Goal: Information Seeking & Learning: Check status

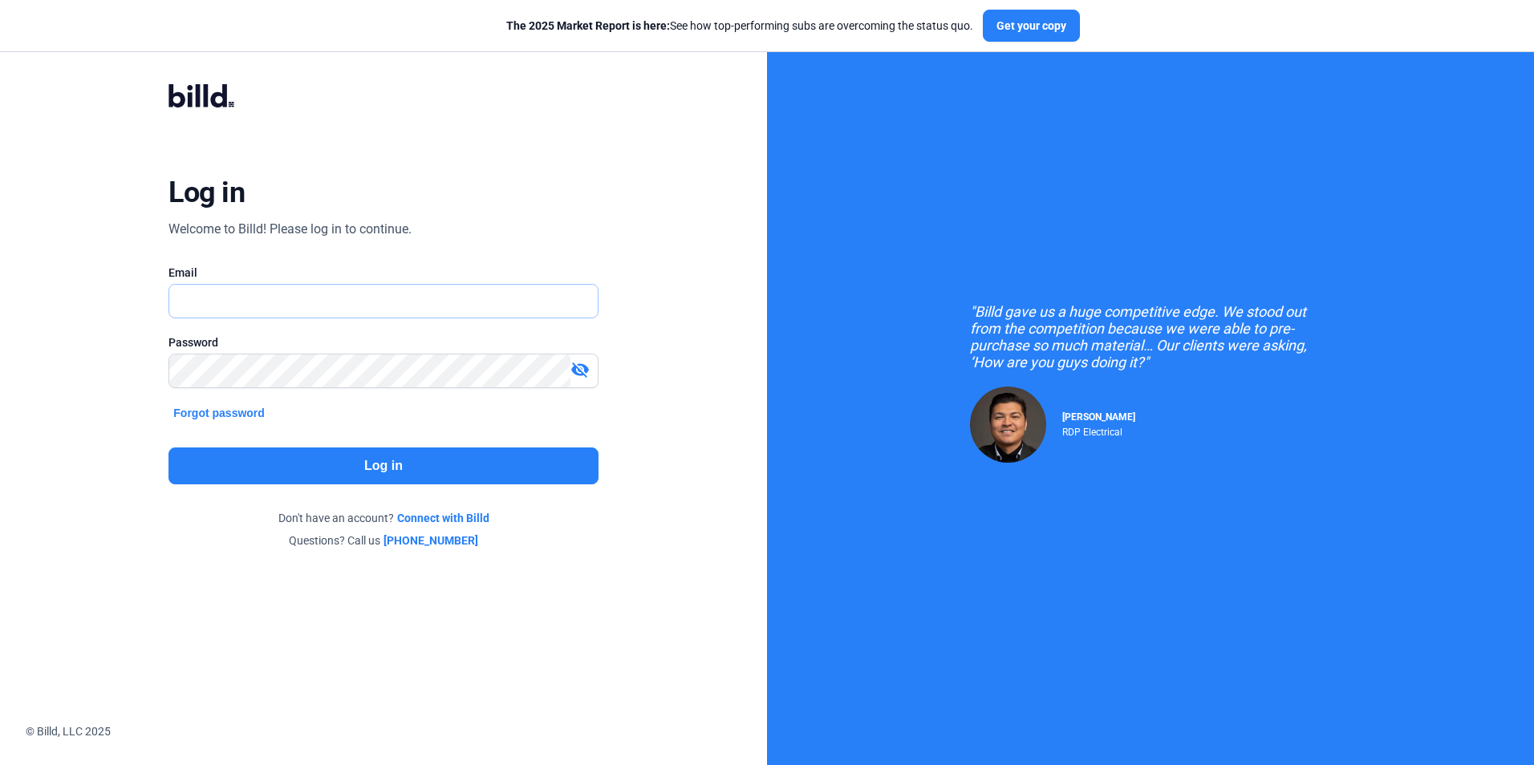
paste input "[EMAIL_ADDRESS][DOMAIN_NAME]"
type input "[EMAIL_ADDRESS][DOMAIN_NAME]"
click at [288, 459] on button "Log in" at bounding box center [382, 466] width 429 height 37
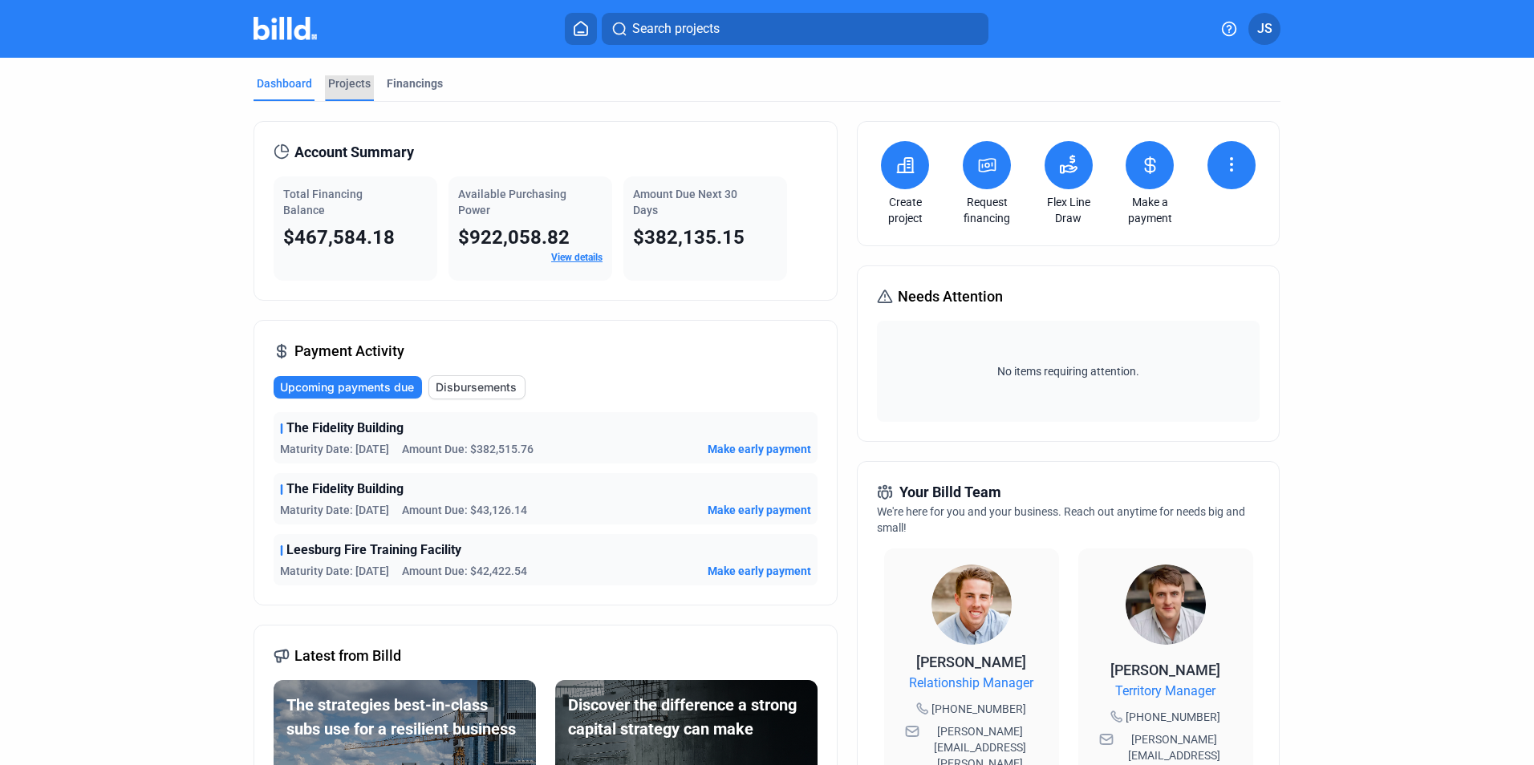
click at [363, 86] on div "Projects" at bounding box center [349, 83] width 43 height 16
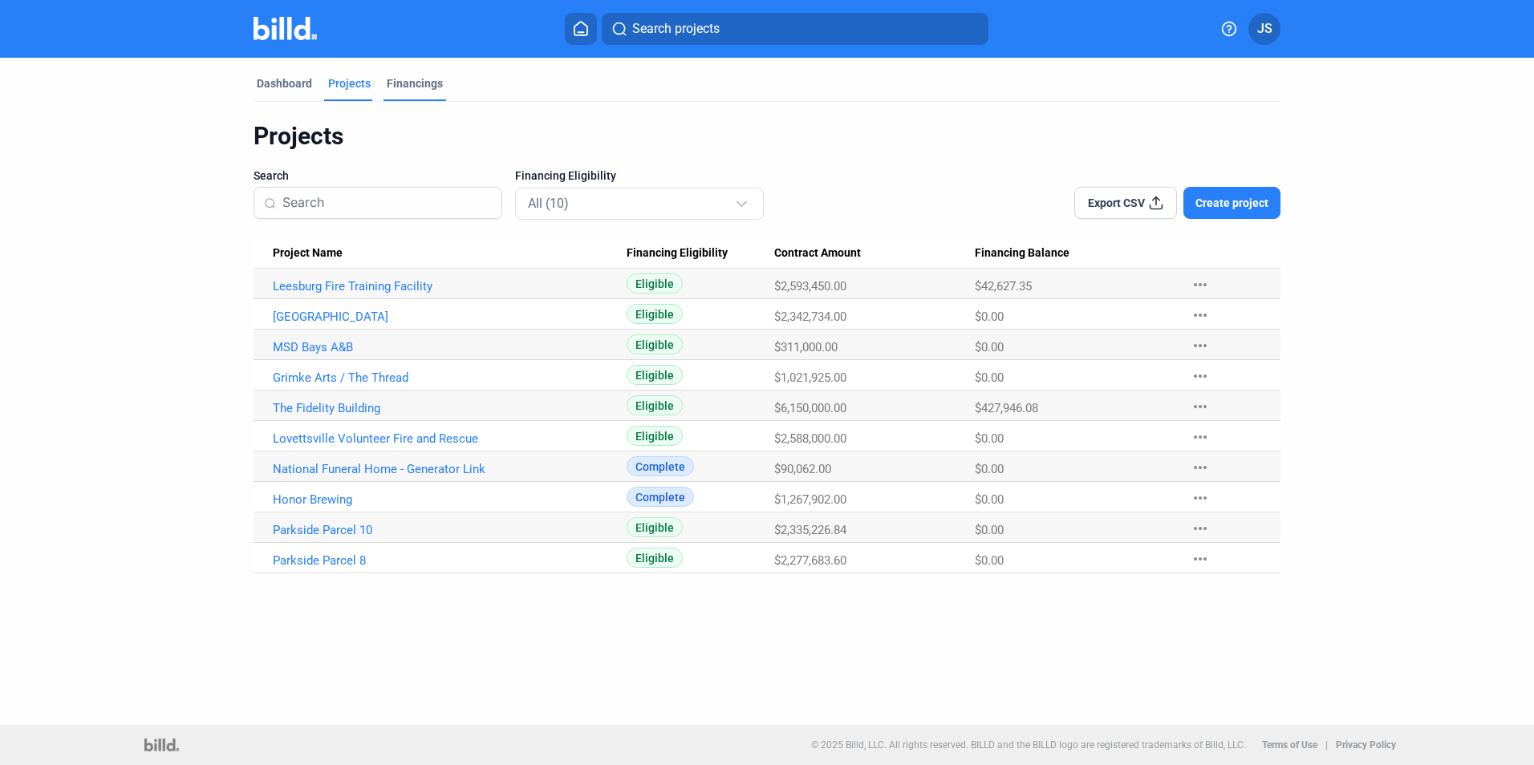
click at [407, 86] on div "Financings" at bounding box center [415, 83] width 56 height 16
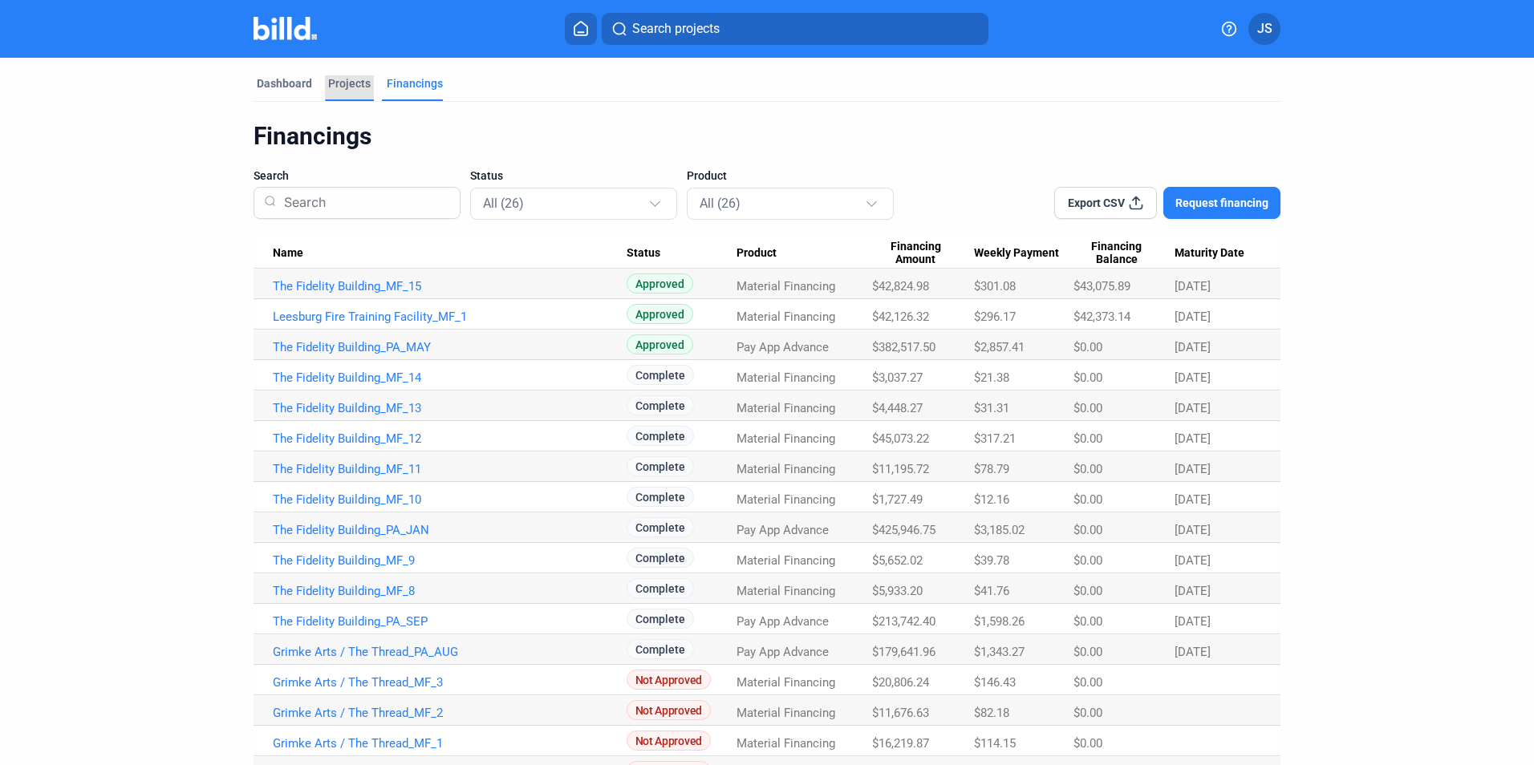
click at [338, 83] on div "Projects" at bounding box center [349, 83] width 43 height 16
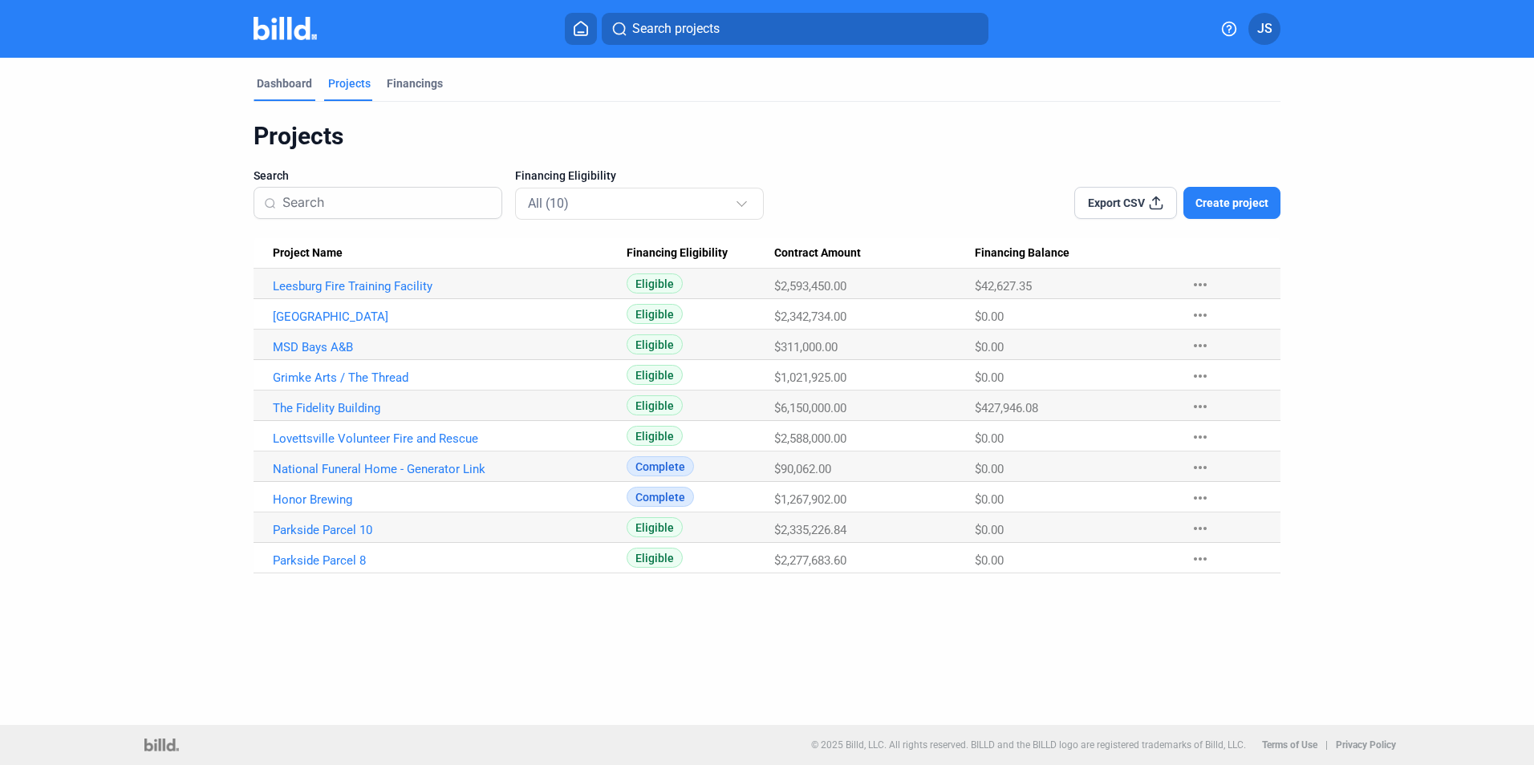
click at [298, 82] on div "Dashboard" at bounding box center [284, 83] width 55 height 16
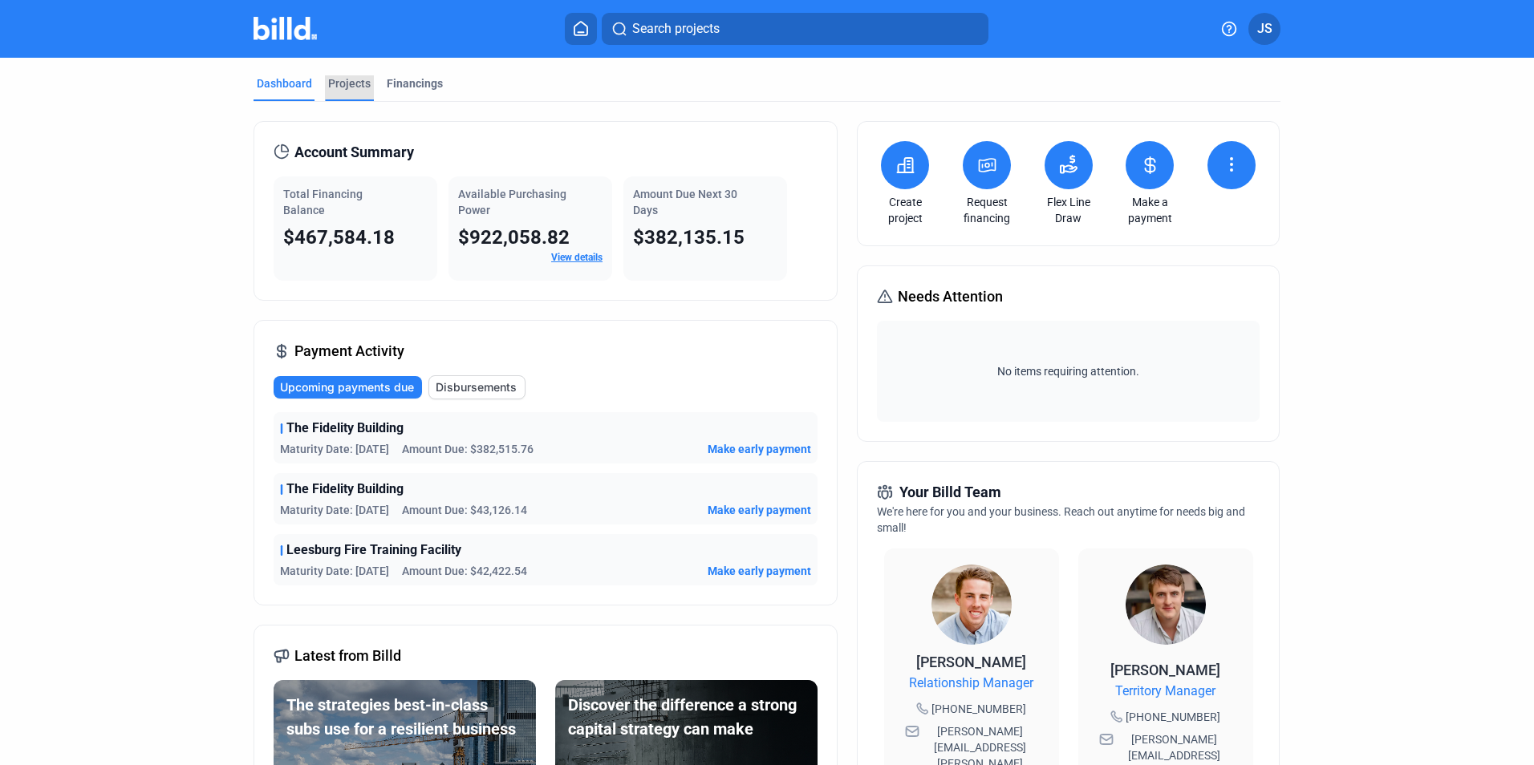
click at [333, 77] on div "Projects" at bounding box center [349, 83] width 43 height 16
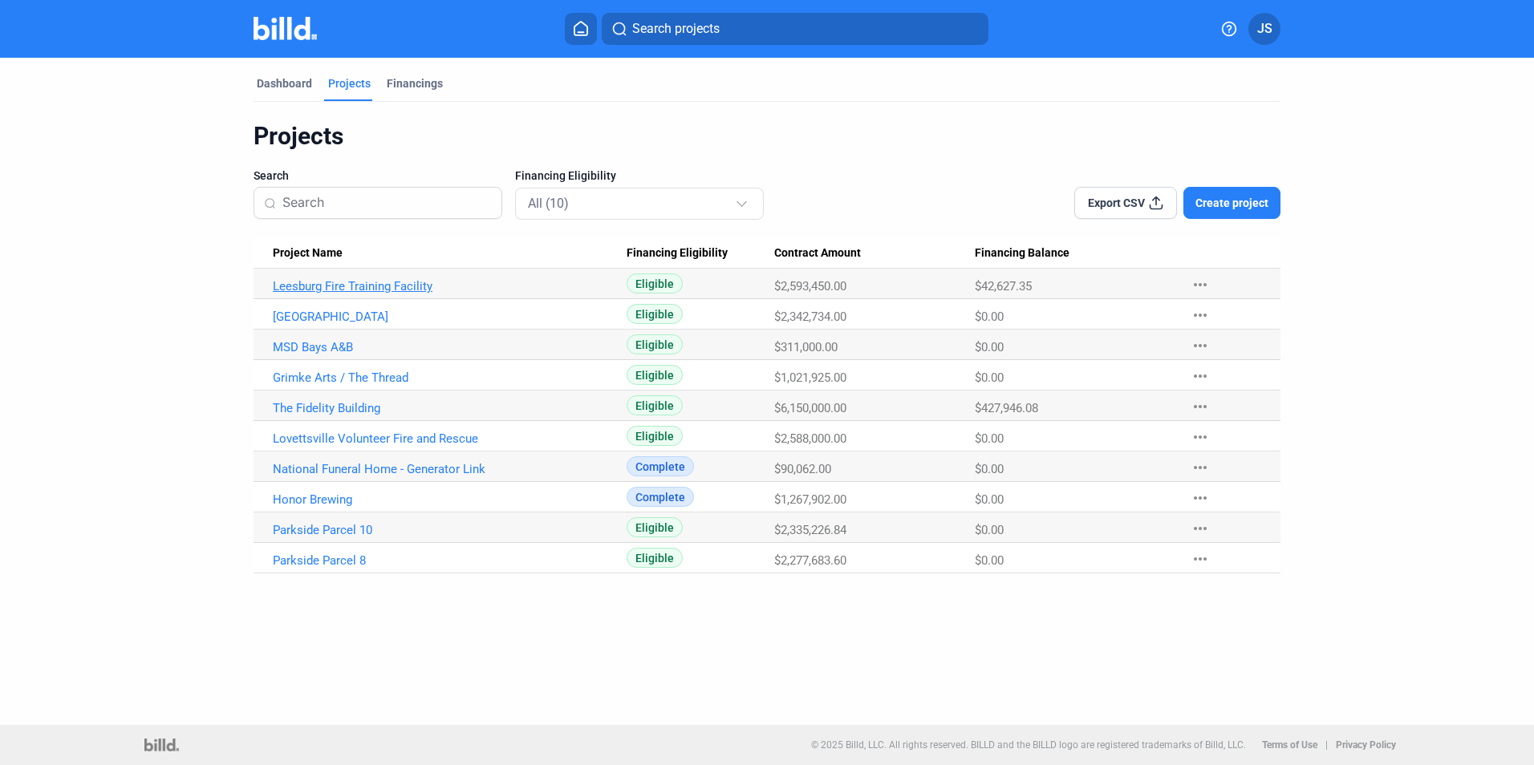
click at [311, 292] on link "Leesburg Fire Training Facility" at bounding box center [450, 286] width 354 height 14
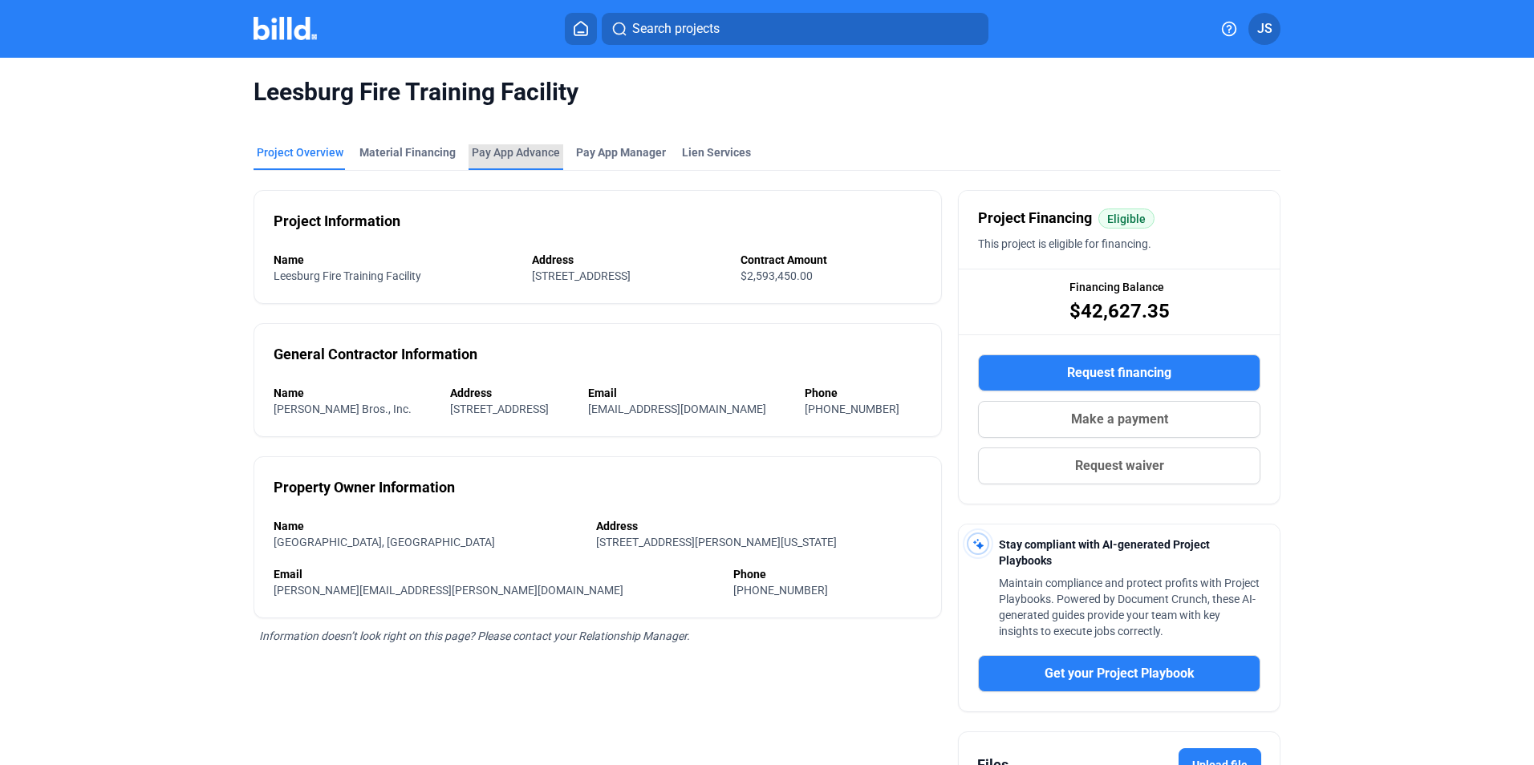
click at [509, 147] on div "Pay App Advance" at bounding box center [516, 152] width 88 height 16
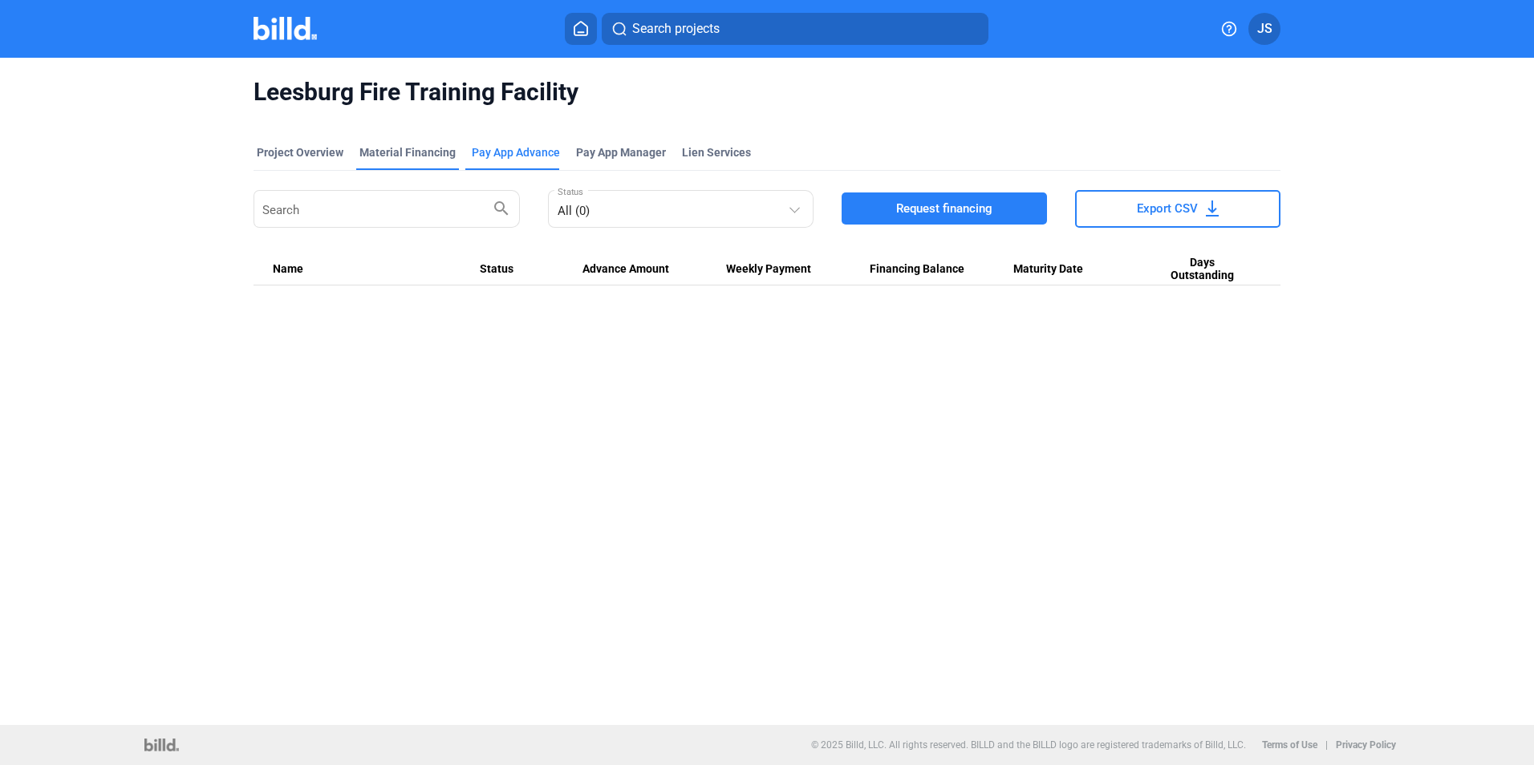
click at [381, 152] on div "Material Financing" at bounding box center [407, 152] width 96 height 16
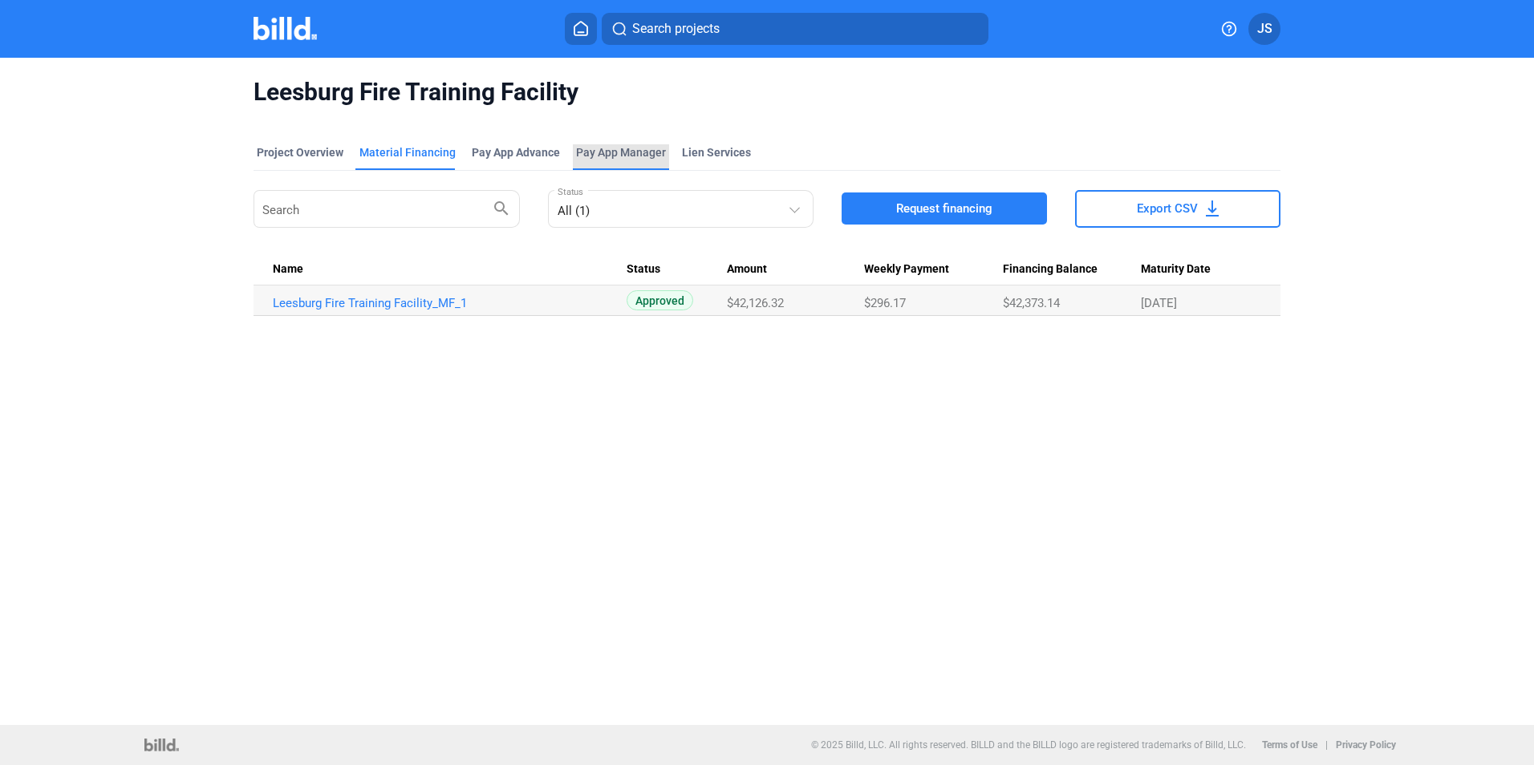
click at [624, 152] on span "Pay App Manager" at bounding box center [621, 152] width 90 height 16
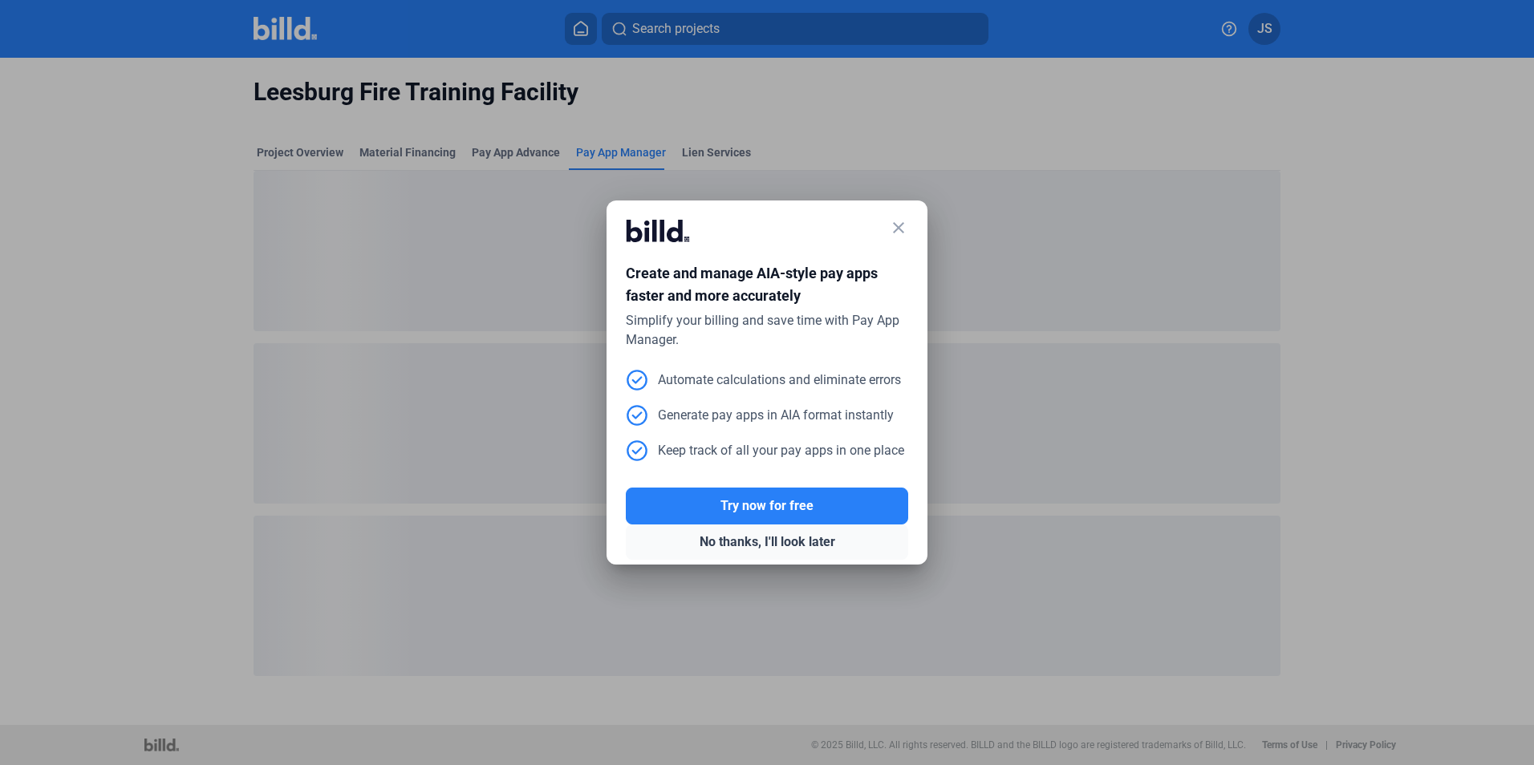
click at [795, 549] on button "No thanks, I'll look later" at bounding box center [767, 542] width 282 height 35
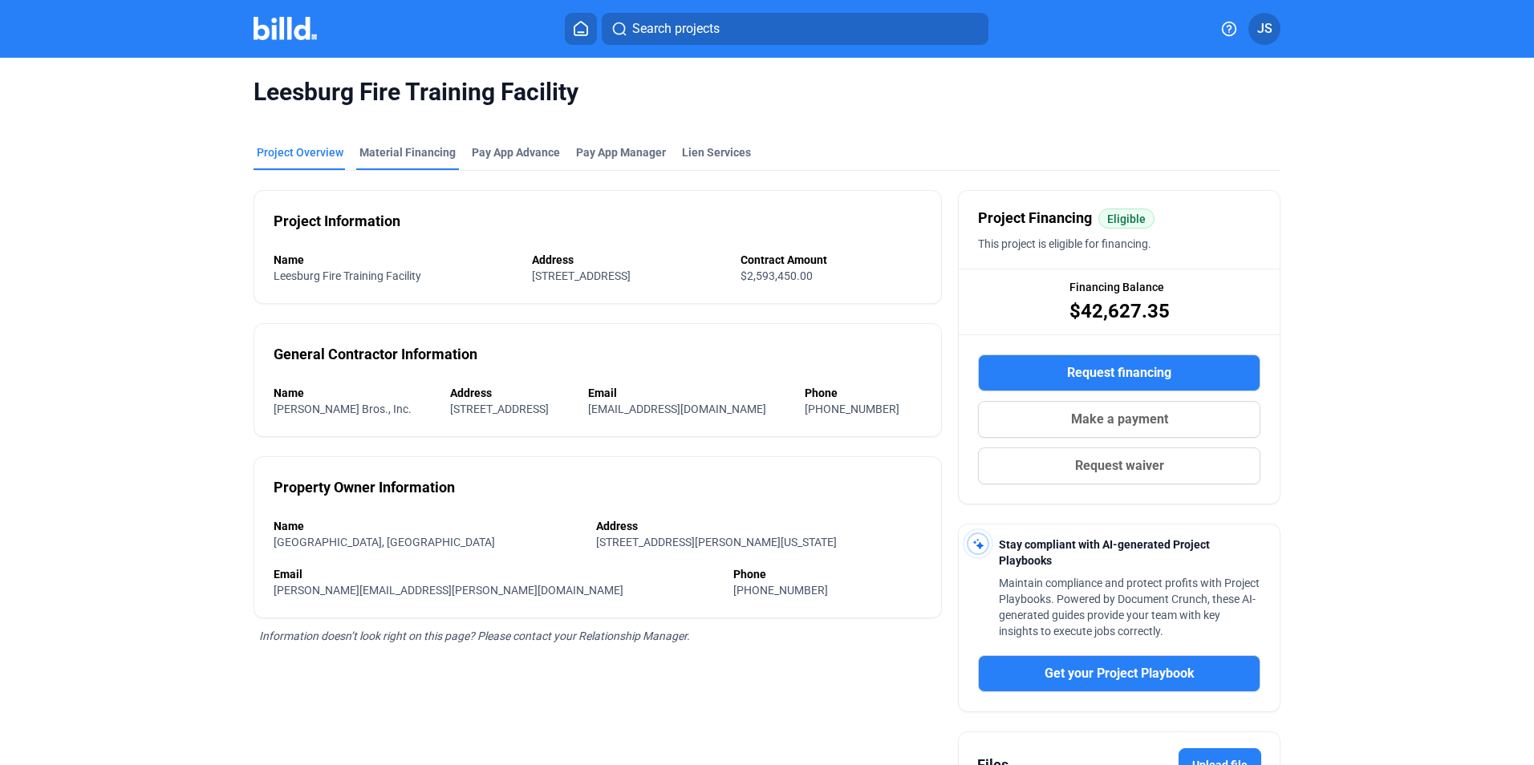
click at [390, 152] on div "Material Financing" at bounding box center [407, 152] width 96 height 16
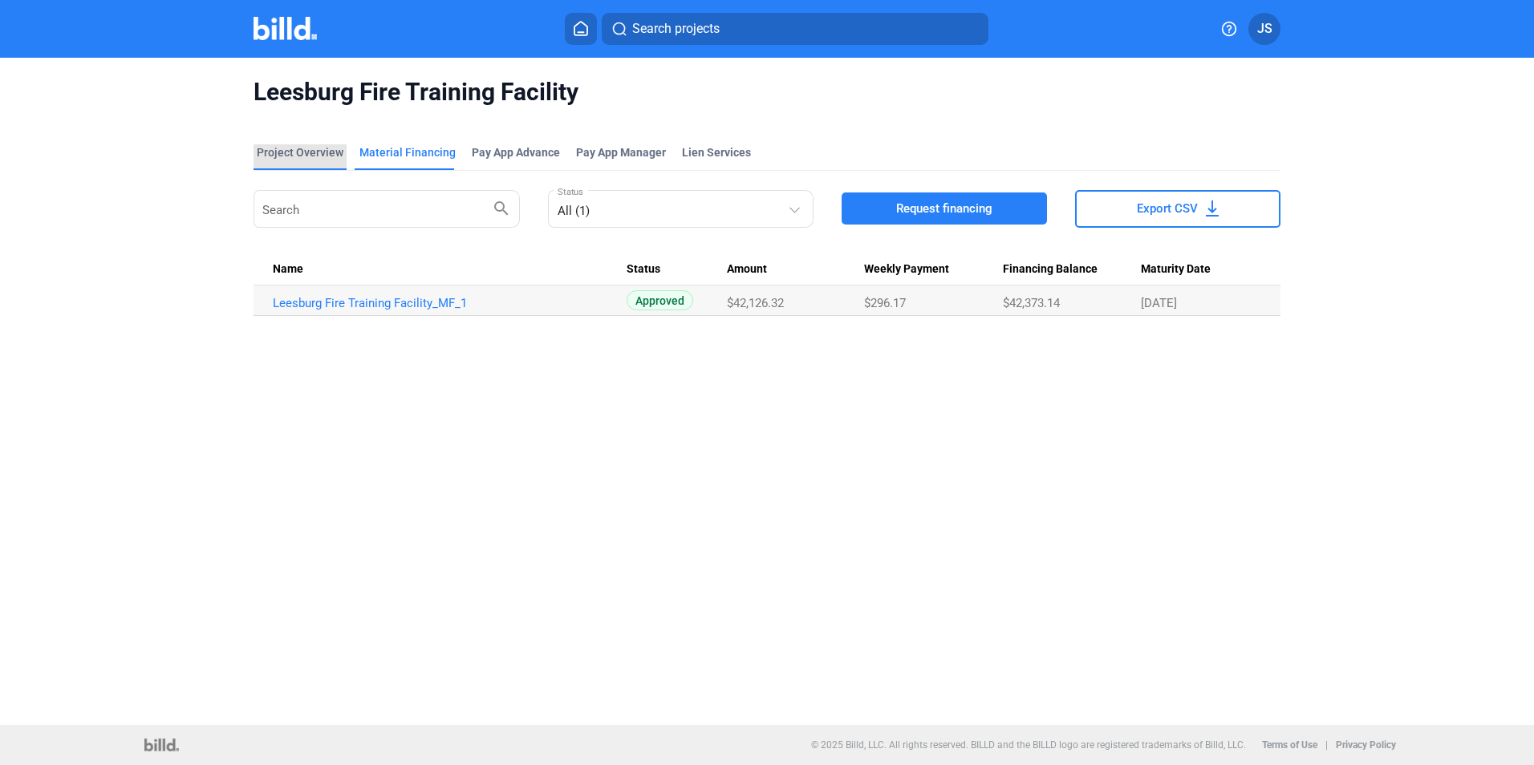
click at [309, 150] on div "Project Overview" at bounding box center [300, 152] width 87 height 16
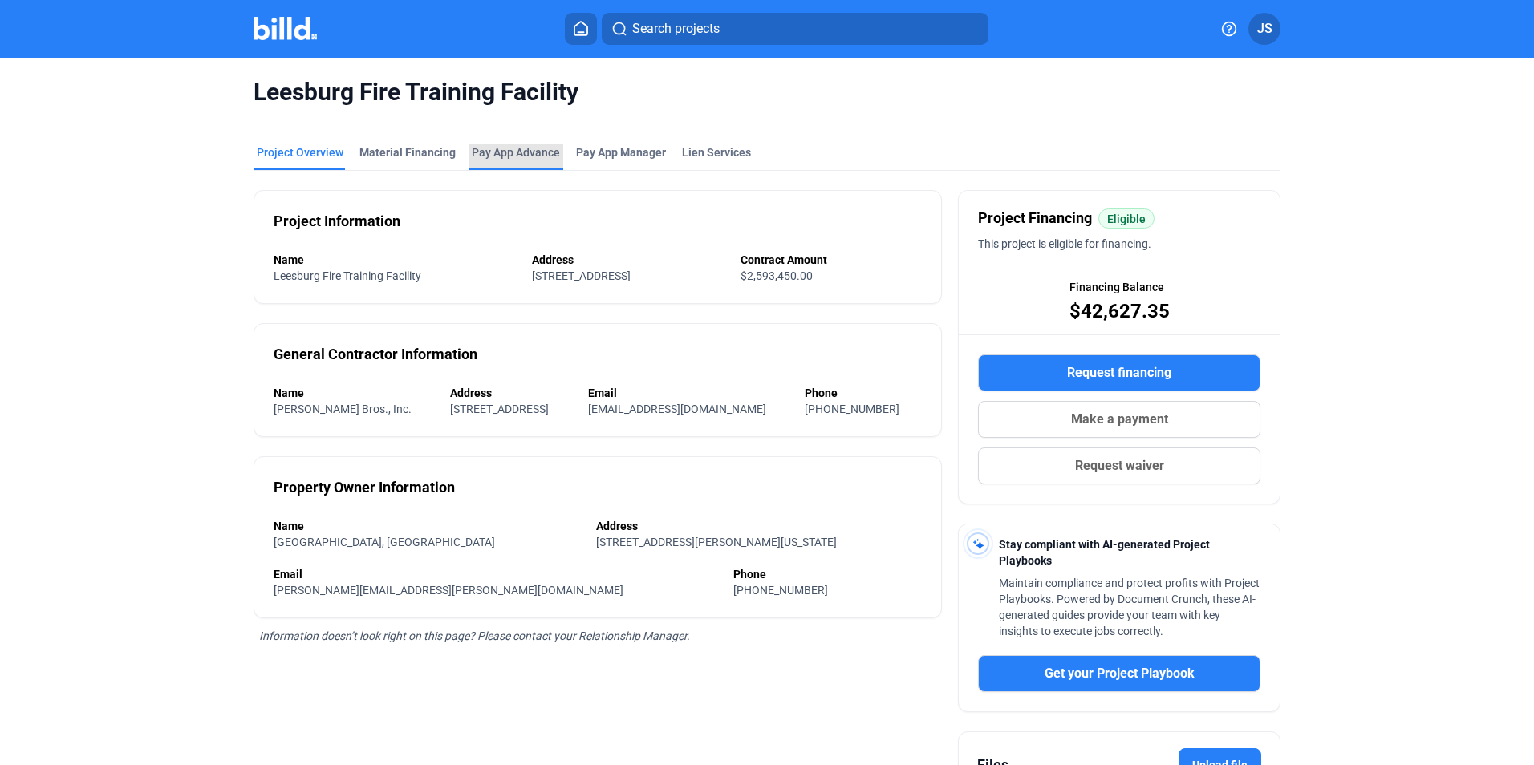
click at [531, 151] on div "Pay App Advance" at bounding box center [516, 152] width 88 height 16
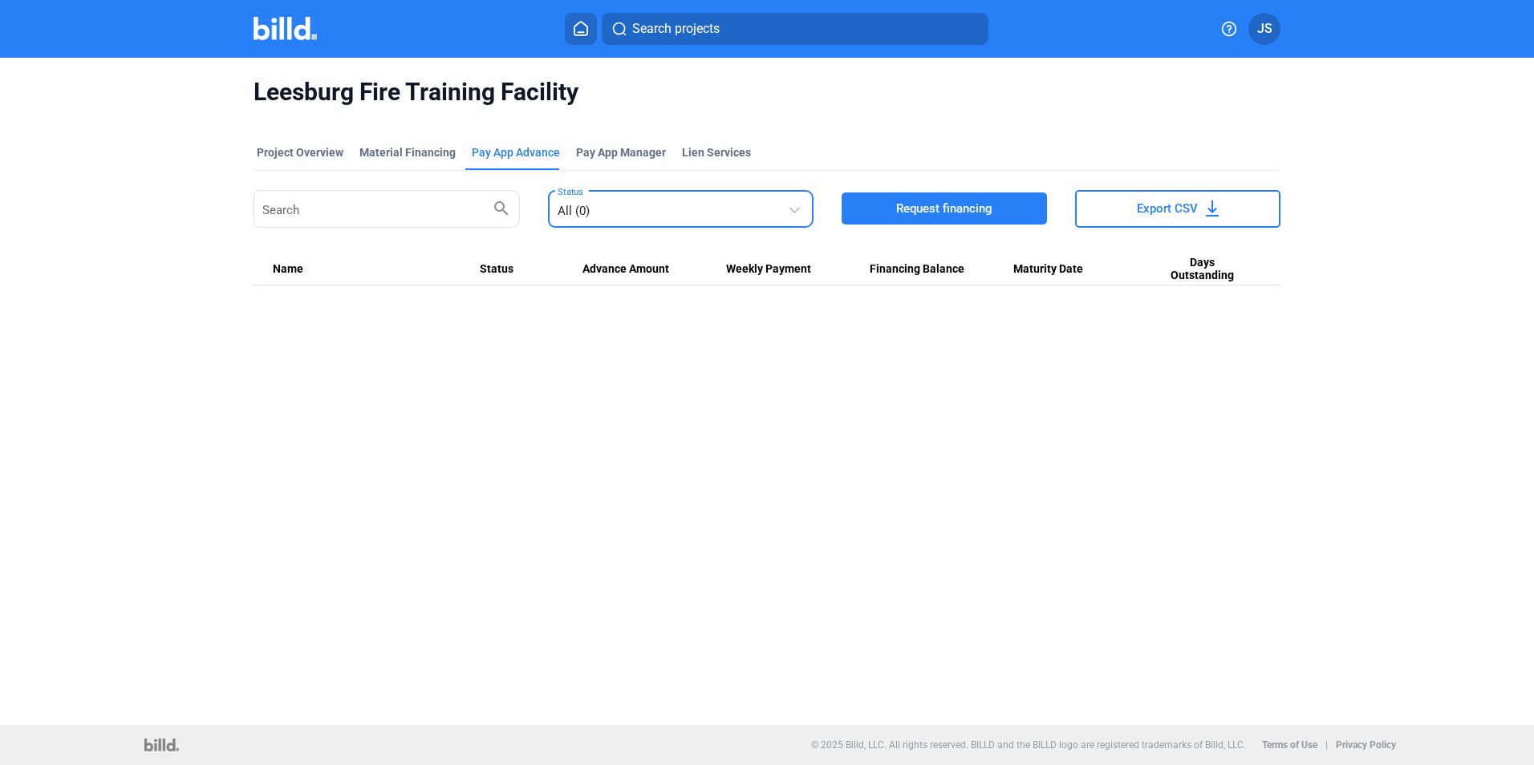
click at [798, 209] on div at bounding box center [794, 207] width 10 height 10
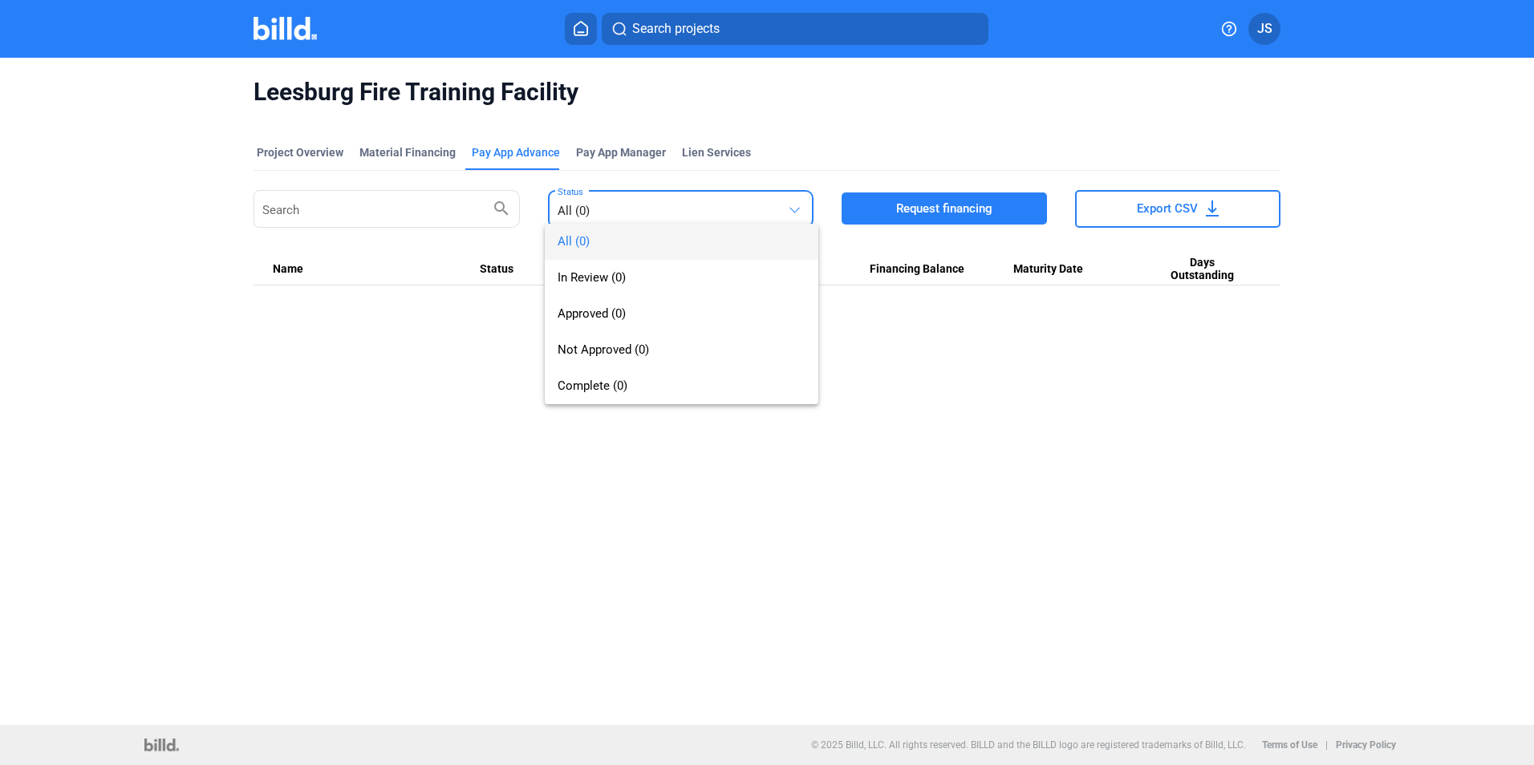
click at [798, 209] on div at bounding box center [767, 382] width 1534 height 765
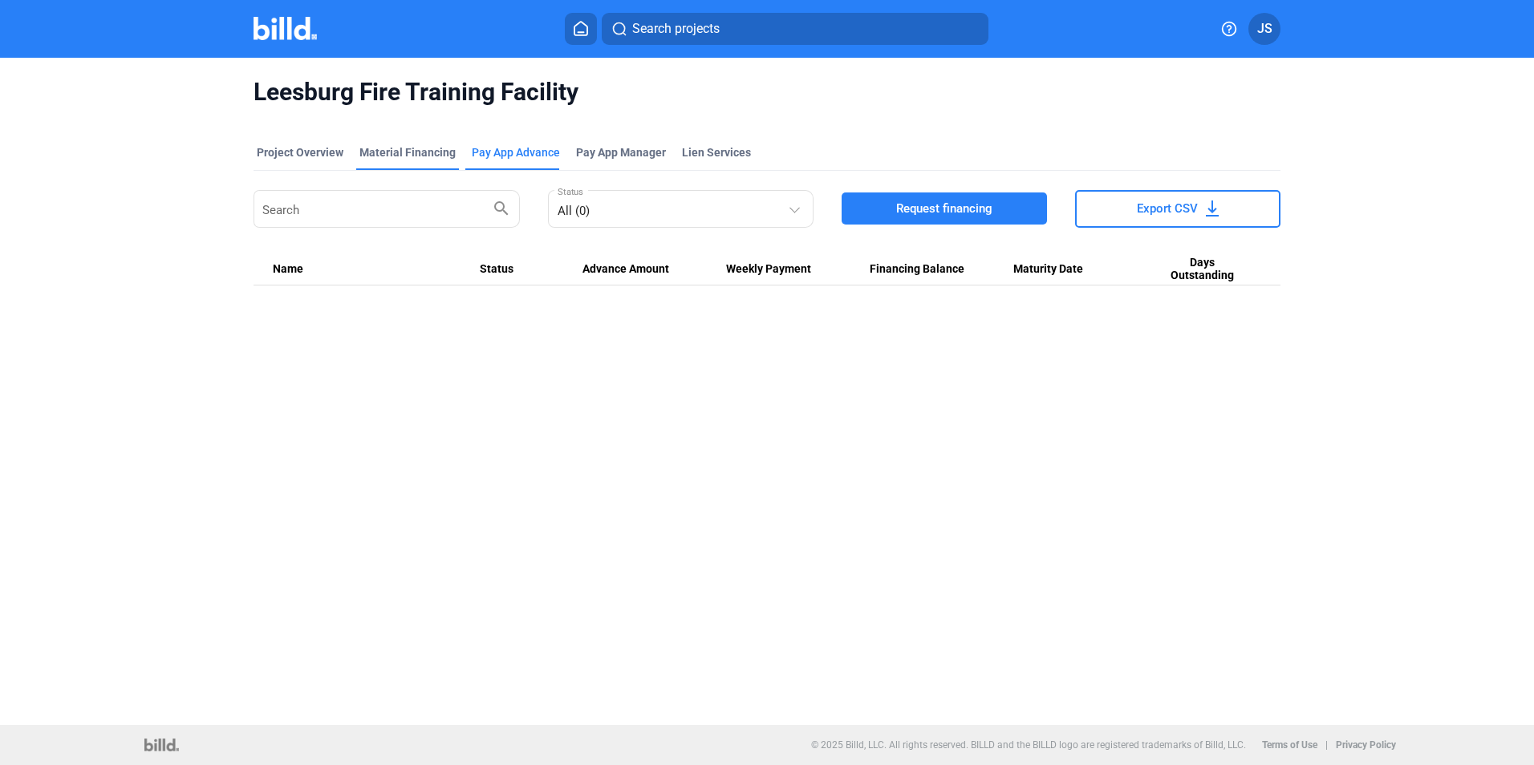
click at [406, 149] on div "Material Financing" at bounding box center [407, 152] width 96 height 16
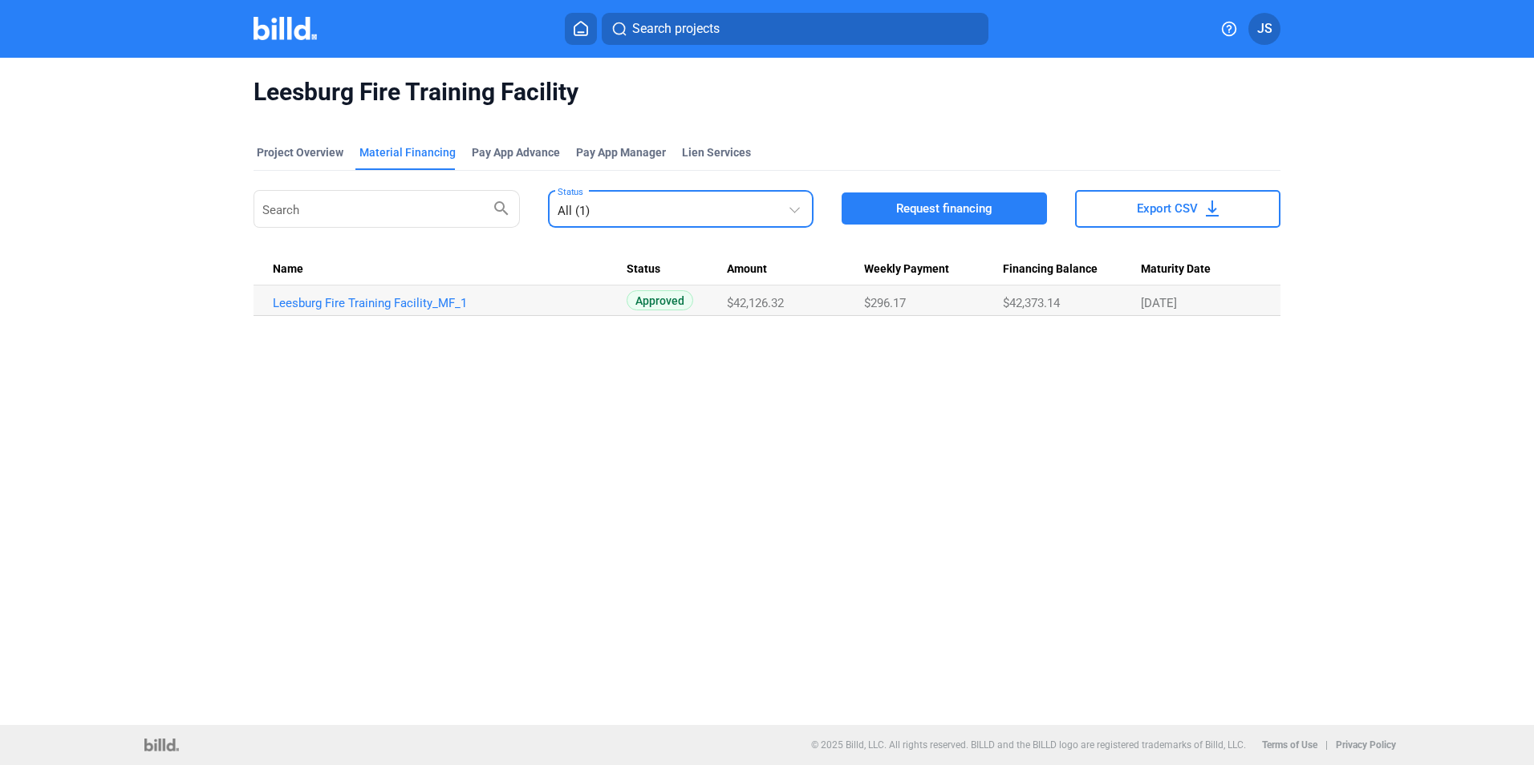
click at [790, 213] on div at bounding box center [797, 199] width 18 height 33
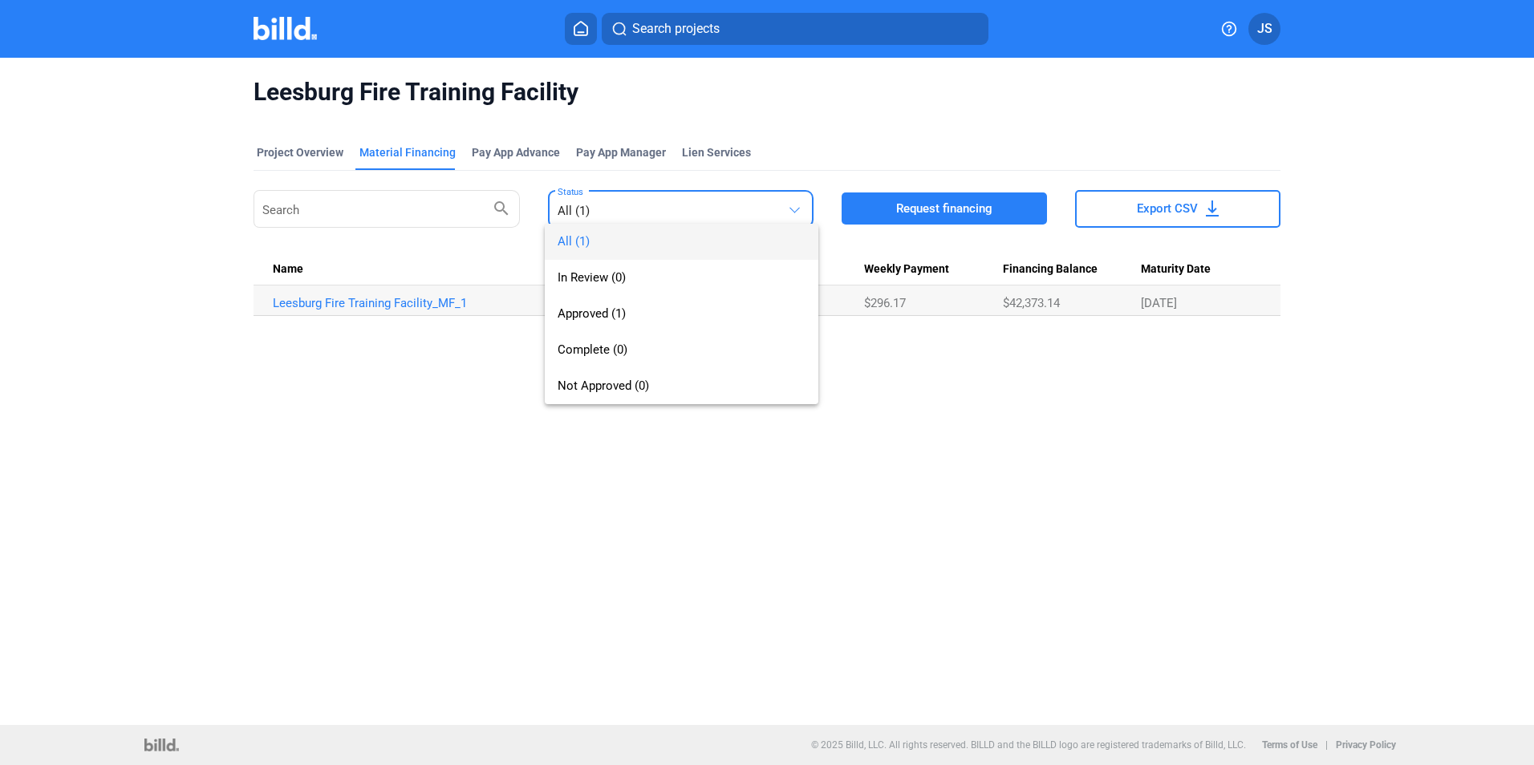
click at [790, 213] on div "All (1) In Review (0) Approved (1) Complete (0) Not Approved (0)" at bounding box center [669, 298] width 249 height 213
click at [346, 309] on div at bounding box center [767, 382] width 1534 height 765
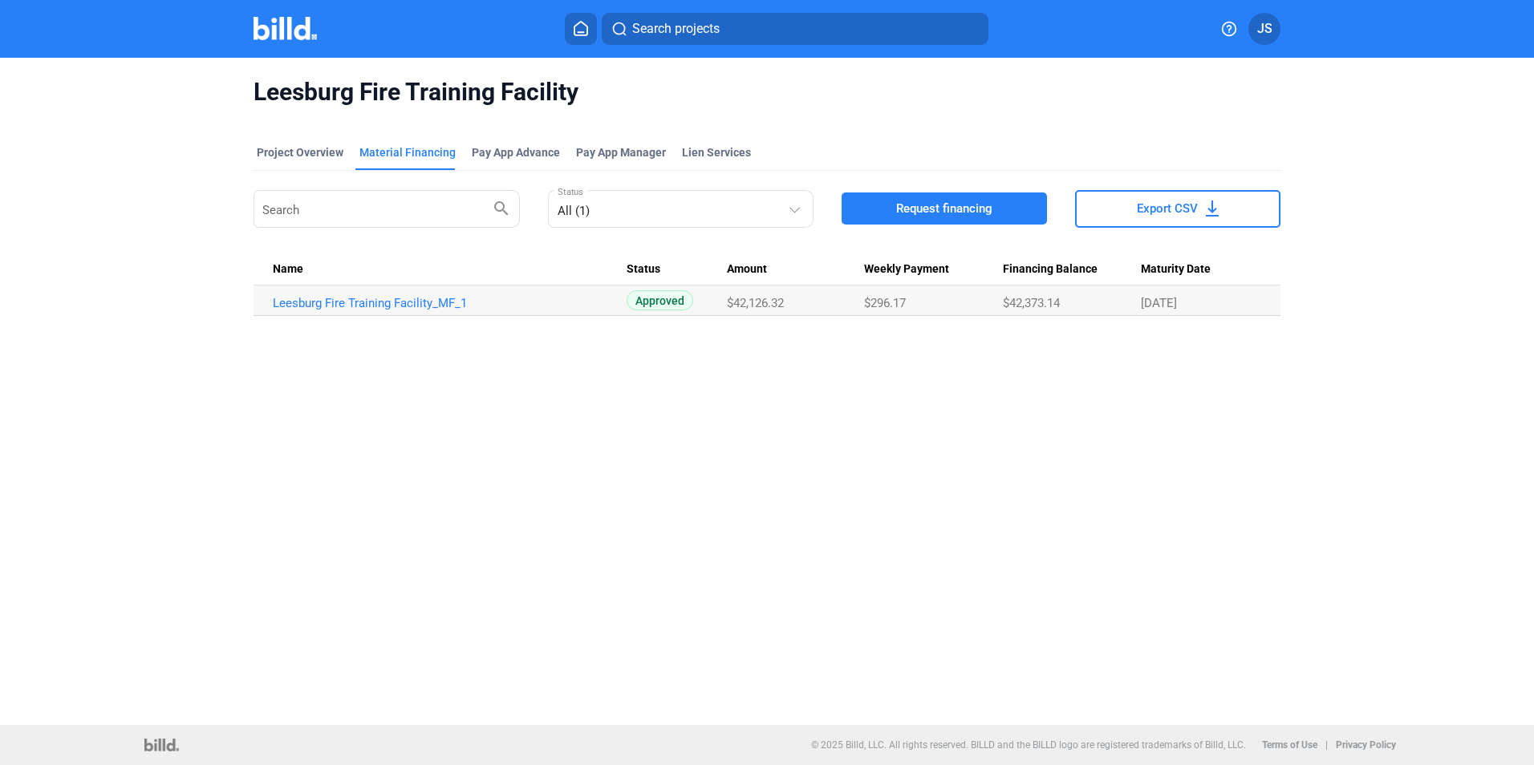
click at [346, 309] on link "Leesburg Fire Training Facility_MF_1" at bounding box center [450, 303] width 354 height 14
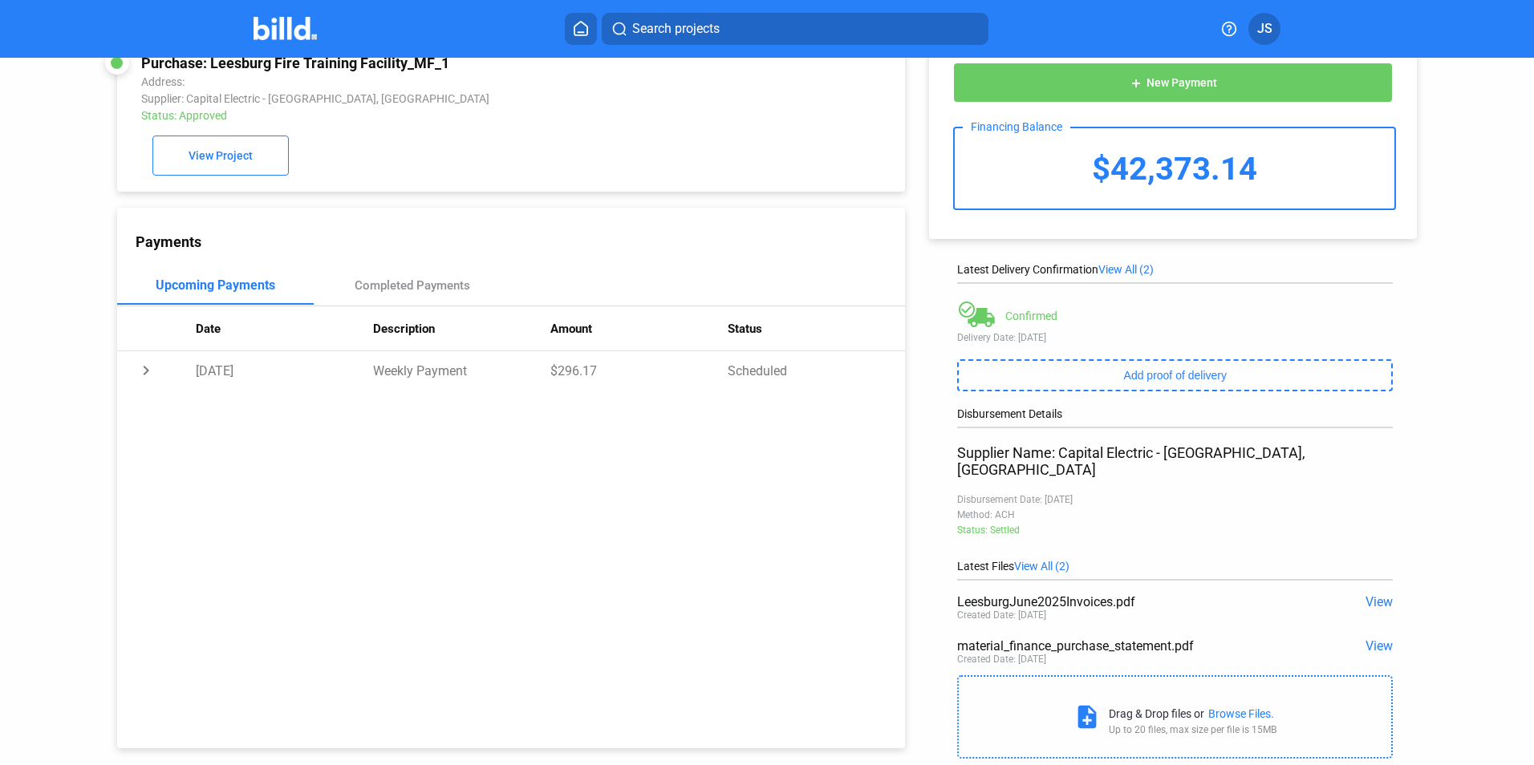
scroll to position [63, 0]
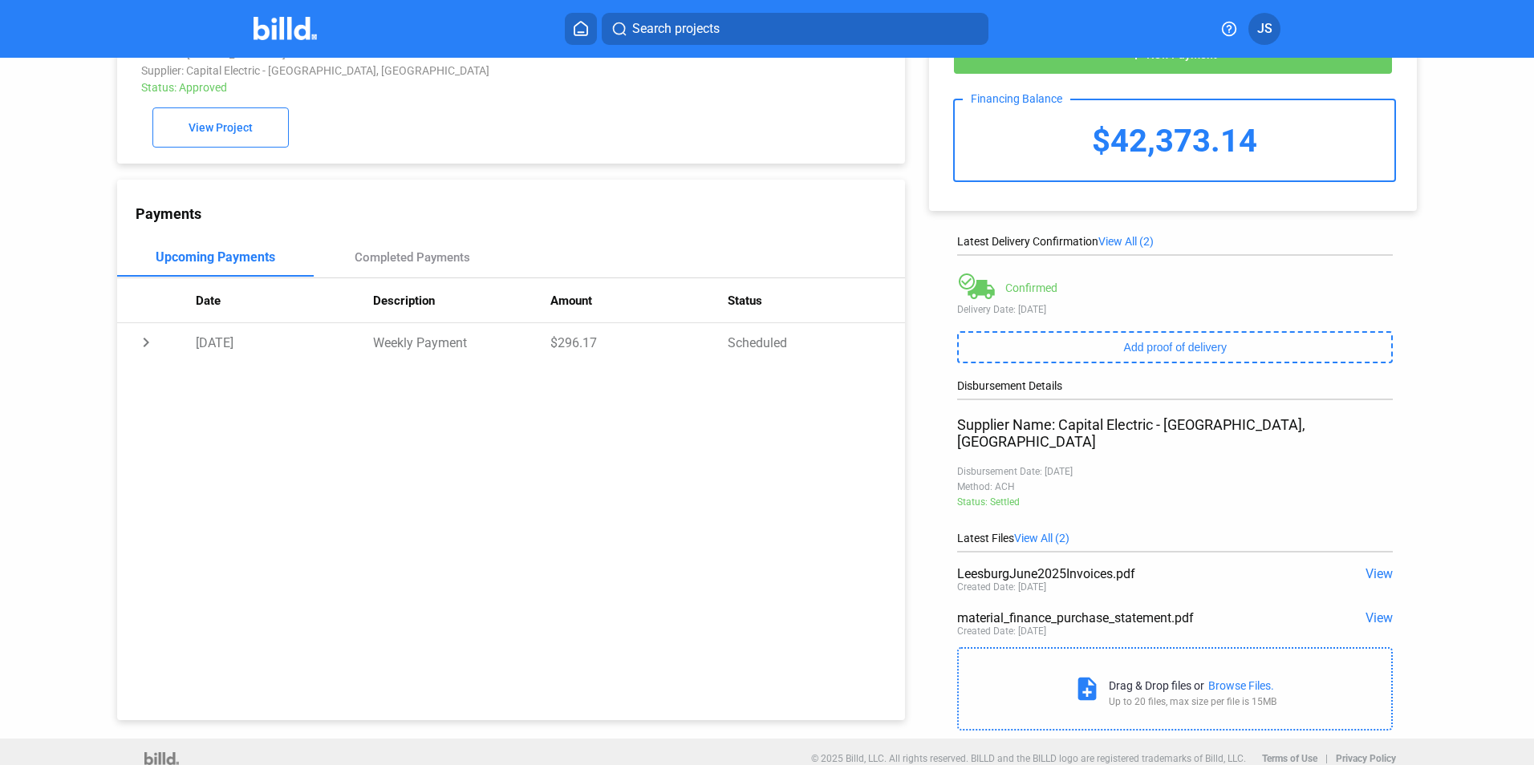
click at [1378, 566] on span "View" at bounding box center [1379, 573] width 27 height 15
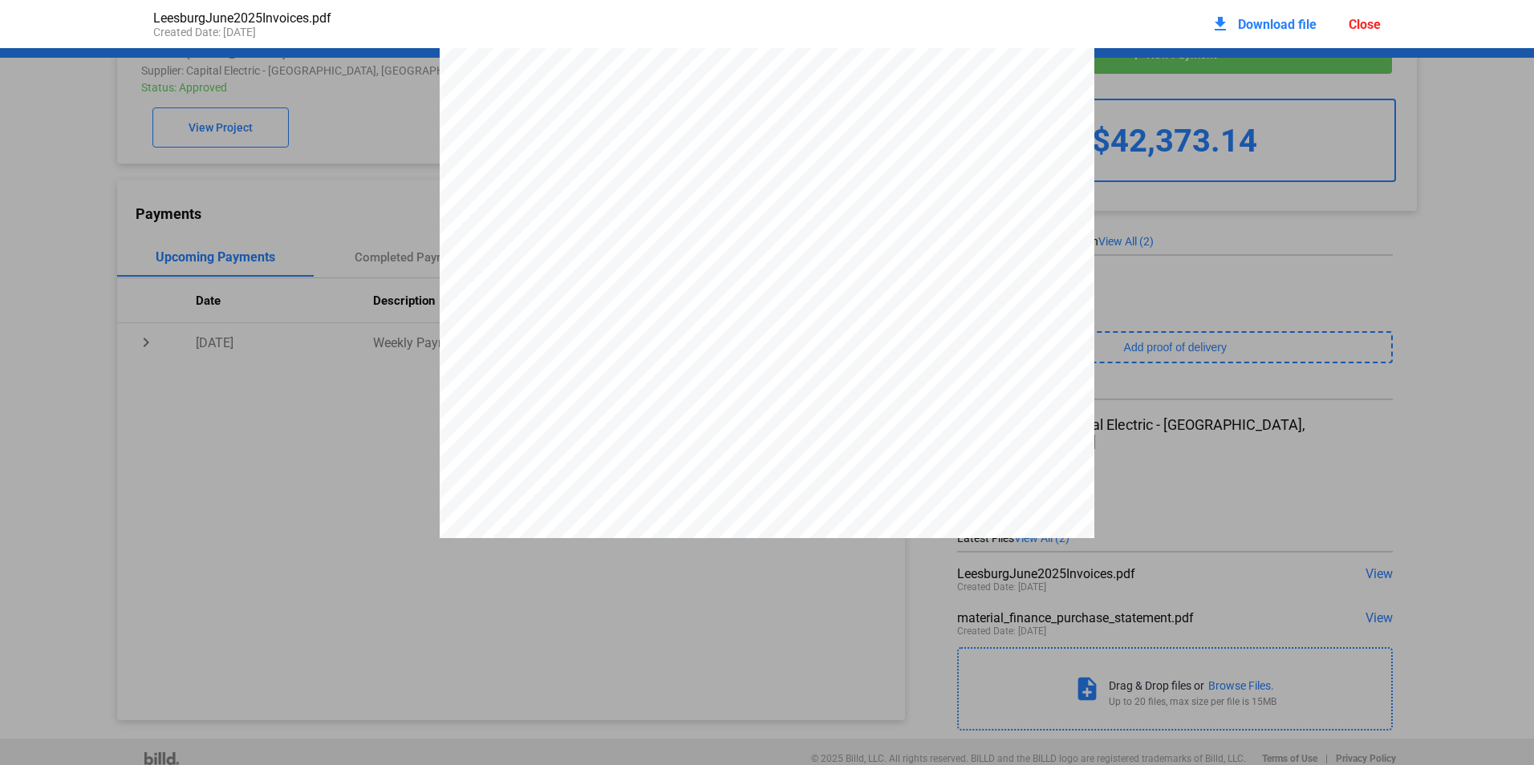
scroll to position [3779, 0]
click at [1366, 25] on div "Close" at bounding box center [1365, 24] width 32 height 15
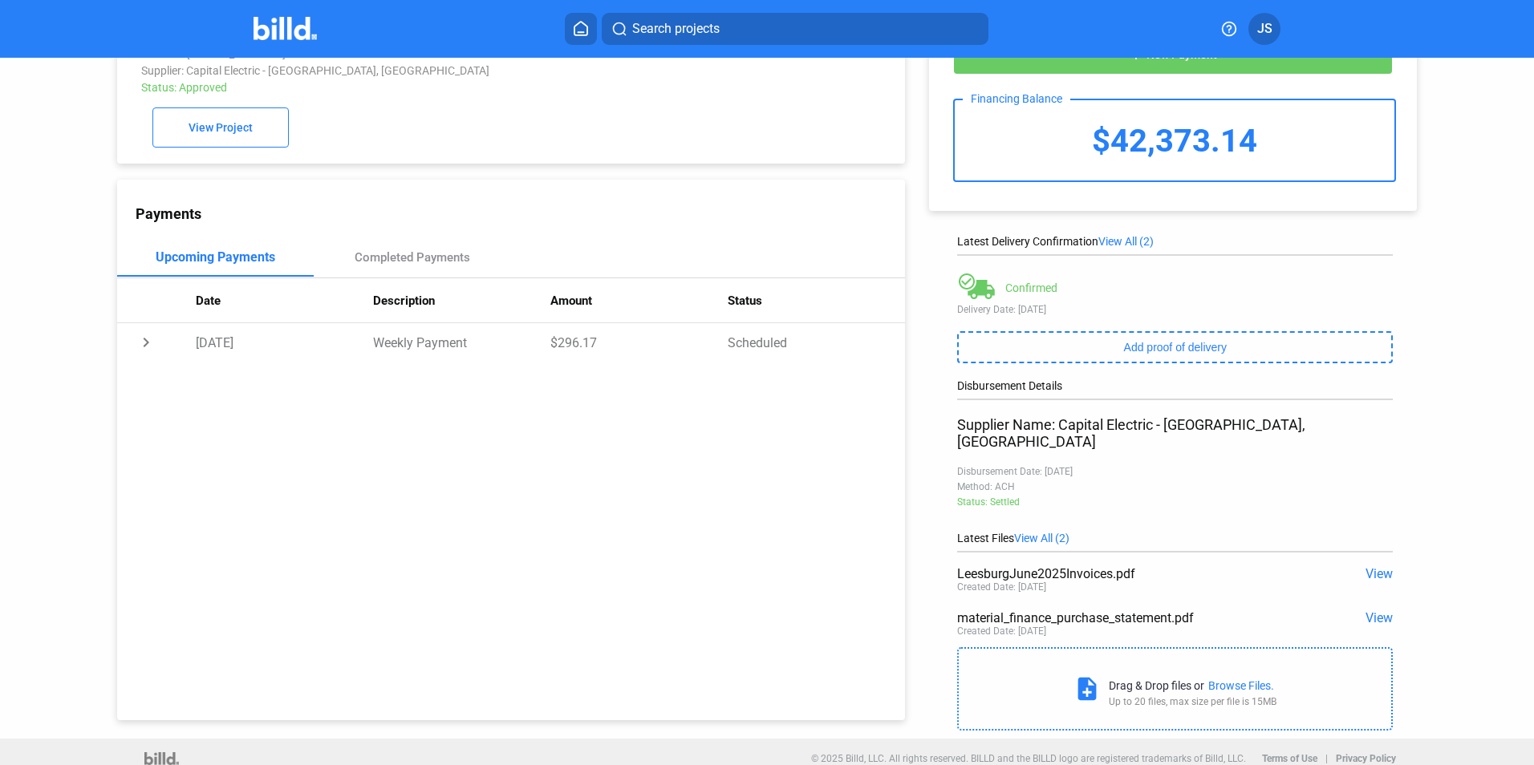
click at [1380, 611] on span "View" at bounding box center [1379, 618] width 27 height 15
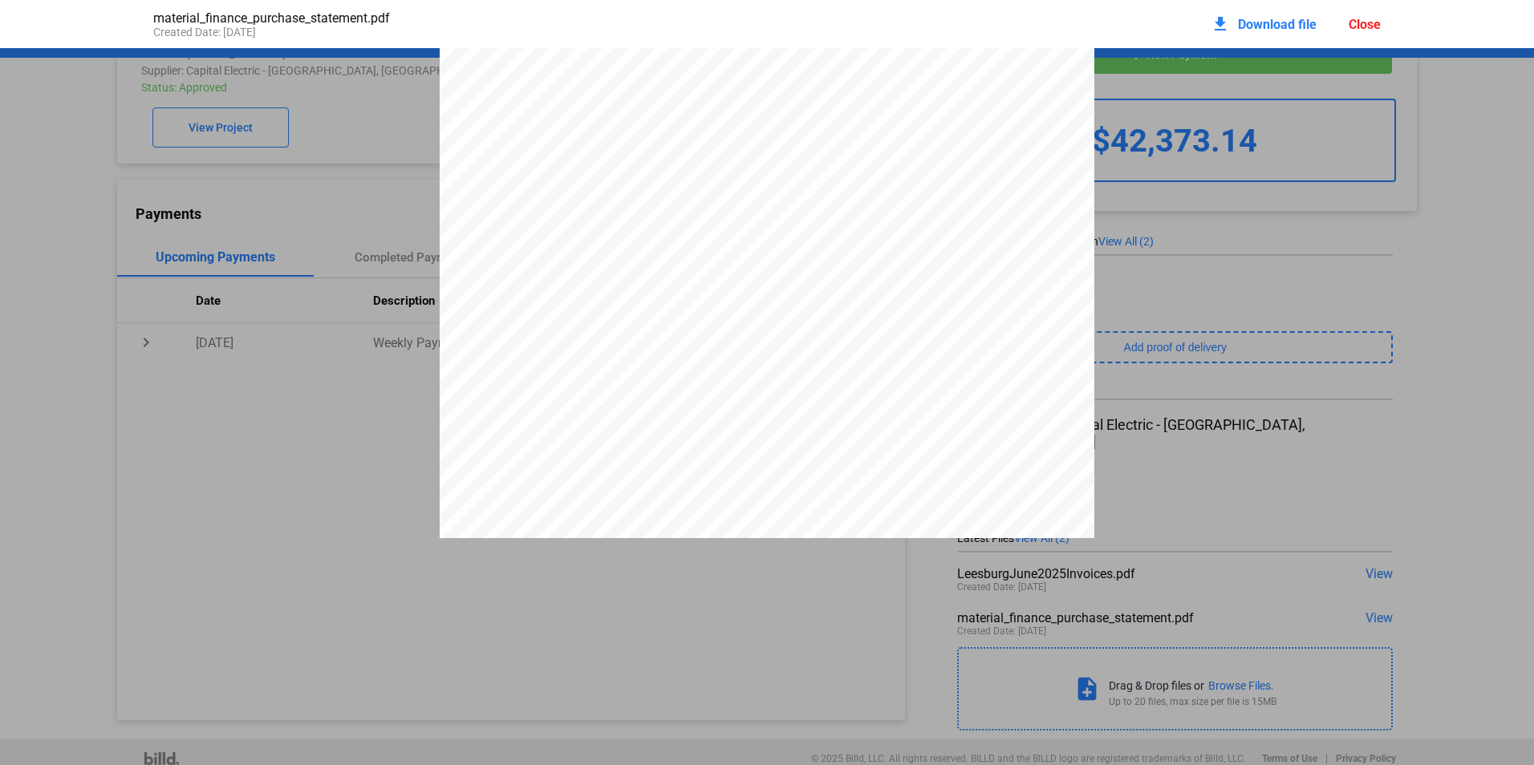
scroll to position [2896, 0]
click at [1354, 24] on div "Close" at bounding box center [1365, 24] width 32 height 15
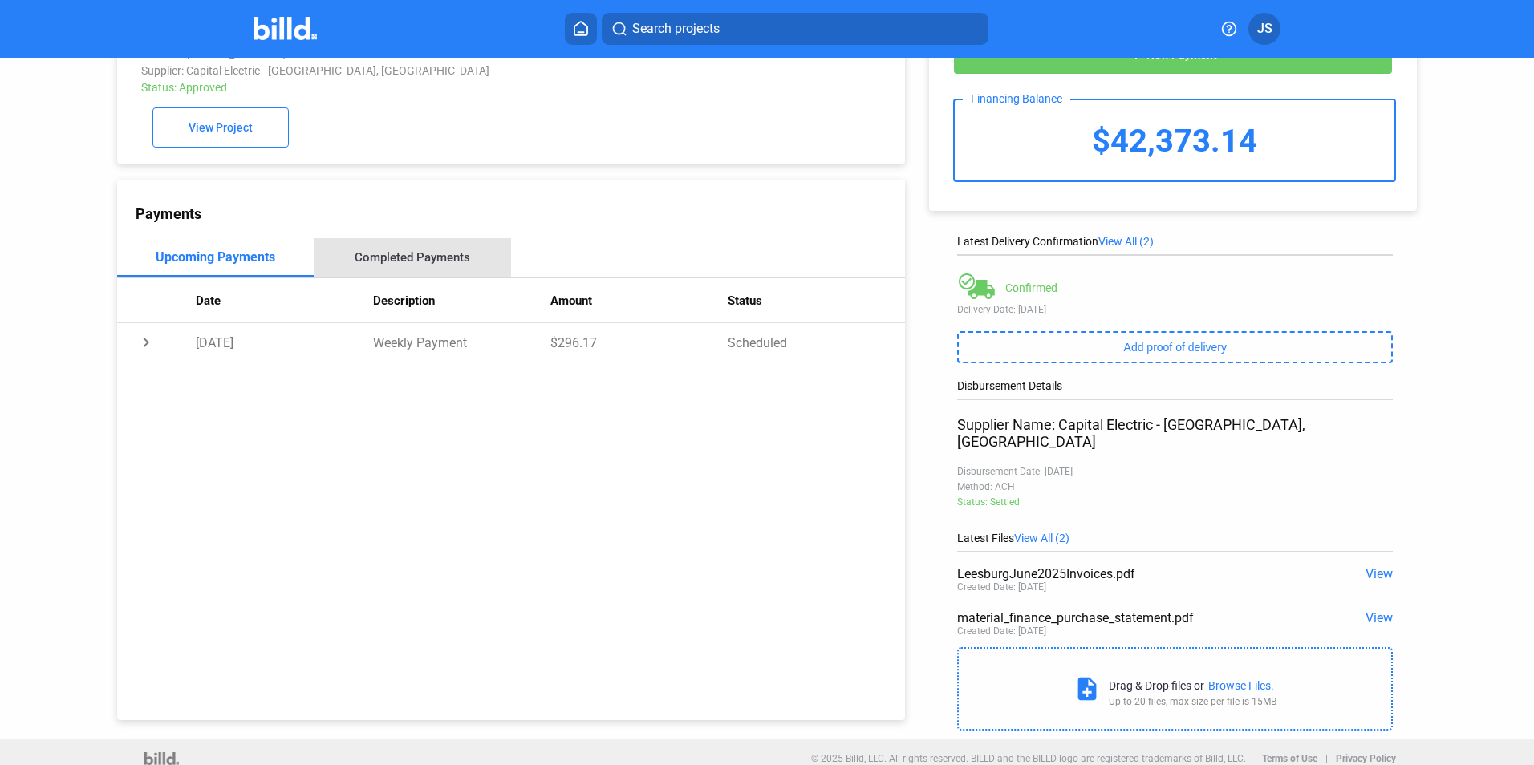
click at [411, 255] on div "Completed Payments" at bounding box center [413, 257] width 116 height 14
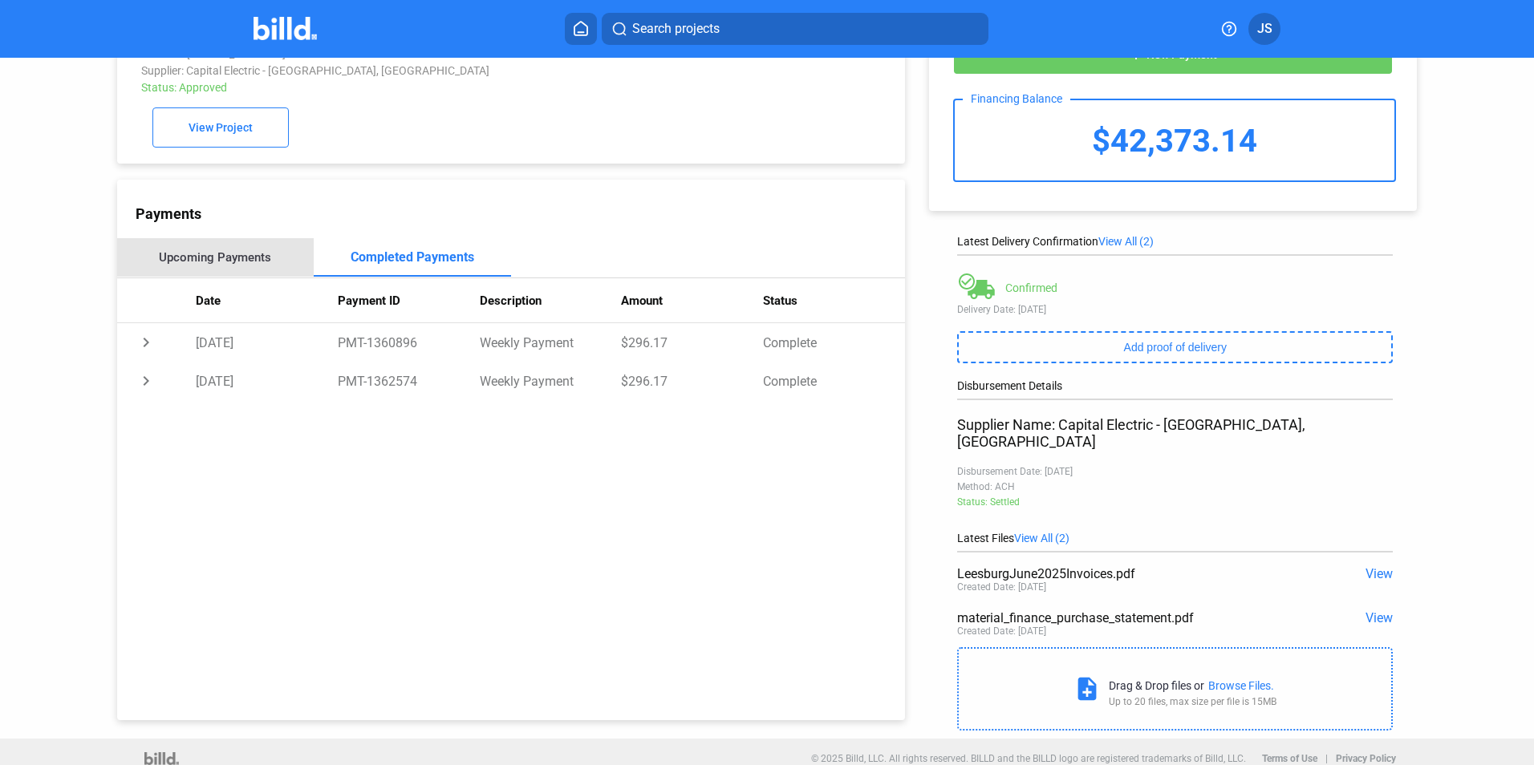
click at [242, 259] on div "Upcoming Payments" at bounding box center [215, 257] width 112 height 14
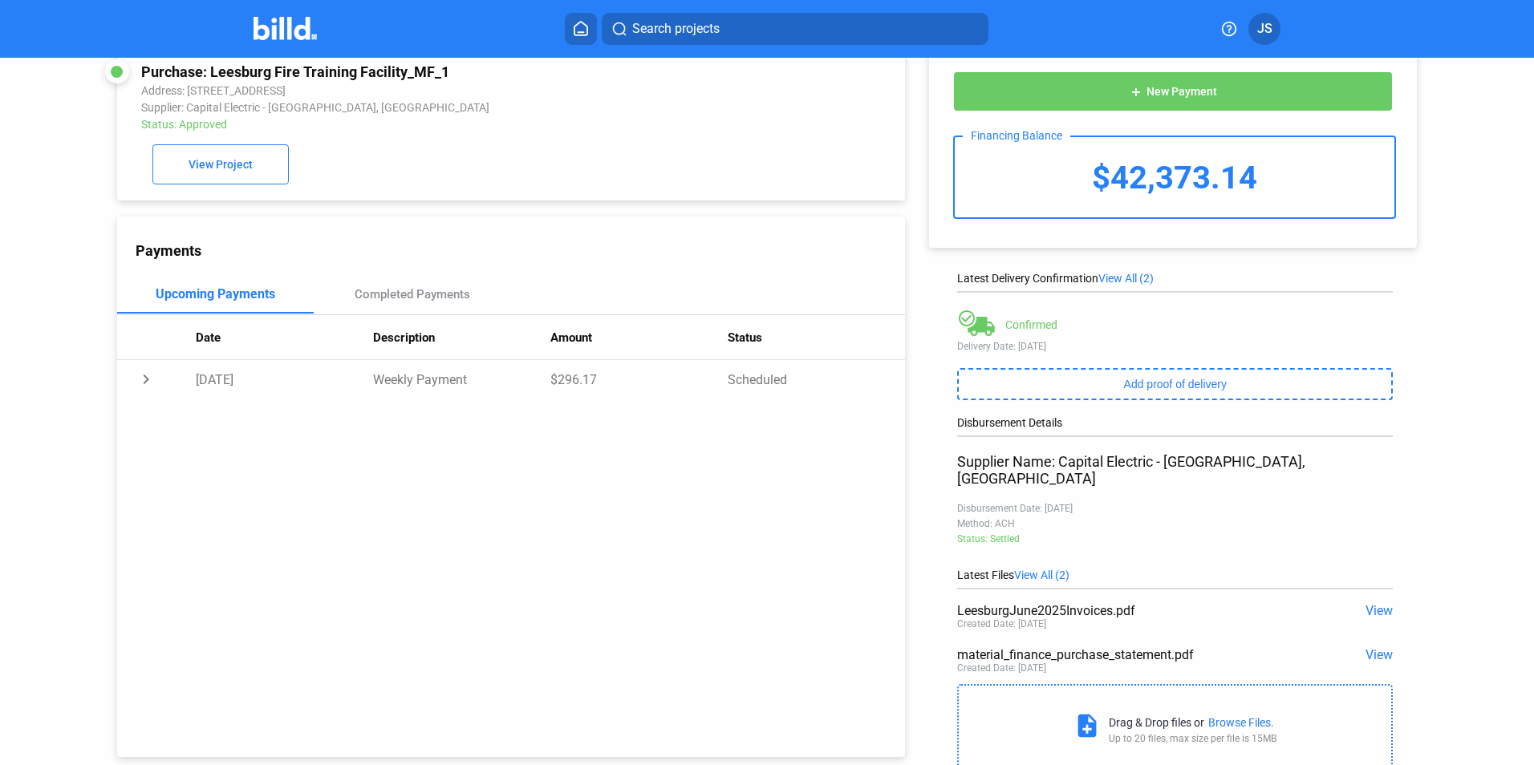
scroll to position [0, 0]
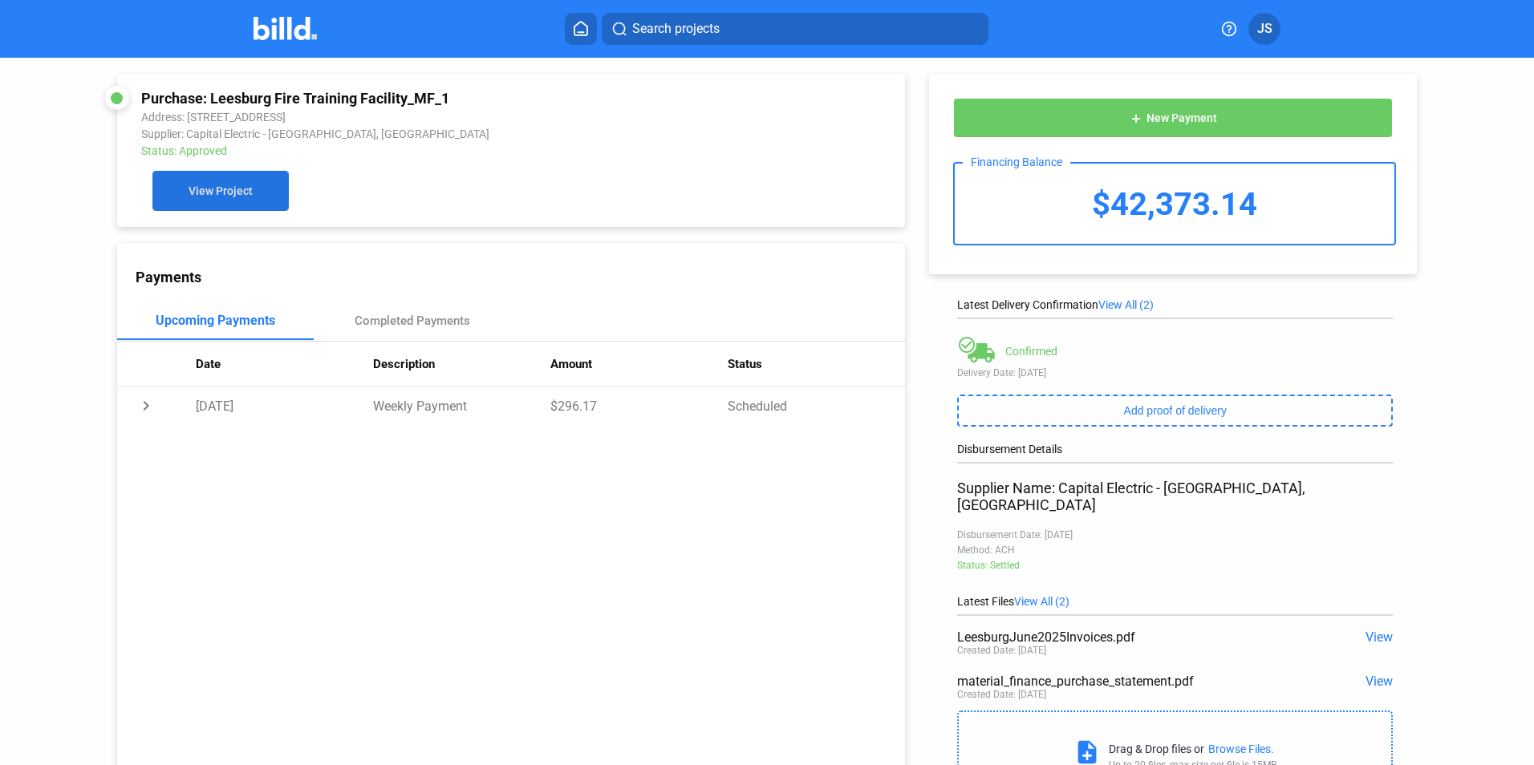
click at [213, 202] on button "View Project" at bounding box center [220, 191] width 136 height 40
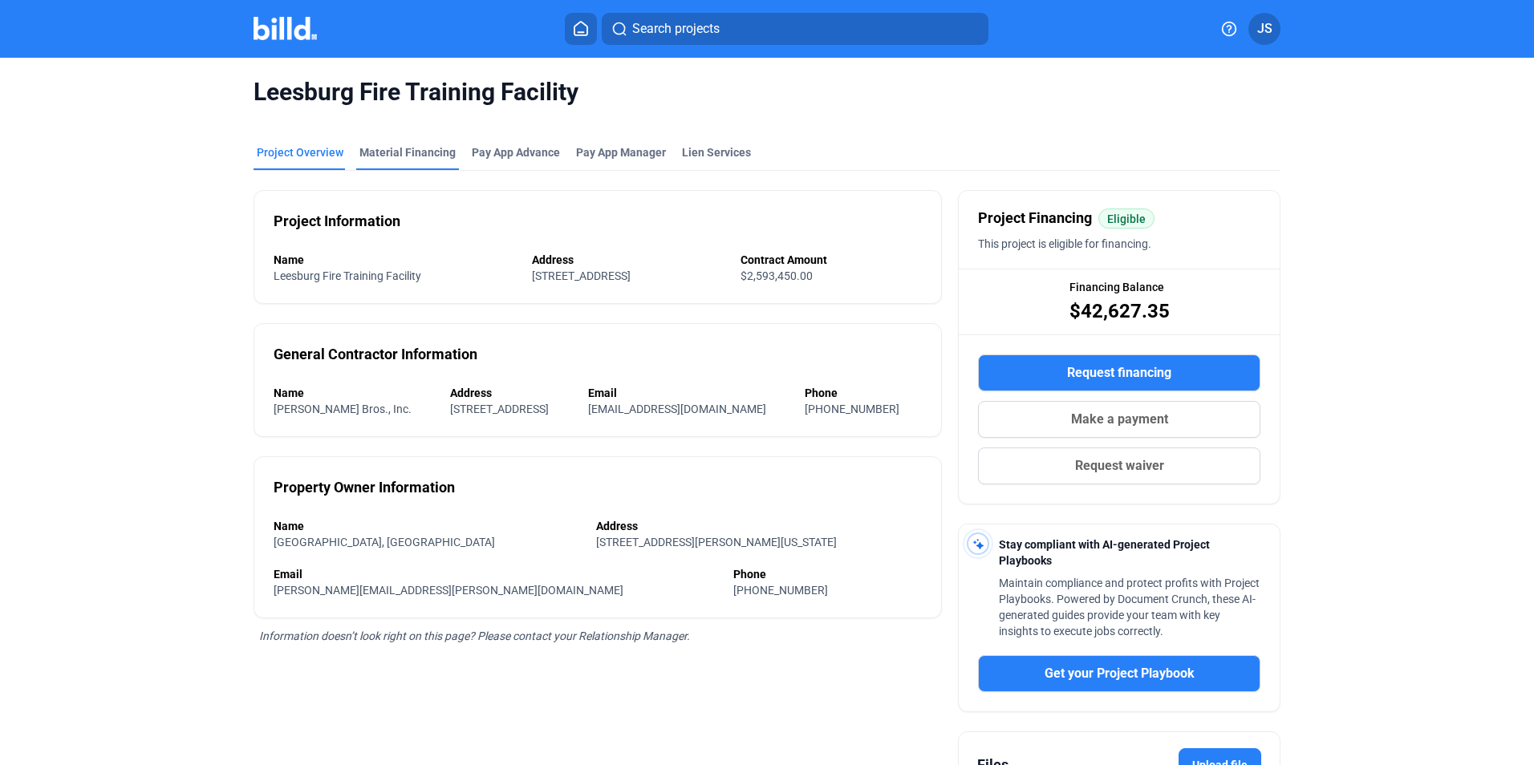
click at [419, 152] on div "Material Financing" at bounding box center [407, 152] width 96 height 16
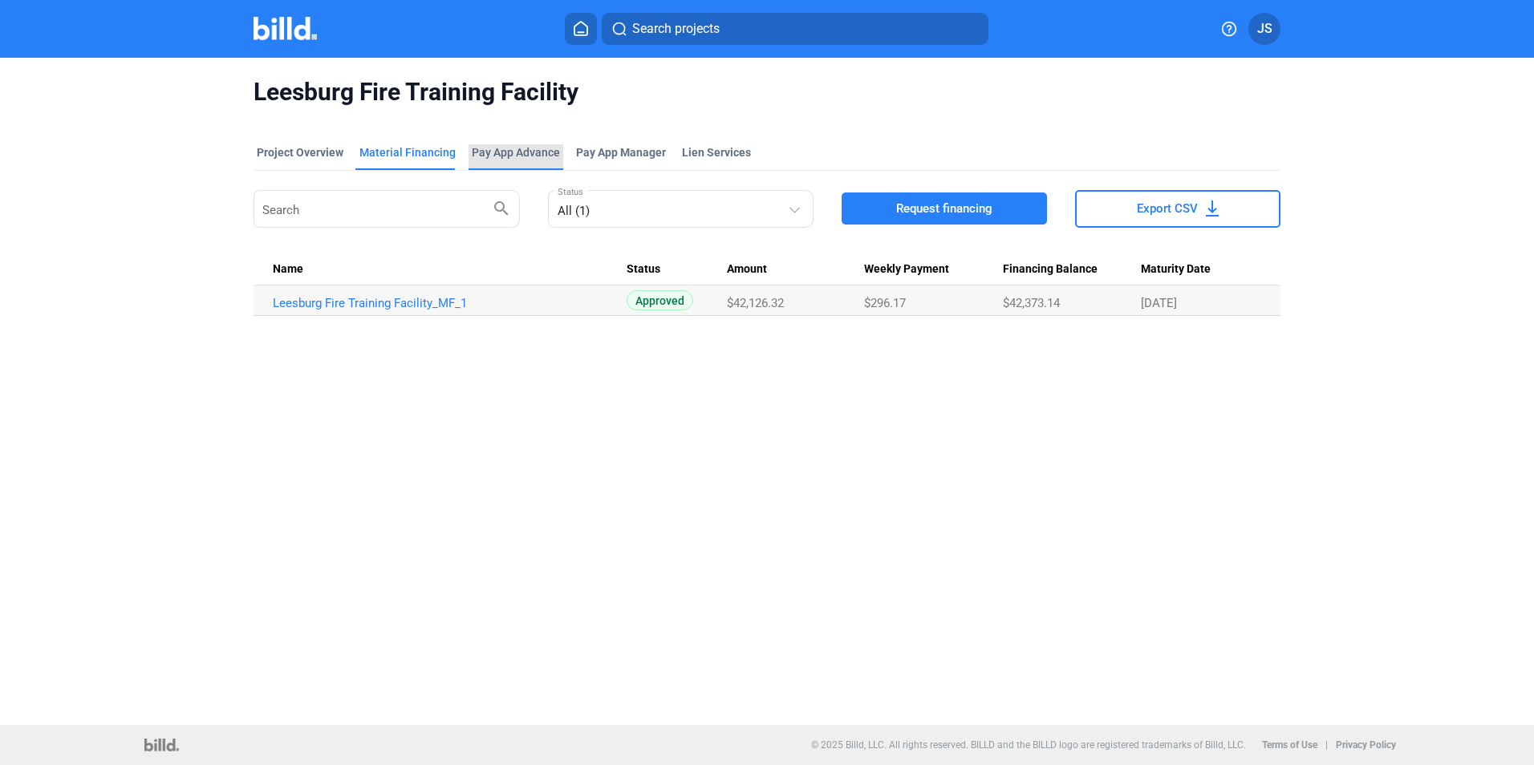
click at [497, 145] on div "Pay App Advance" at bounding box center [516, 152] width 88 height 16
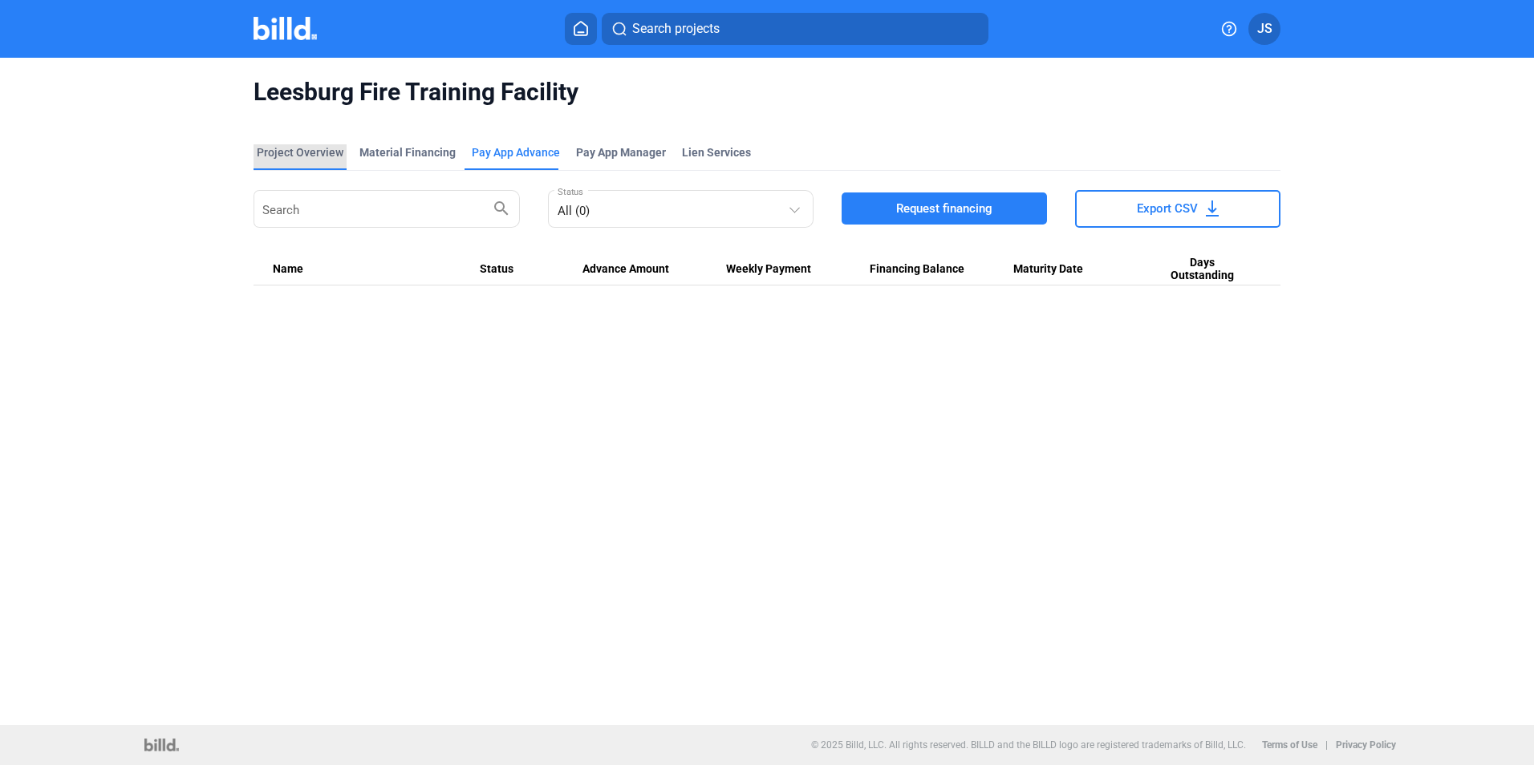
click at [303, 144] on div "Project Overview" at bounding box center [300, 152] width 87 height 16
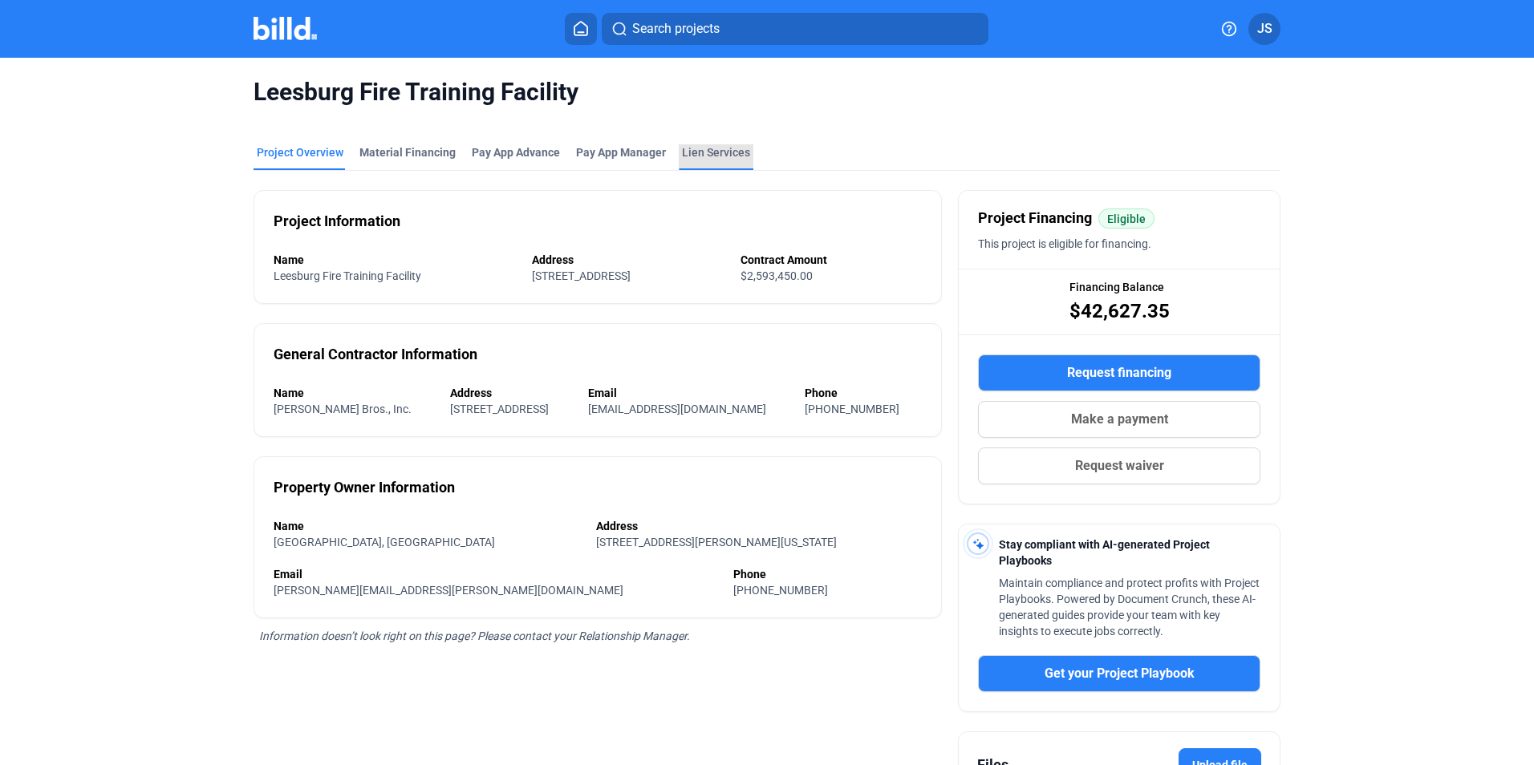
click at [715, 150] on div "Lien Services" at bounding box center [716, 152] width 68 height 16
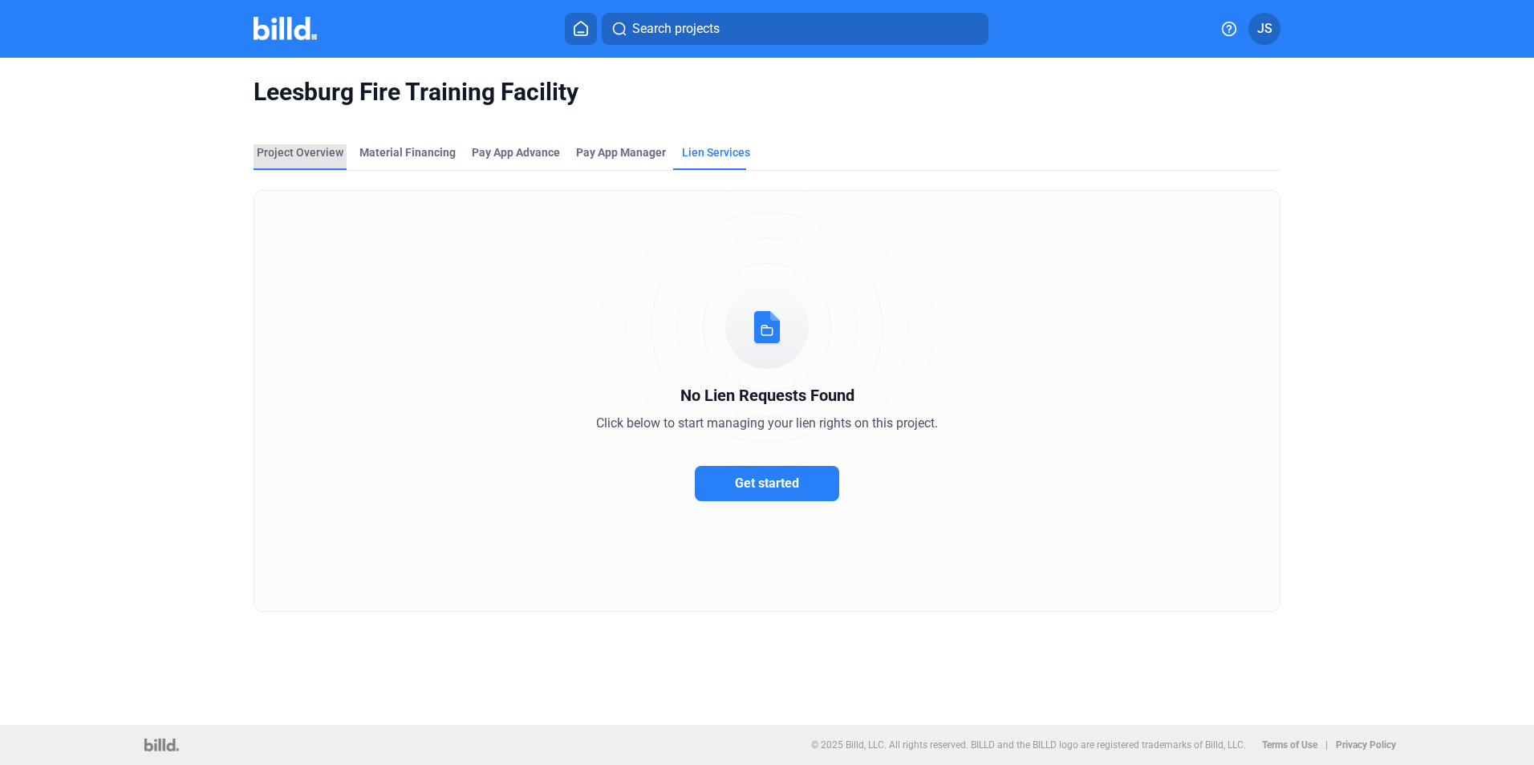
click at [333, 156] on div "Project Overview" at bounding box center [300, 152] width 87 height 16
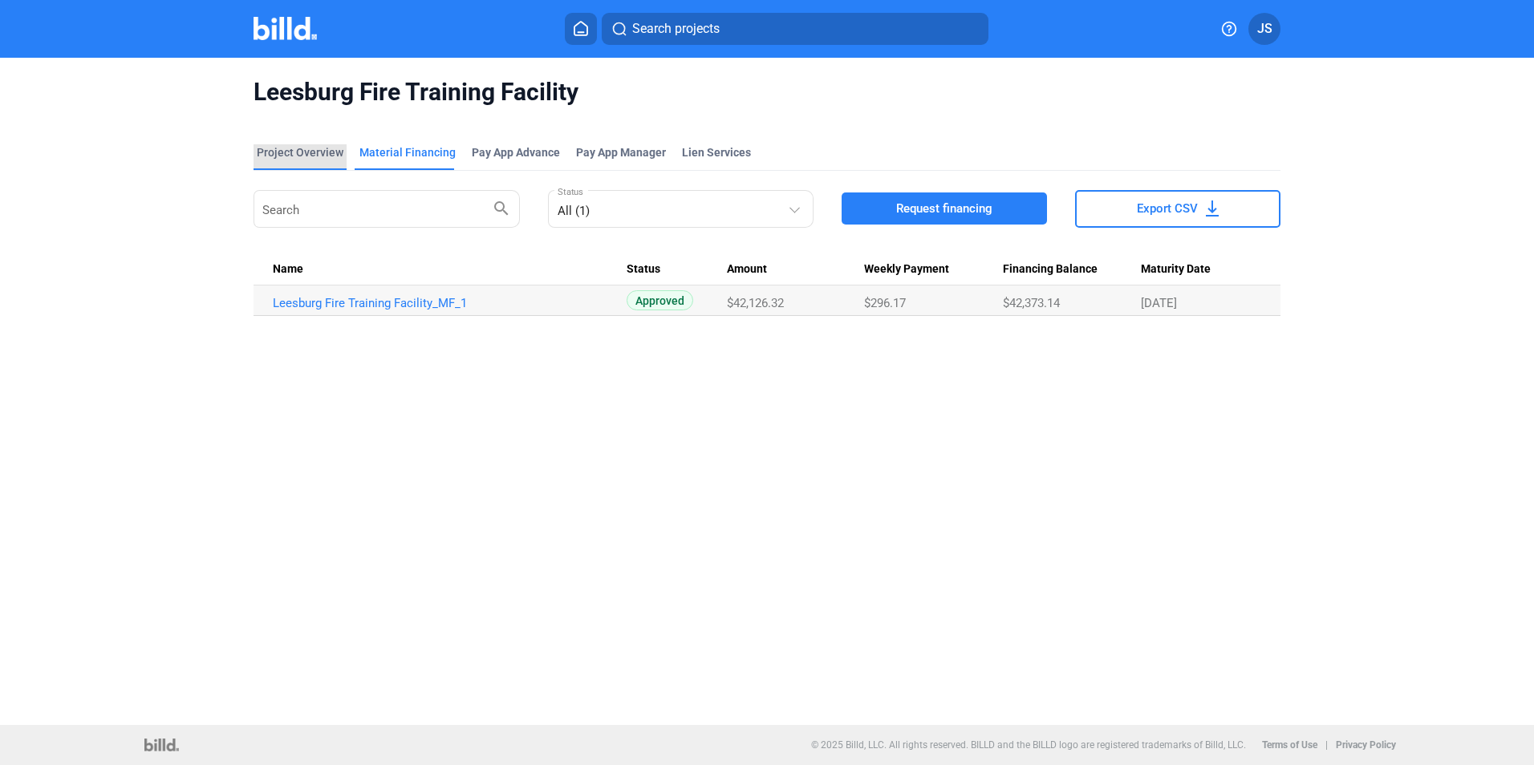
click at [310, 157] on div "Project Overview" at bounding box center [300, 152] width 87 height 16
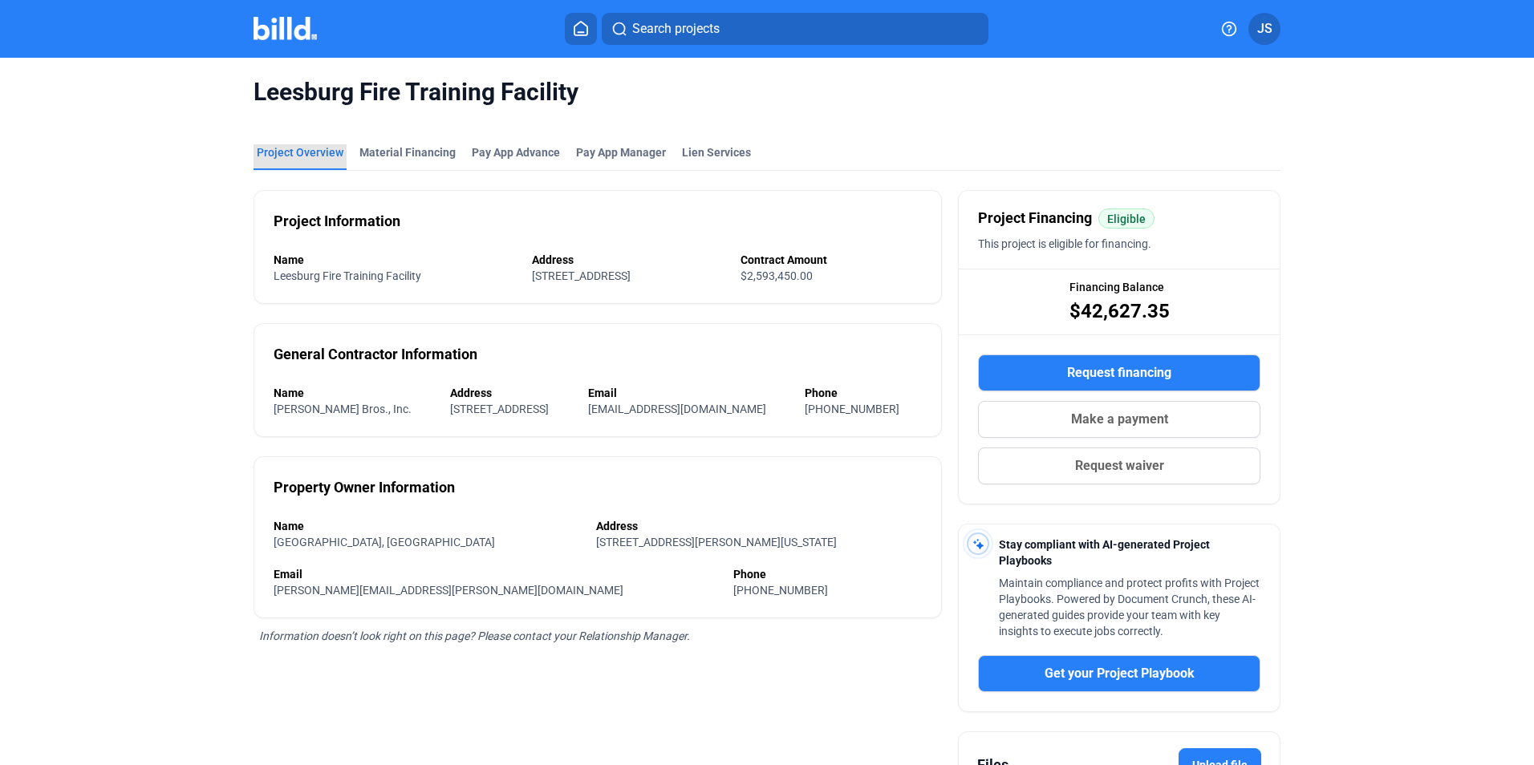
click at [310, 157] on div "Project Overview" at bounding box center [300, 152] width 87 height 16
click at [510, 150] on div "Pay App Advance" at bounding box center [516, 152] width 88 height 16
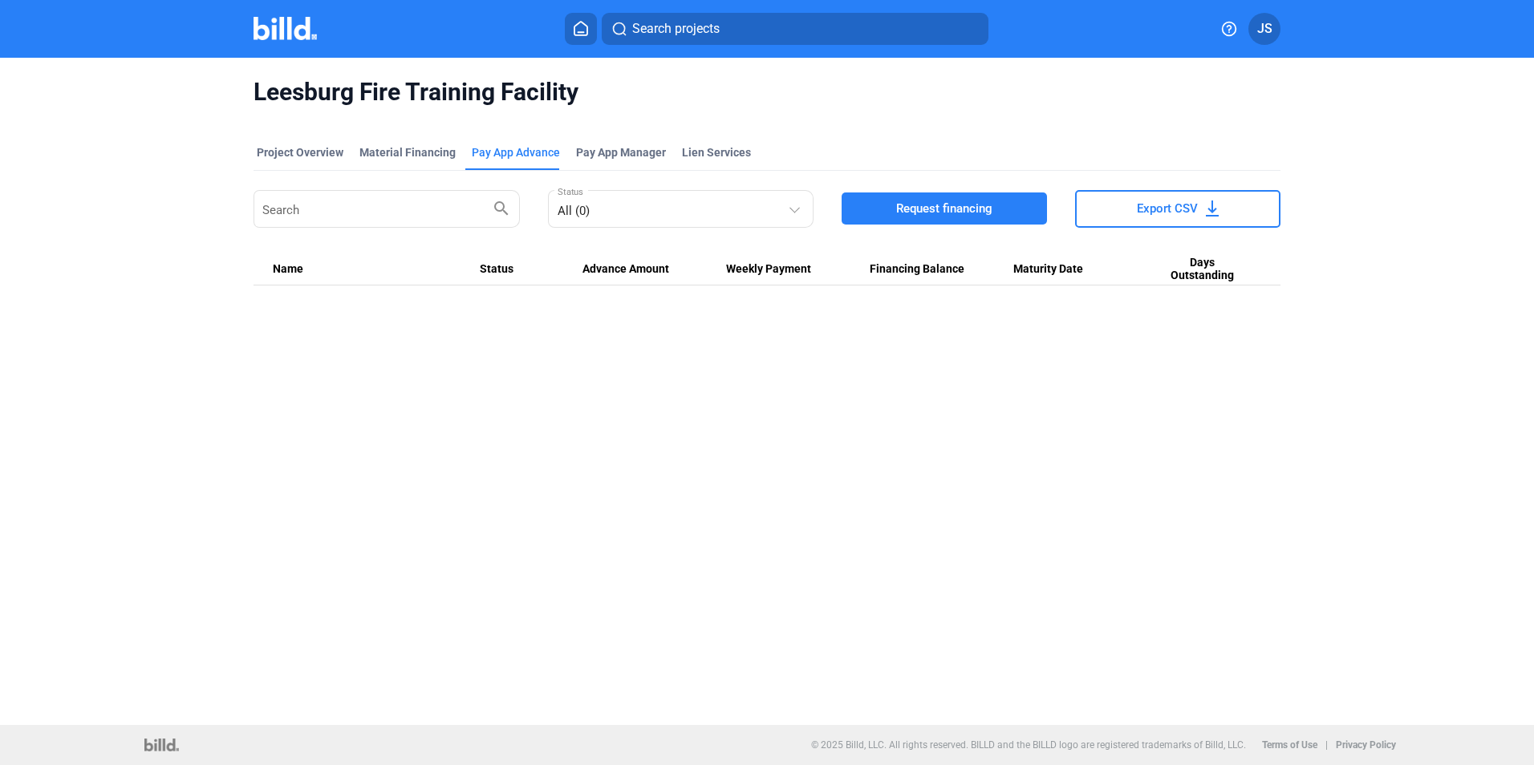
click at [584, 29] on icon at bounding box center [581, 28] width 16 height 15
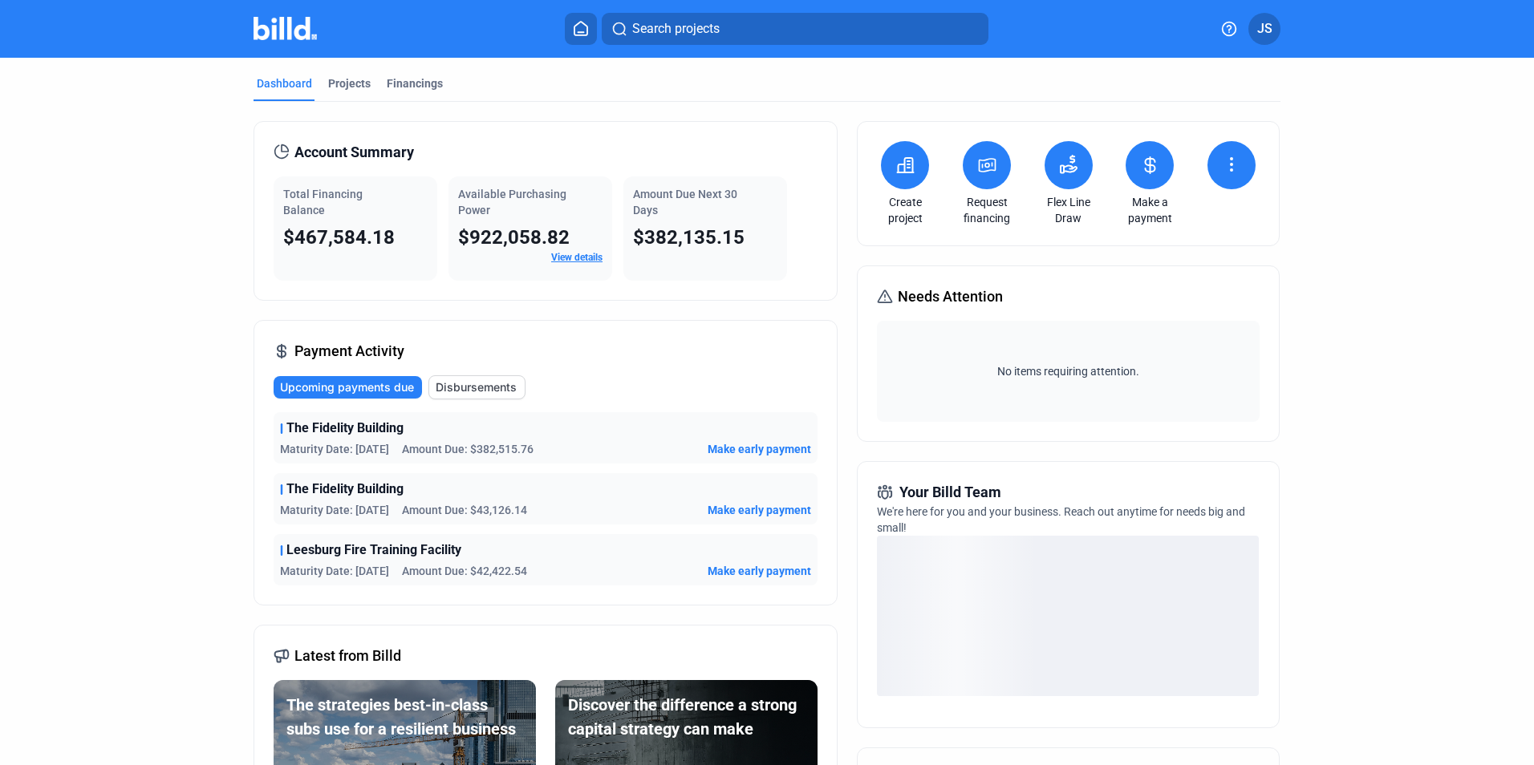
click at [1222, 162] on icon at bounding box center [1231, 164] width 19 height 19
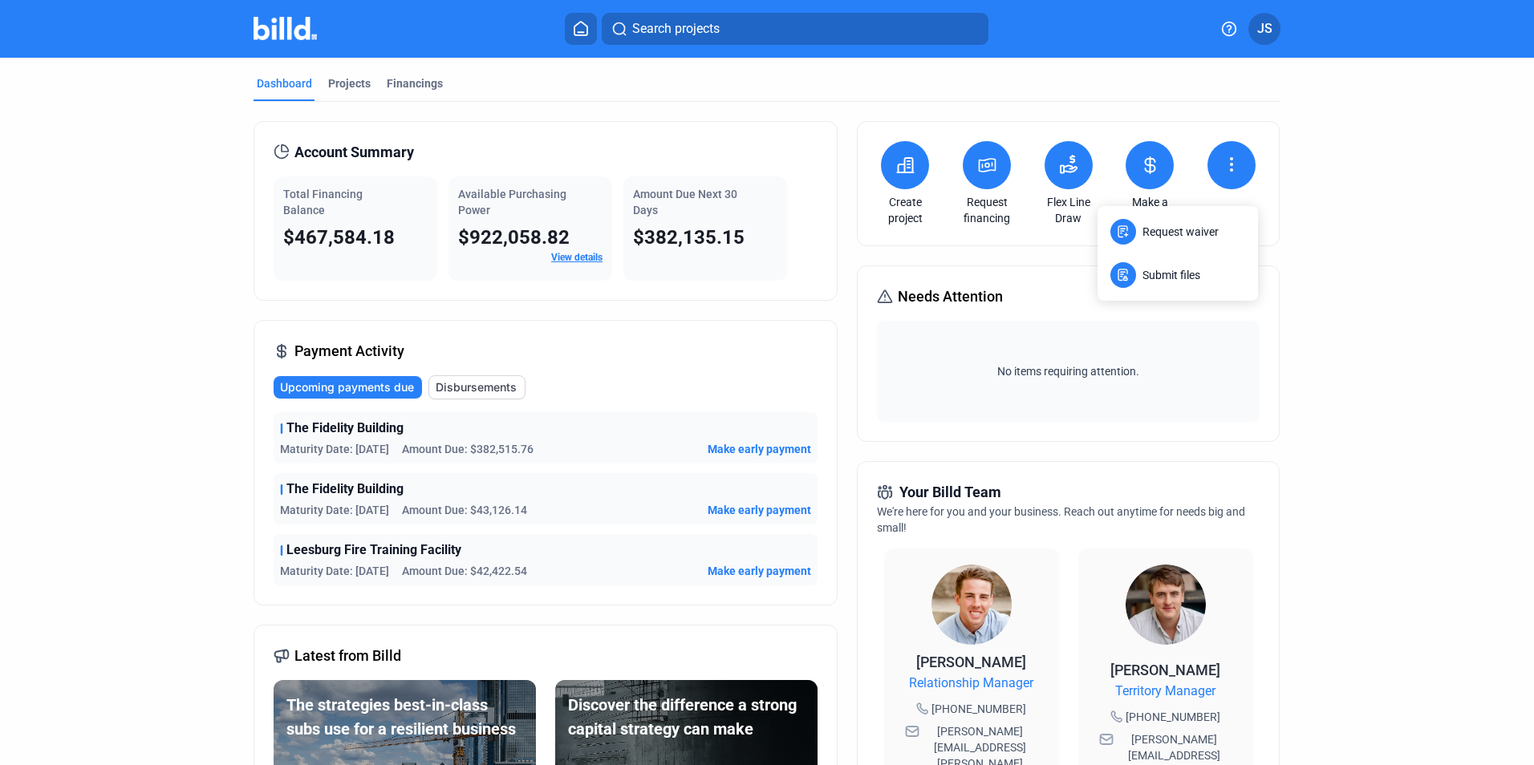
click at [1389, 329] on div at bounding box center [767, 382] width 1534 height 765
click at [572, 256] on link "View details" at bounding box center [576, 257] width 51 height 11
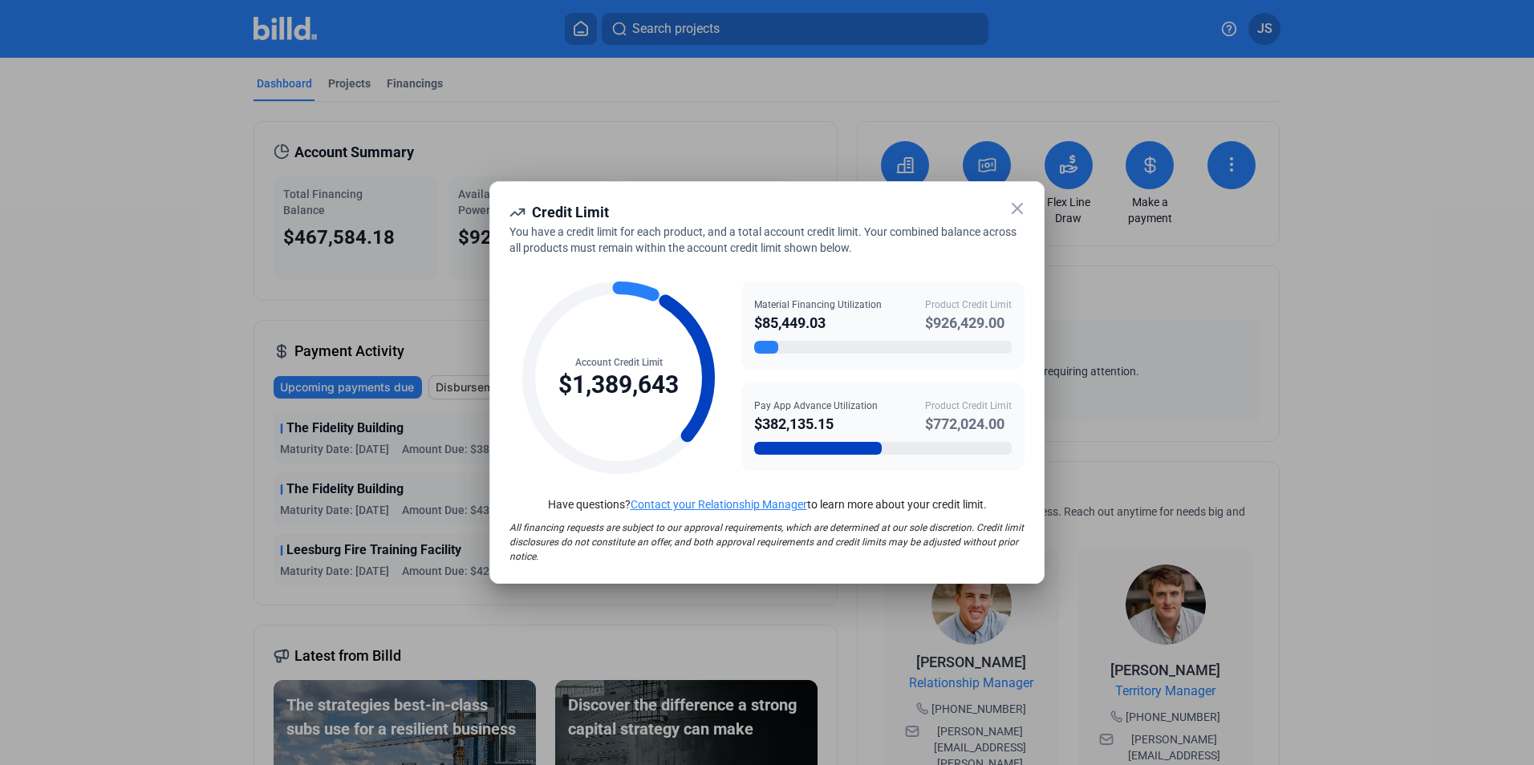
click at [1018, 210] on icon at bounding box center [1018, 209] width 10 height 10
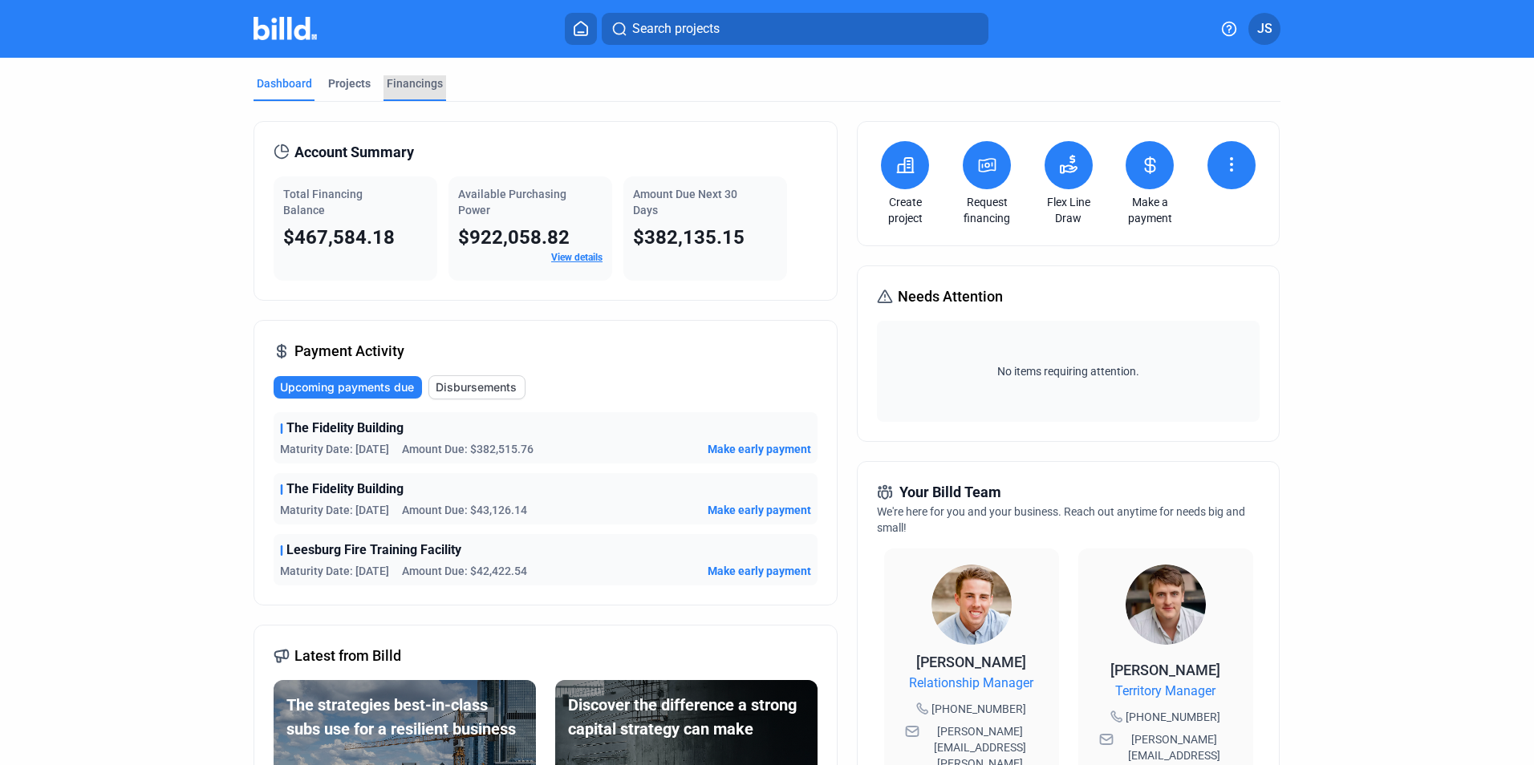
click at [396, 79] on div "Financings" at bounding box center [415, 83] width 56 height 16
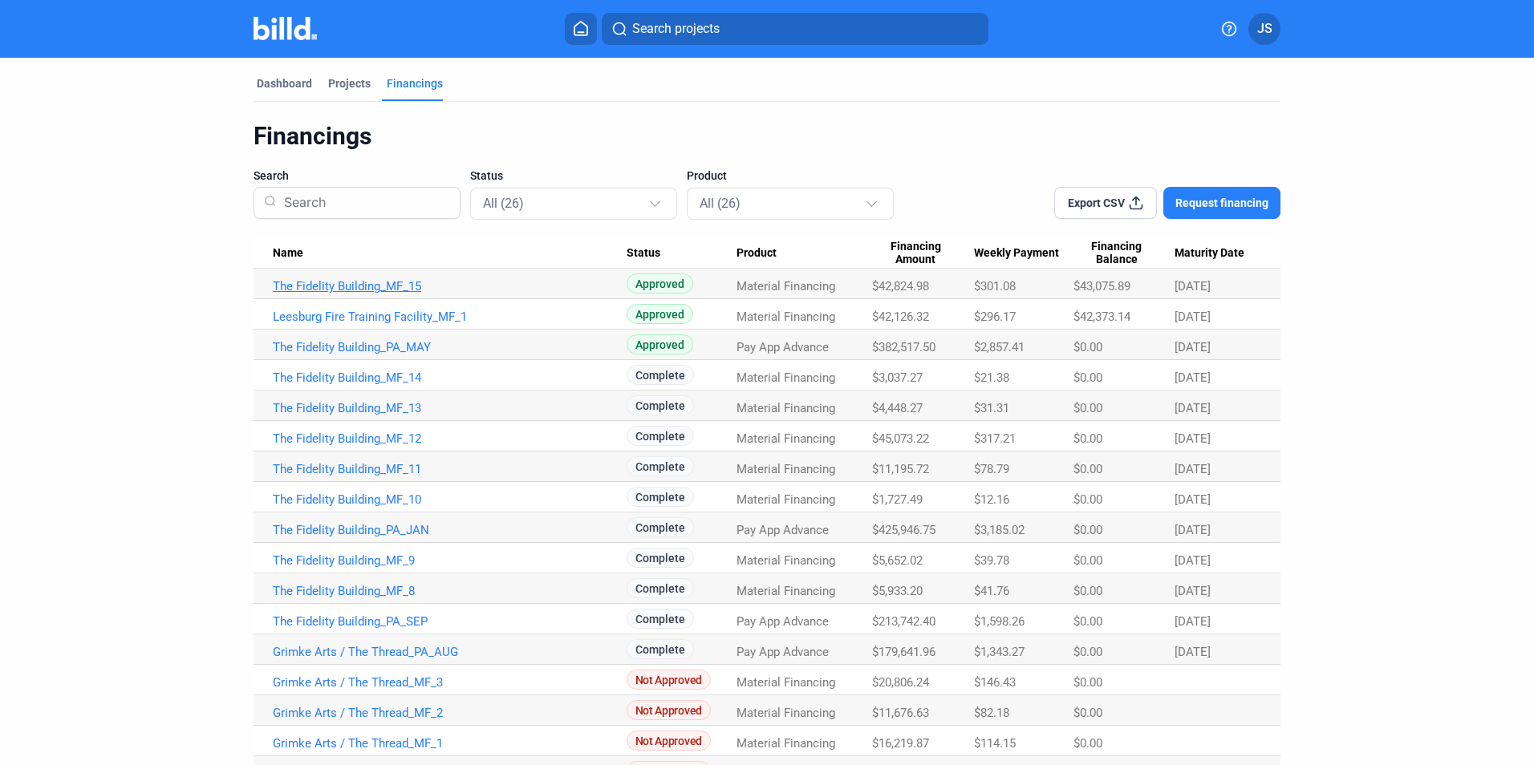
click at [400, 287] on link "The Fidelity Building_MF_15" at bounding box center [450, 286] width 354 height 14
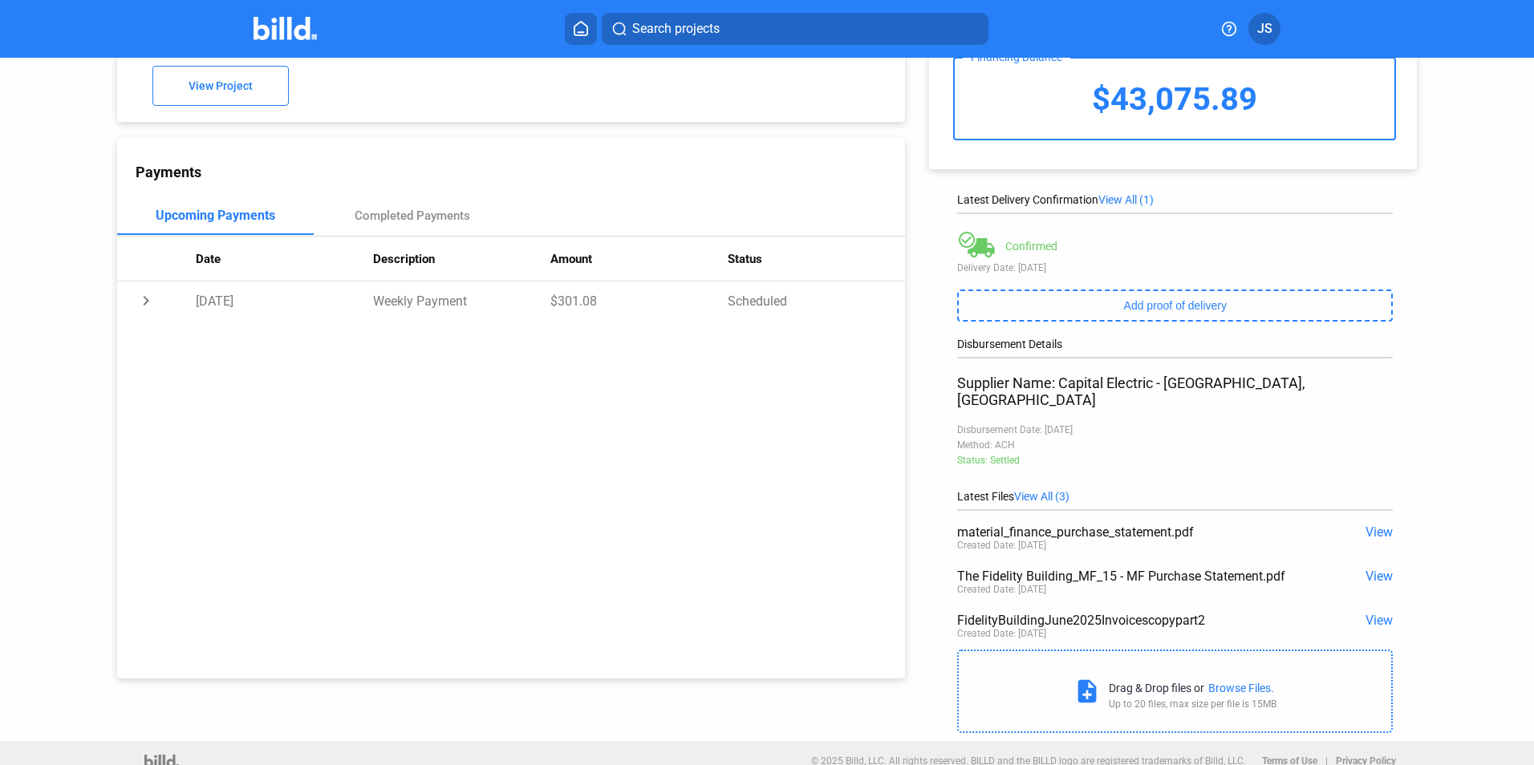
scroll to position [108, 0]
click at [1372, 522] on span "View" at bounding box center [1379, 529] width 27 height 15
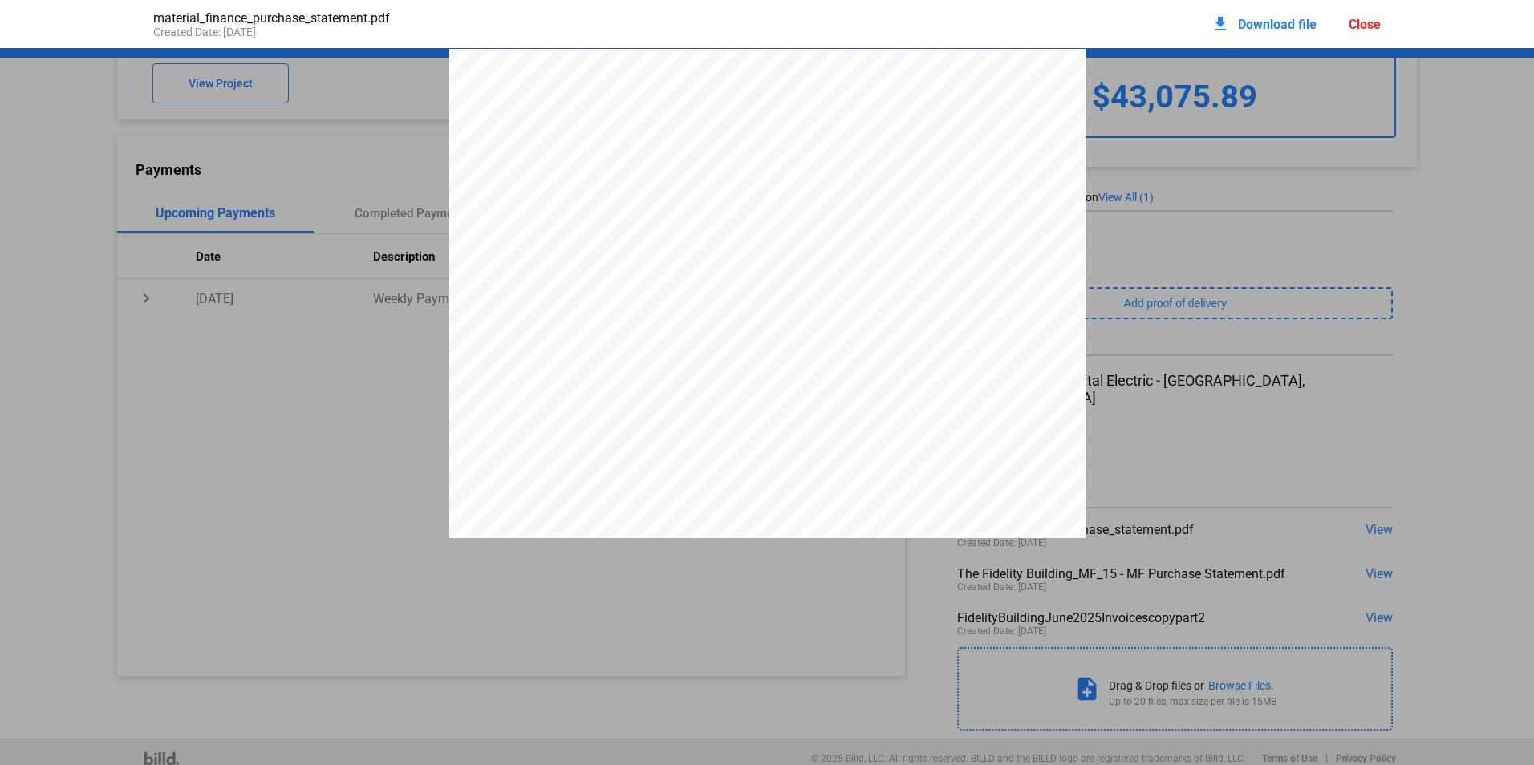
scroll to position [8, 0]
click at [1362, 25] on div "Close" at bounding box center [1365, 24] width 32 height 15
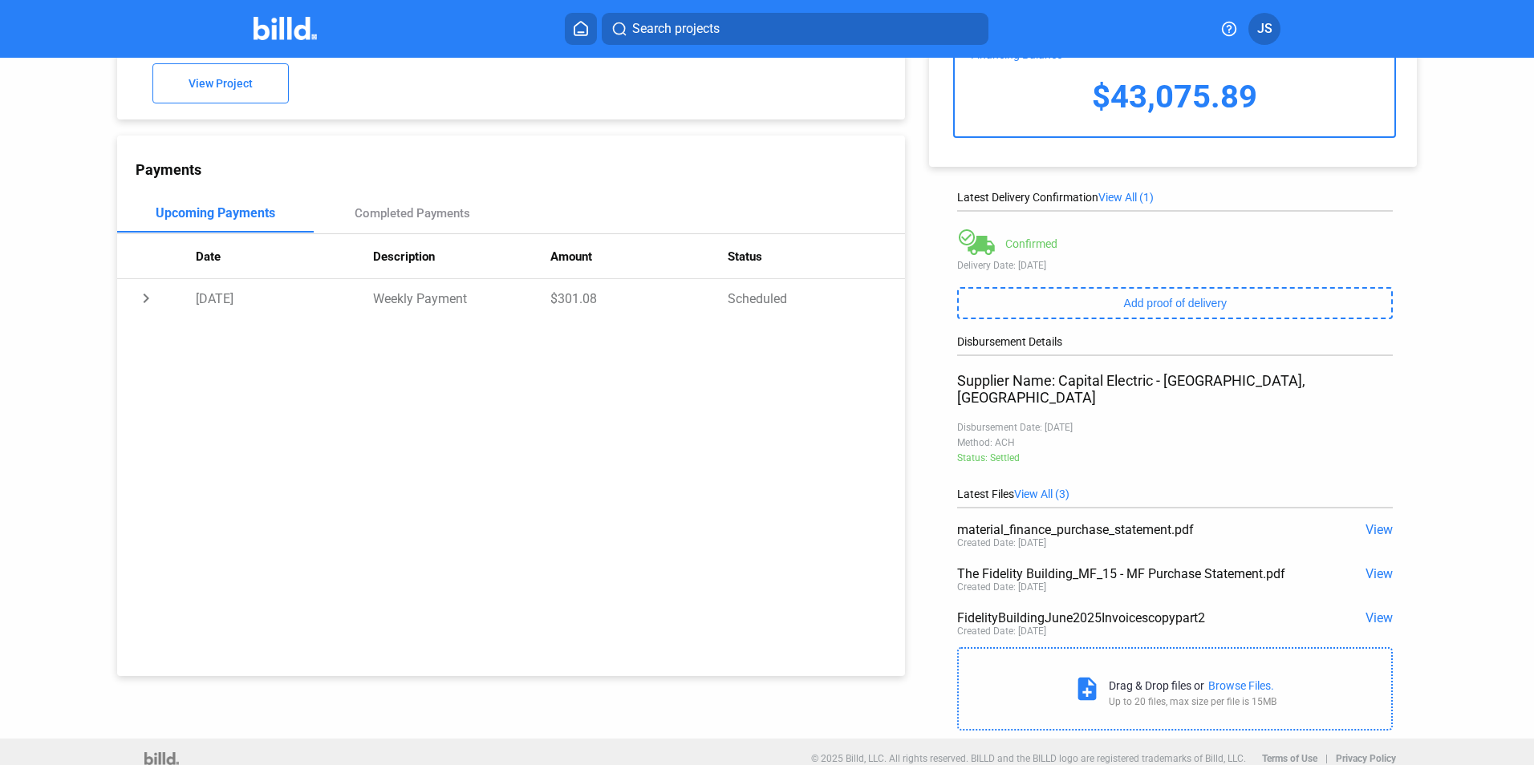
click at [1382, 566] on span "View" at bounding box center [1379, 573] width 27 height 15
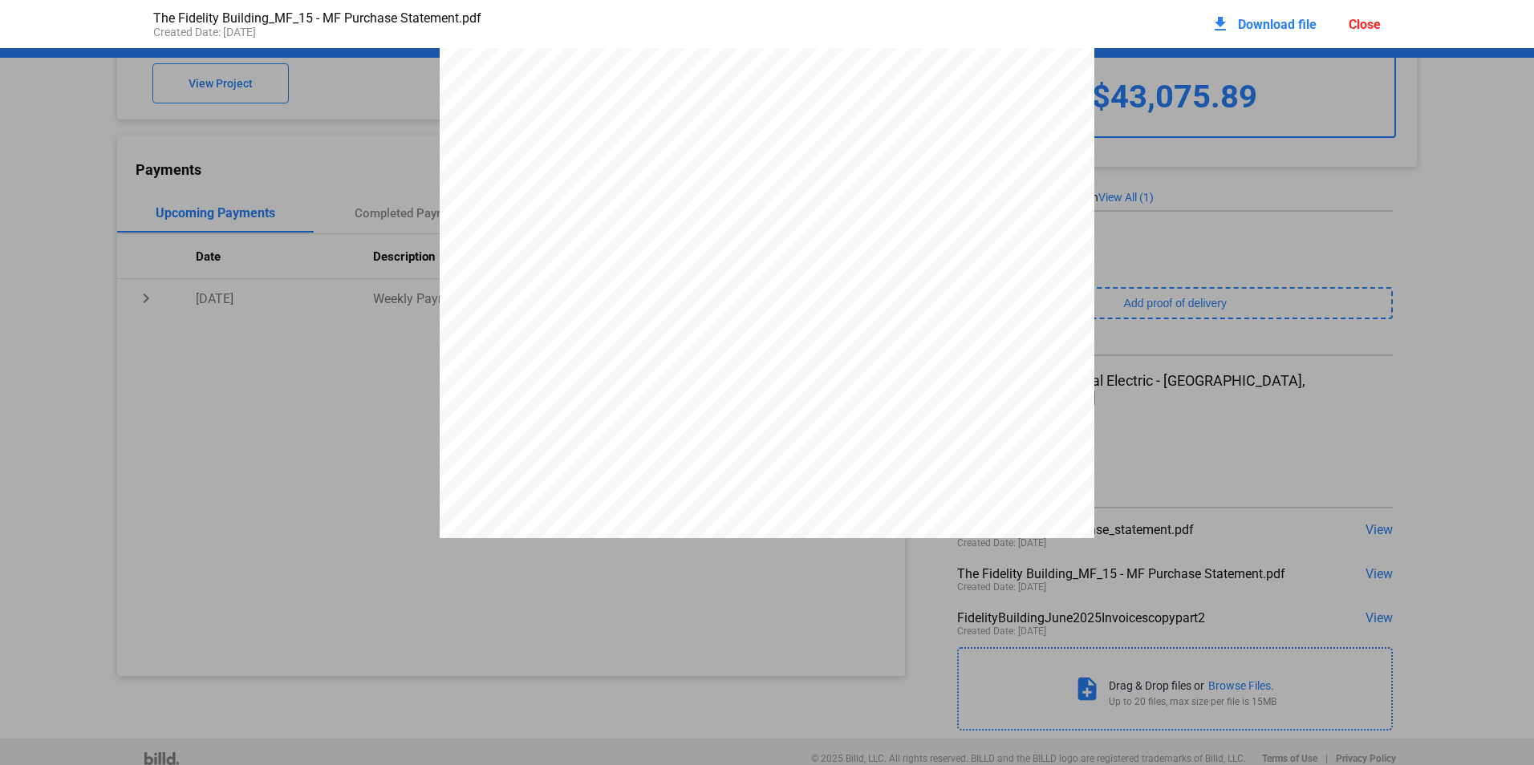
click at [1353, 25] on div "Close" at bounding box center [1365, 24] width 32 height 15
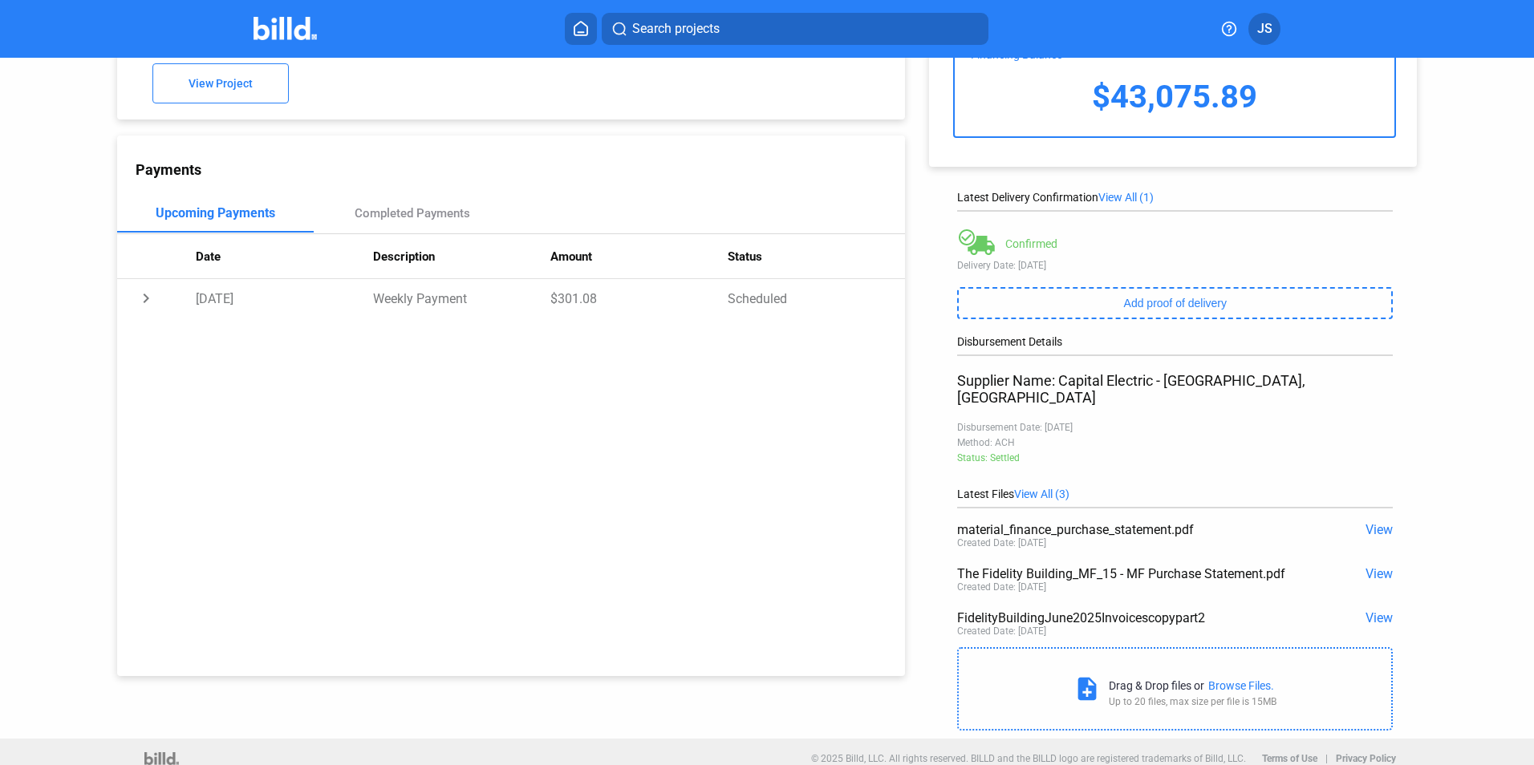
click at [1374, 611] on span "View" at bounding box center [1379, 618] width 27 height 15
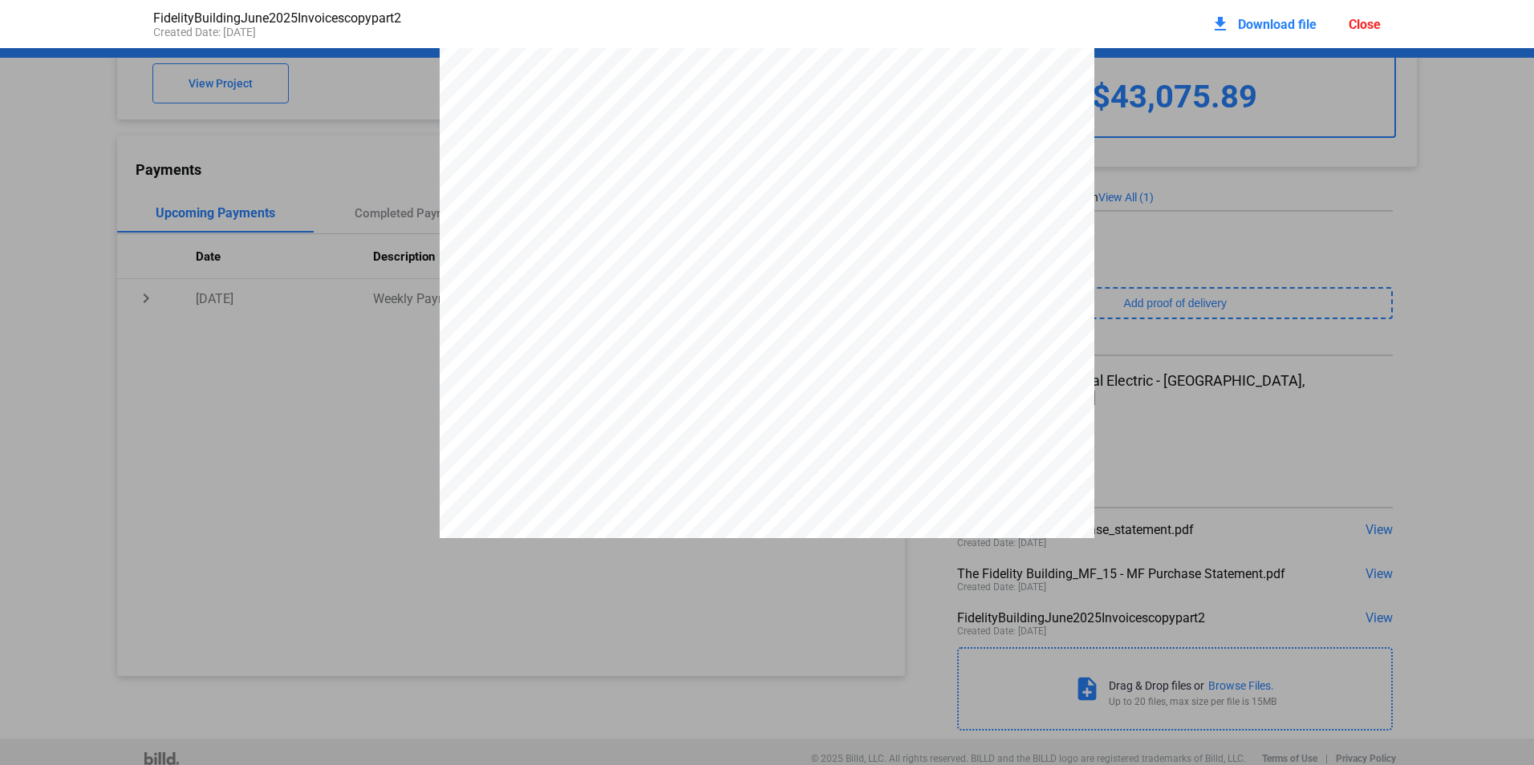
scroll to position [0, 0]
click at [1368, 21] on div "Close" at bounding box center [1365, 24] width 32 height 15
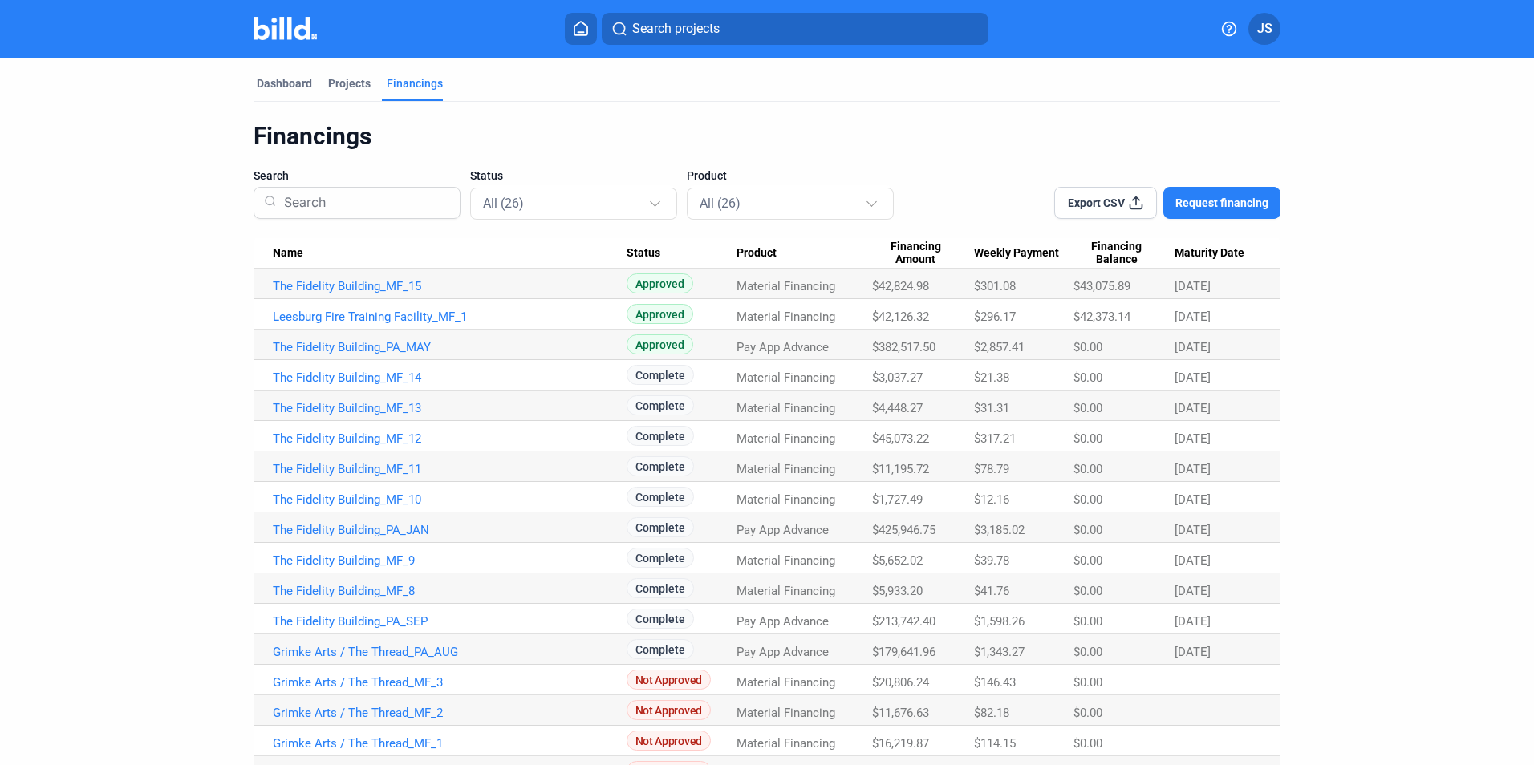
click at [392, 318] on link "Leesburg Fire Training Facility_MF_1" at bounding box center [450, 317] width 354 height 14
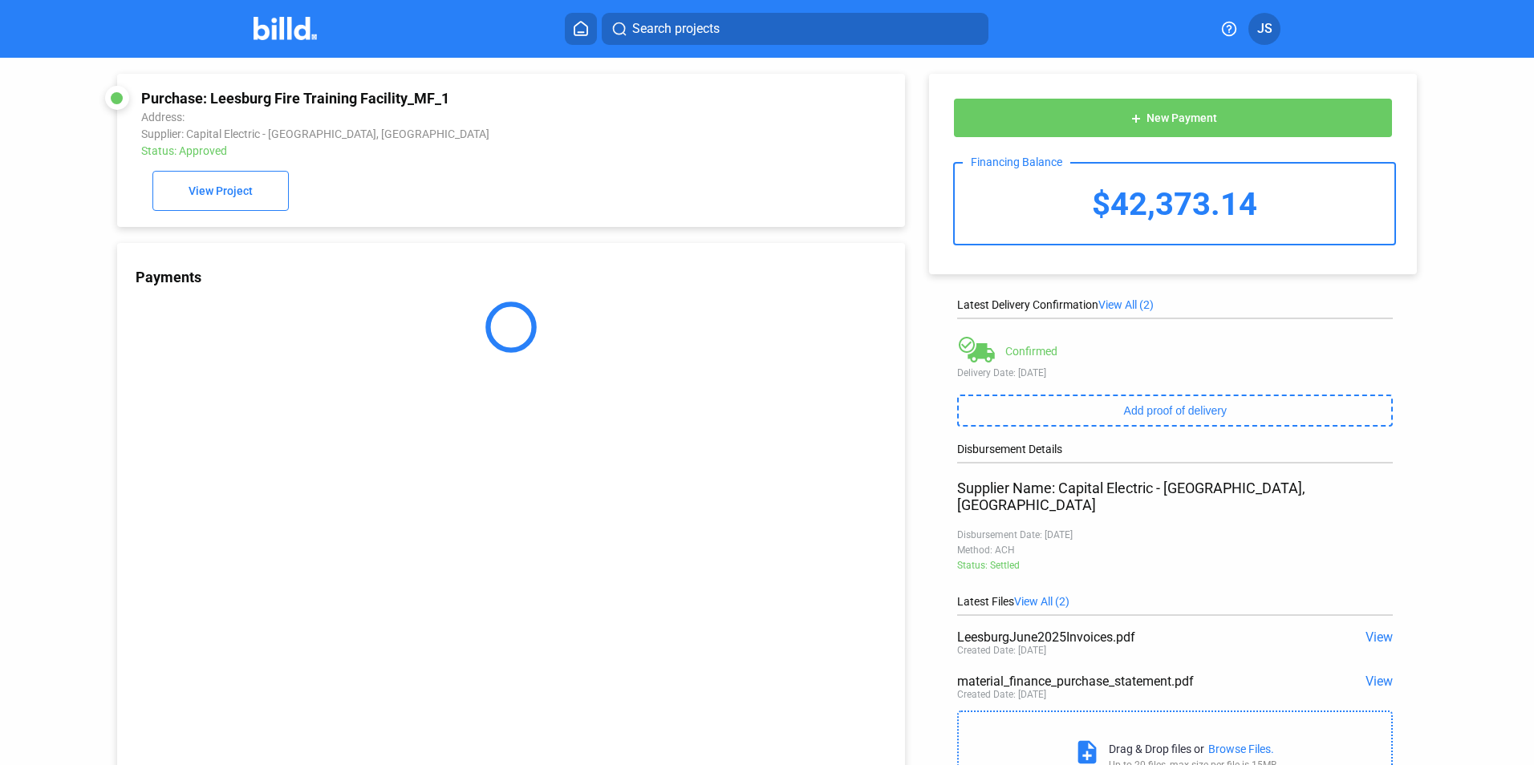
scroll to position [63, 0]
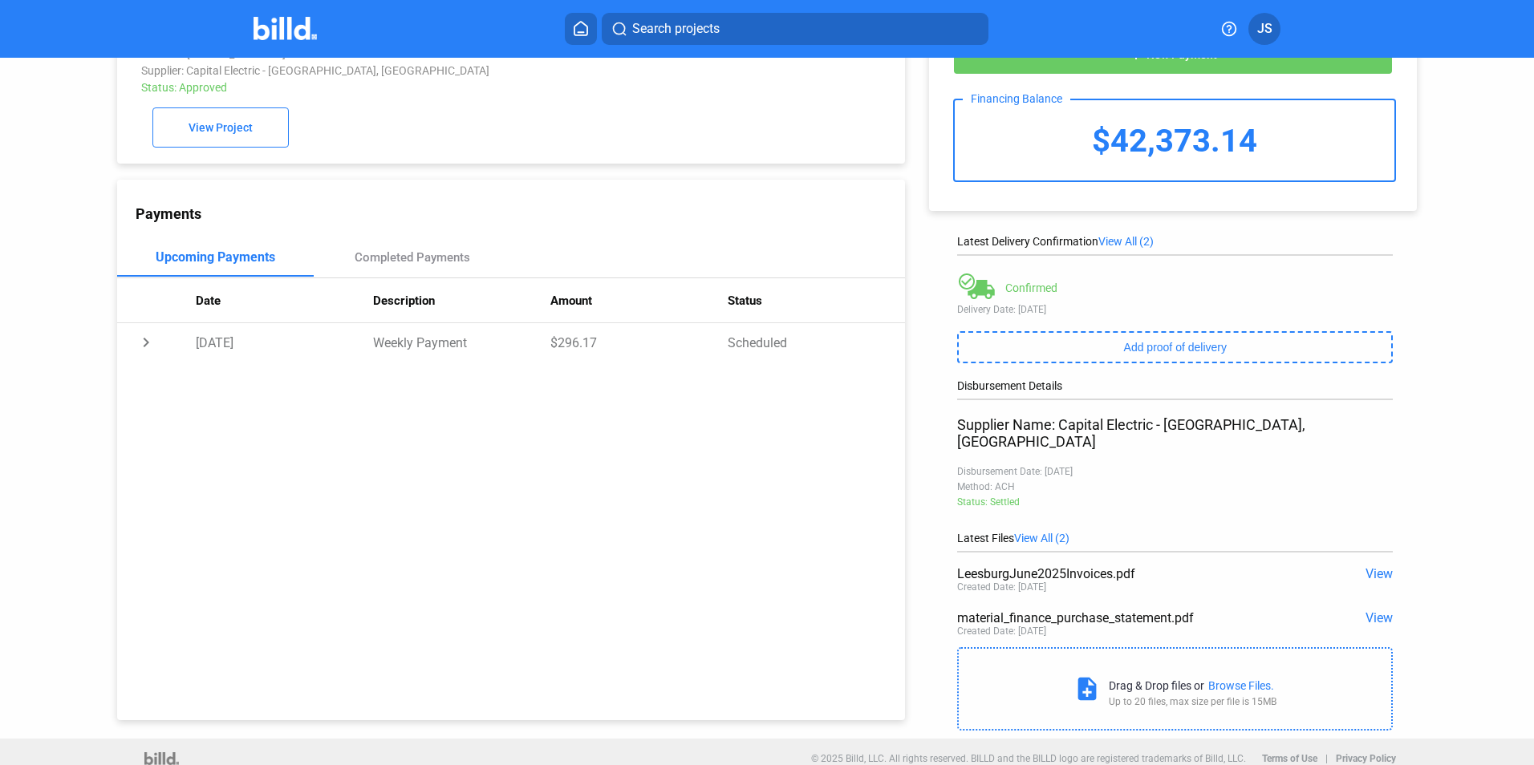
click at [1379, 566] on span "View" at bounding box center [1379, 573] width 27 height 15
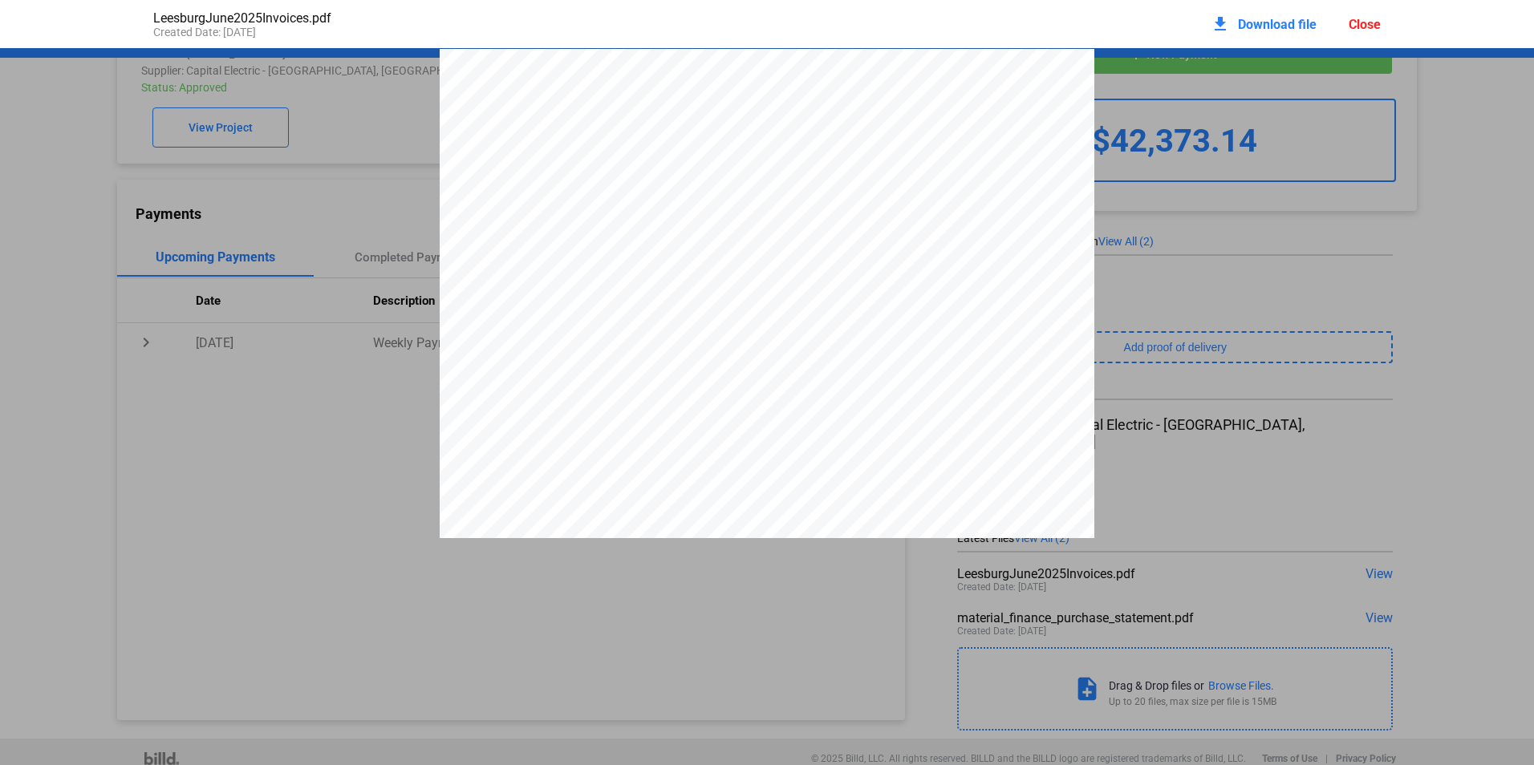
scroll to position [8, 0]
click at [1355, 22] on div "Close" at bounding box center [1365, 24] width 32 height 15
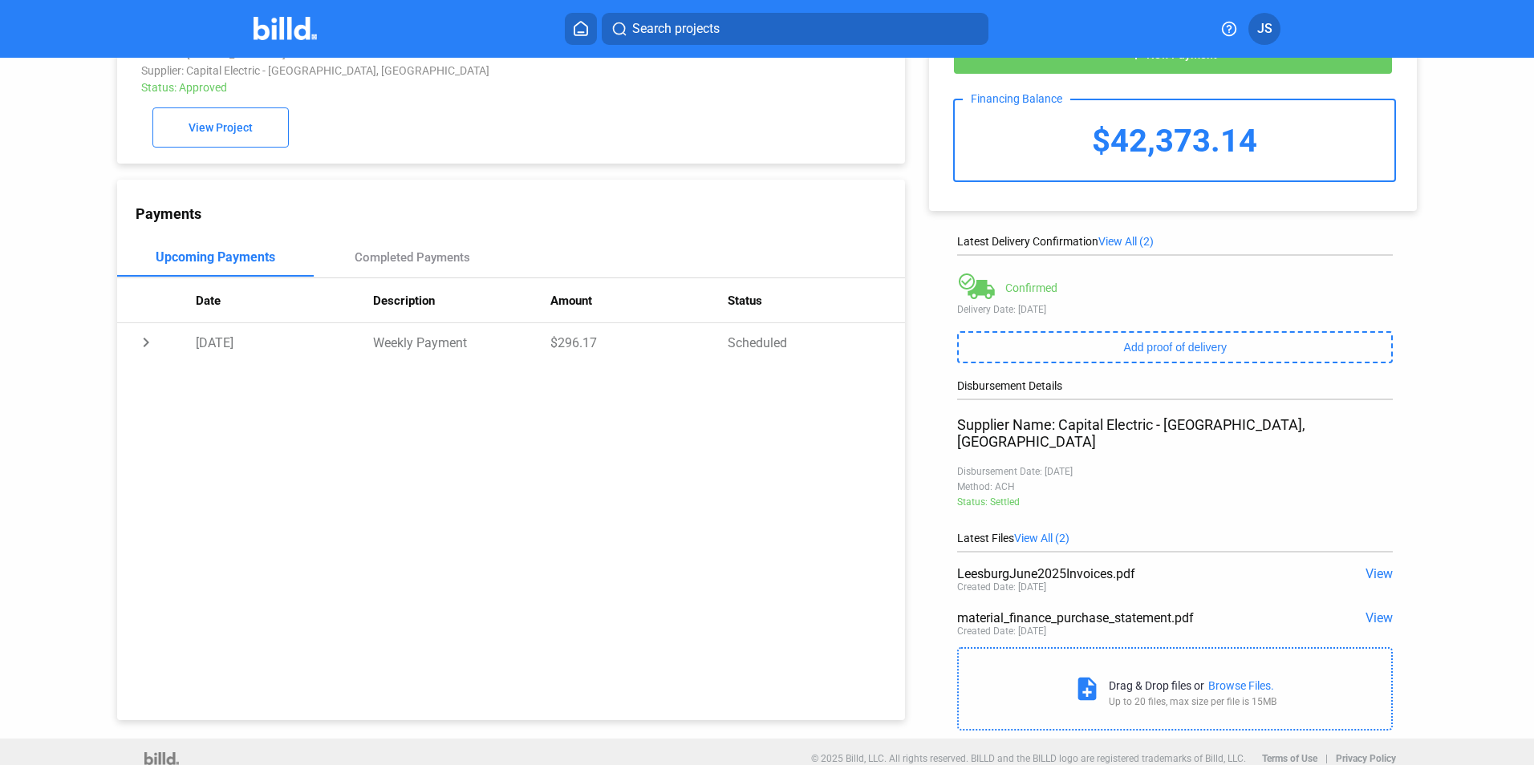
click at [1376, 611] on span "View" at bounding box center [1379, 618] width 27 height 15
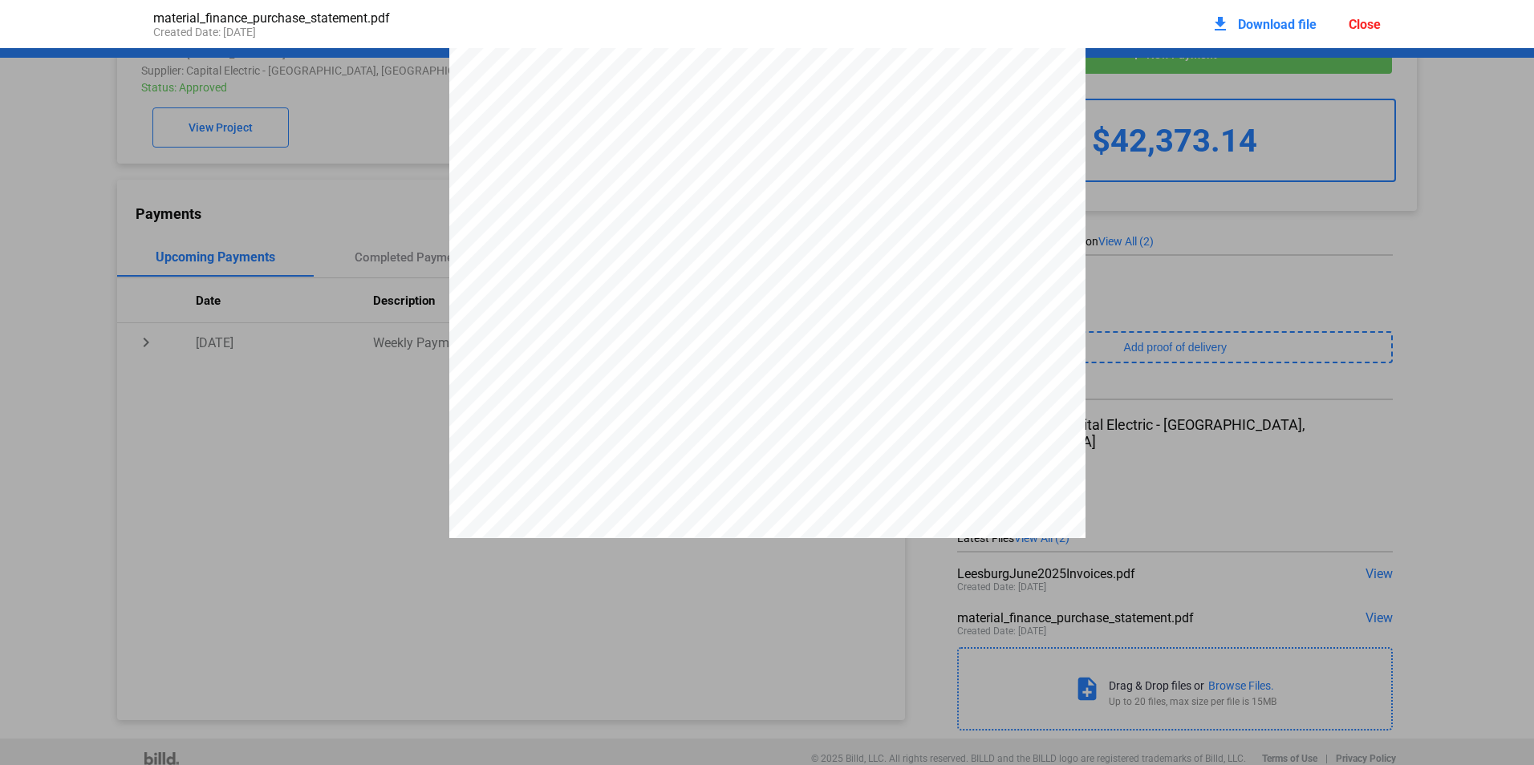
click at [1358, 36] on div "download Download file Close" at bounding box center [1296, 23] width 170 height 35
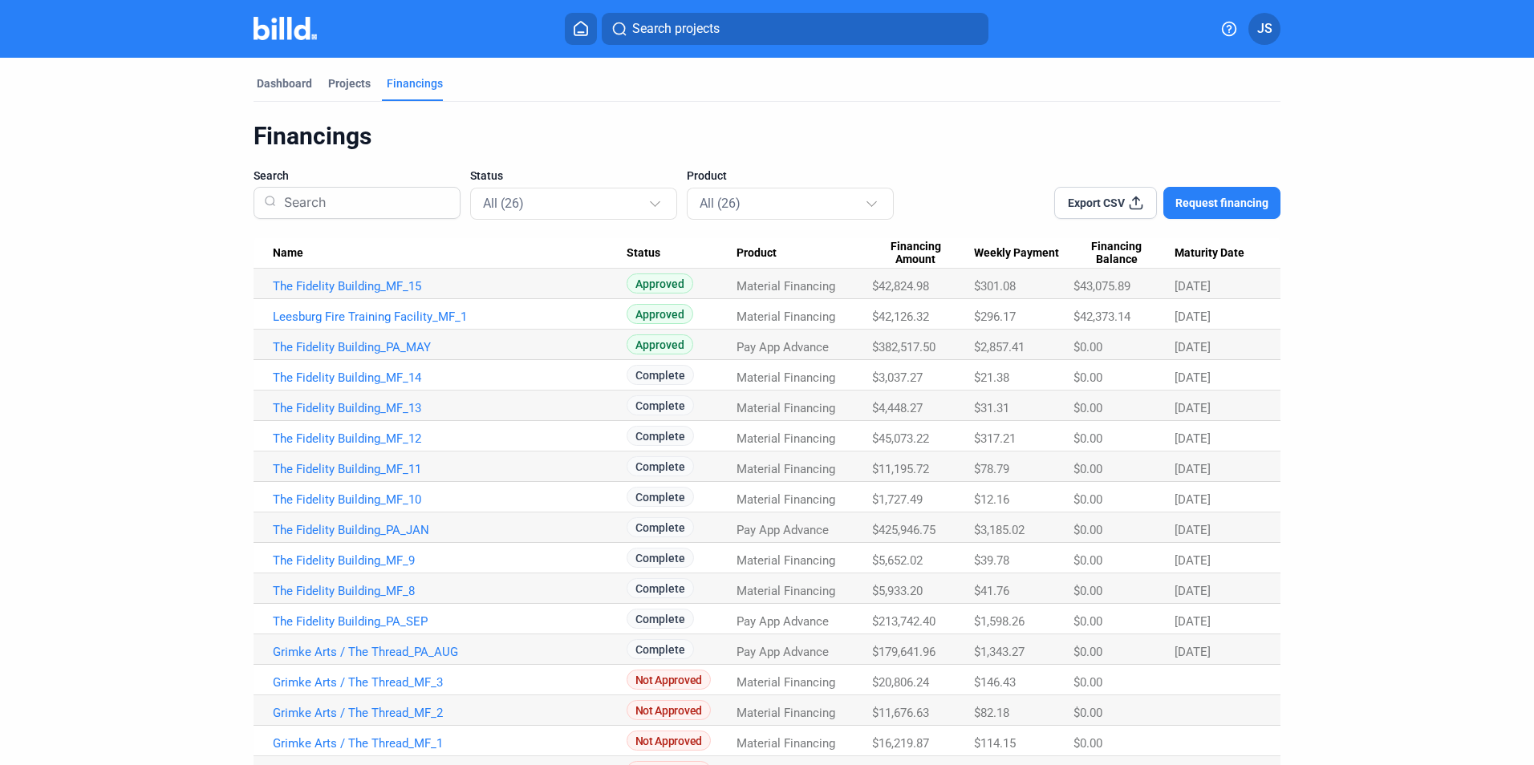
click at [387, 355] on td "The Fidelity Building_PA_MAY" at bounding box center [440, 345] width 373 height 30
click at [386, 344] on link "The Fidelity Building_PA_MAY" at bounding box center [450, 347] width 354 height 14
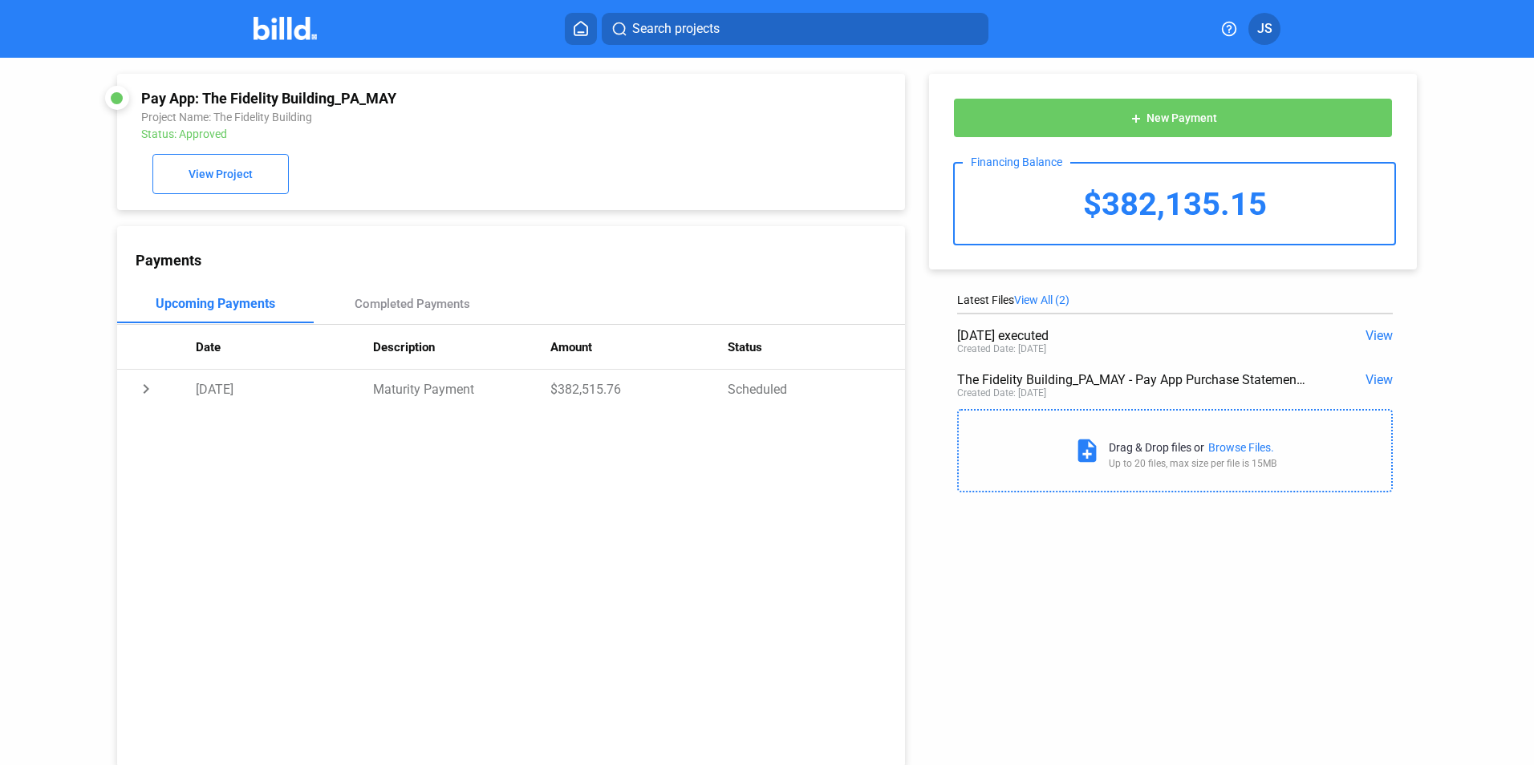
click at [1378, 339] on span "View" at bounding box center [1379, 335] width 27 height 15
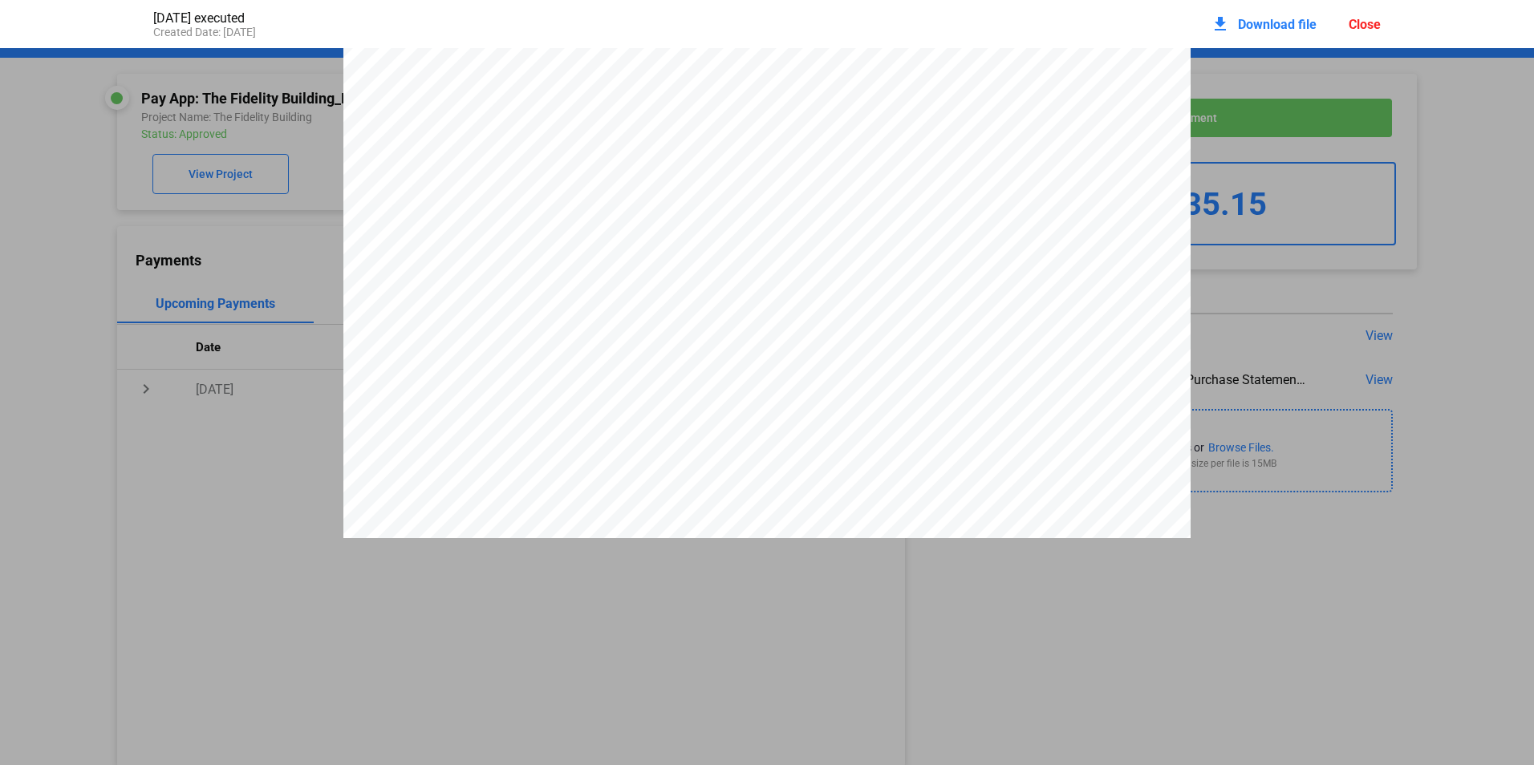
scroll to position [2170, 0]
click at [1365, 21] on div "Close" at bounding box center [1365, 24] width 32 height 15
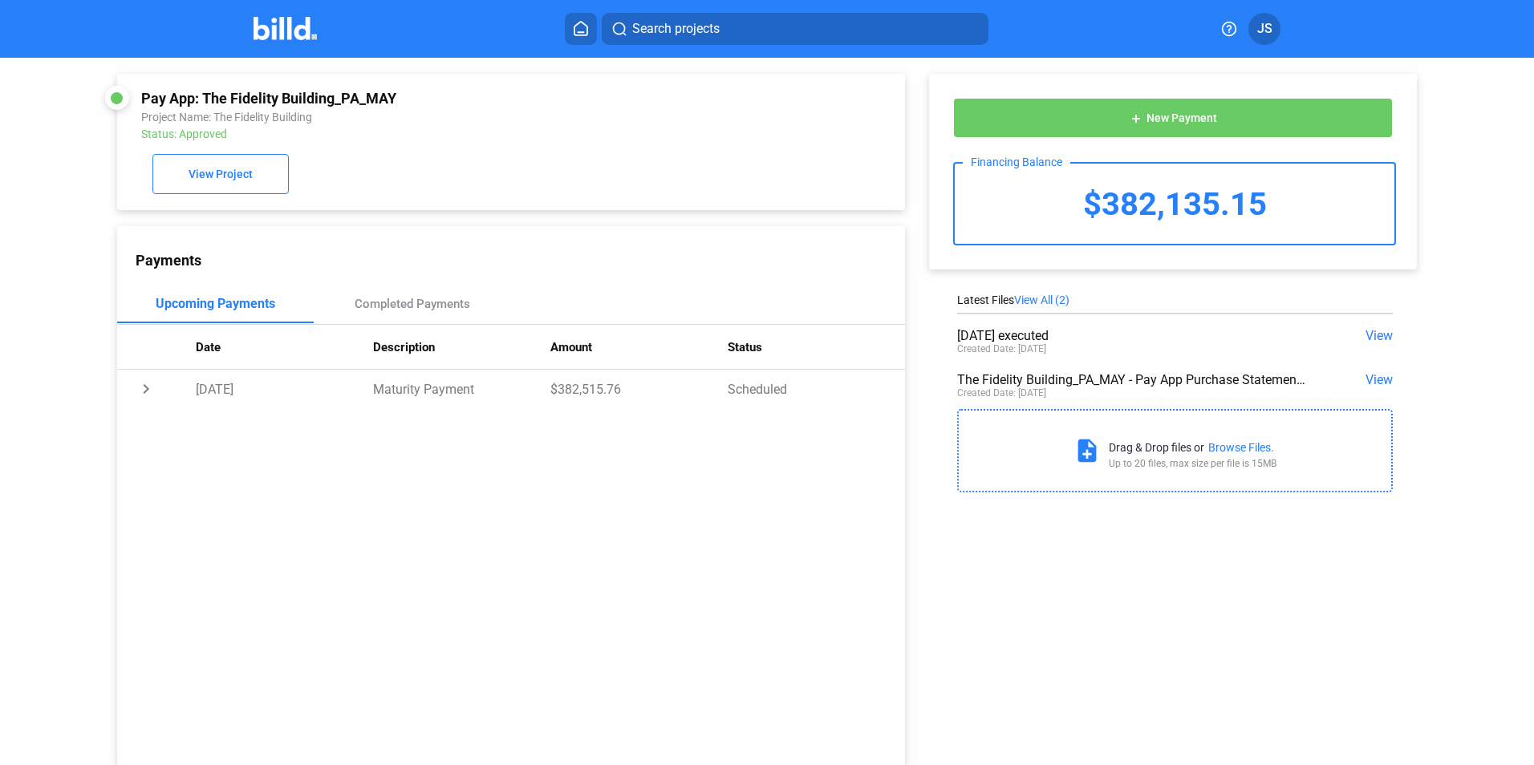
click at [1380, 381] on span "View" at bounding box center [1379, 379] width 27 height 15
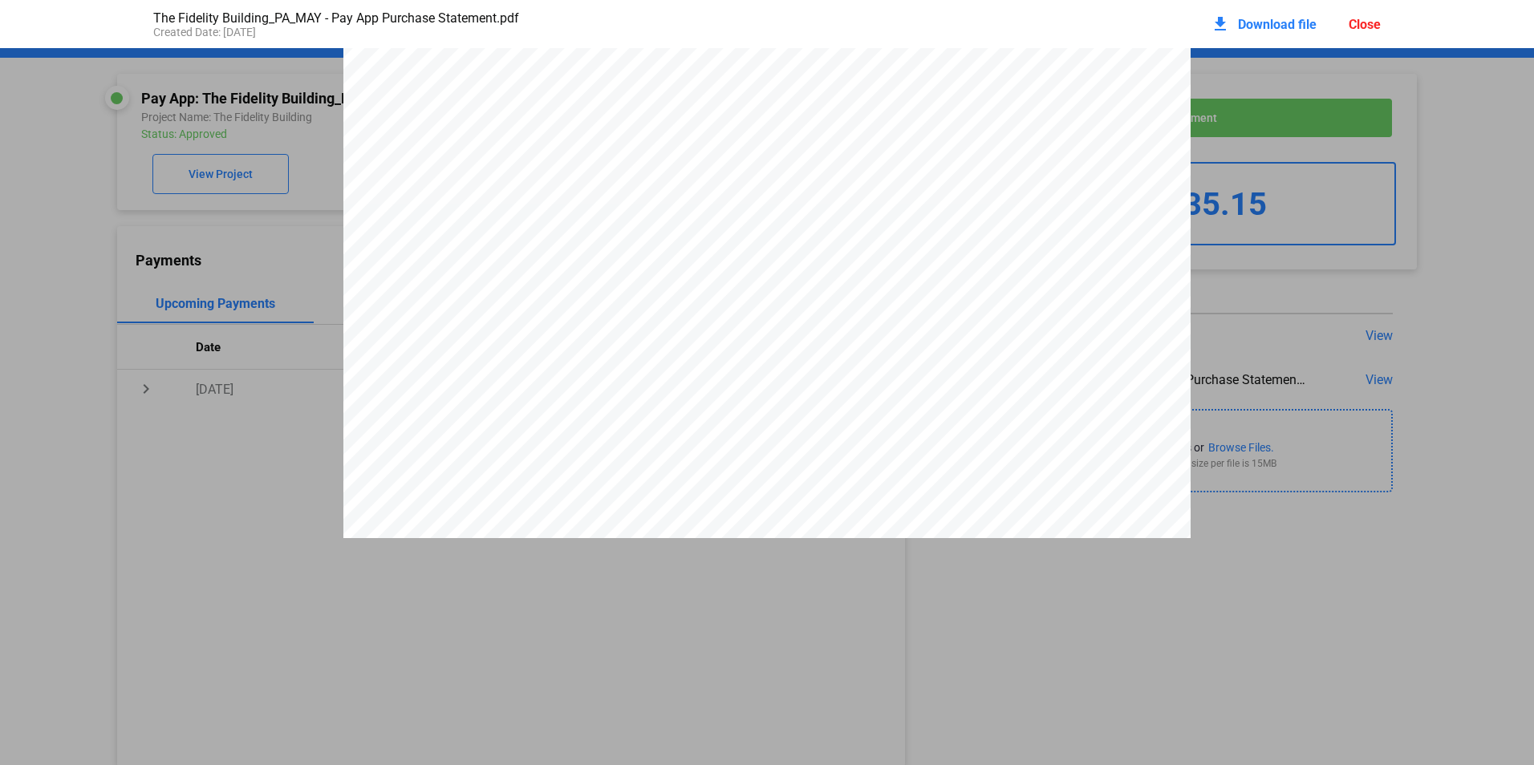
scroll to position [6451, 0]
click at [1372, 22] on div "Close" at bounding box center [1365, 24] width 32 height 15
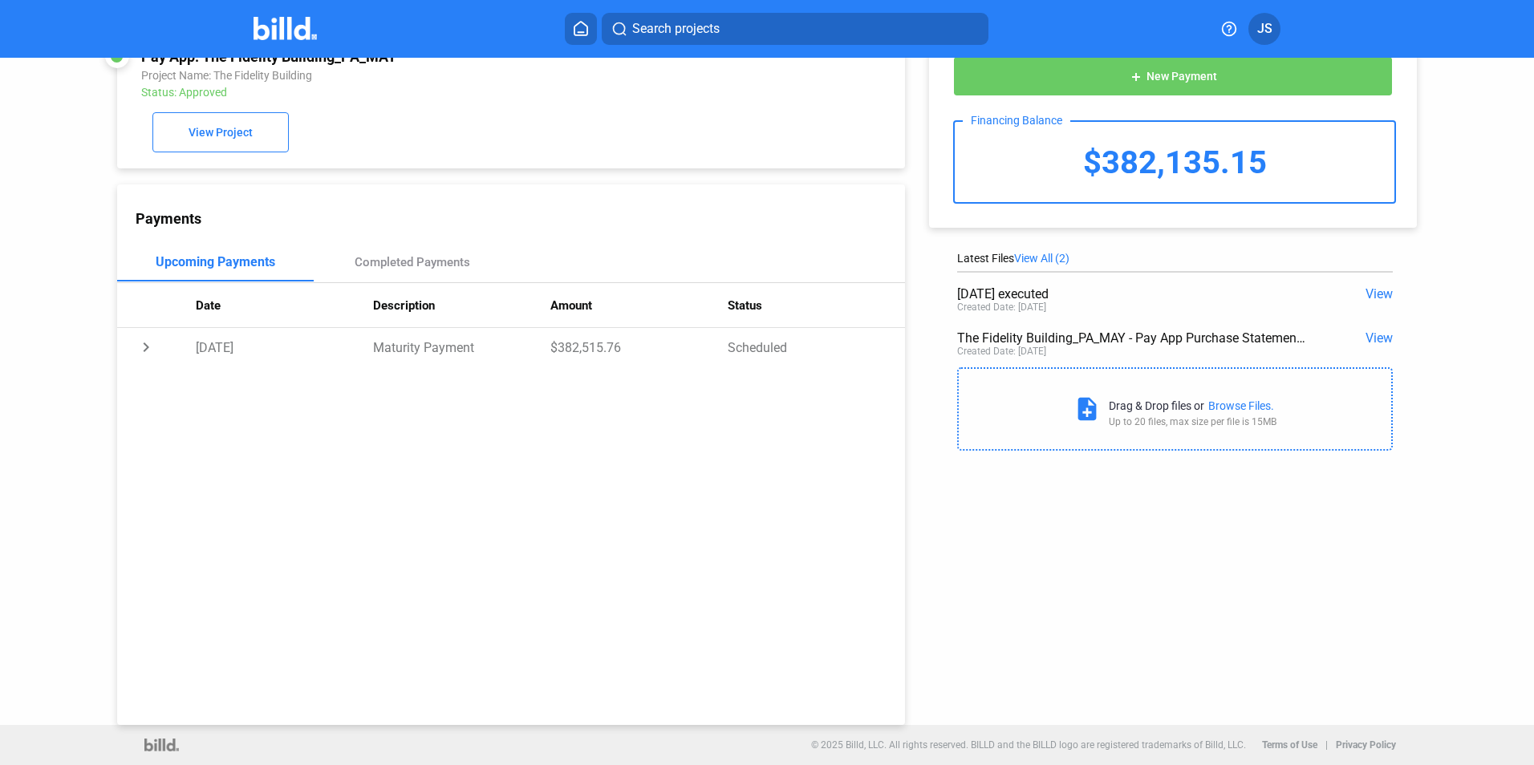
scroll to position [0, 0]
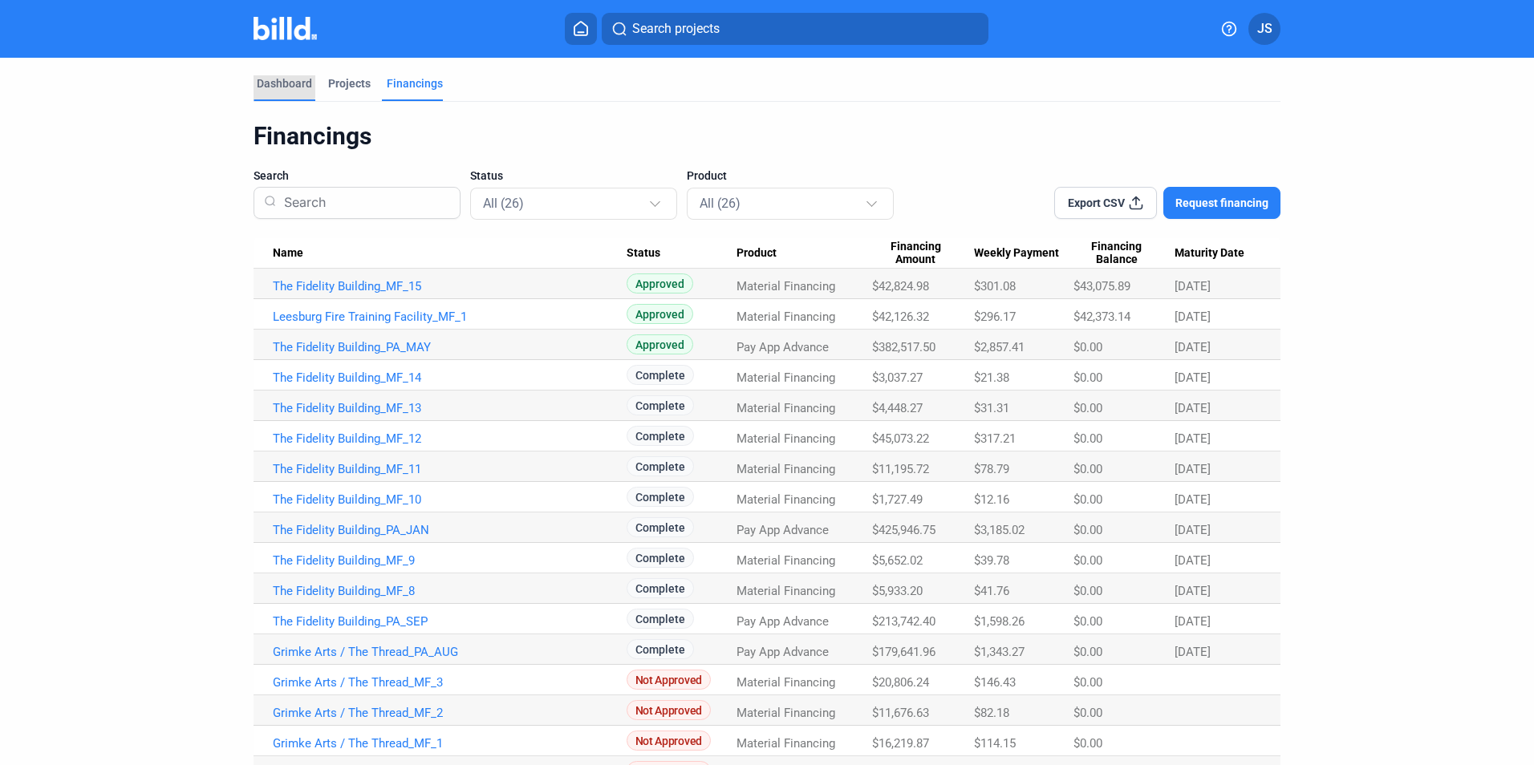
click at [265, 80] on div "Dashboard" at bounding box center [284, 83] width 55 height 16
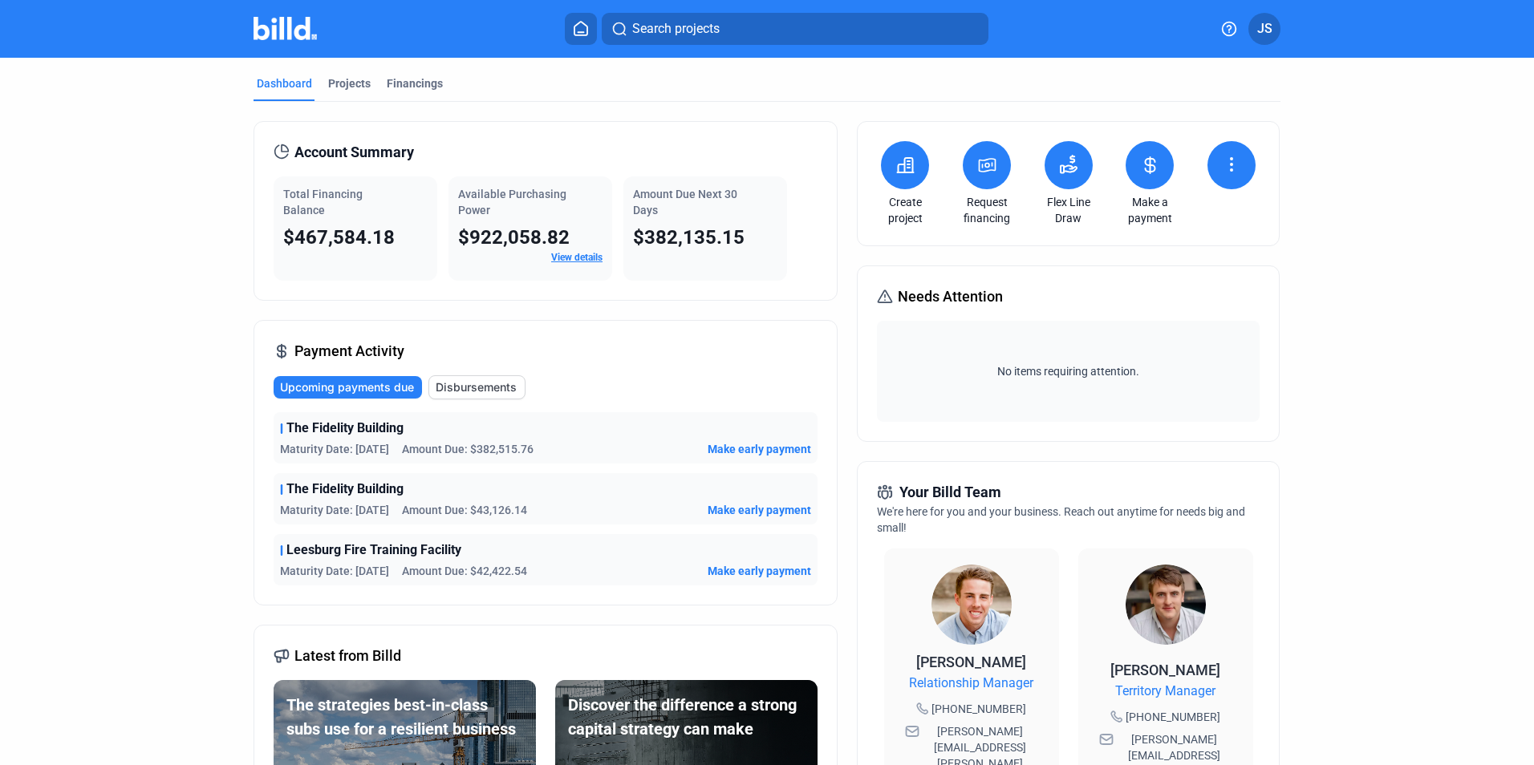
click at [368, 389] on span "Upcoming payments due" at bounding box center [347, 387] width 134 height 16
click at [1223, 164] on icon at bounding box center [1231, 164] width 19 height 19
click at [655, 357] on div at bounding box center [767, 382] width 1534 height 765
click at [591, 260] on link "View details" at bounding box center [576, 257] width 51 height 11
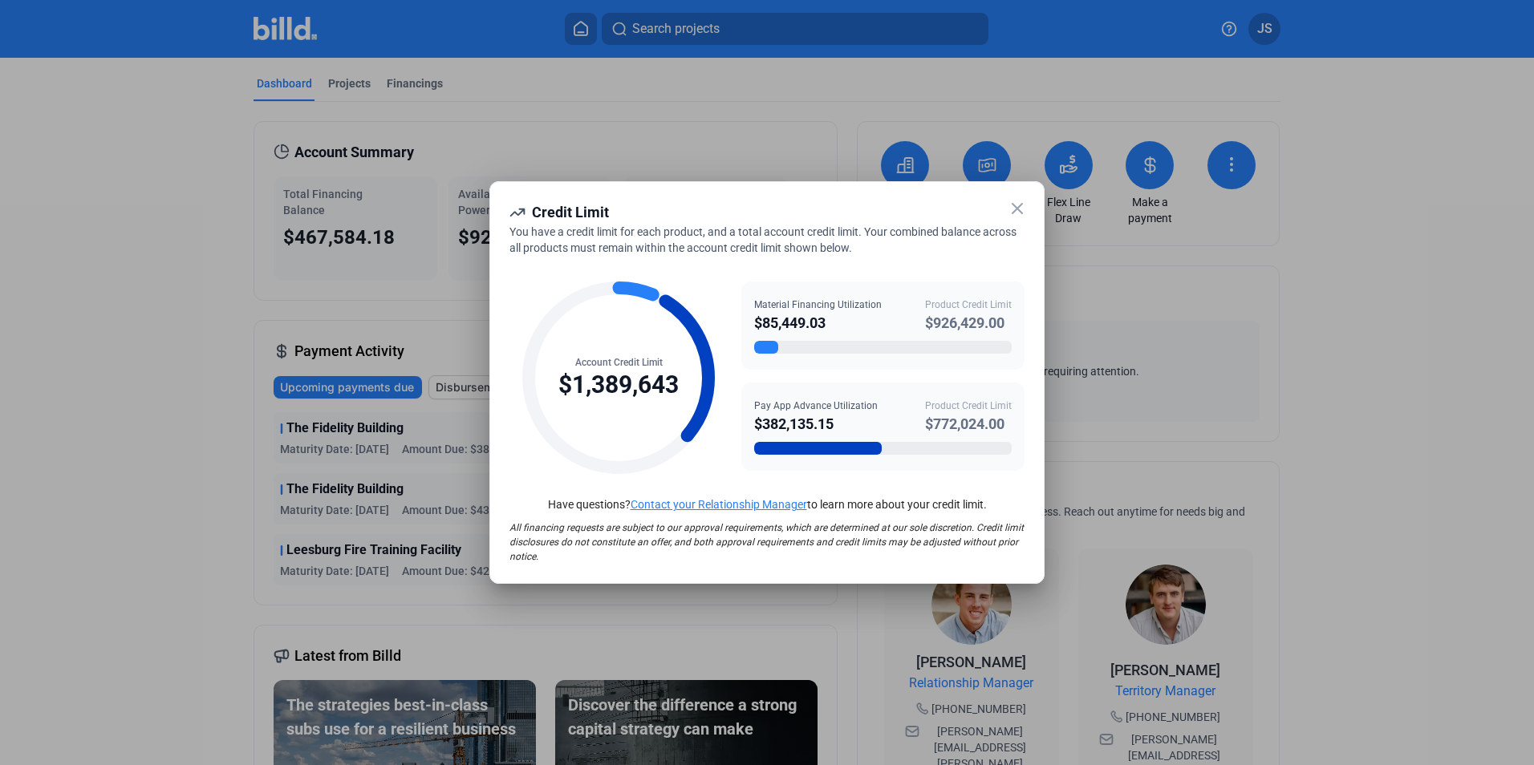
click at [1021, 214] on icon at bounding box center [1017, 208] width 19 height 19
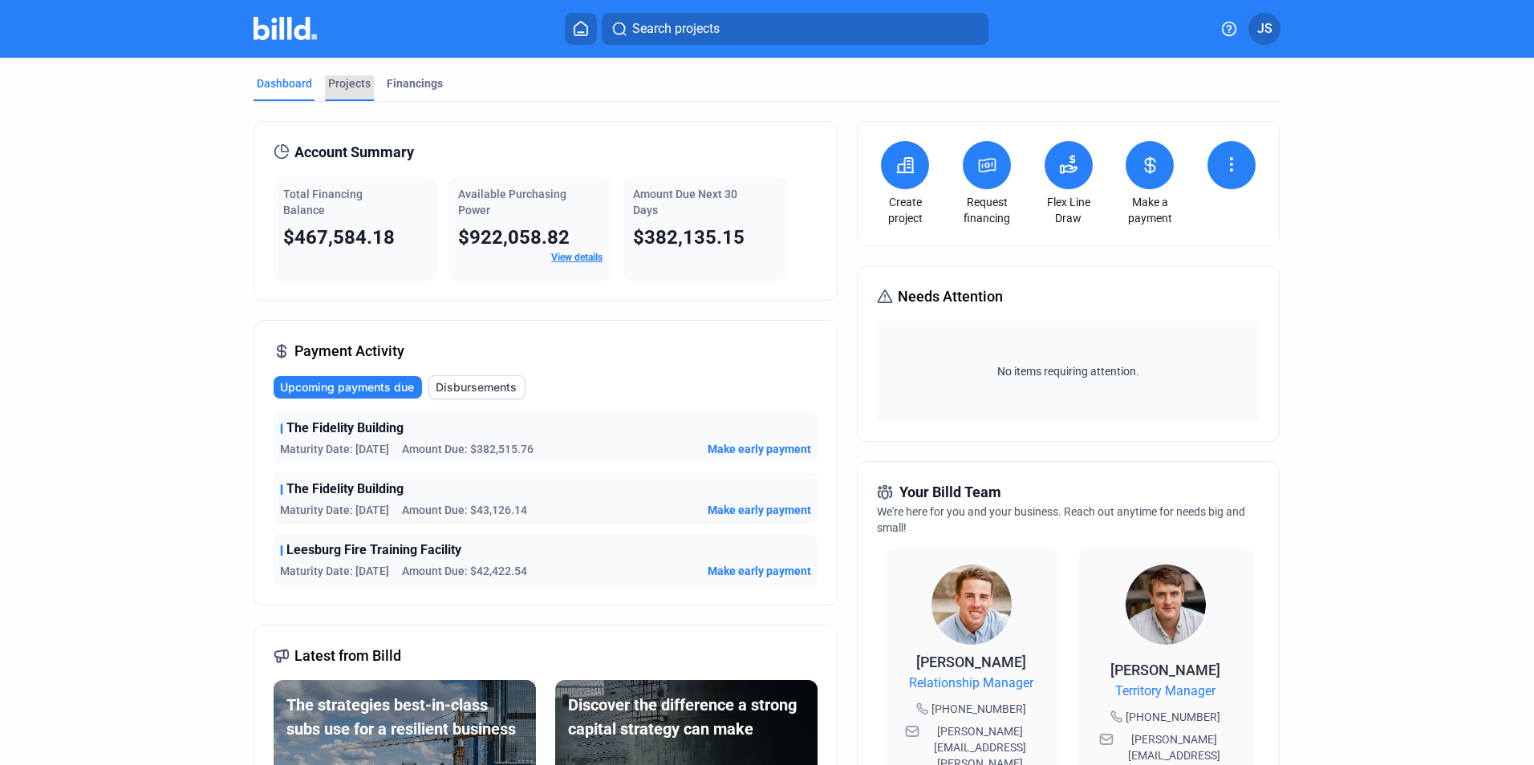
click at [348, 80] on div "Projects" at bounding box center [349, 83] width 43 height 16
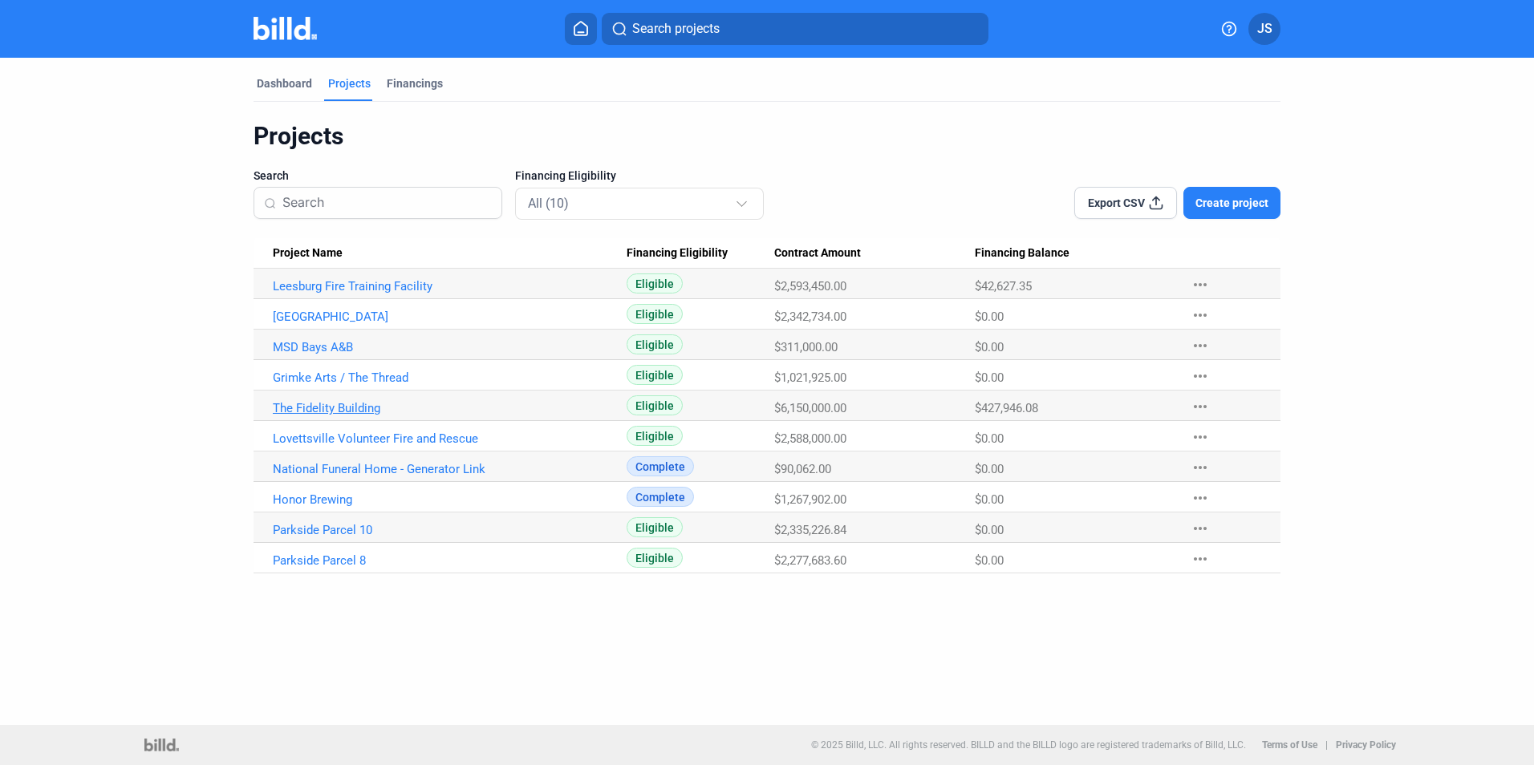
click at [326, 410] on link "The Fidelity Building" at bounding box center [450, 408] width 354 height 14
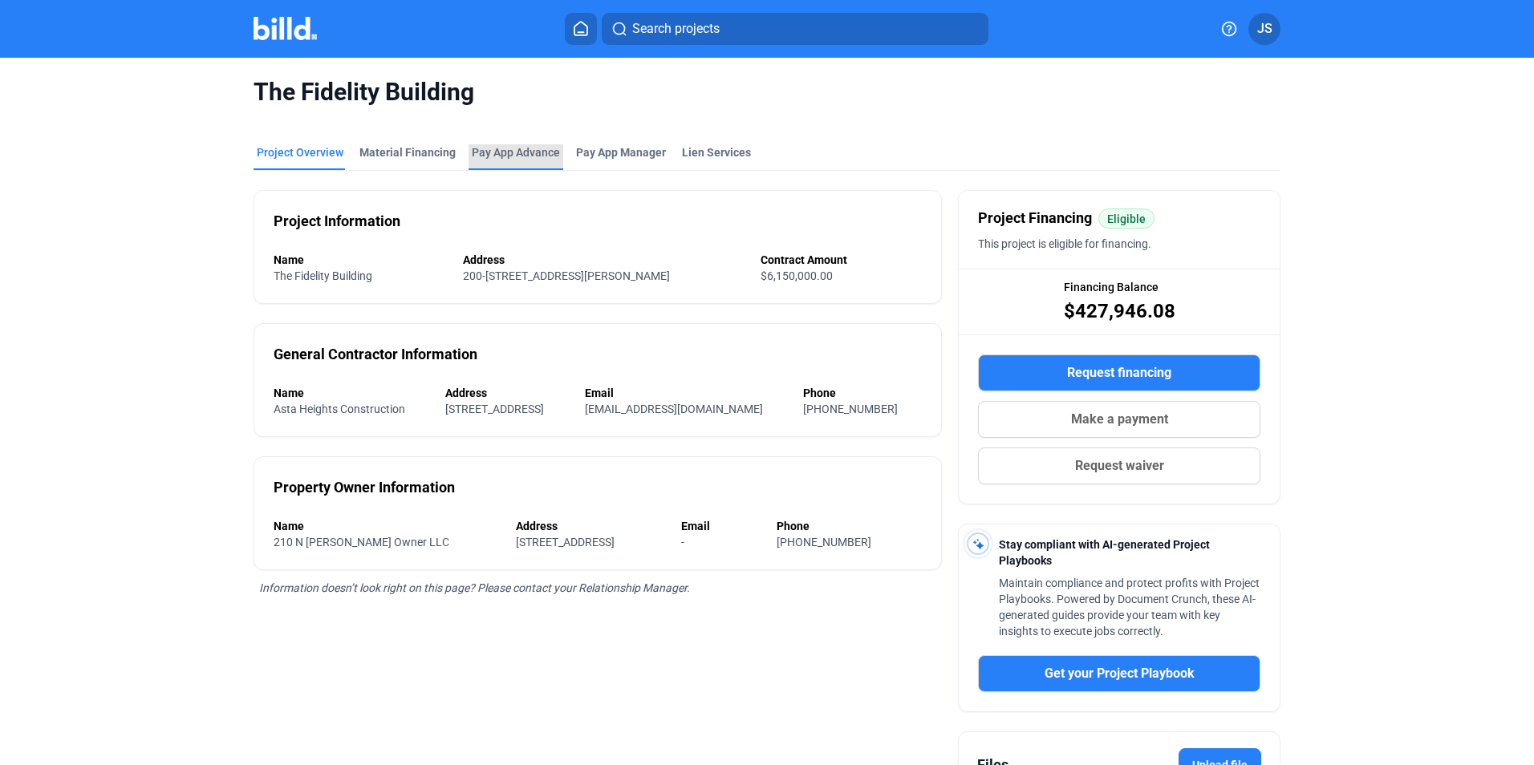
click at [510, 152] on div "Pay App Advance" at bounding box center [516, 152] width 88 height 16
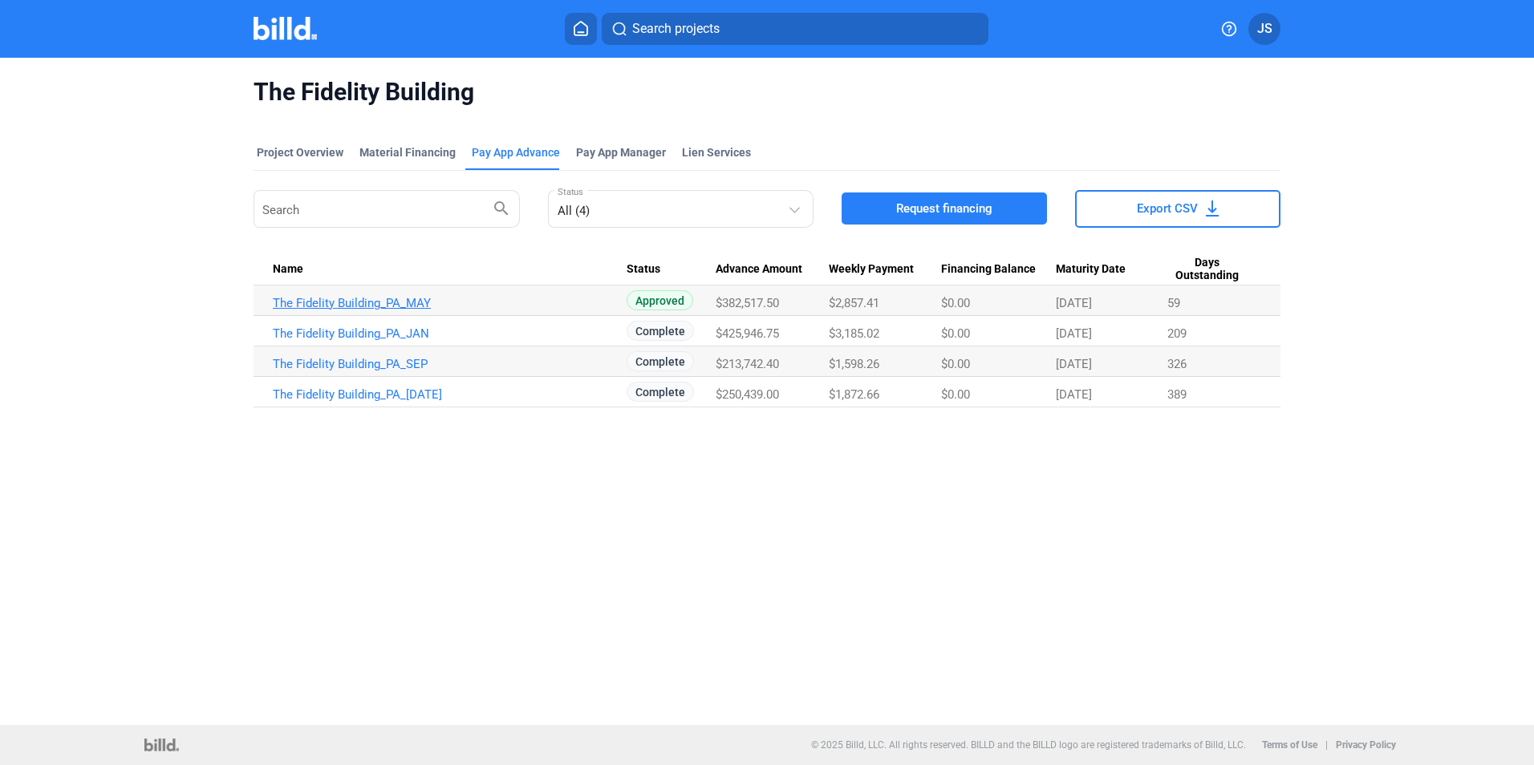
click at [336, 299] on link "The Fidelity Building_PA_MAY" at bounding box center [450, 303] width 354 height 14
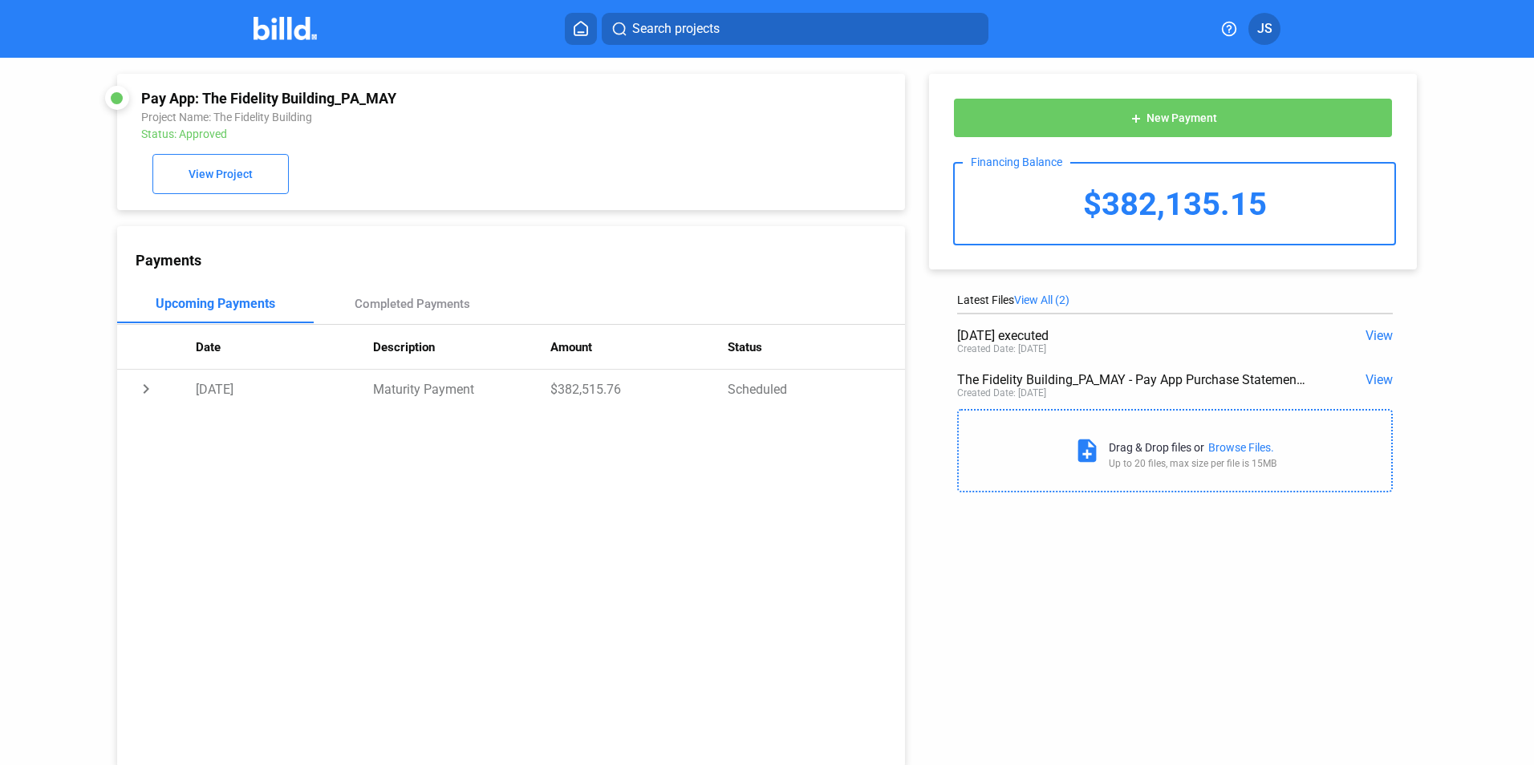
click at [1381, 339] on span "View" at bounding box center [1379, 335] width 27 height 15
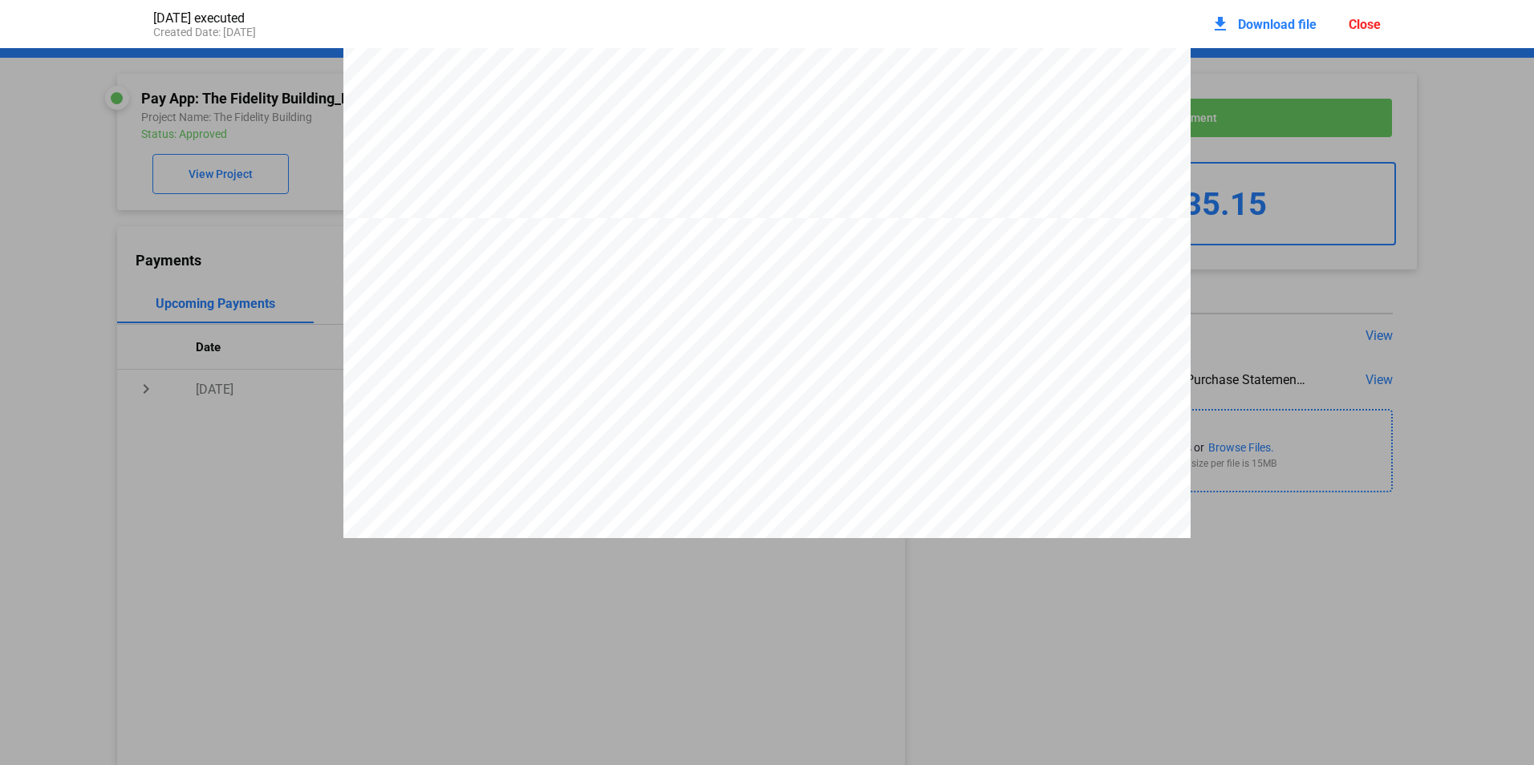
scroll to position [1131, 0]
click at [1365, 22] on div "Close" at bounding box center [1365, 24] width 32 height 15
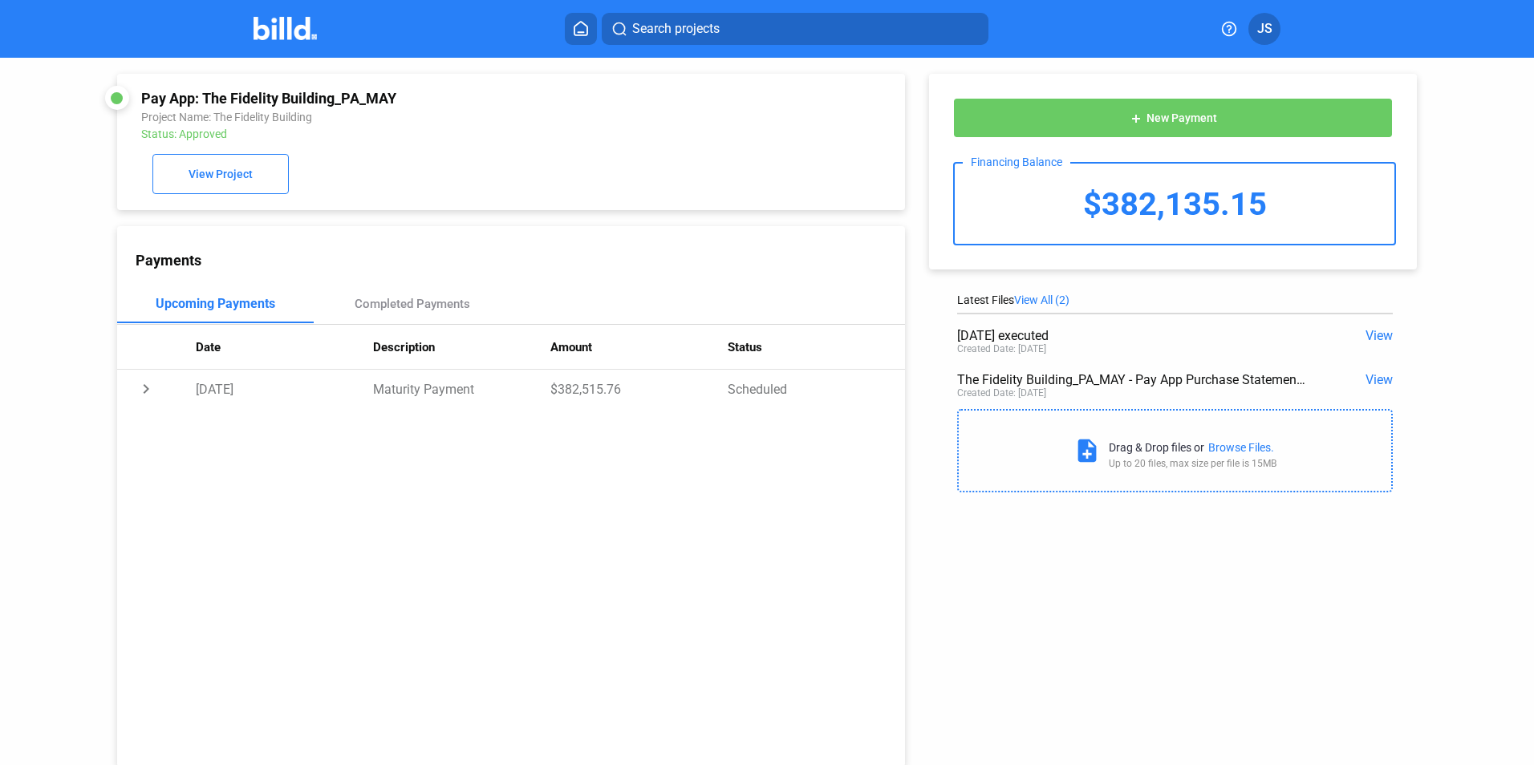
click at [1374, 380] on span "View" at bounding box center [1379, 379] width 27 height 15
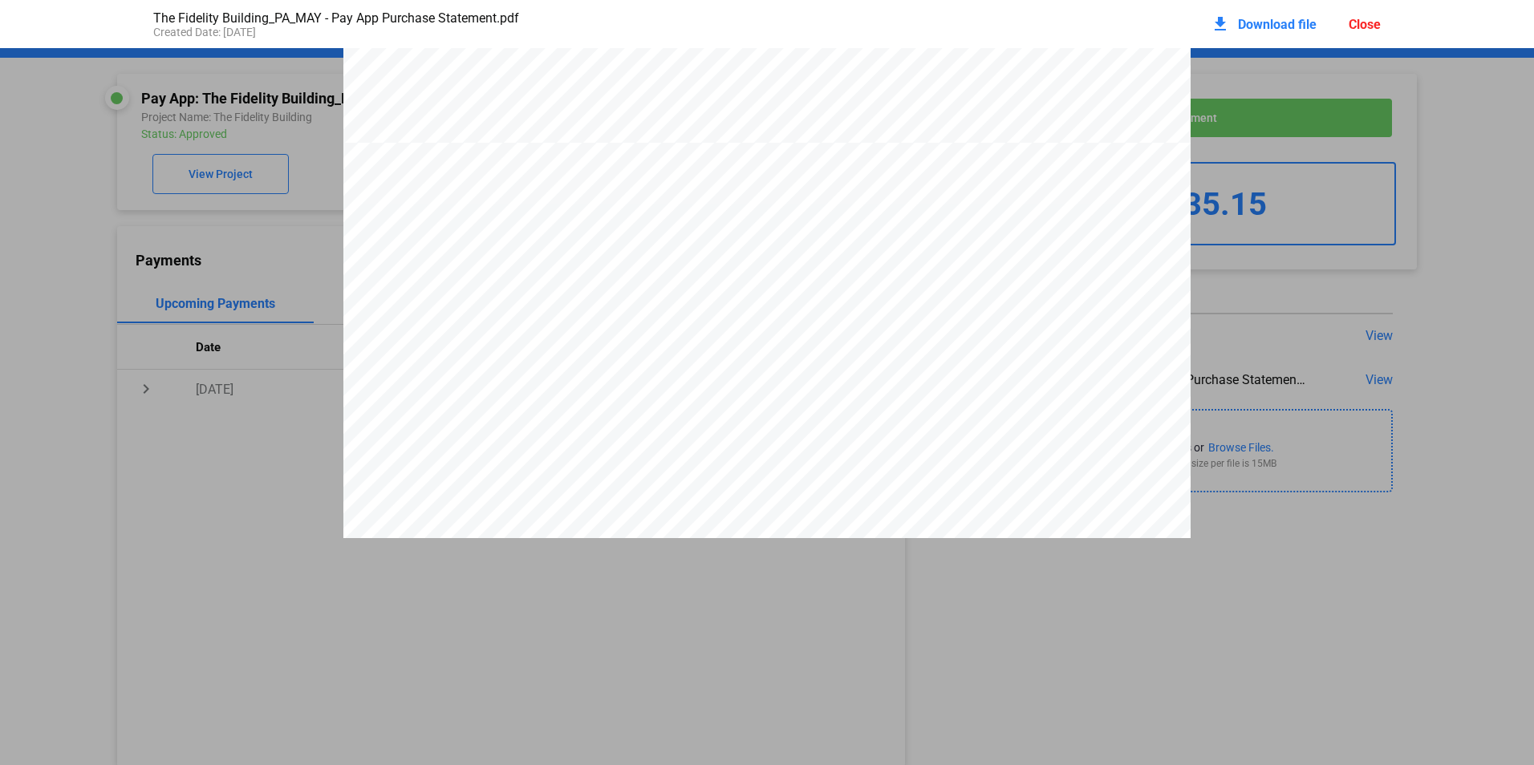
scroll to position [6451, 0]
click at [1357, 21] on div "Close" at bounding box center [1365, 24] width 32 height 15
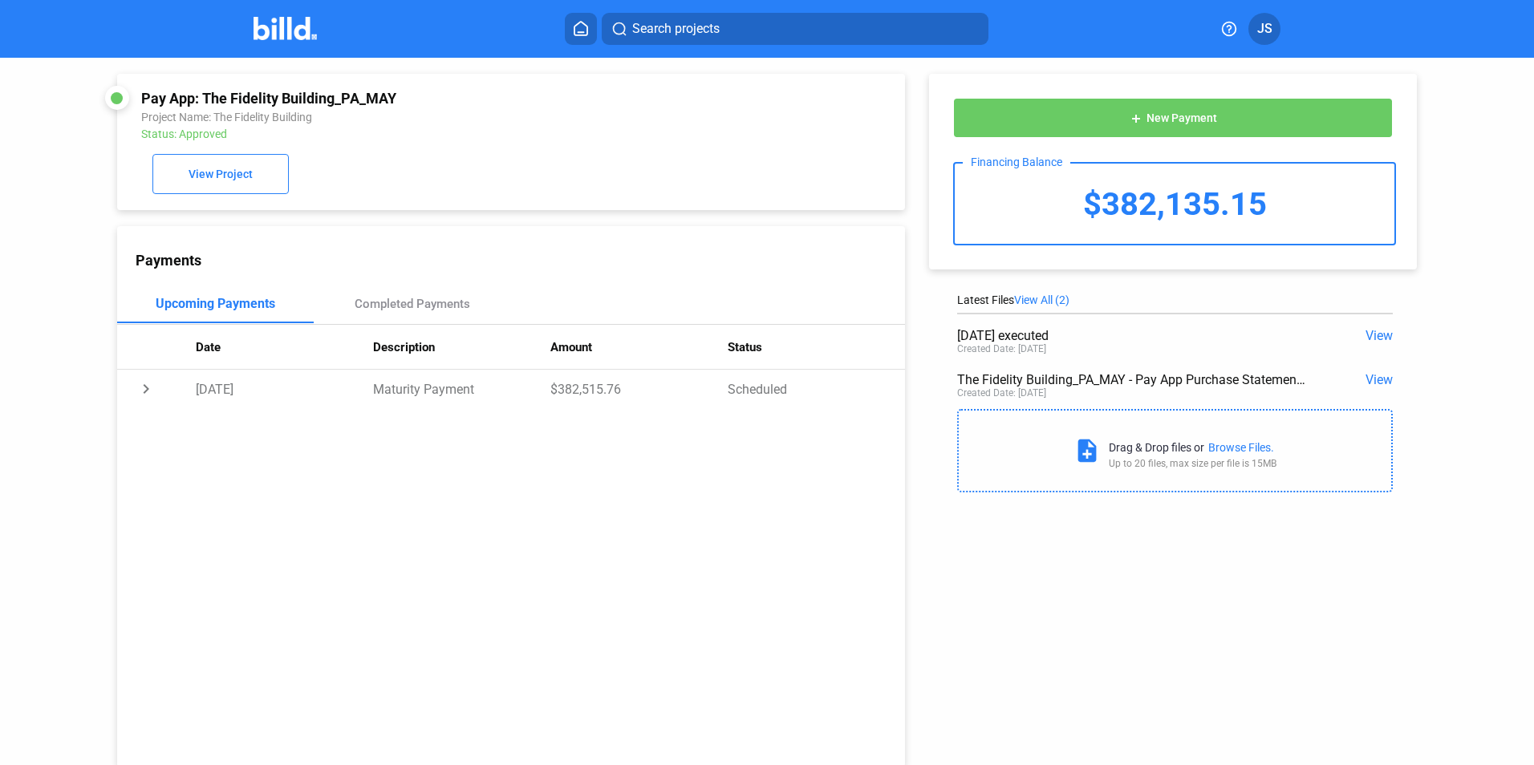
click at [581, 30] on icon at bounding box center [581, 28] width 16 height 15
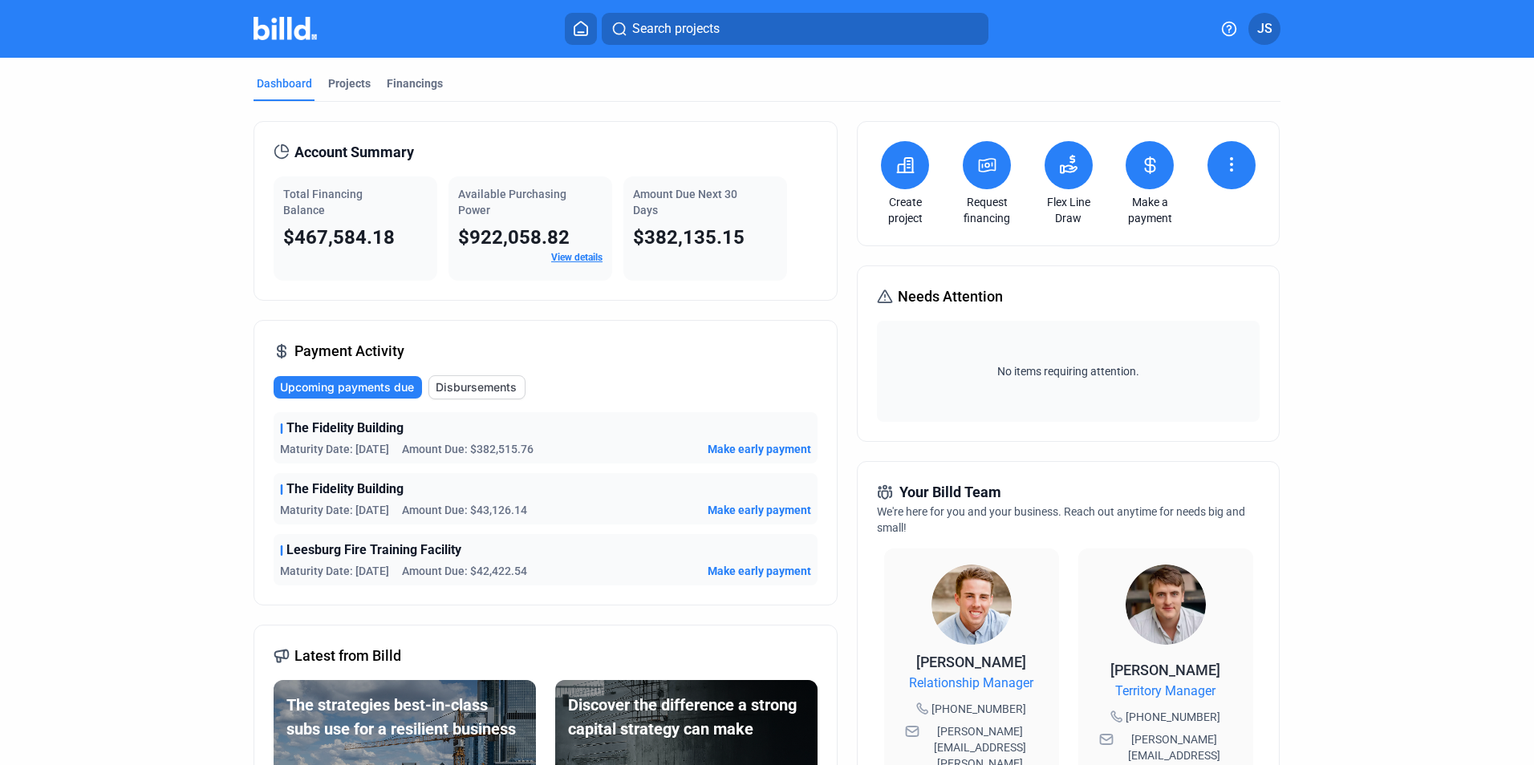
click at [493, 381] on span "Disbursements" at bounding box center [476, 387] width 81 height 16
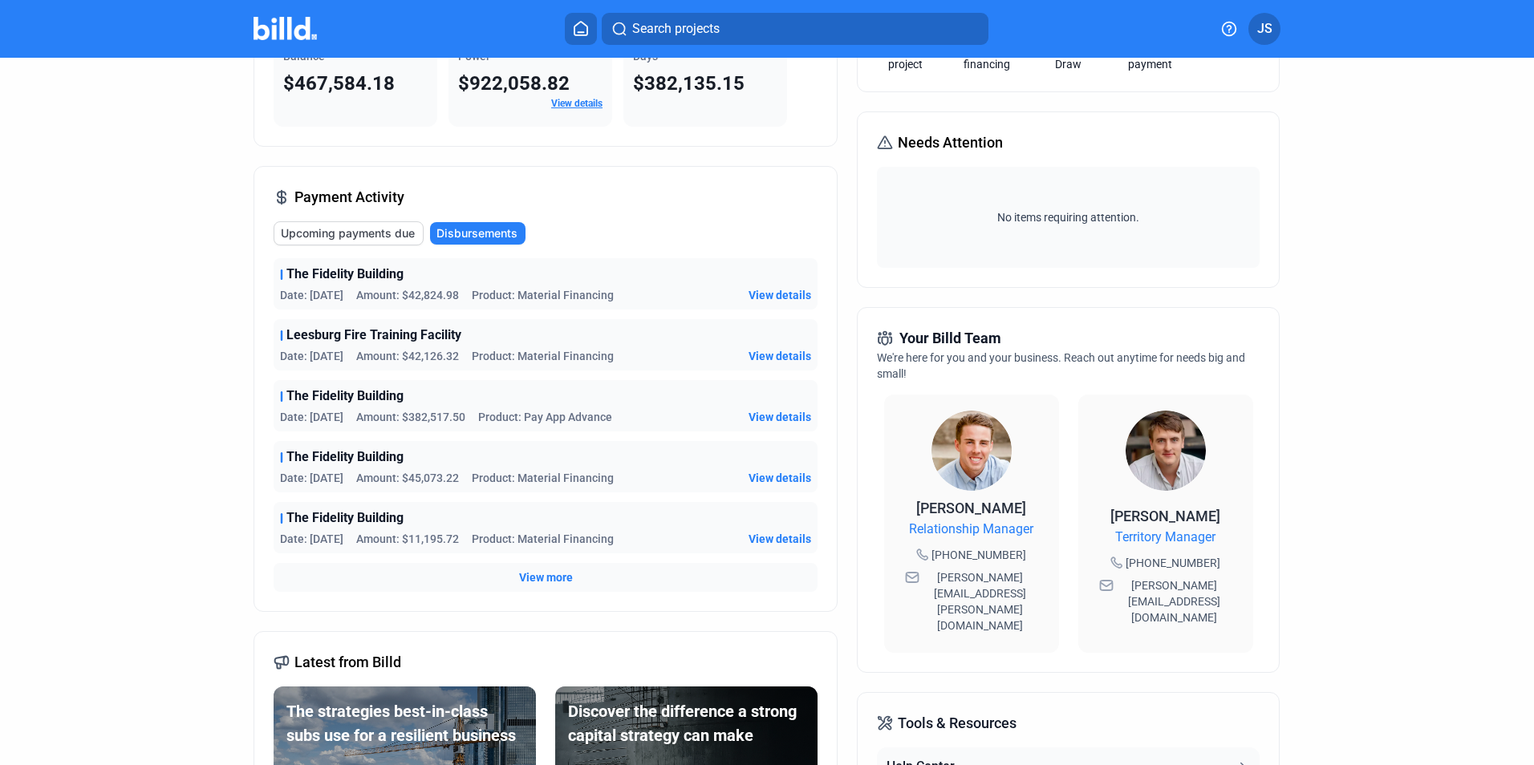
scroll to position [160, 0]
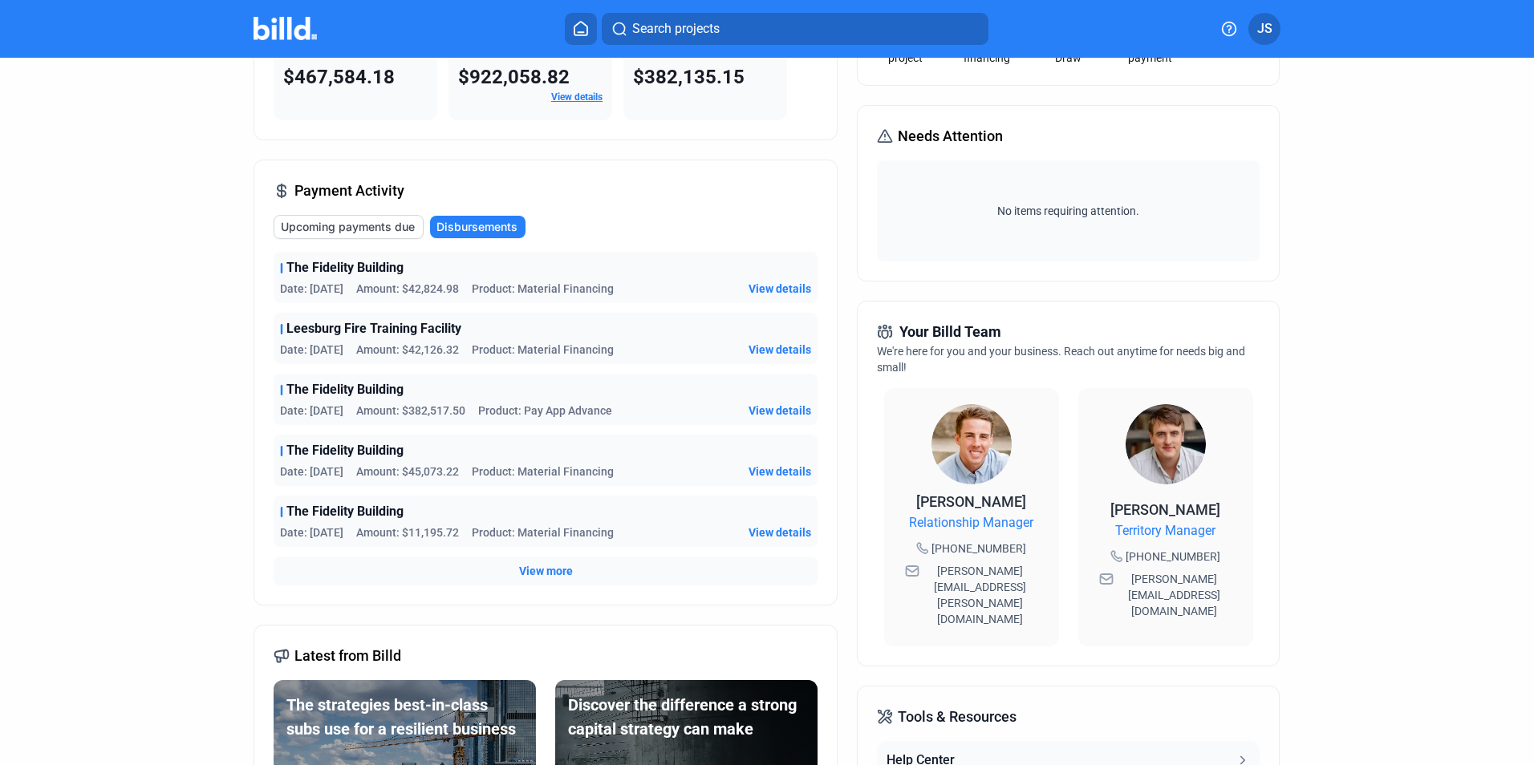
click at [795, 406] on span "View details" at bounding box center [780, 411] width 63 height 16
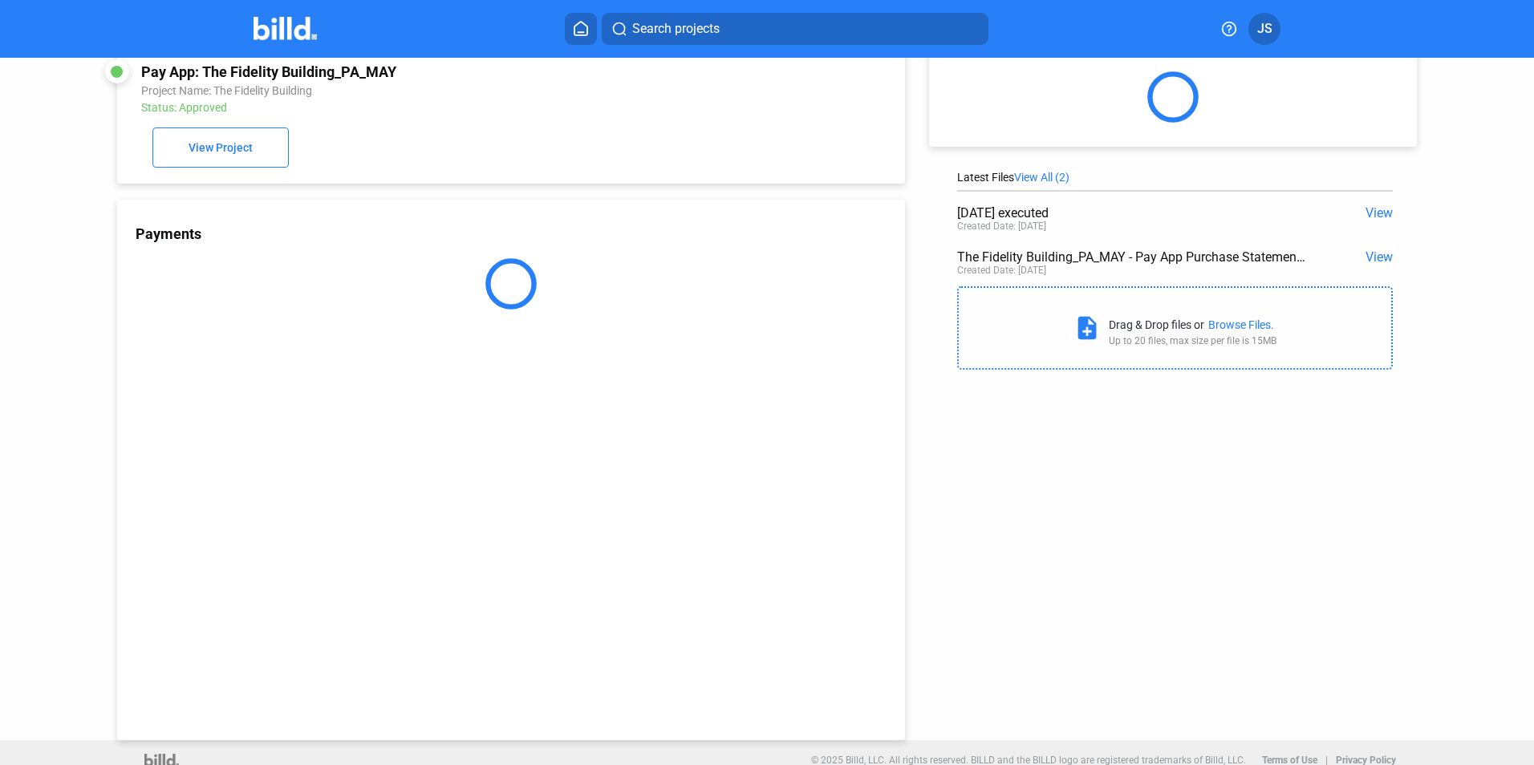
scroll to position [44, 0]
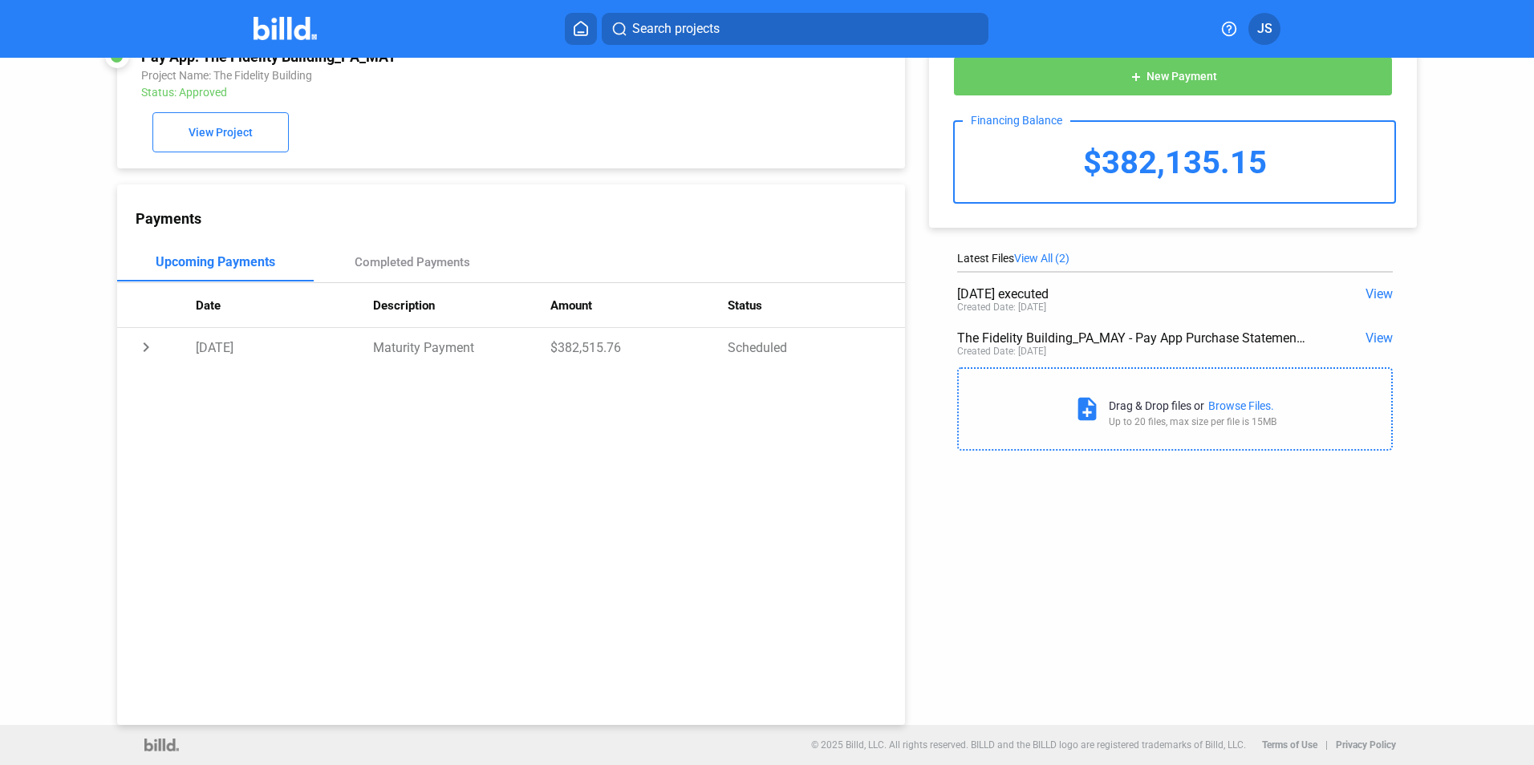
click at [1370, 335] on span "View" at bounding box center [1379, 338] width 27 height 15
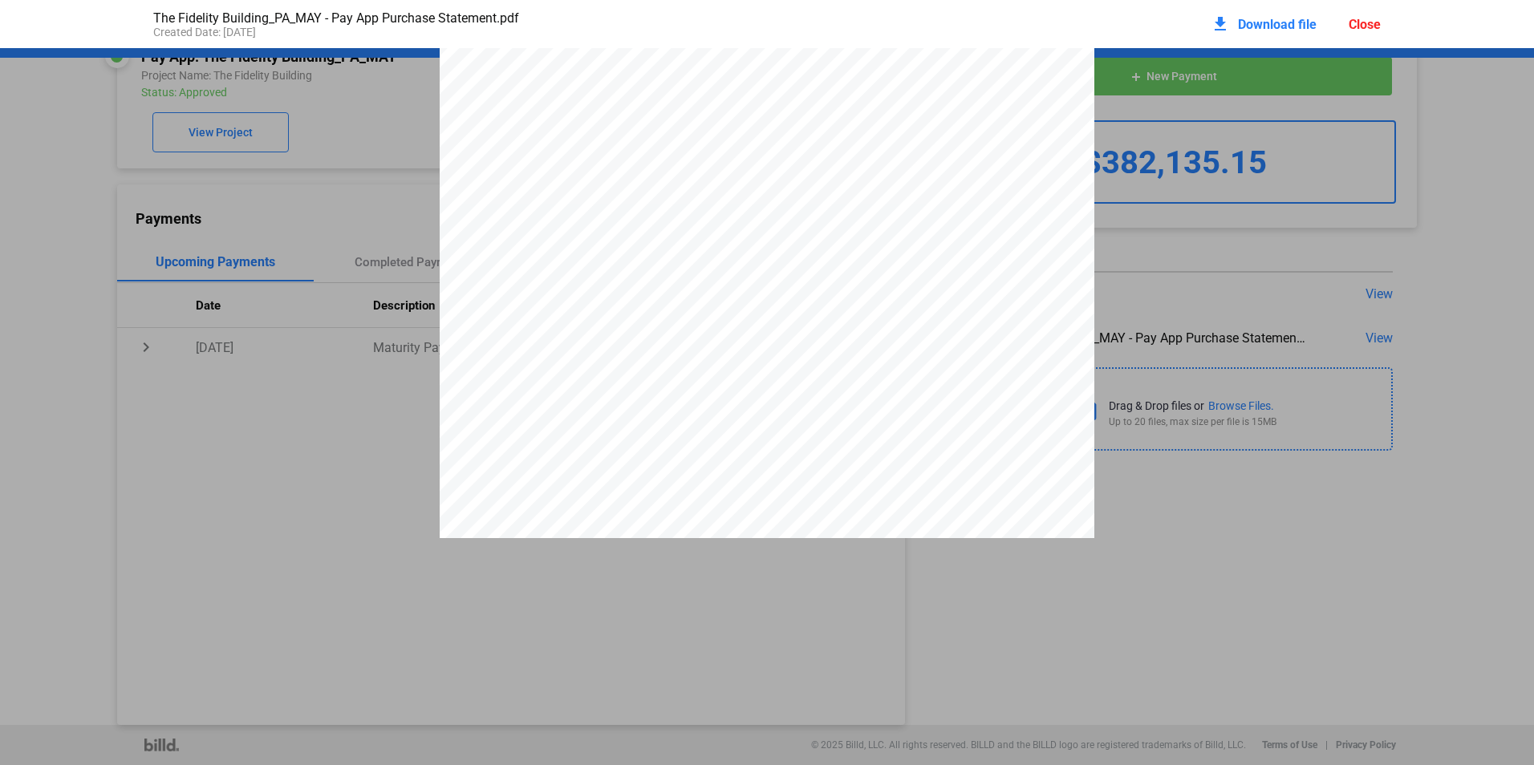
scroll to position [329, 0]
click at [1362, 25] on div "Close" at bounding box center [1365, 24] width 32 height 15
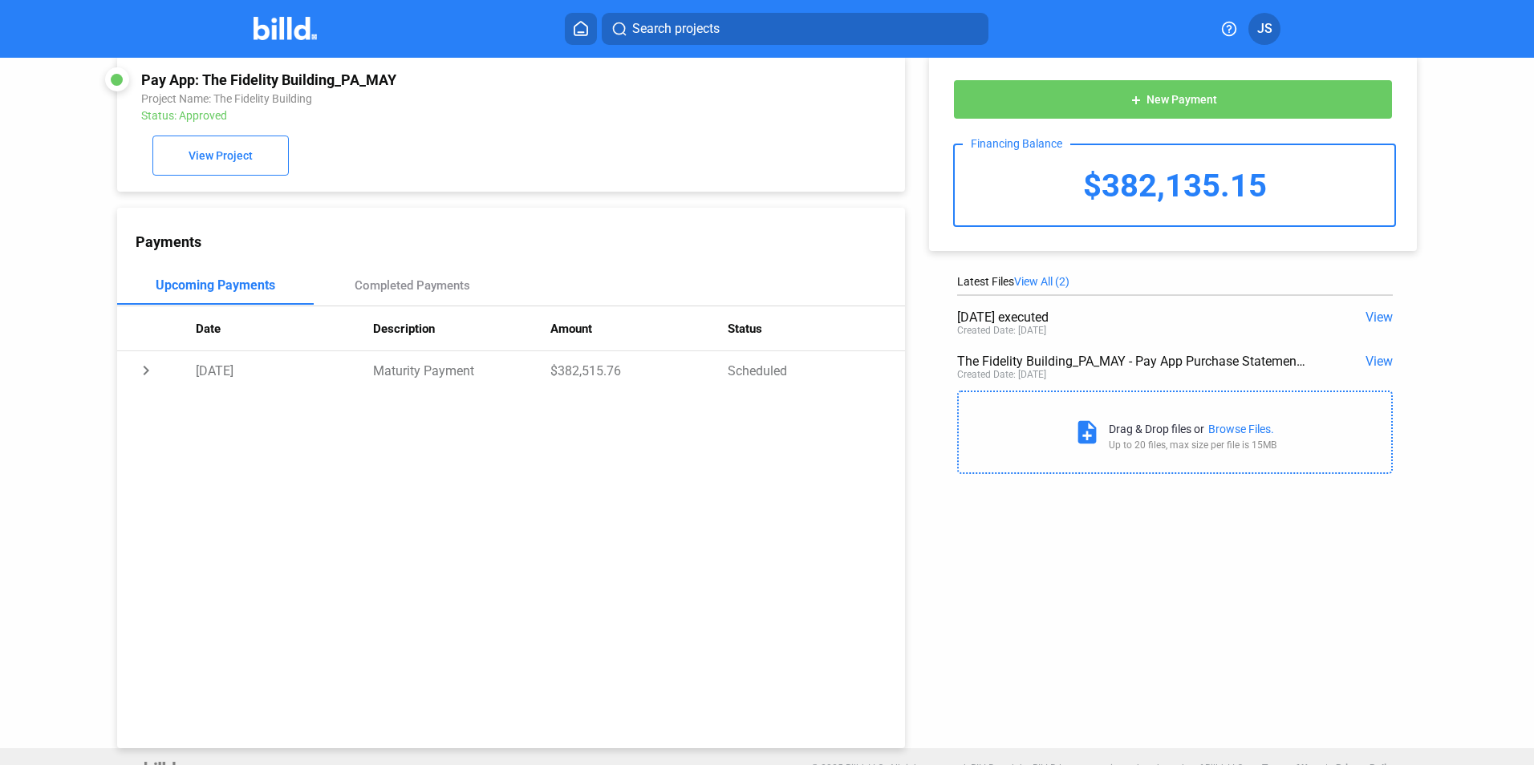
scroll to position [0, 0]
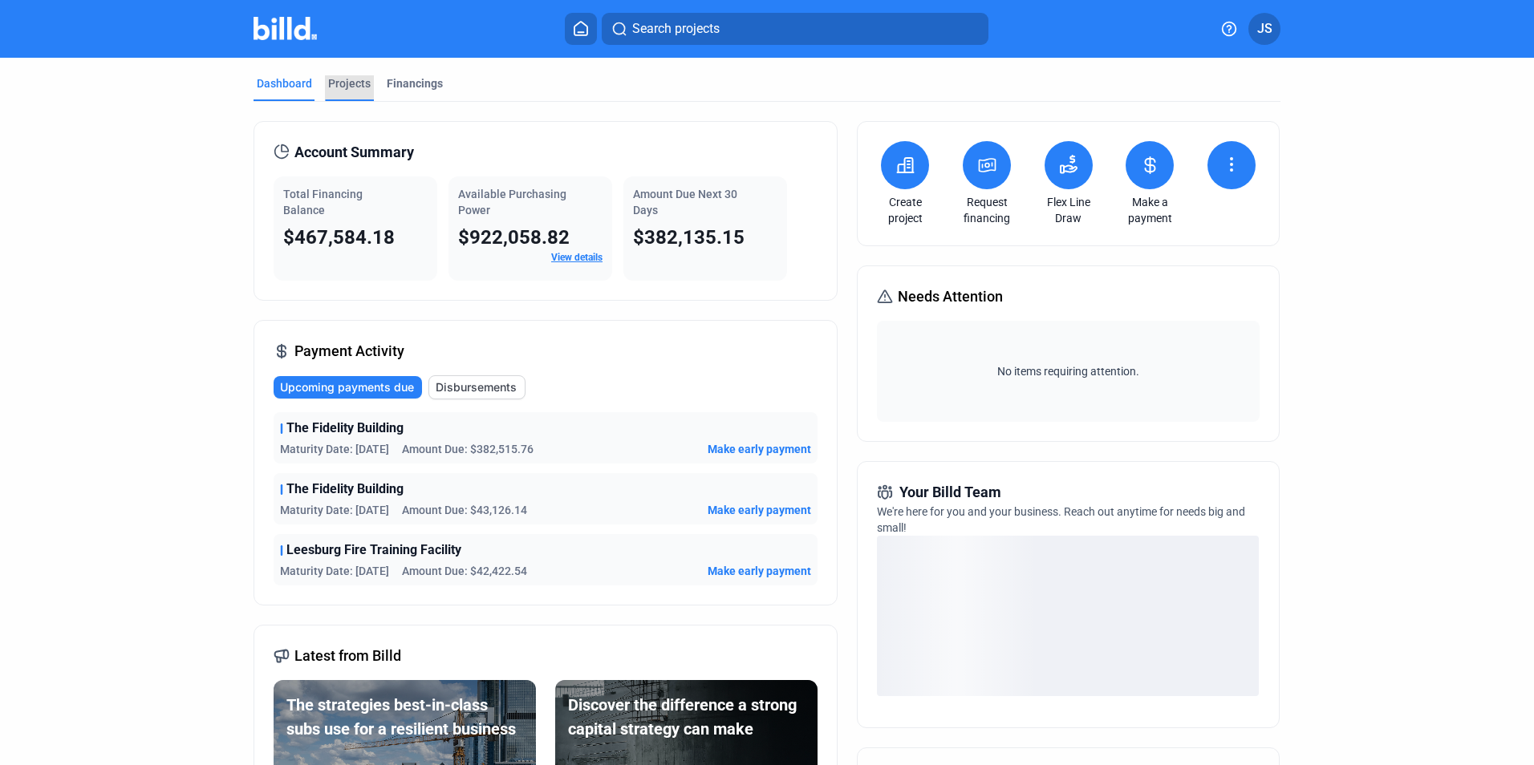
click at [357, 79] on div "Projects" at bounding box center [349, 83] width 43 height 16
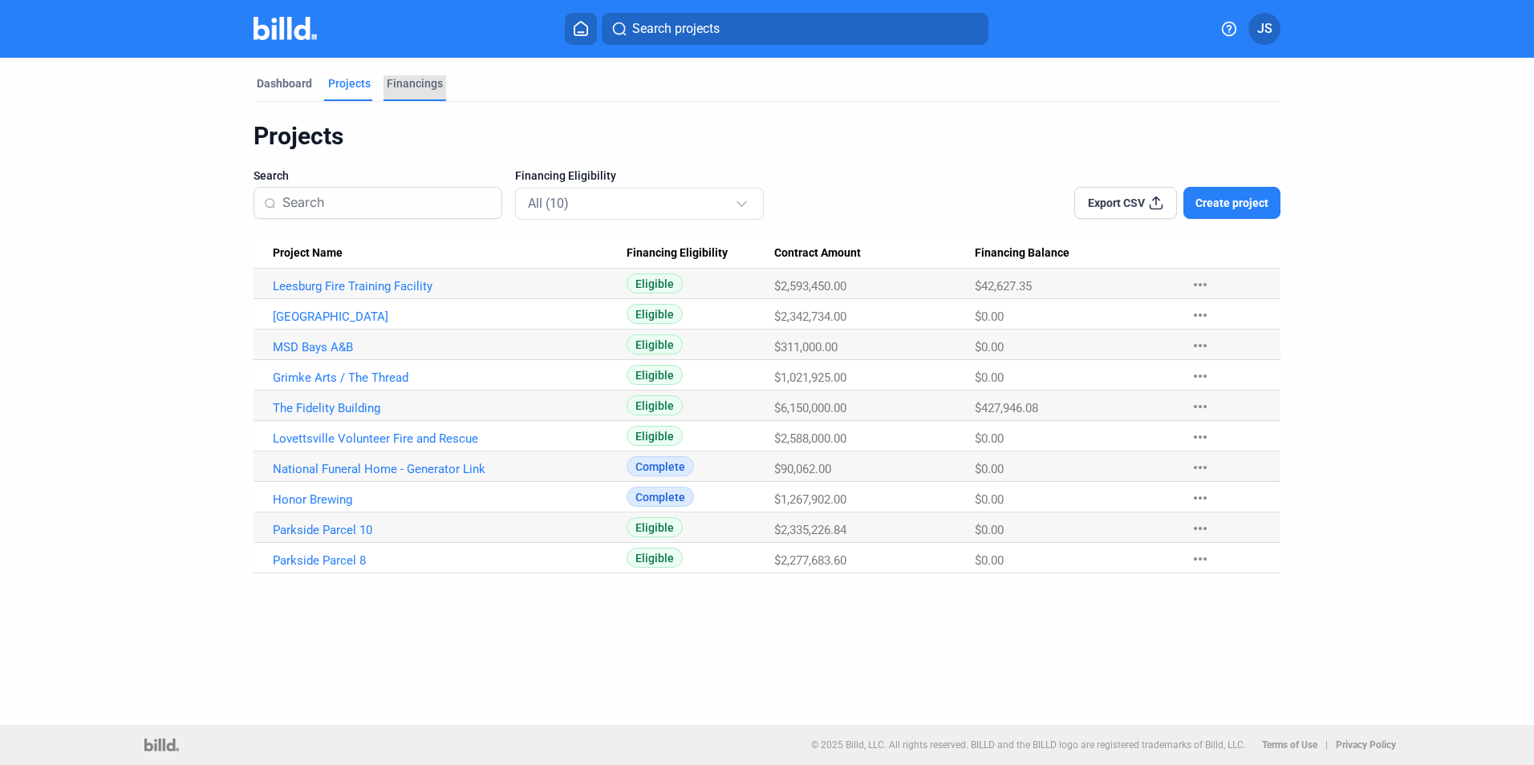
click at [408, 77] on div "Financings" at bounding box center [415, 83] width 56 height 16
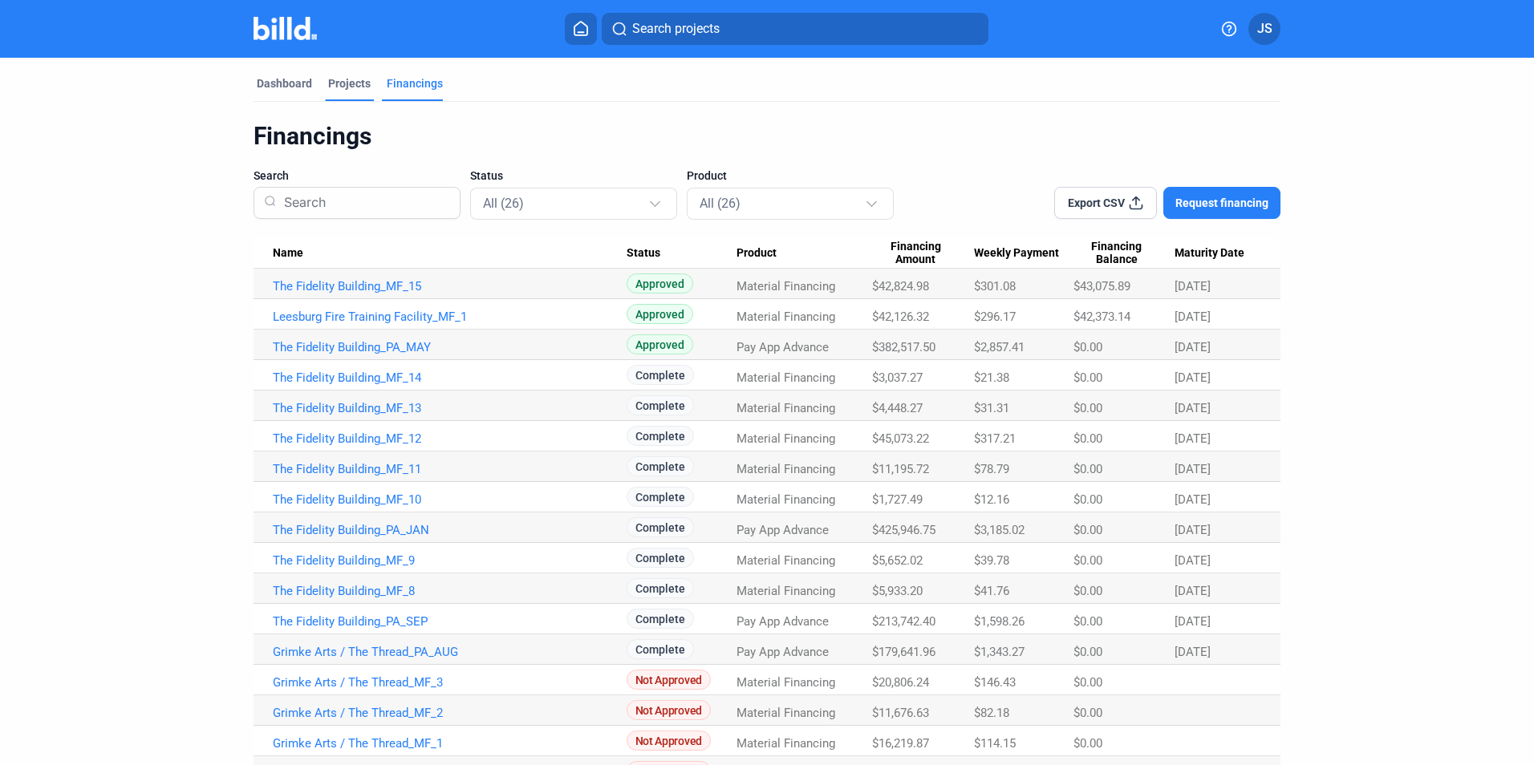
click at [339, 77] on div "Projects" at bounding box center [349, 83] width 43 height 16
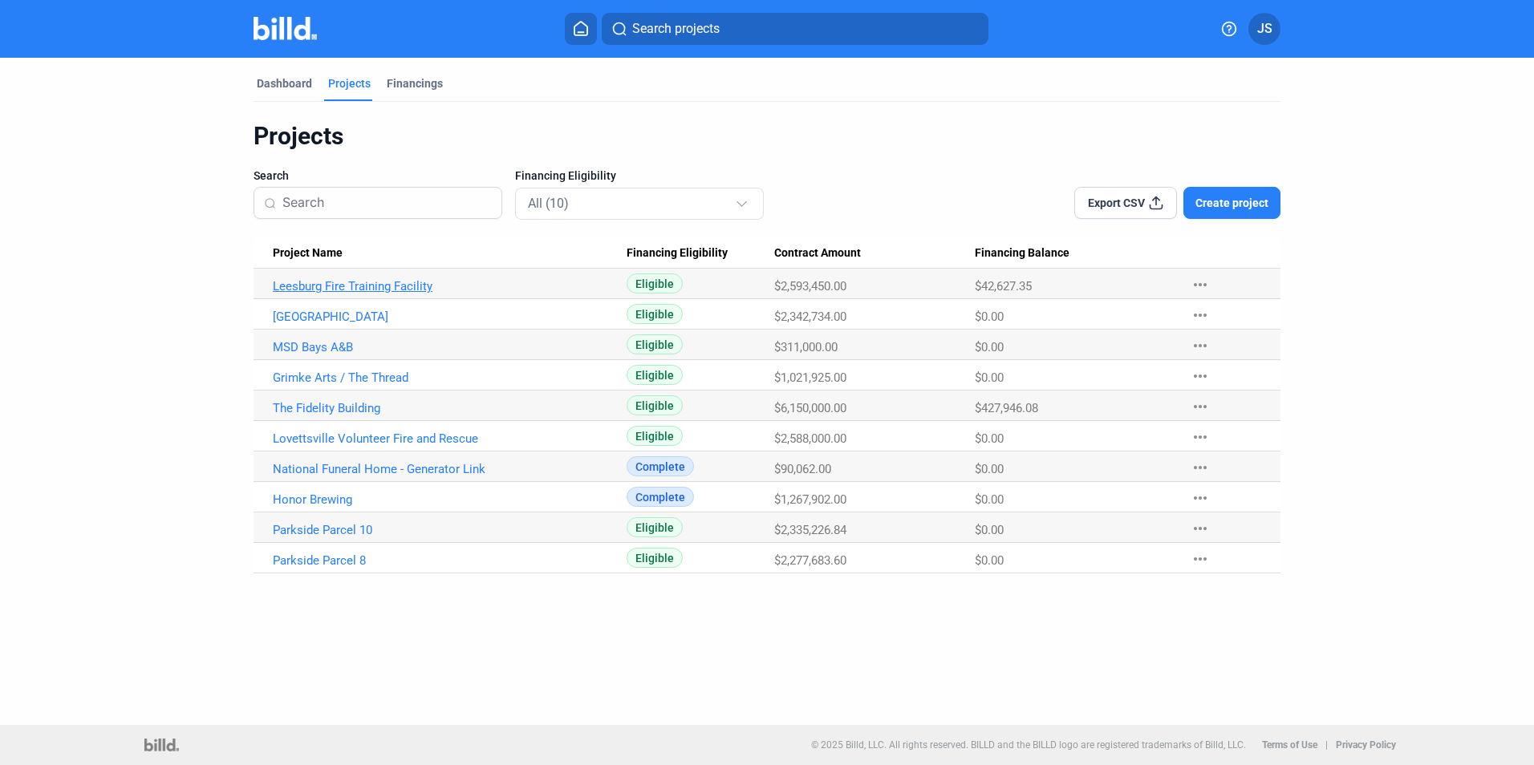
click at [369, 279] on link "Leesburg Fire Training Facility" at bounding box center [450, 286] width 354 height 14
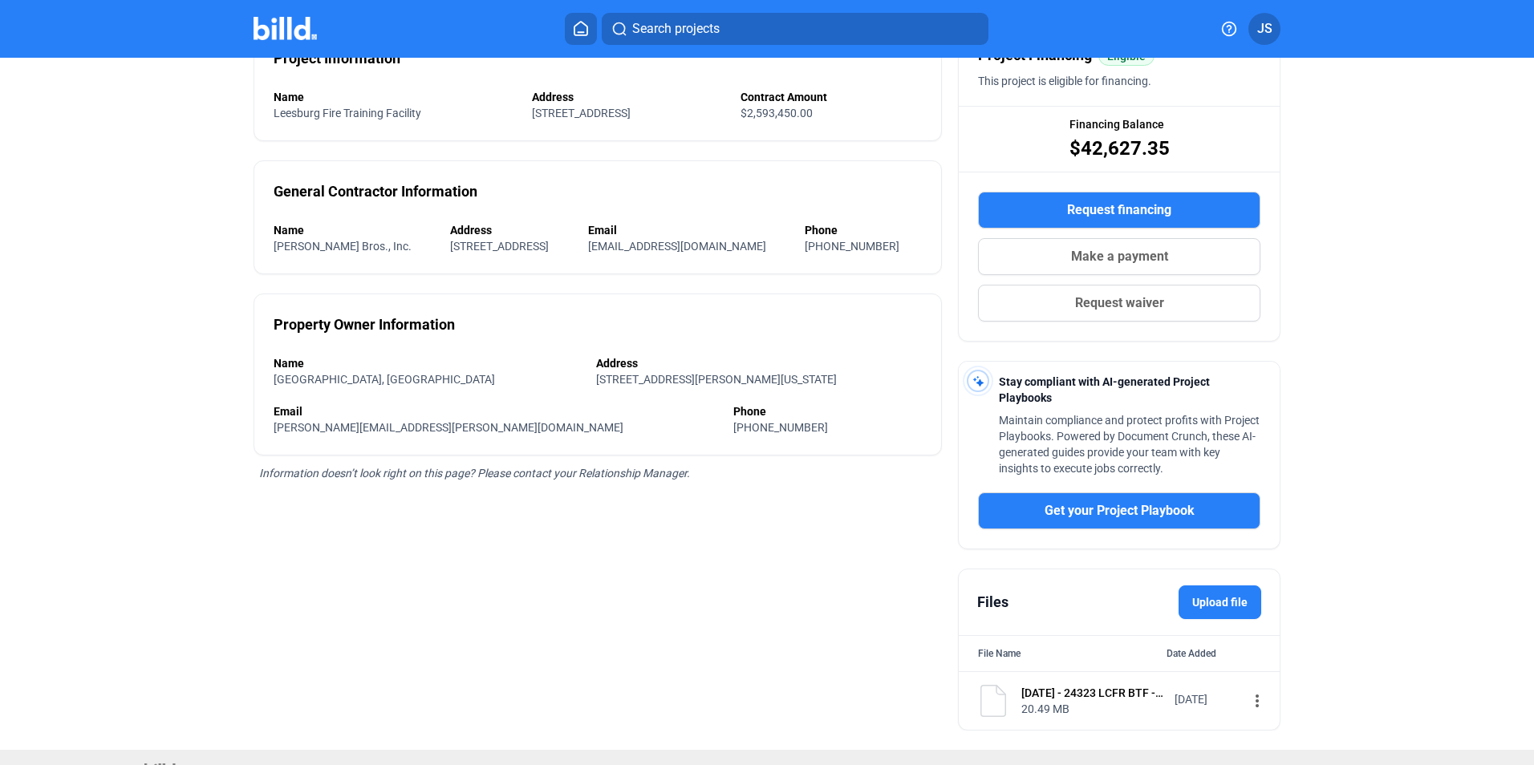
scroll to position [189, 0]
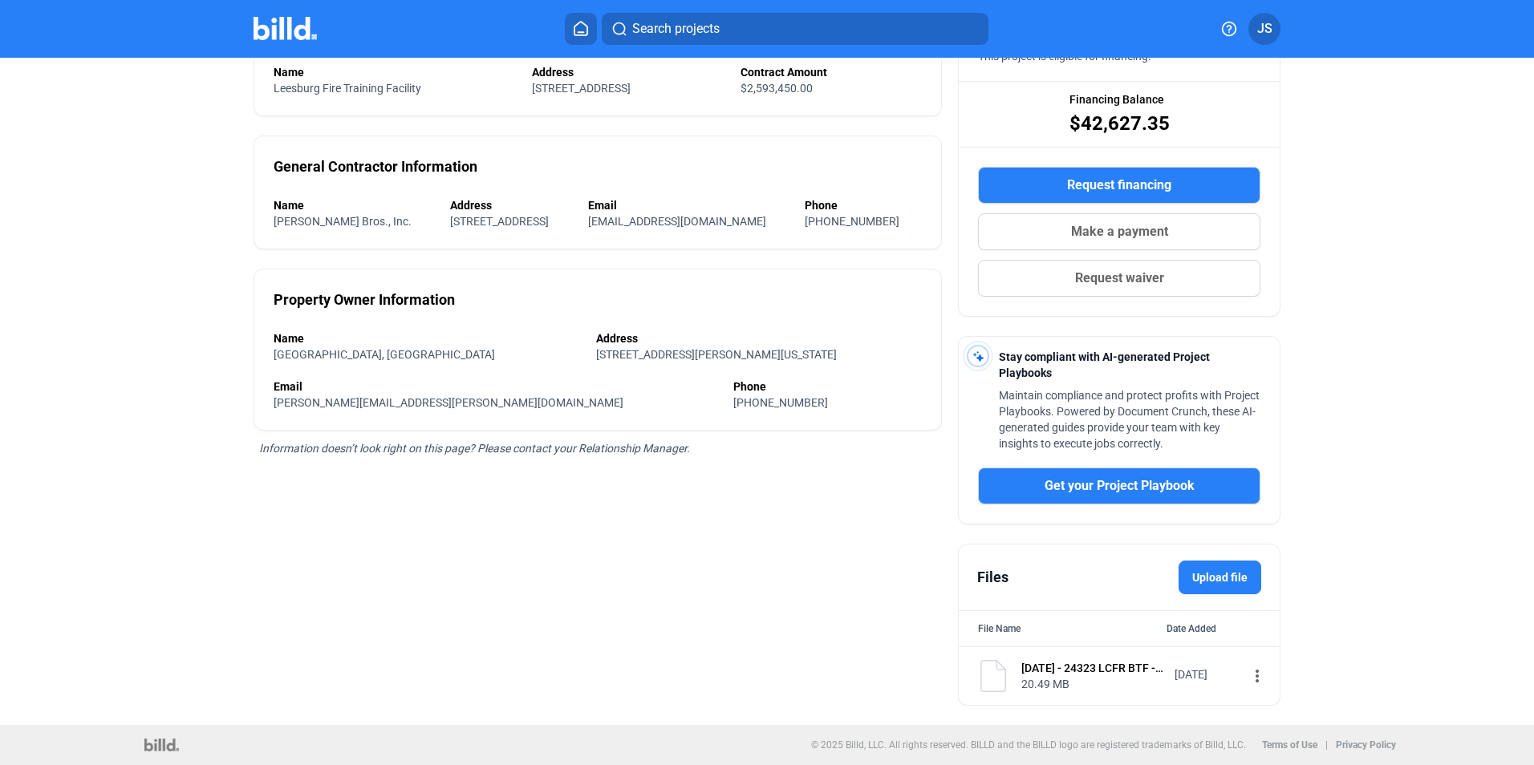
click at [1248, 682] on mat-icon "more_vert" at bounding box center [1257, 676] width 19 height 19
click at [1260, 704] on span "View" at bounding box center [1260, 705] width 23 height 12
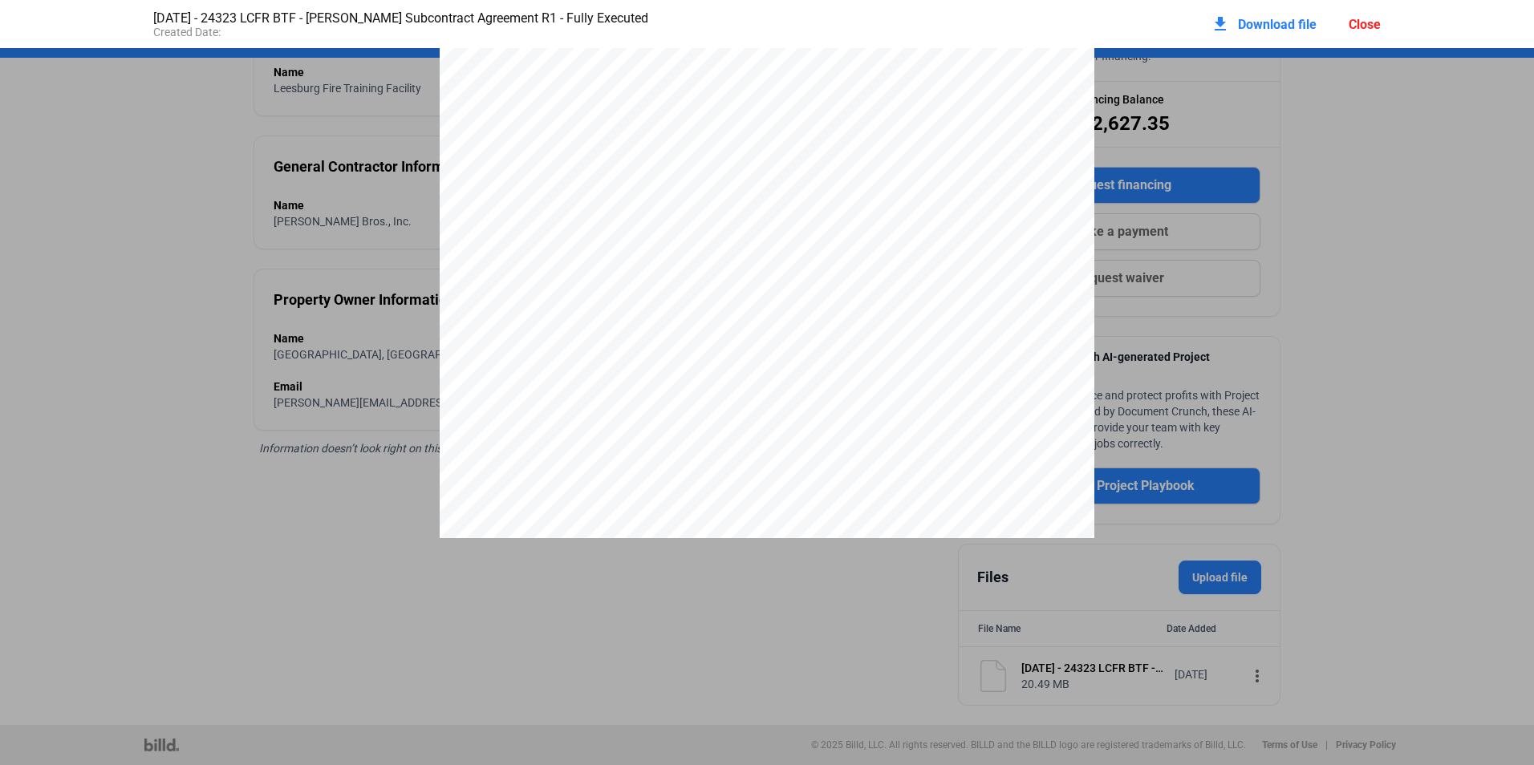
scroll to position [20918, 0]
click at [1349, 27] on div "Close" at bounding box center [1365, 24] width 32 height 15
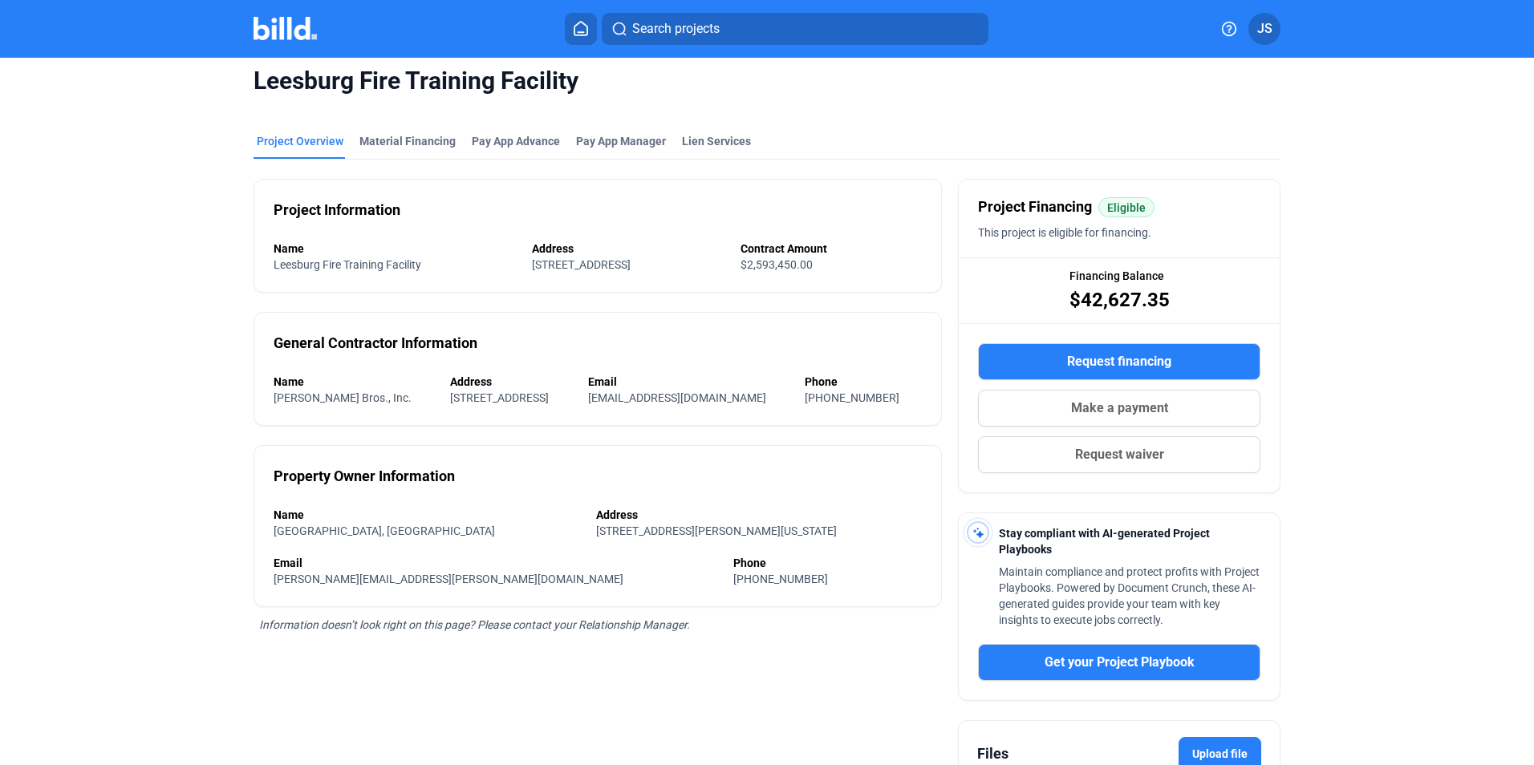
scroll to position [0, 0]
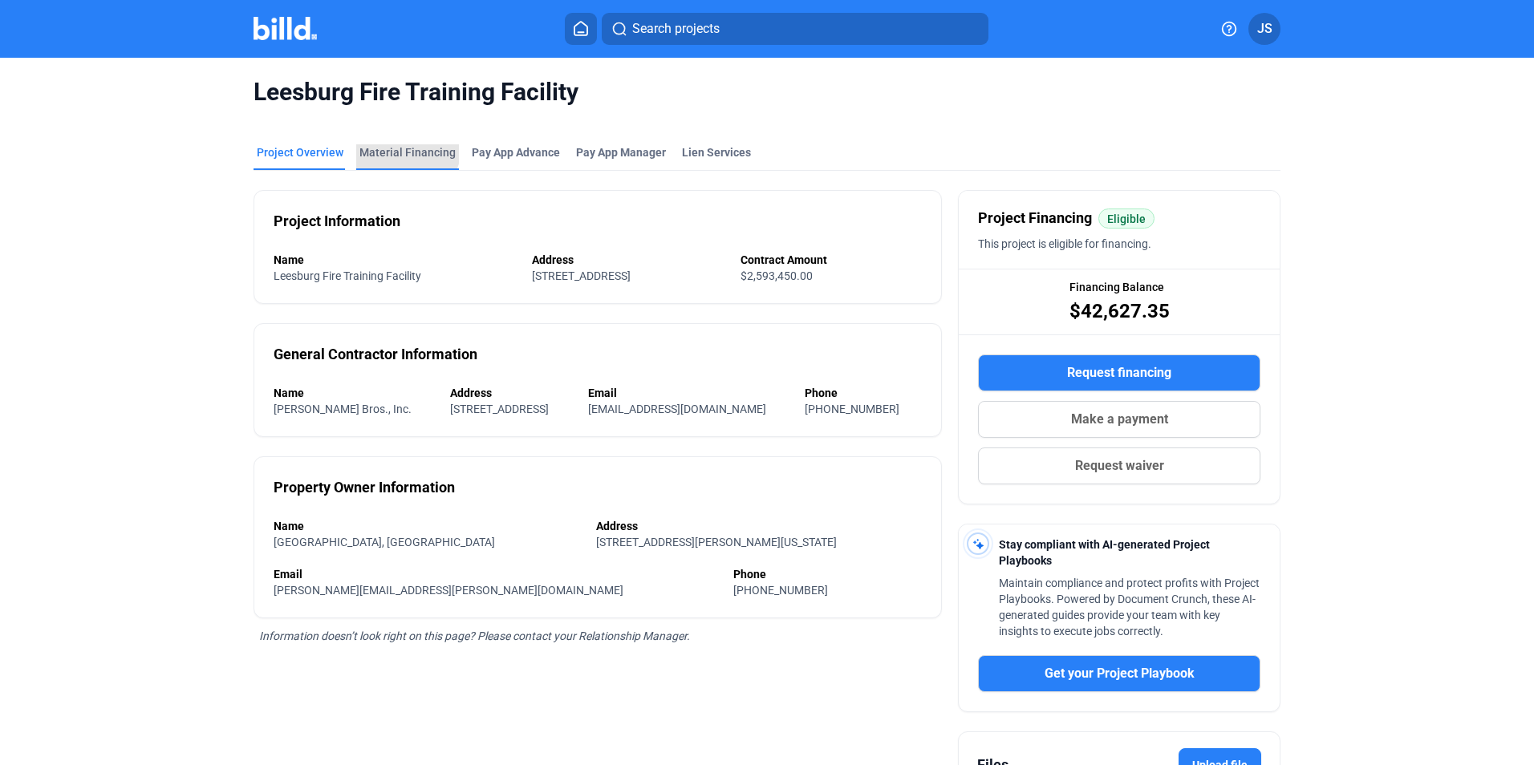
click at [400, 148] on div "Material Financing" at bounding box center [407, 152] width 96 height 16
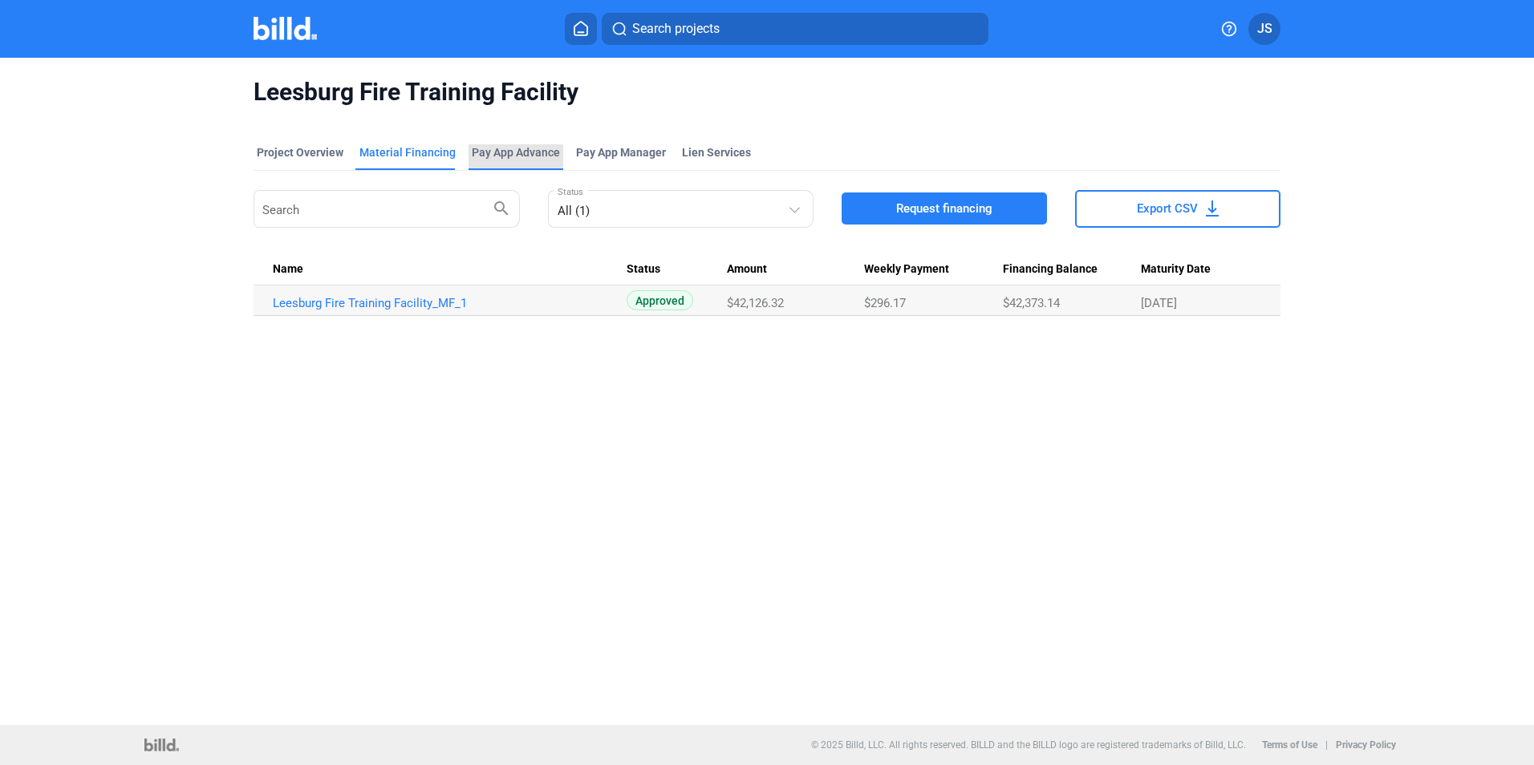
click at [526, 152] on div "Pay App Advance" at bounding box center [516, 152] width 88 height 16
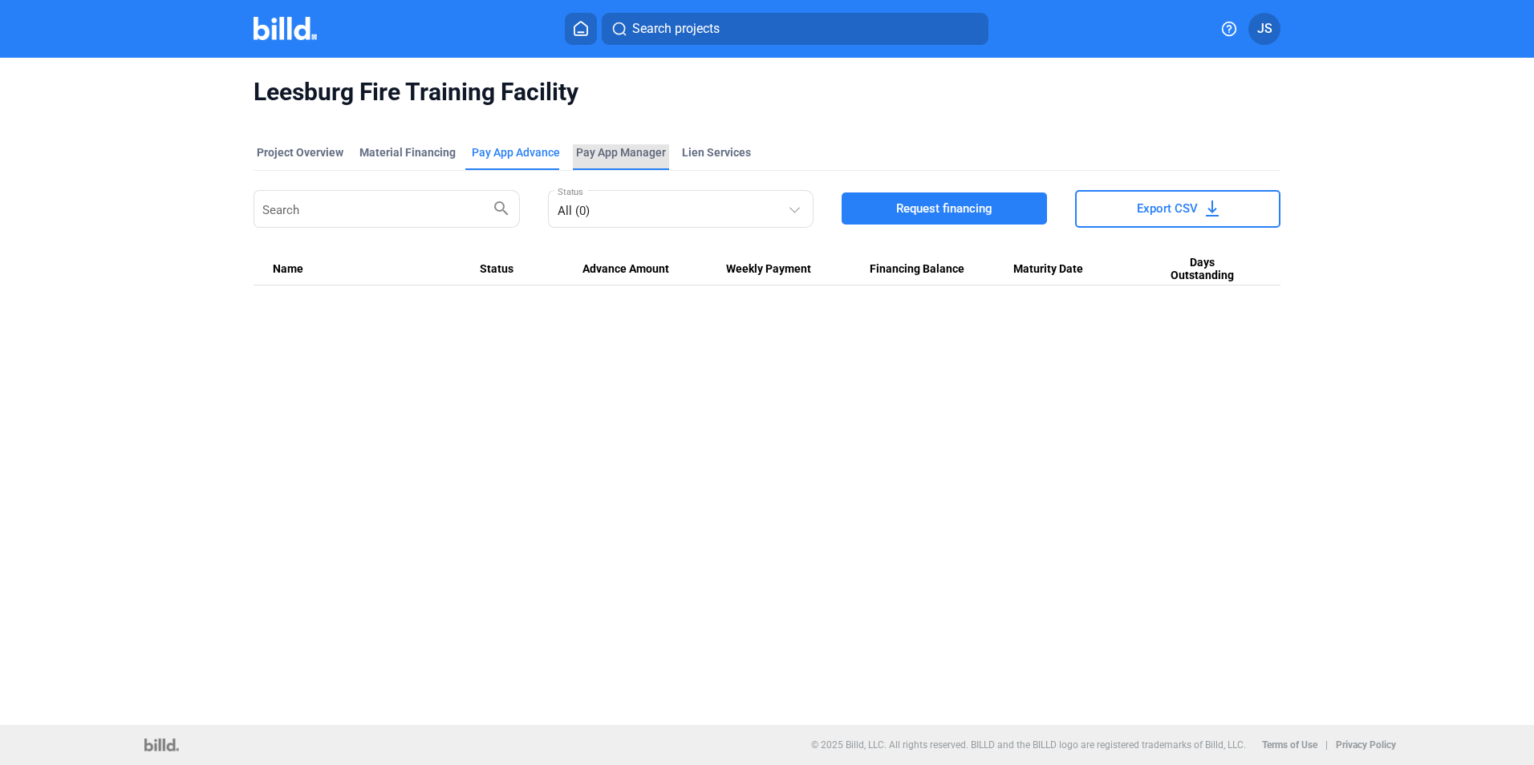
click at [588, 152] on span "Pay App Manager" at bounding box center [621, 152] width 90 height 16
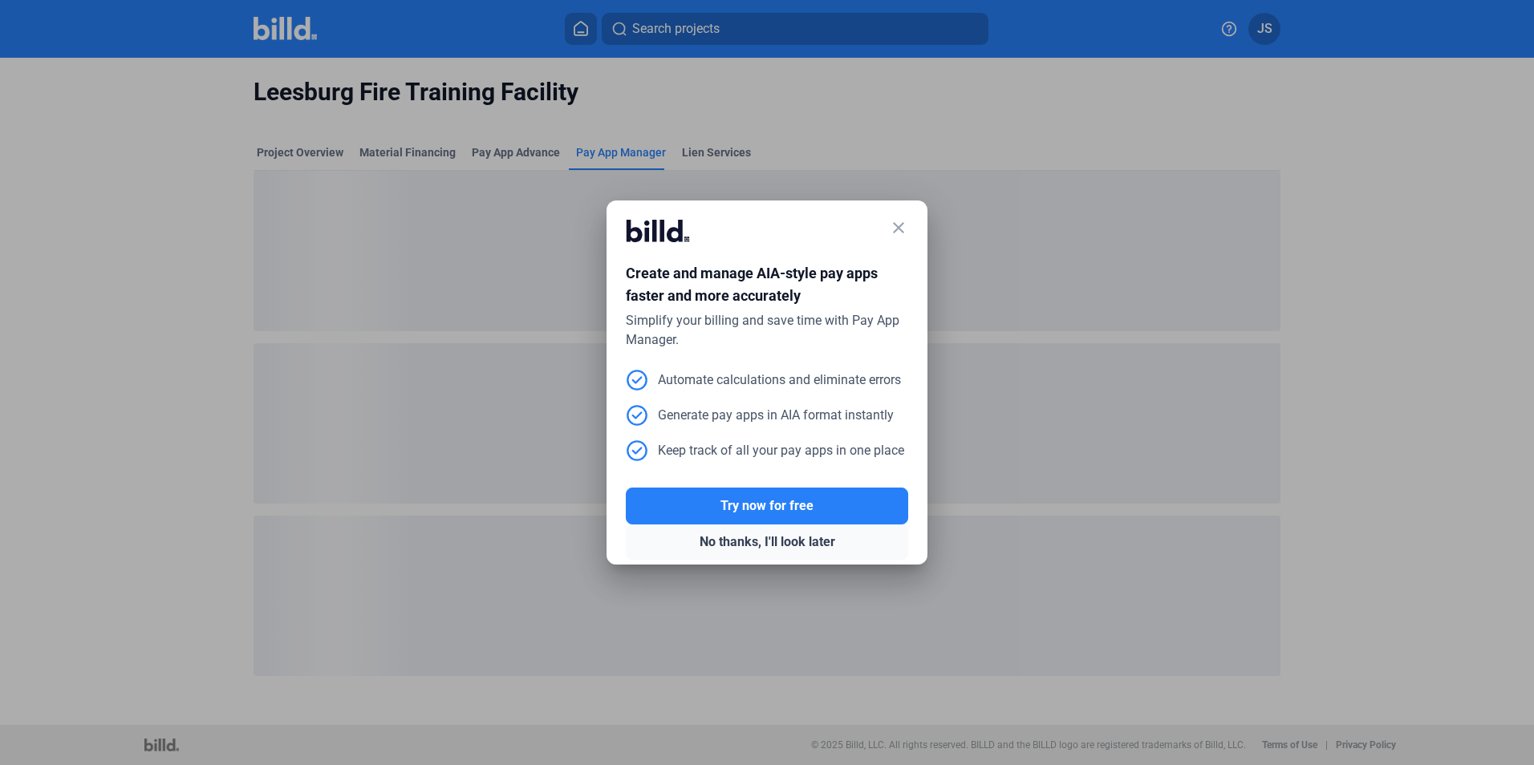
click at [787, 538] on button "No thanks, I'll look later" at bounding box center [767, 542] width 282 height 35
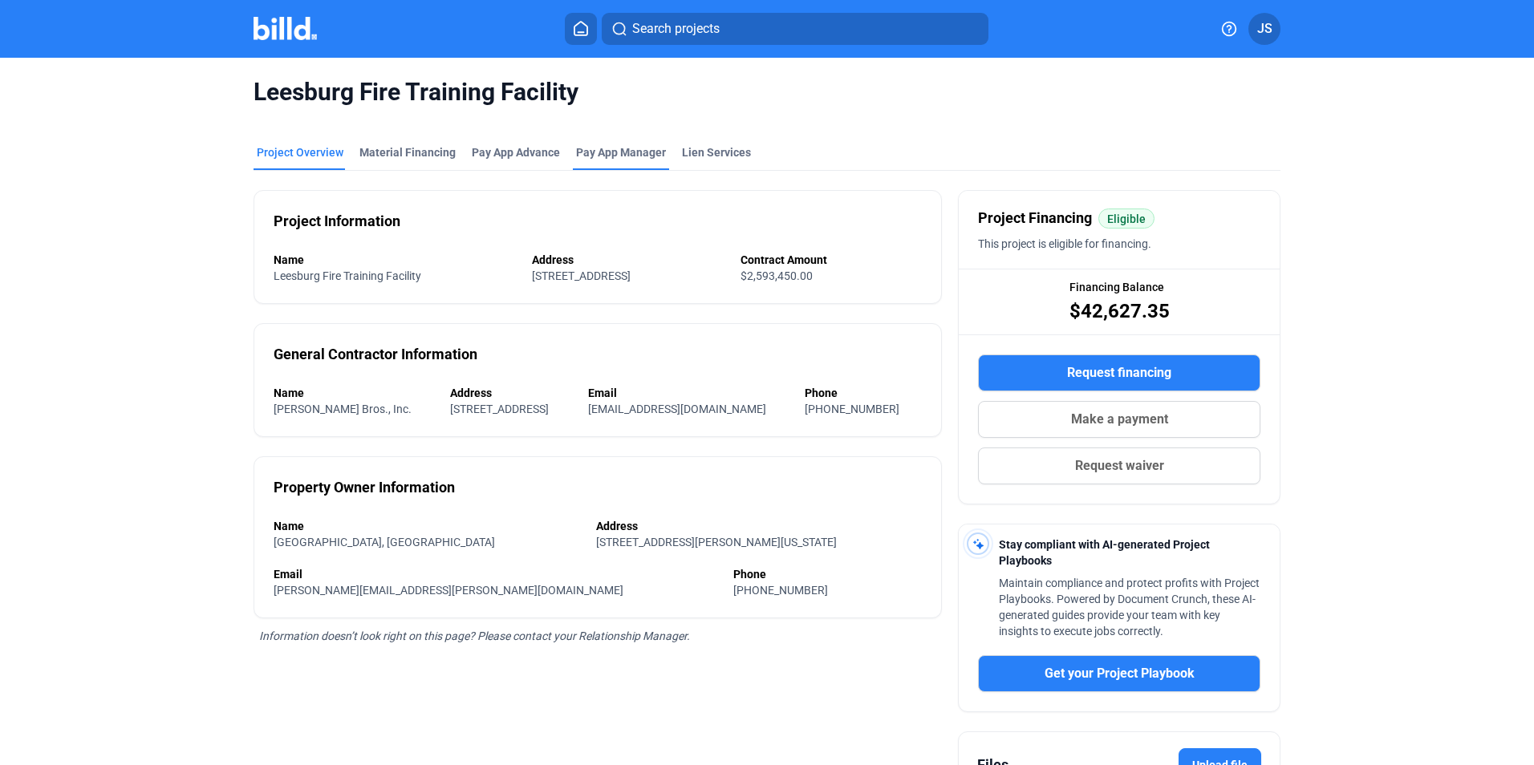
click at [611, 149] on span "Pay App Manager" at bounding box center [621, 152] width 90 height 16
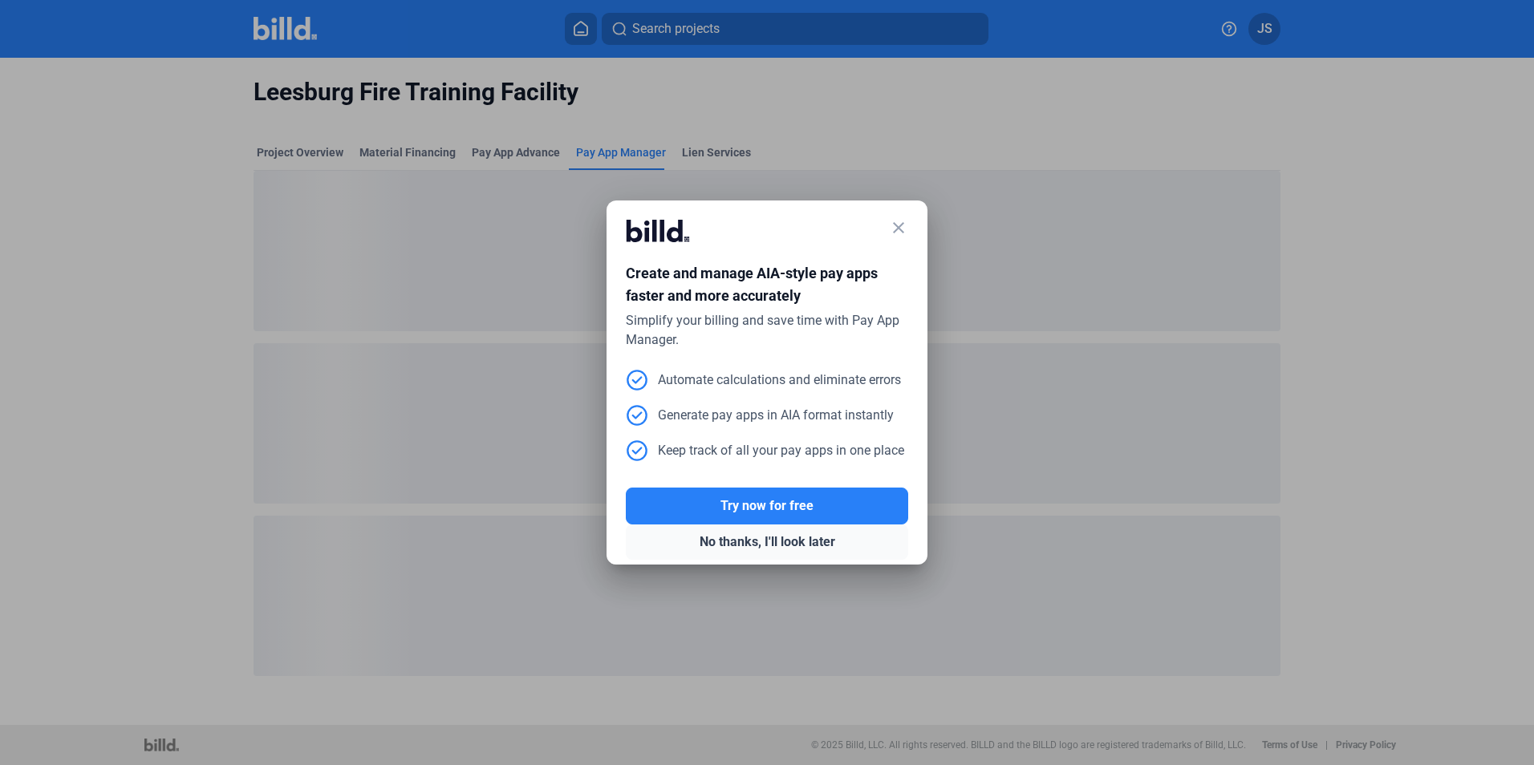
click at [785, 540] on button "No thanks, I'll look later" at bounding box center [767, 542] width 282 height 35
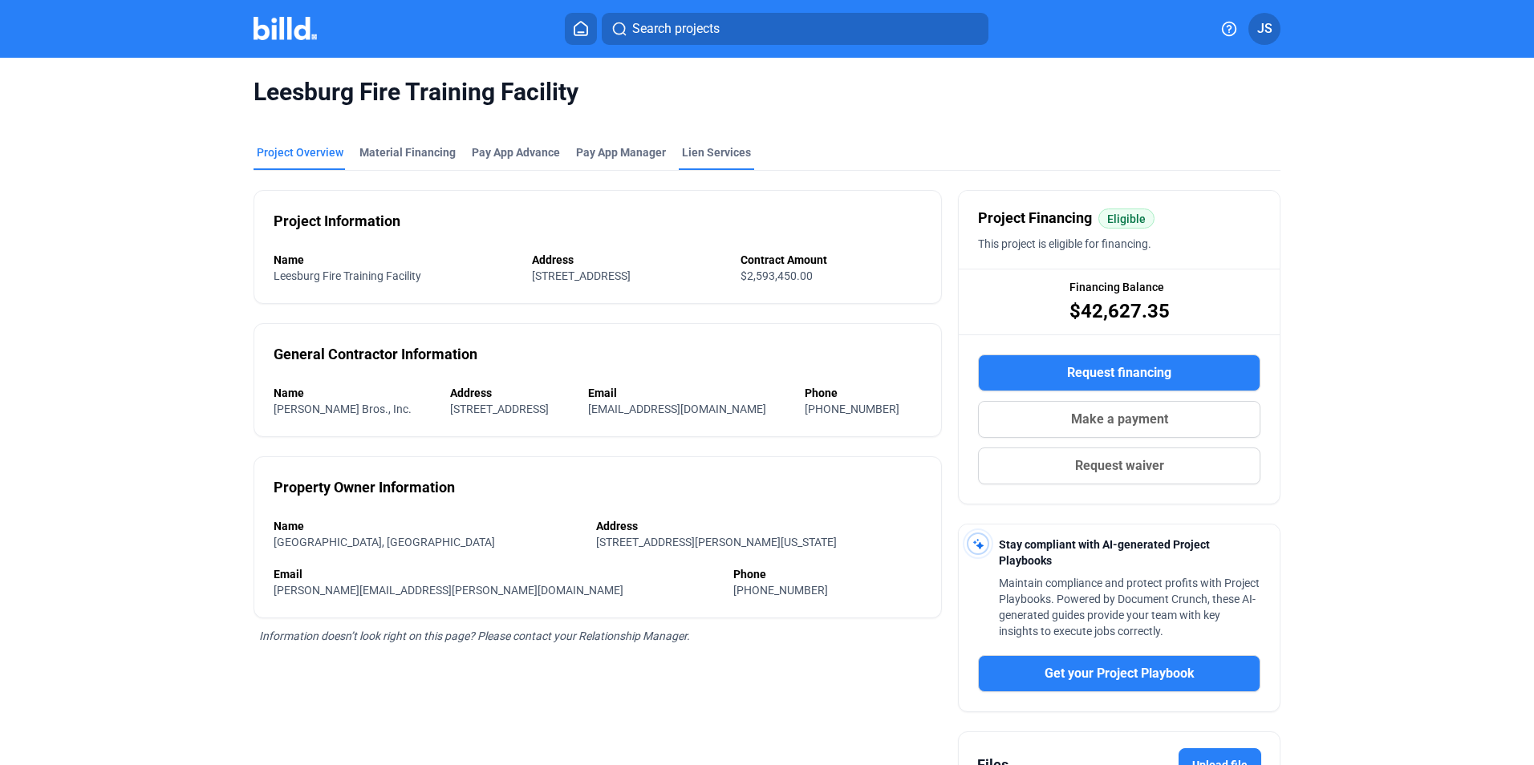
click at [700, 152] on div "Lien Services" at bounding box center [716, 152] width 69 height 16
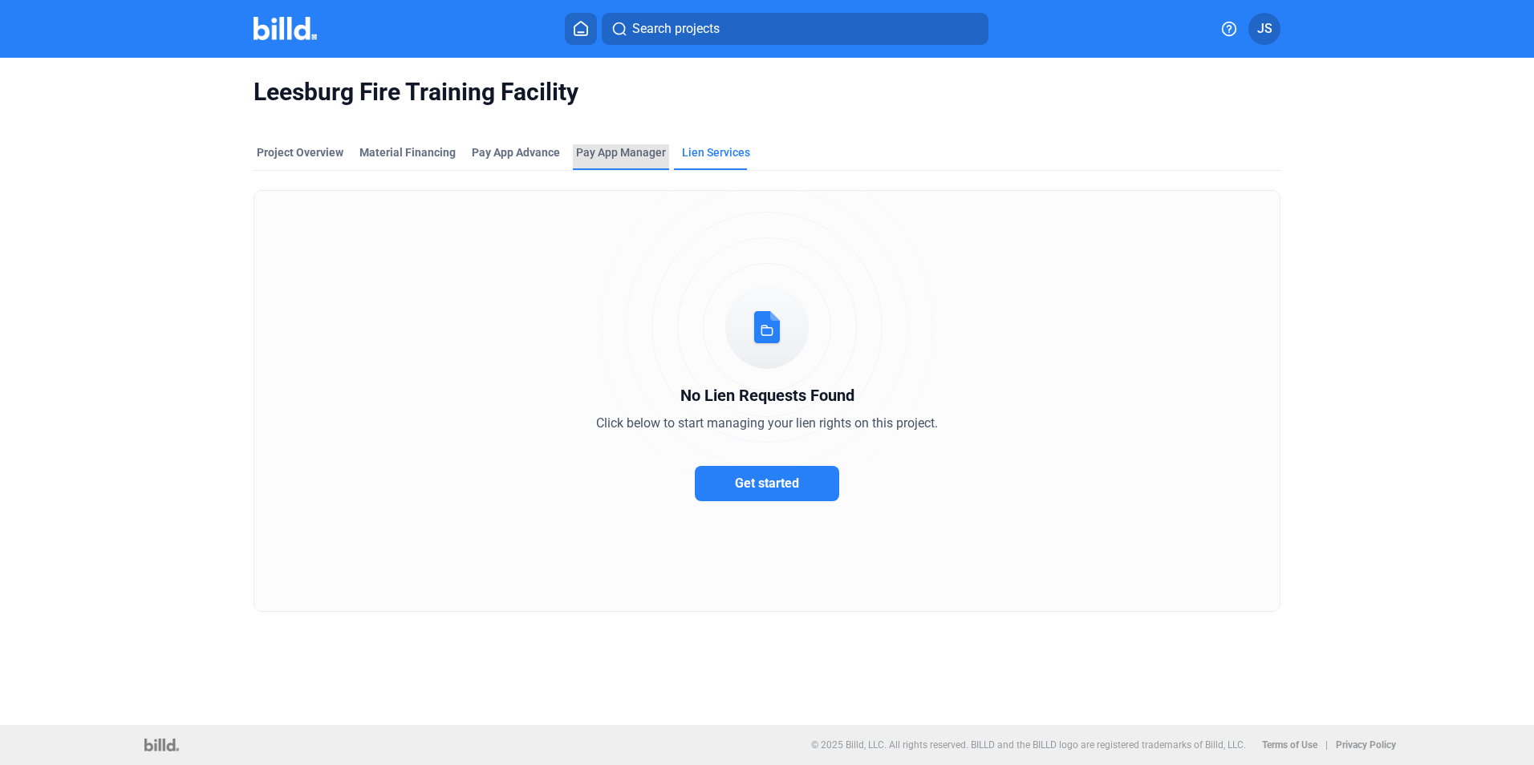
click at [586, 149] on span "Pay App Manager" at bounding box center [621, 152] width 90 height 16
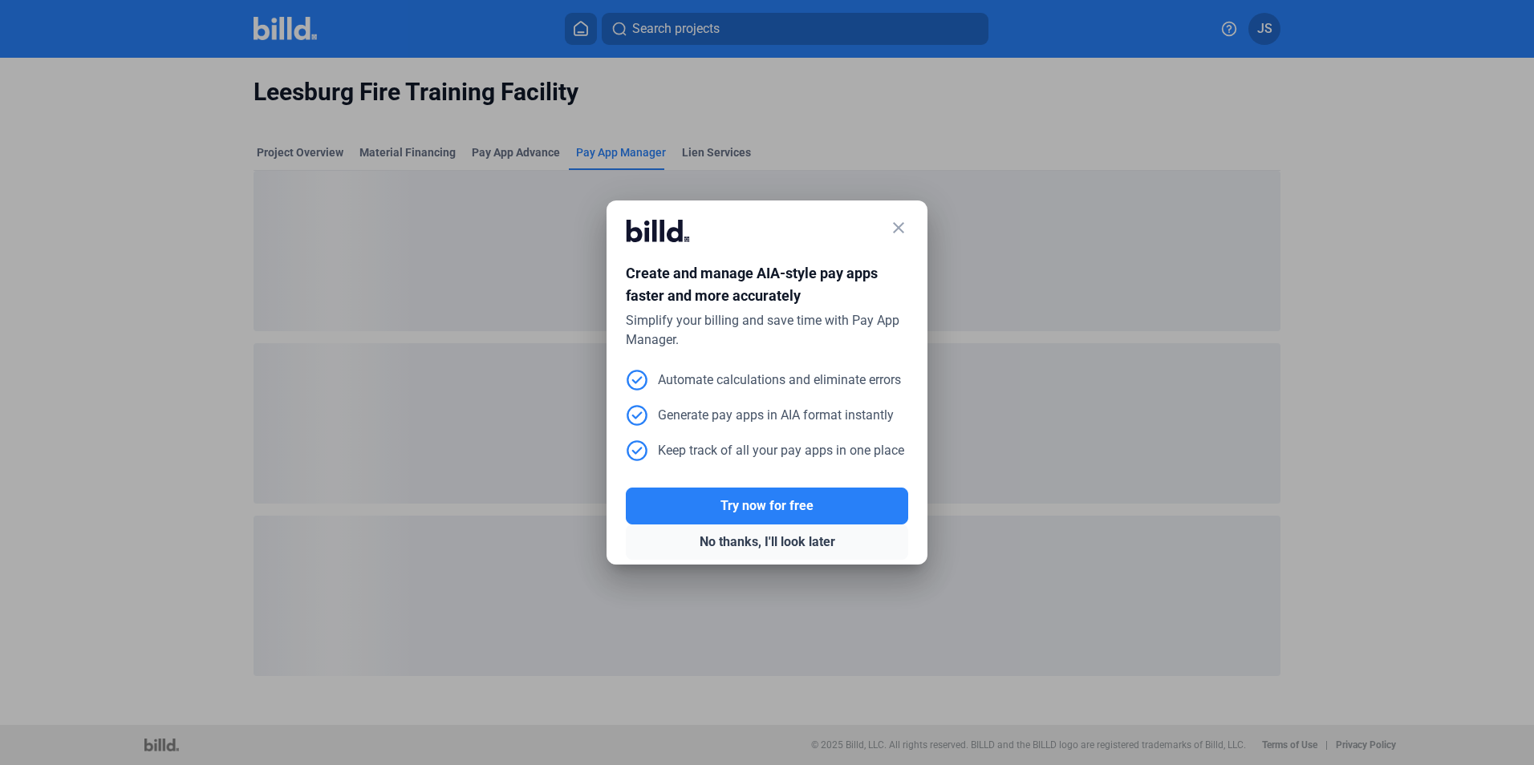
click at [781, 546] on button "No thanks, I'll look later" at bounding box center [767, 542] width 282 height 35
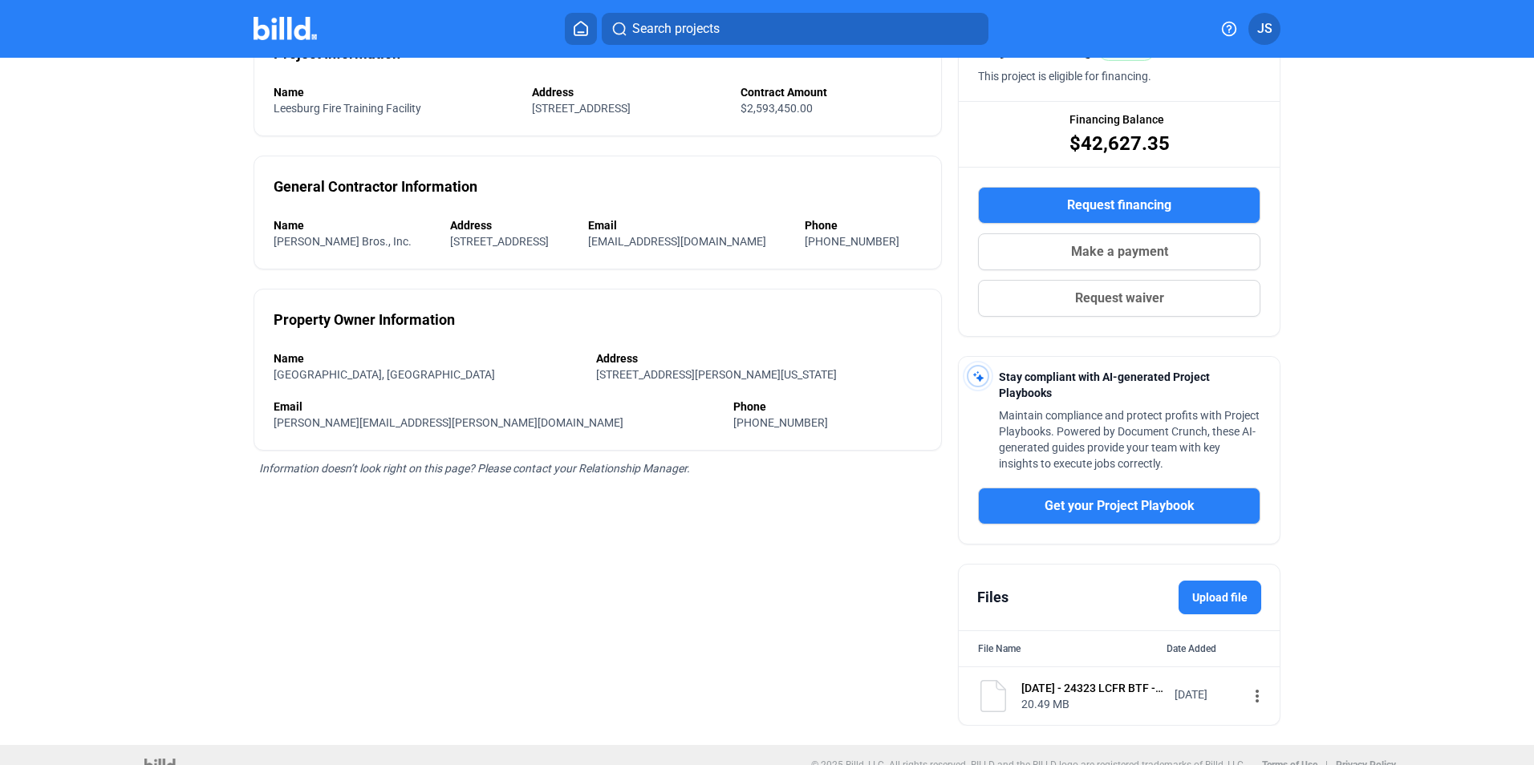
scroll to position [189, 0]
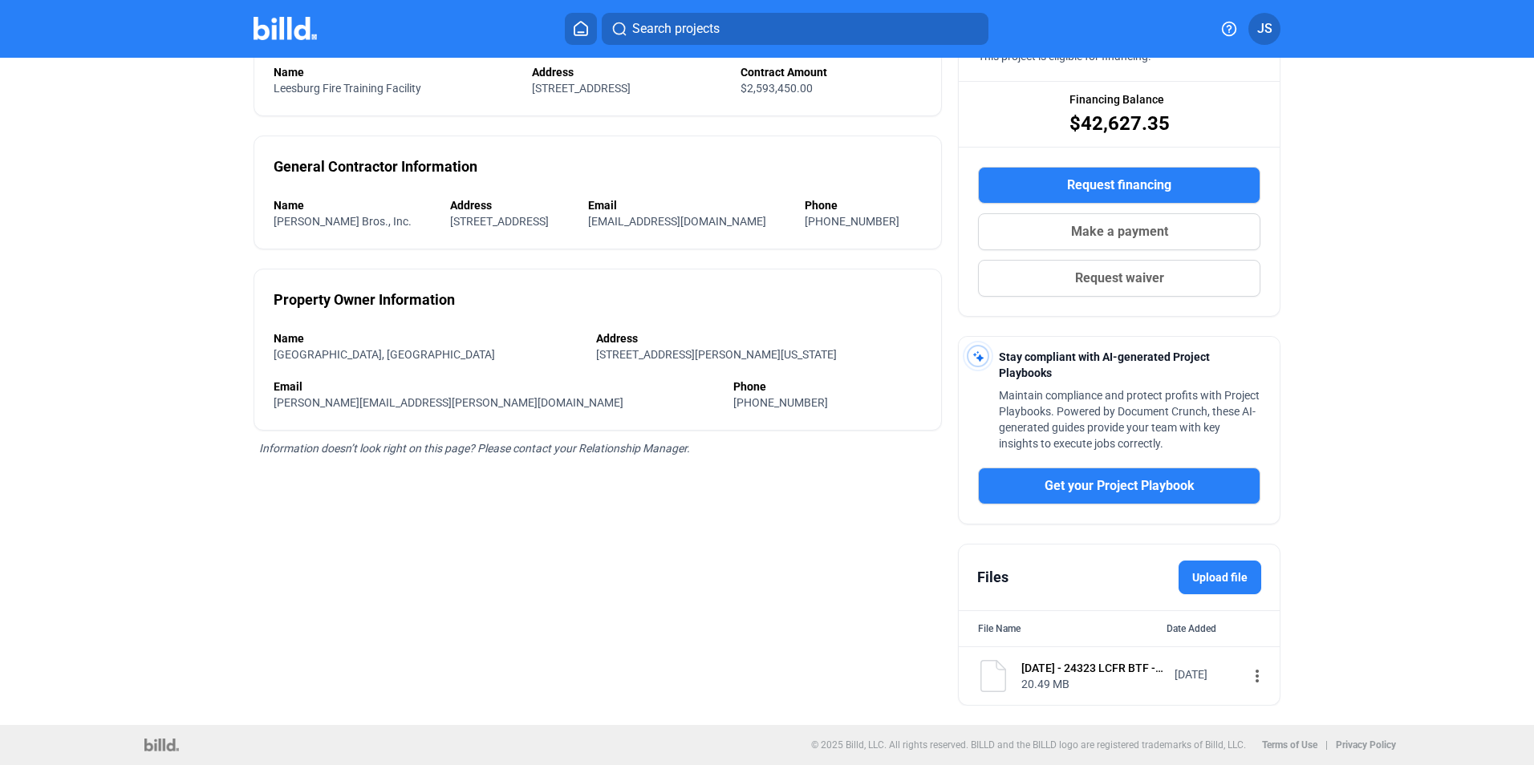
click at [1248, 676] on mat-icon "more_vert" at bounding box center [1257, 676] width 19 height 19
click at [1253, 704] on span "View" at bounding box center [1260, 705] width 23 height 12
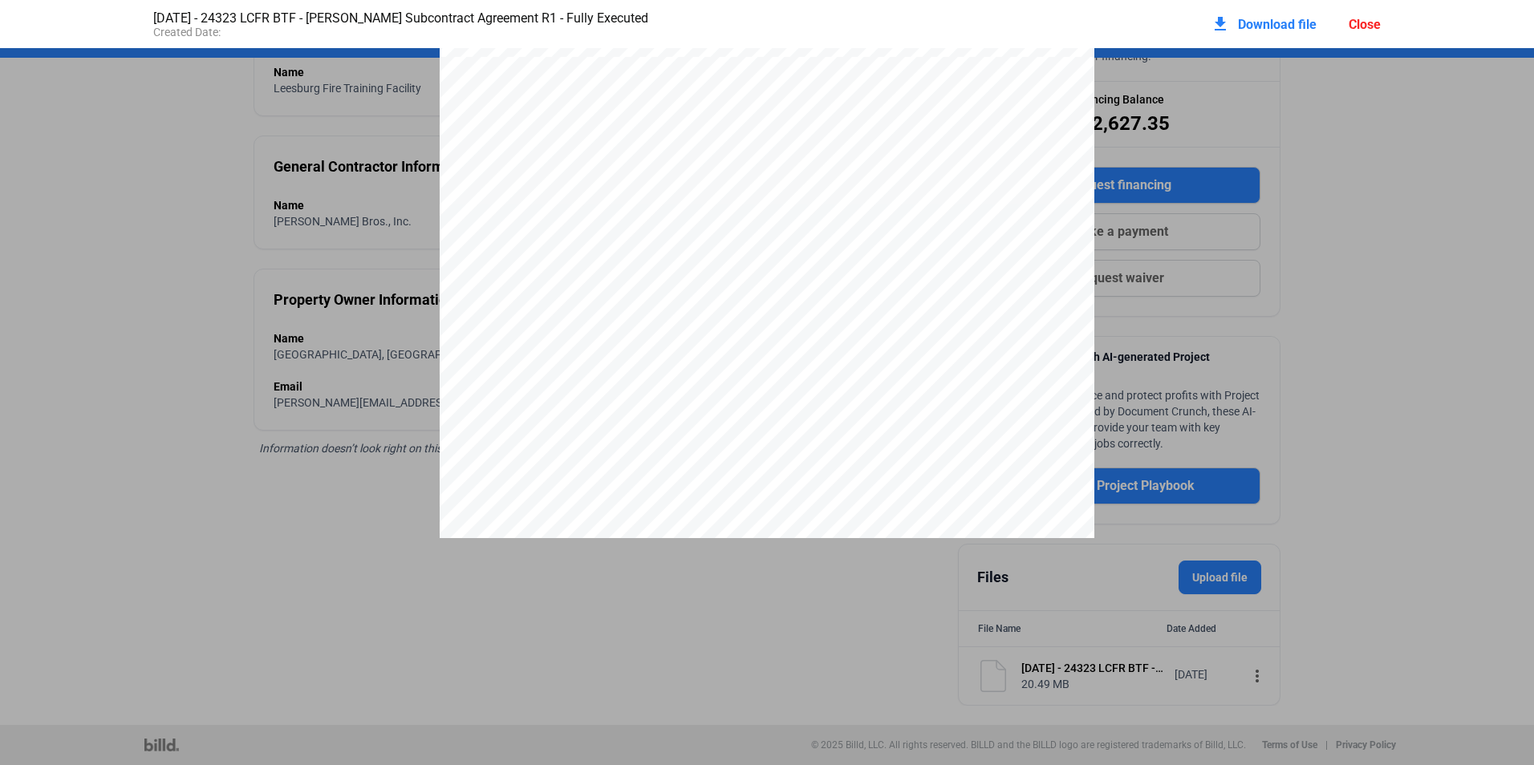
scroll to position [4421, 0]
click at [1358, 22] on div "Close" at bounding box center [1365, 24] width 32 height 15
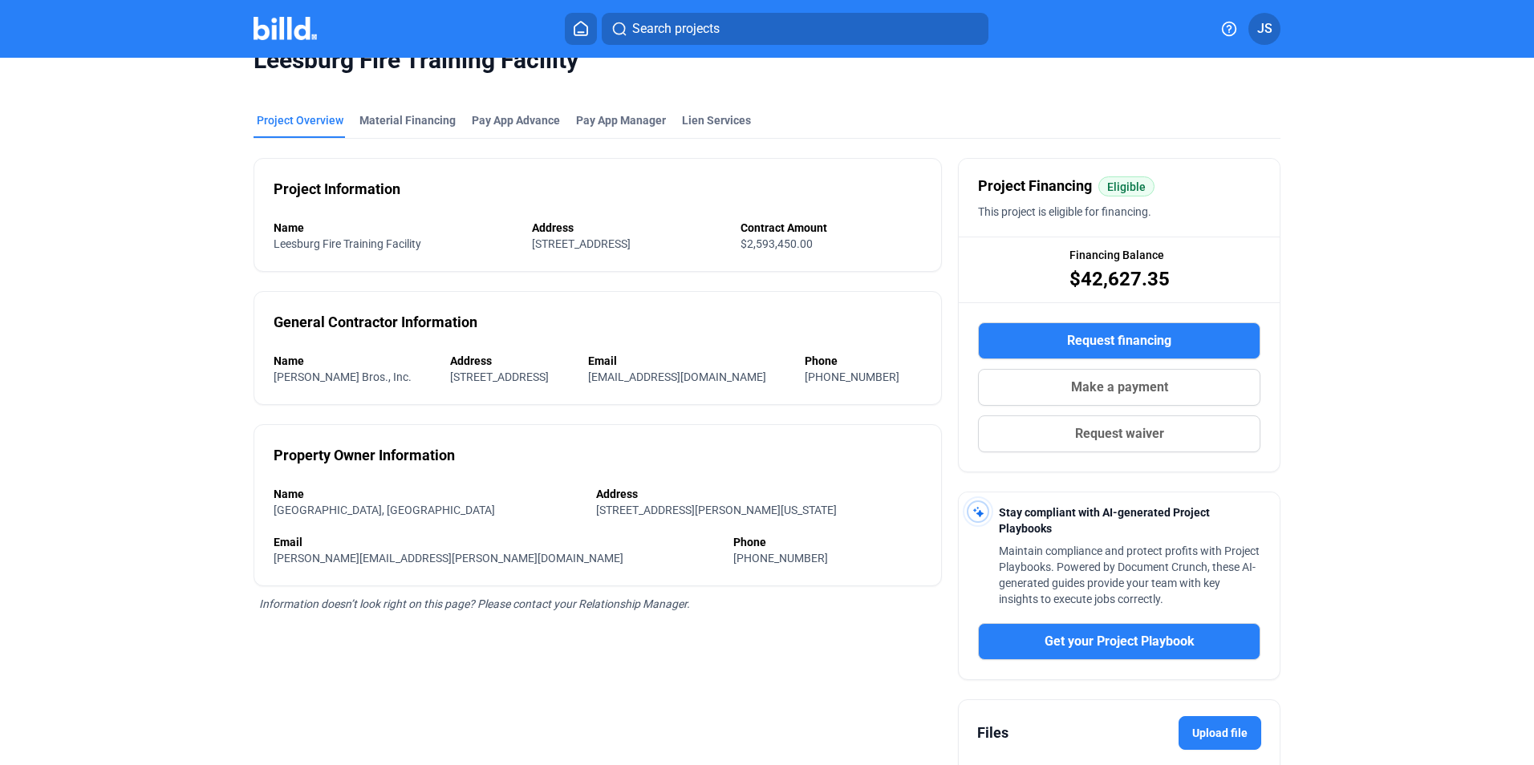
scroll to position [0, 0]
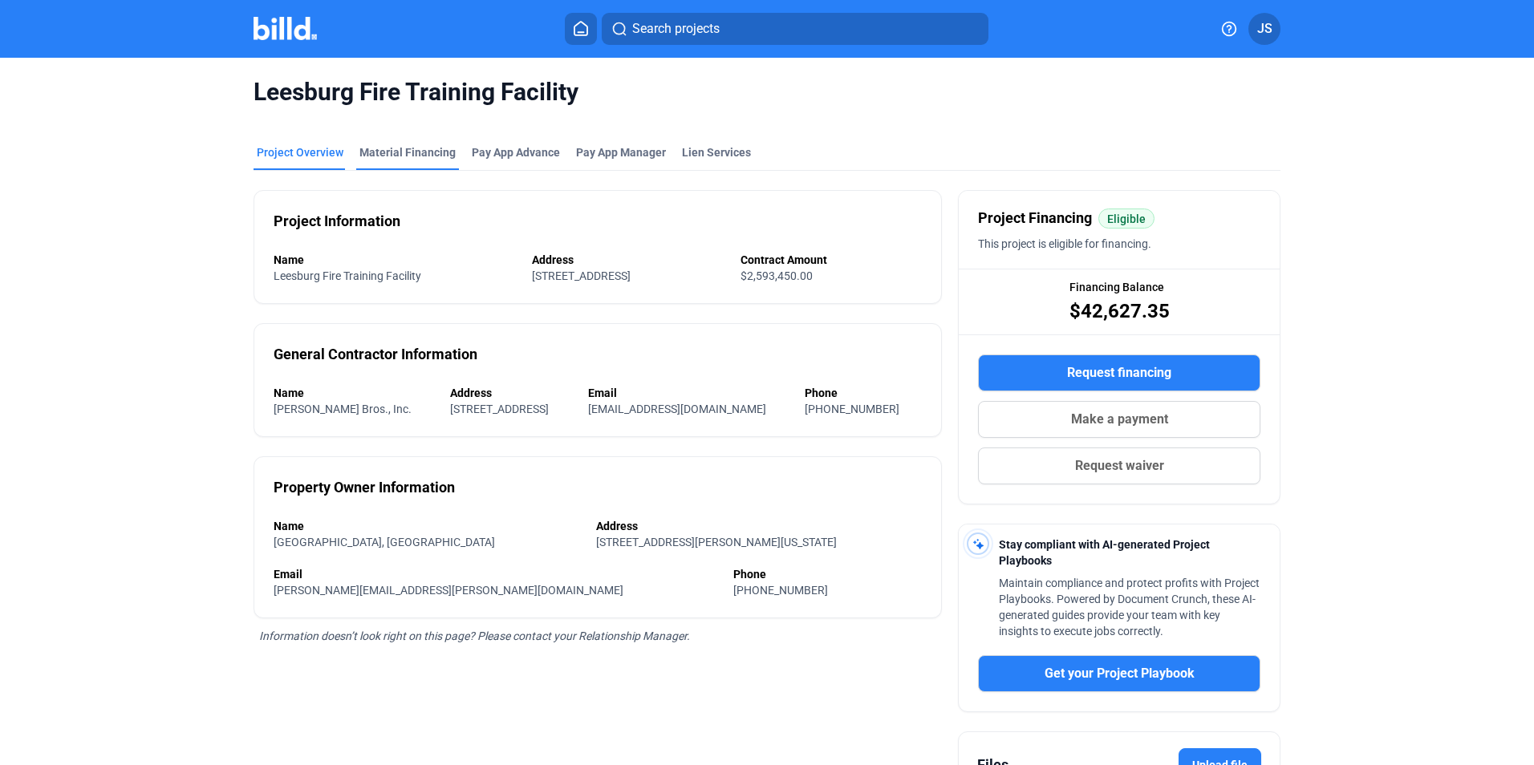
click at [400, 155] on div "Material Financing" at bounding box center [407, 152] width 96 height 16
click at [302, 152] on div "Project Overview" at bounding box center [300, 152] width 87 height 16
click at [576, 32] on icon at bounding box center [581, 28] width 16 height 15
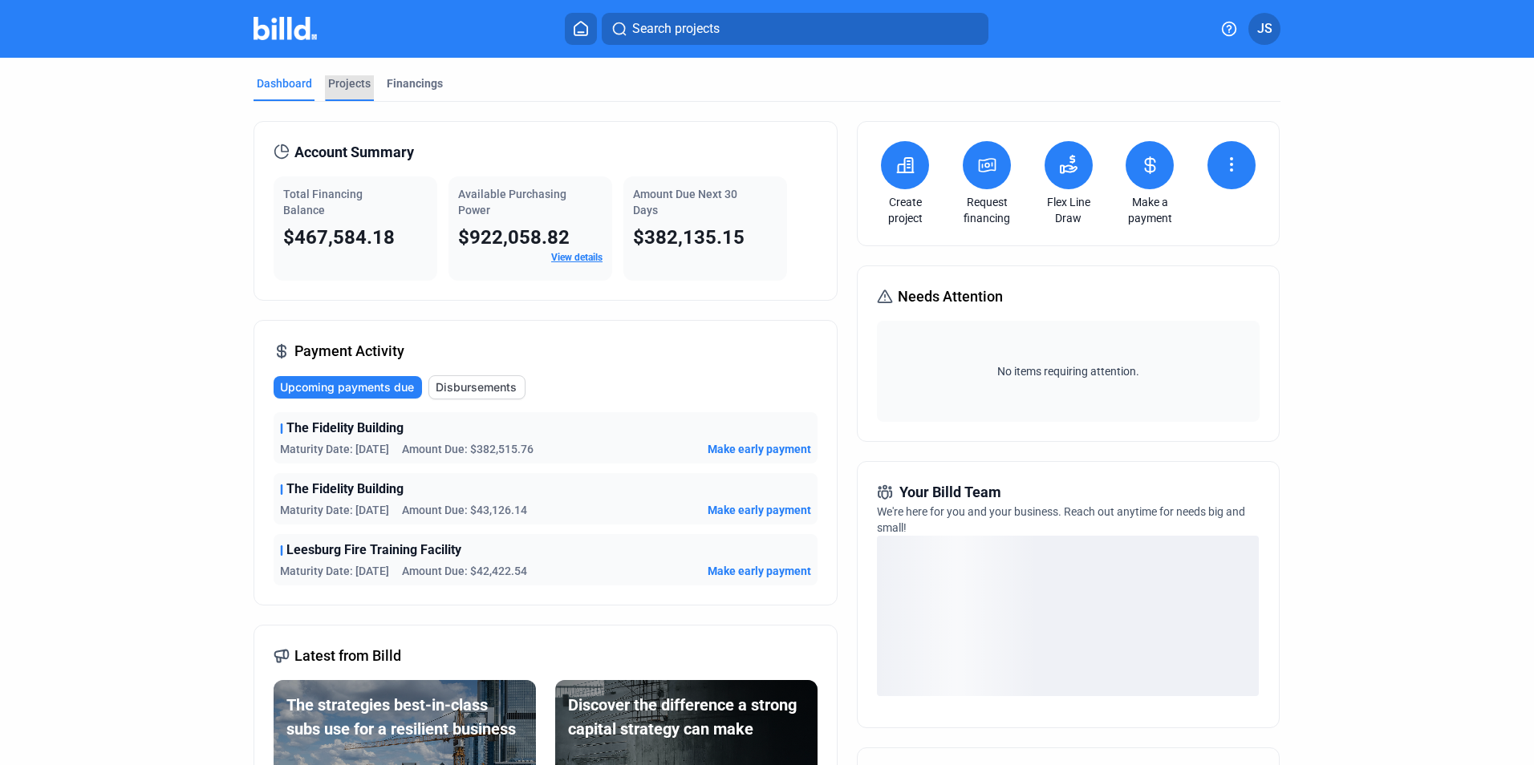
click at [345, 83] on div "Projects" at bounding box center [349, 83] width 43 height 16
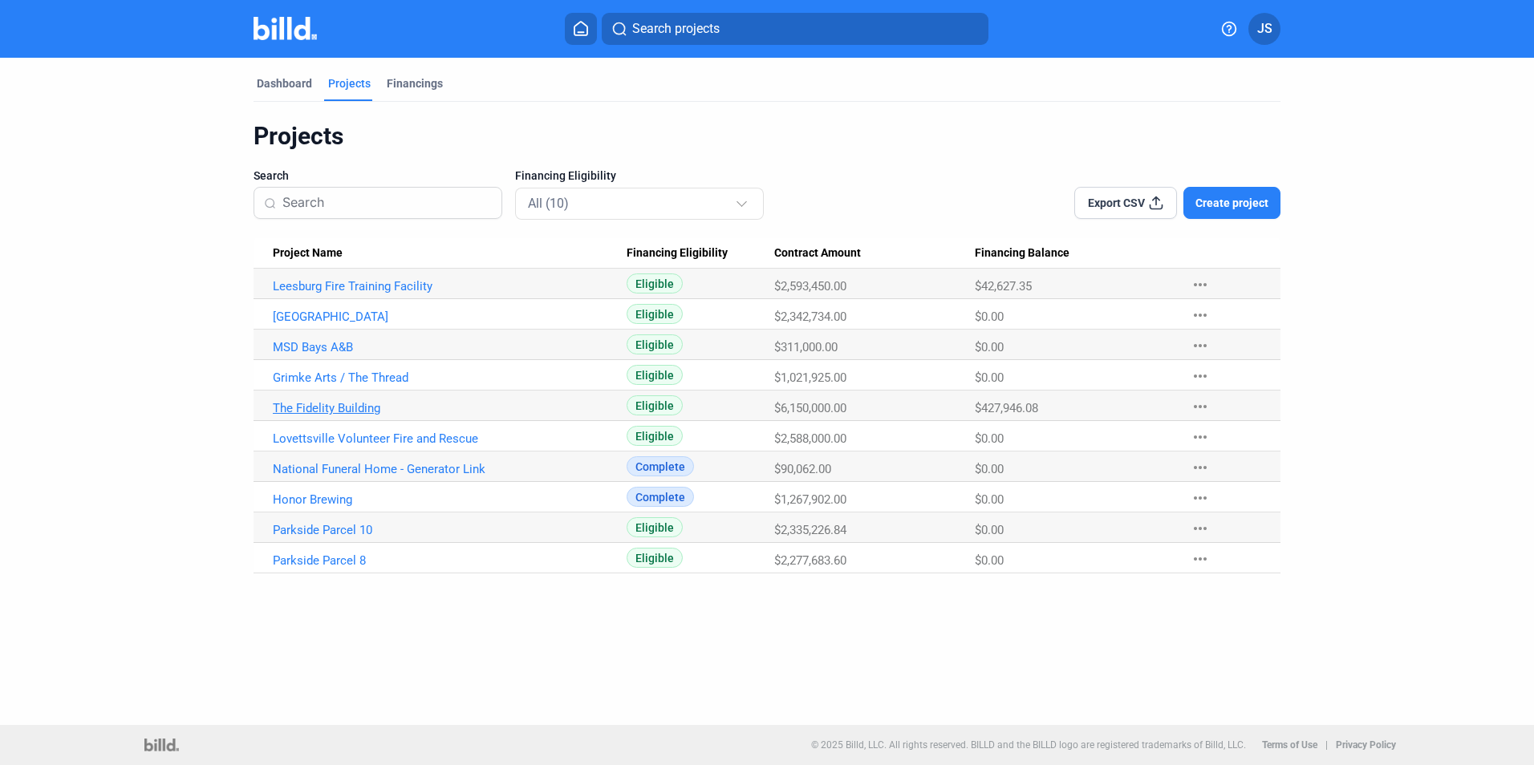
click at [356, 409] on link "The Fidelity Building" at bounding box center [450, 408] width 354 height 14
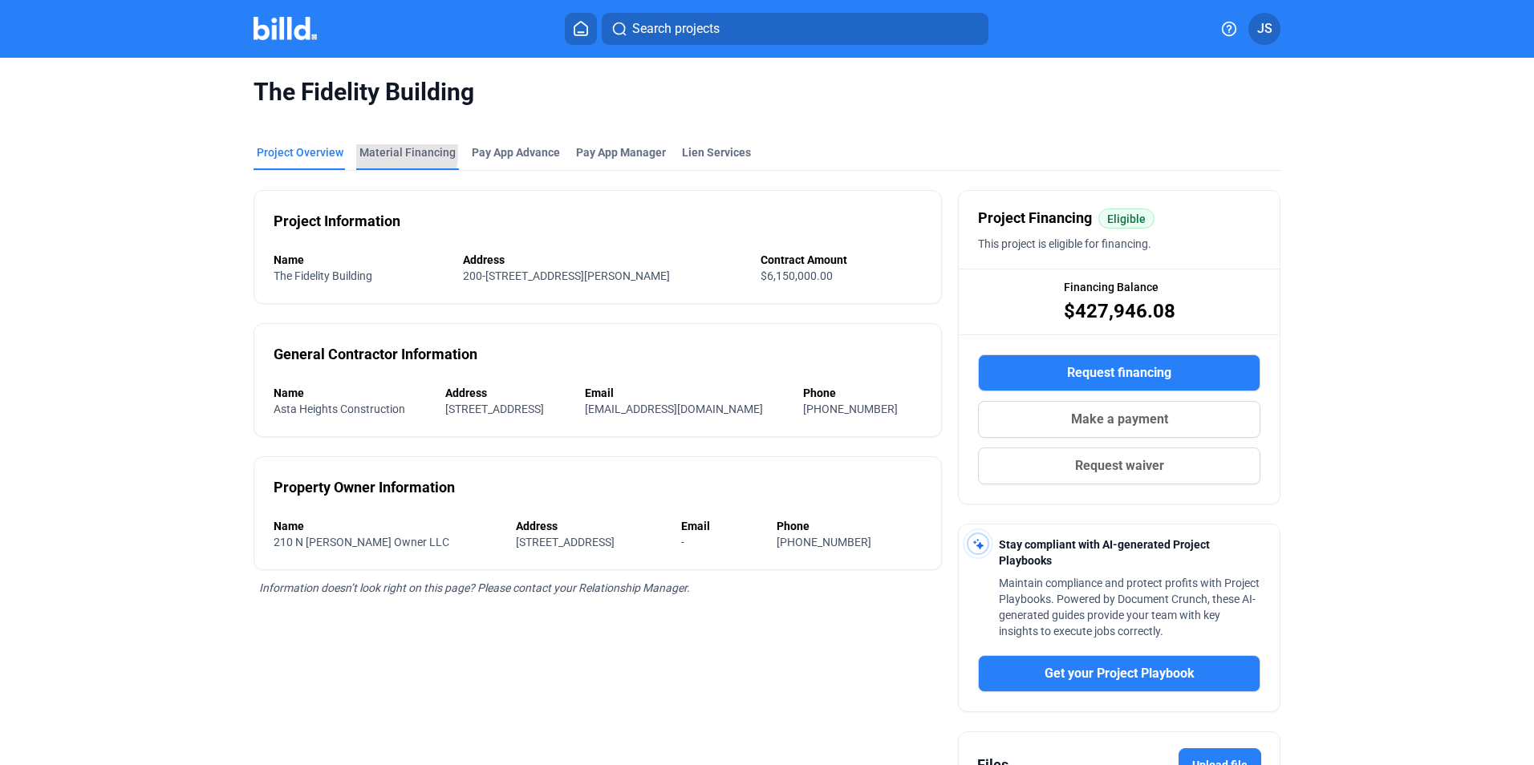
click at [371, 152] on div "Material Financing" at bounding box center [407, 152] width 96 height 16
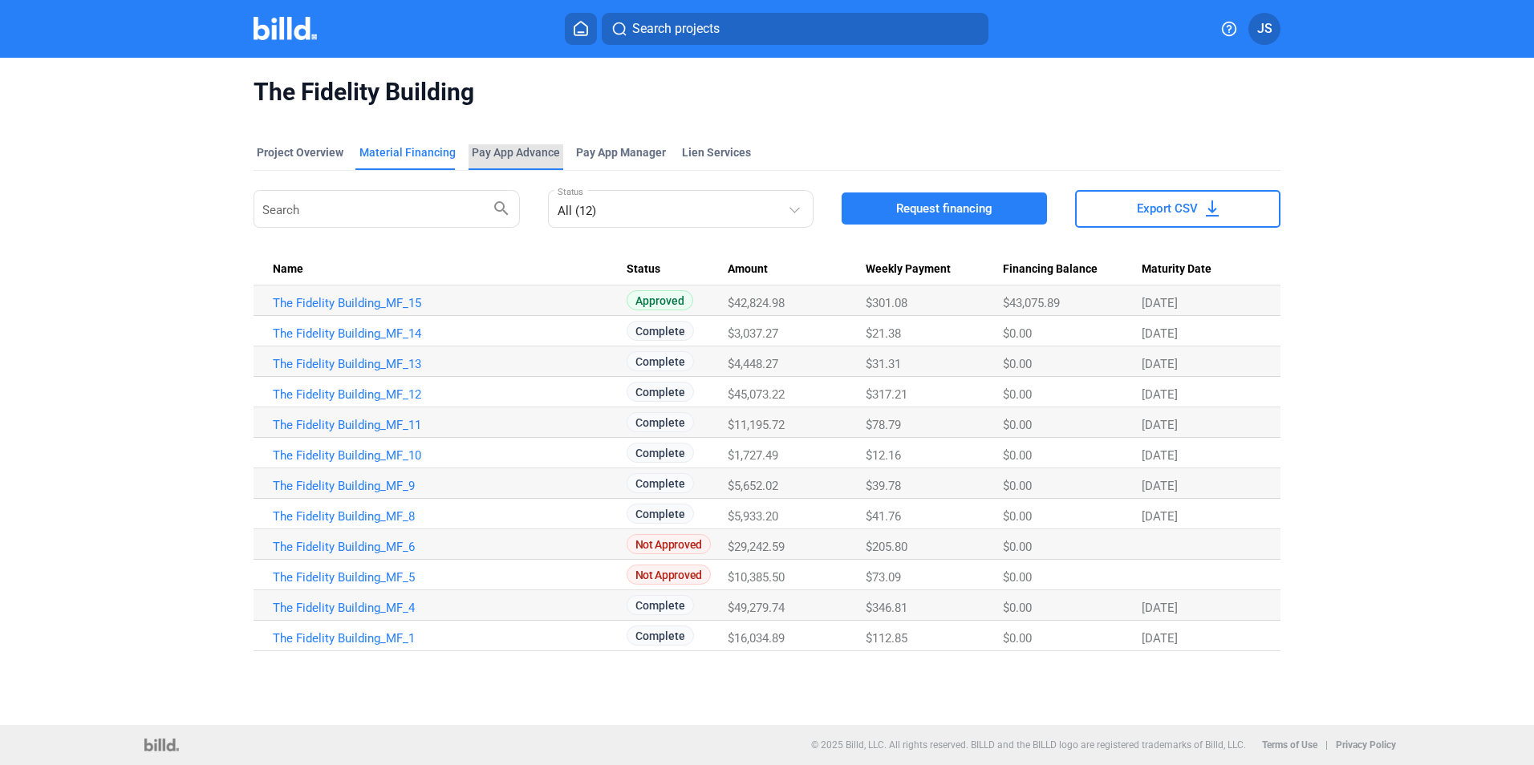
click at [507, 152] on div "Pay App Advance" at bounding box center [516, 152] width 88 height 16
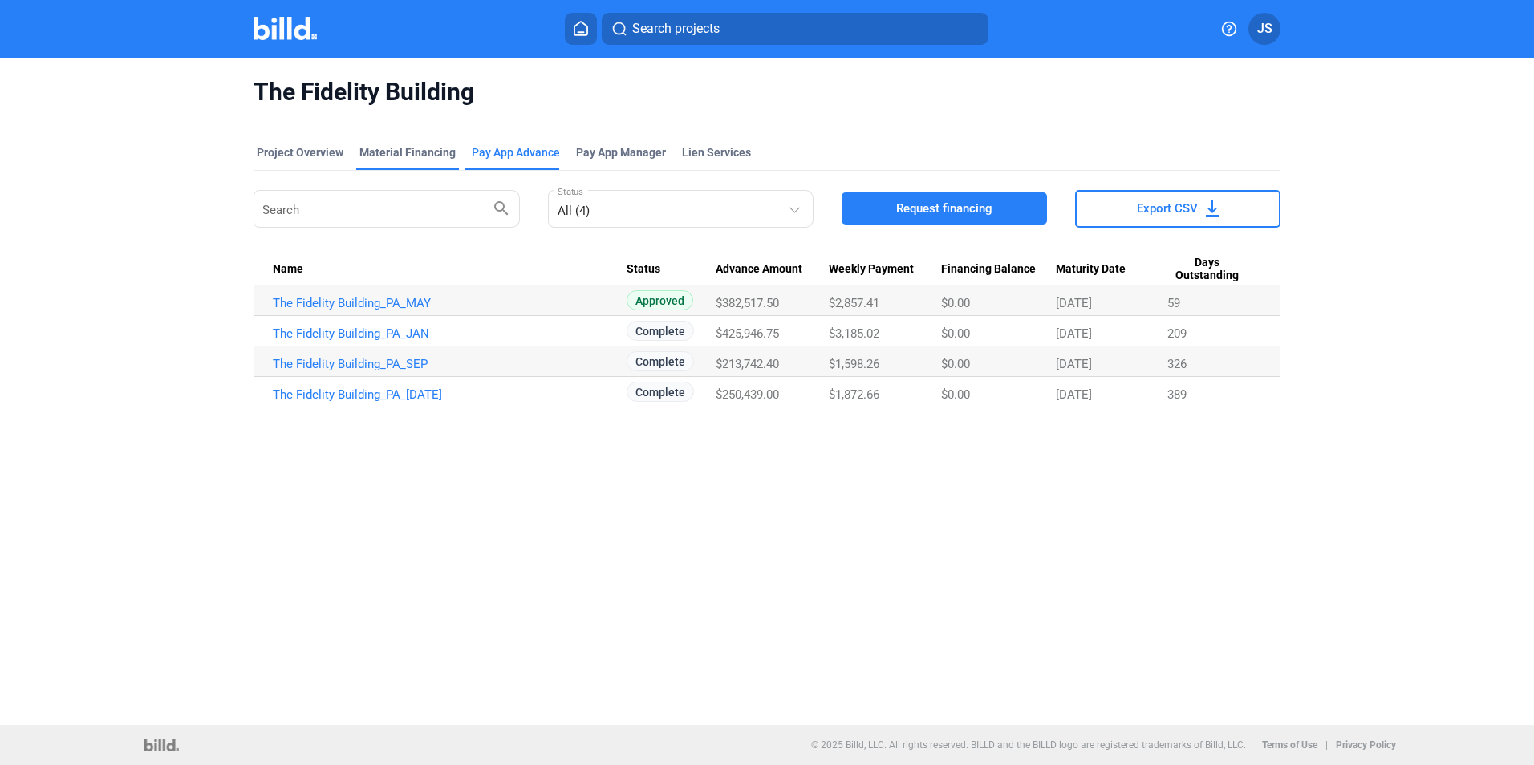
click at [404, 149] on div "Material Financing" at bounding box center [407, 152] width 96 height 16
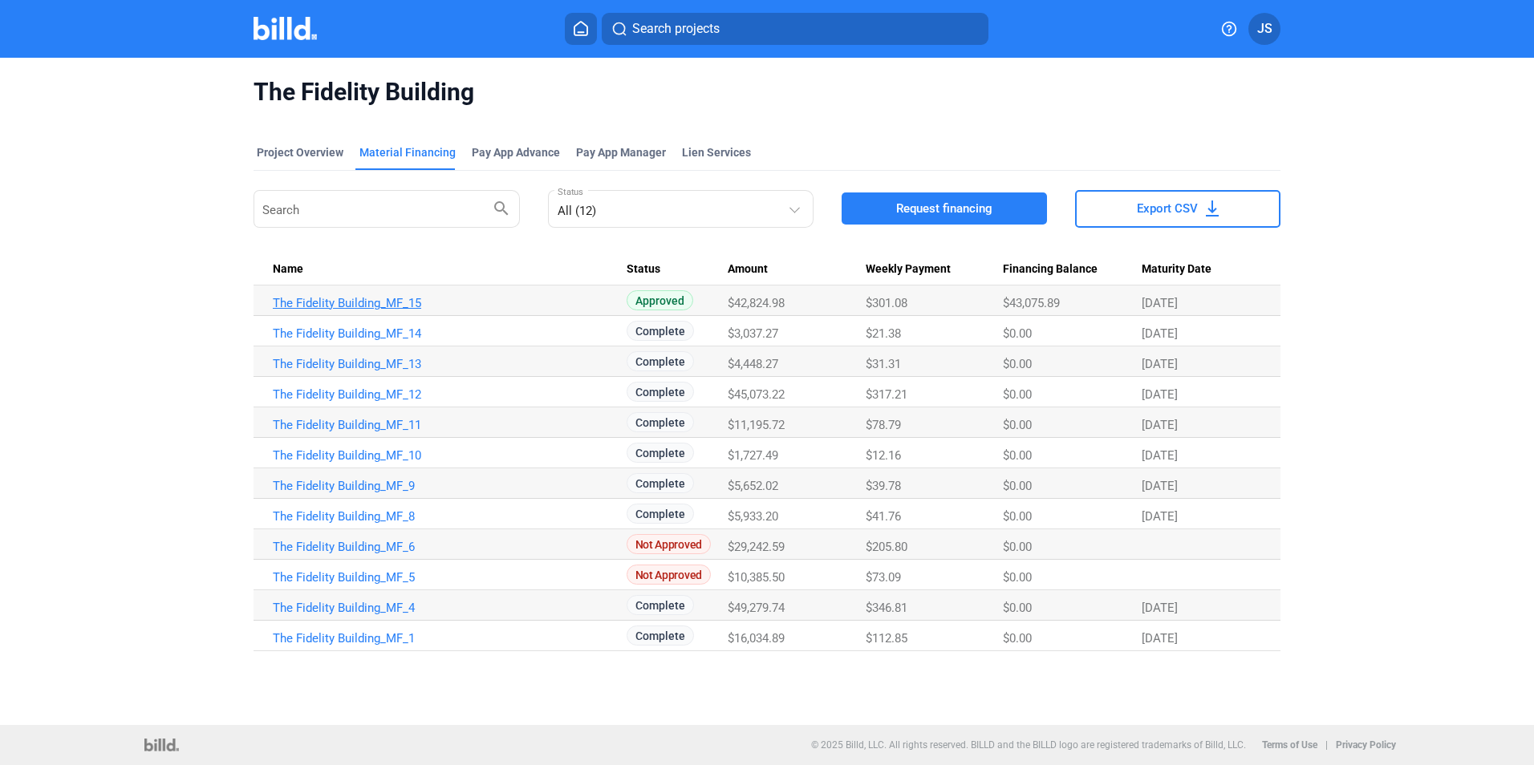
click at [323, 305] on link "The Fidelity Building_MF_15" at bounding box center [450, 303] width 354 height 14
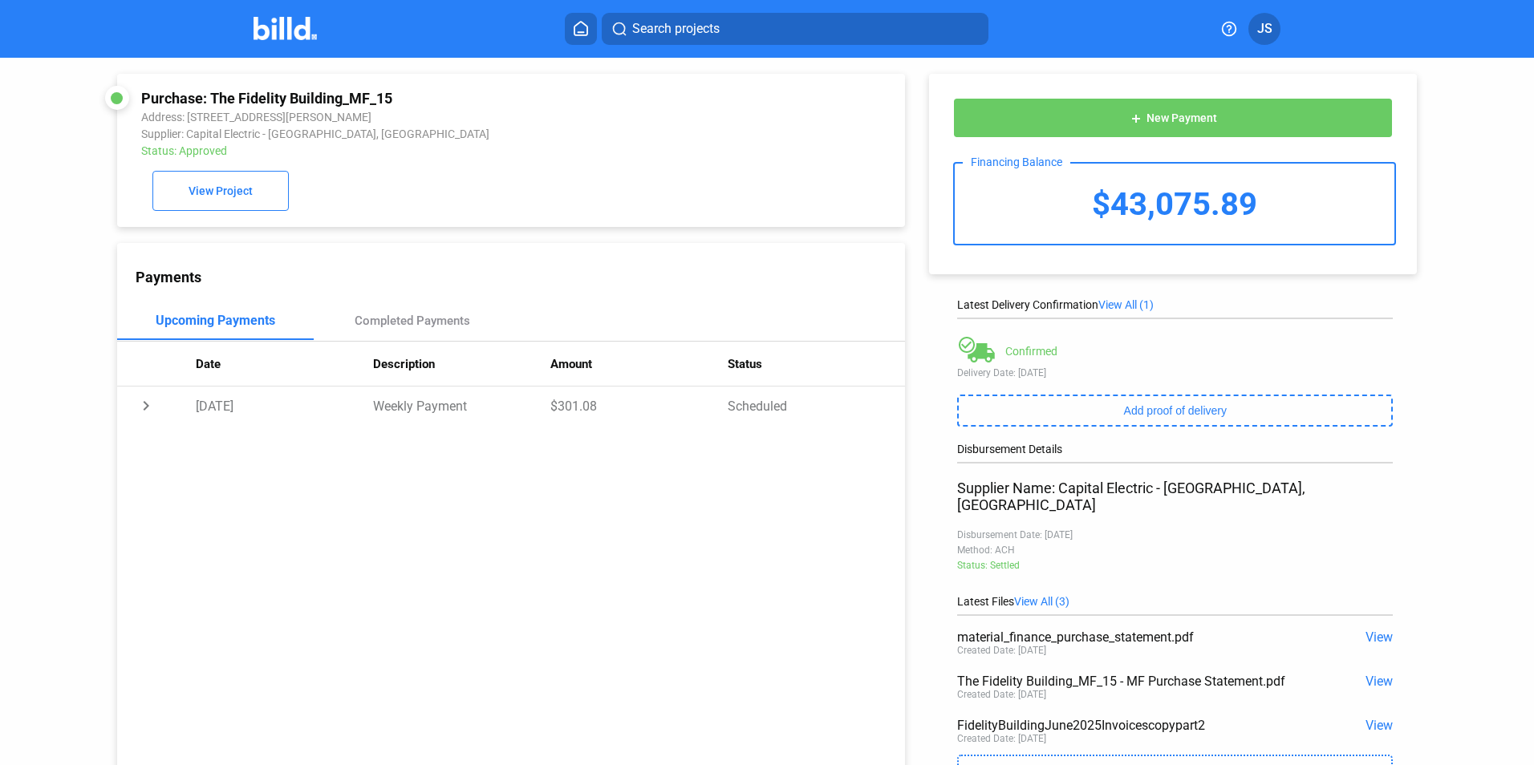
click at [1374, 630] on span "View" at bounding box center [1379, 637] width 27 height 15
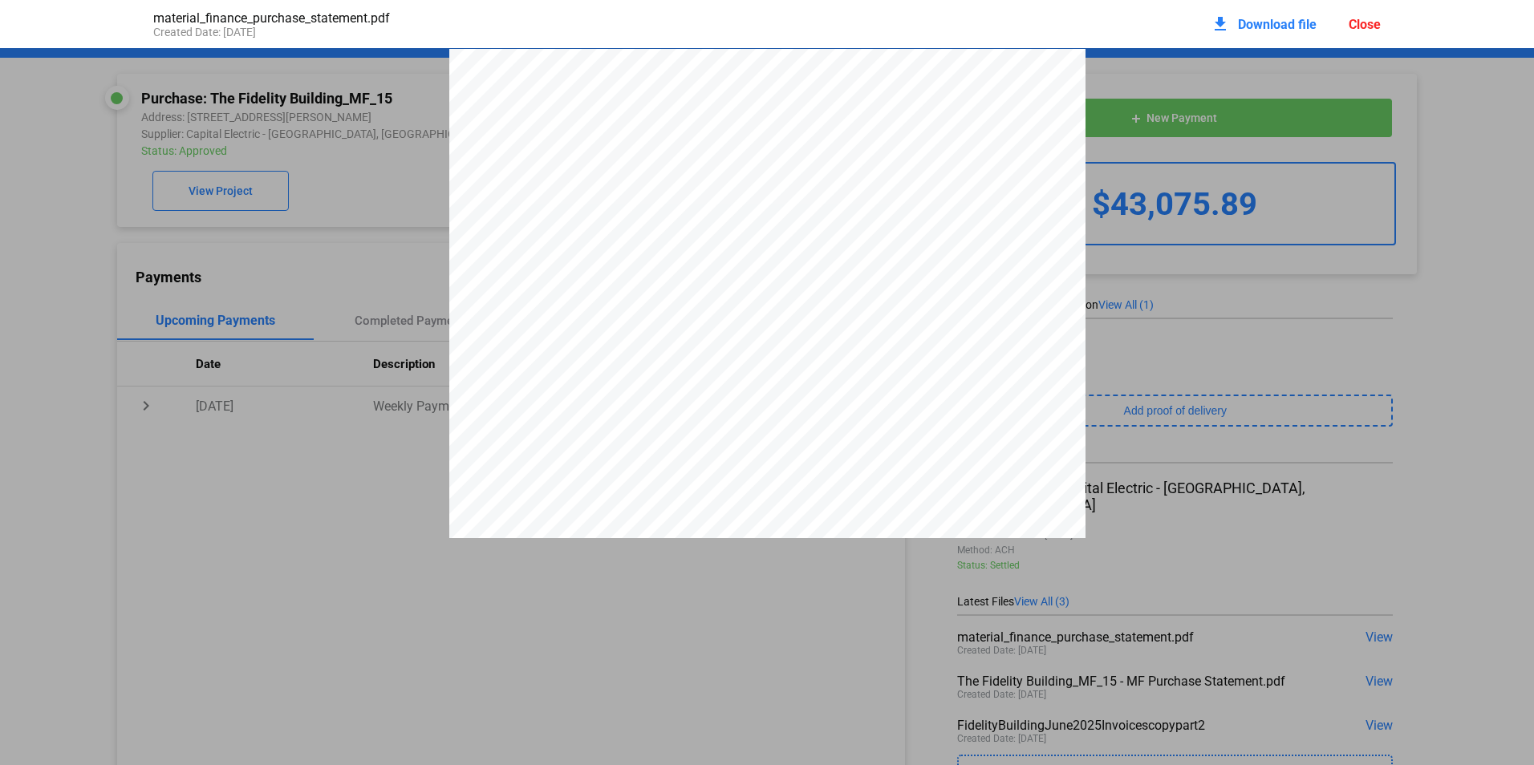
scroll to position [8, 0]
click at [1366, 23] on div "Close" at bounding box center [1365, 24] width 32 height 15
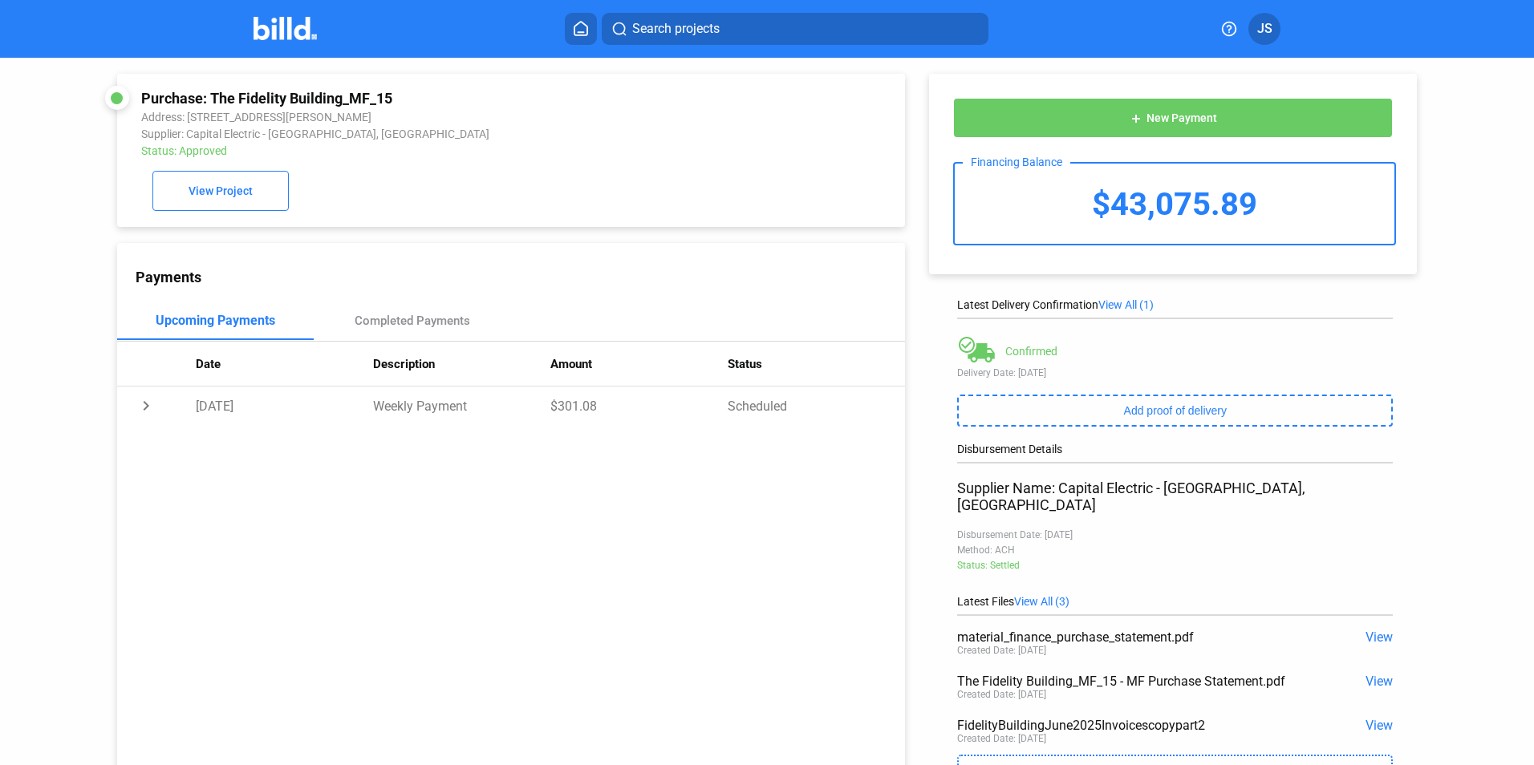
click at [1375, 674] on span "View" at bounding box center [1379, 681] width 27 height 15
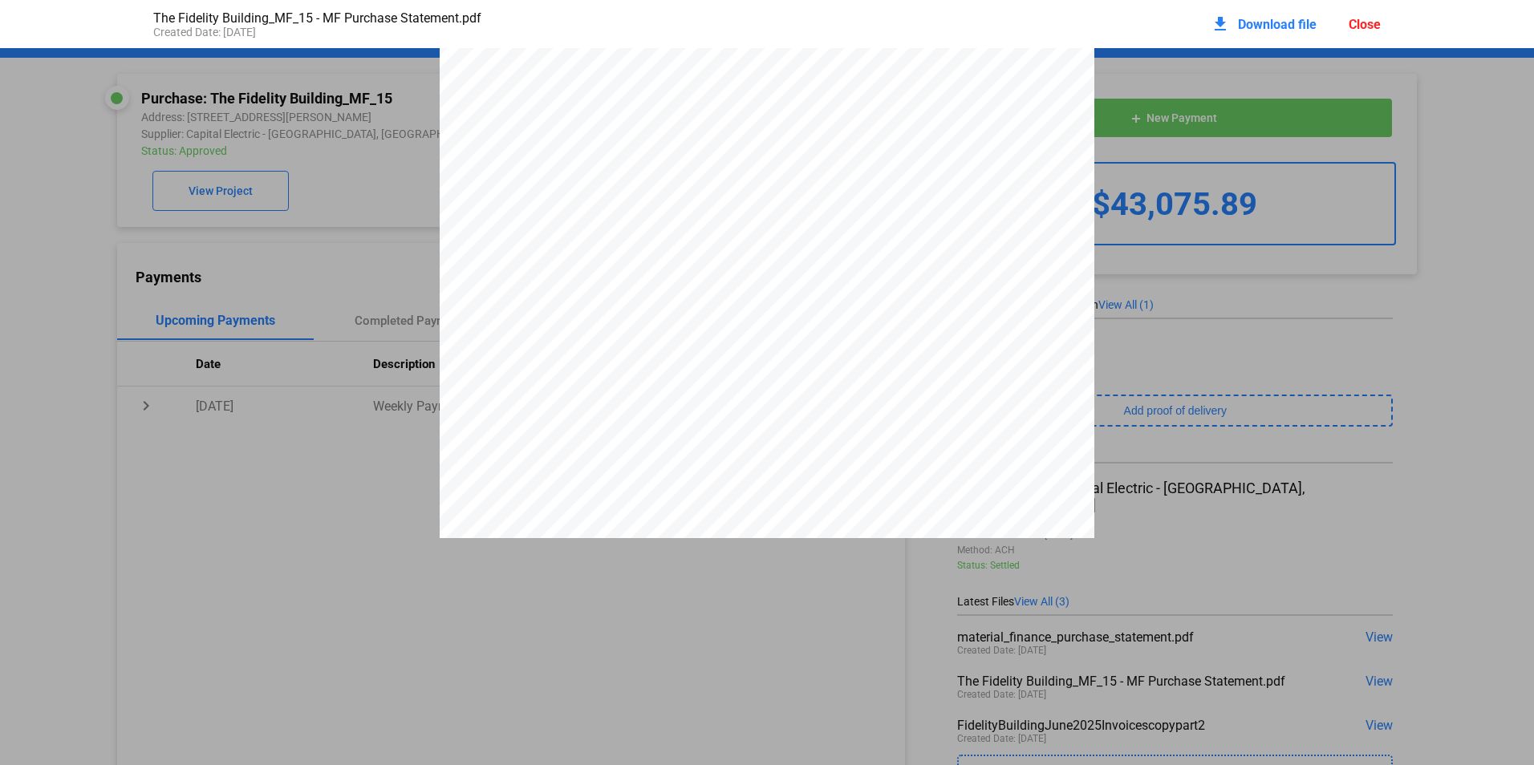
click at [1362, 18] on div "Close" at bounding box center [1365, 24] width 32 height 15
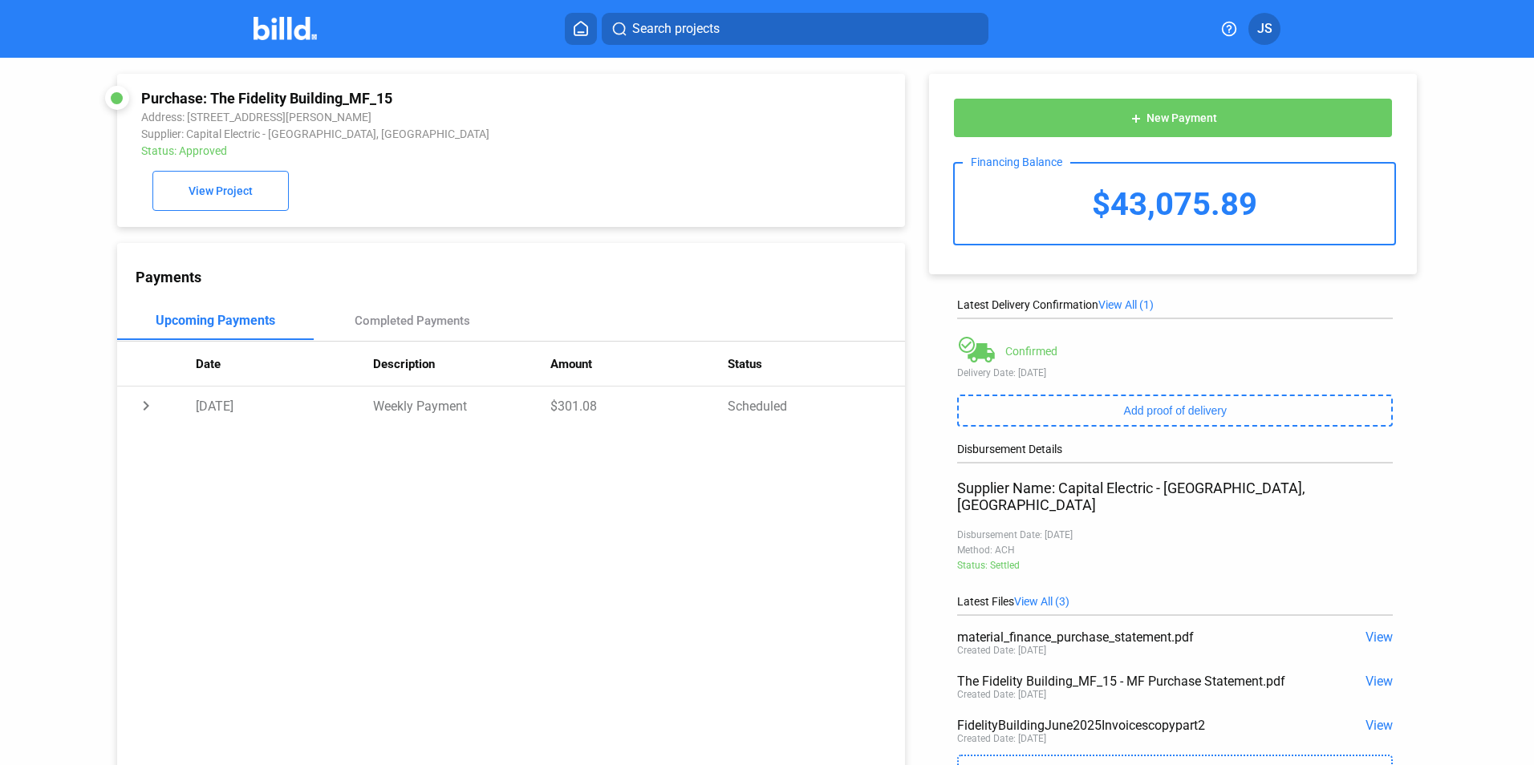
click at [1376, 718] on span "View" at bounding box center [1379, 725] width 27 height 15
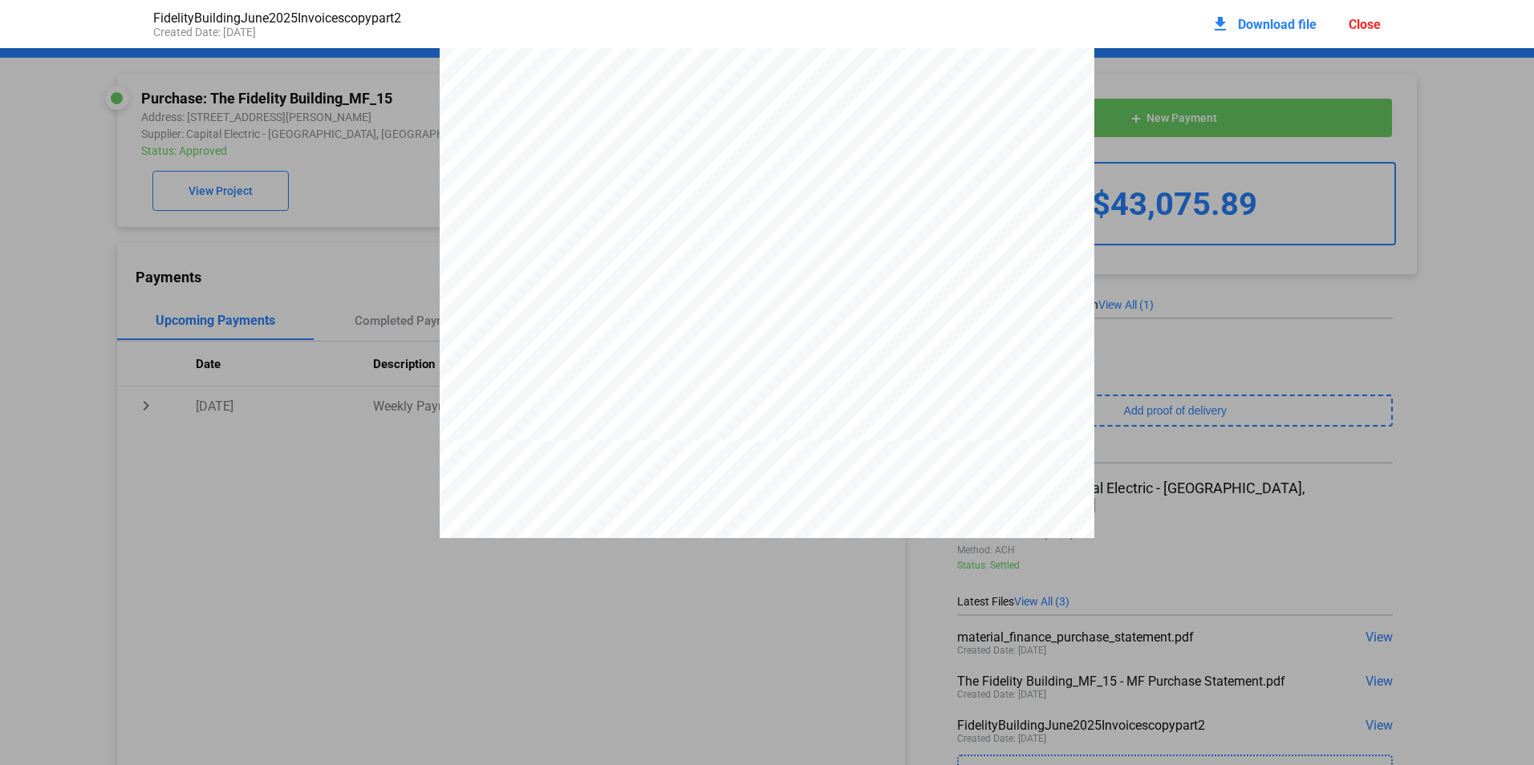
scroll to position [1853, 0]
click at [1371, 26] on div "Close" at bounding box center [1365, 24] width 32 height 15
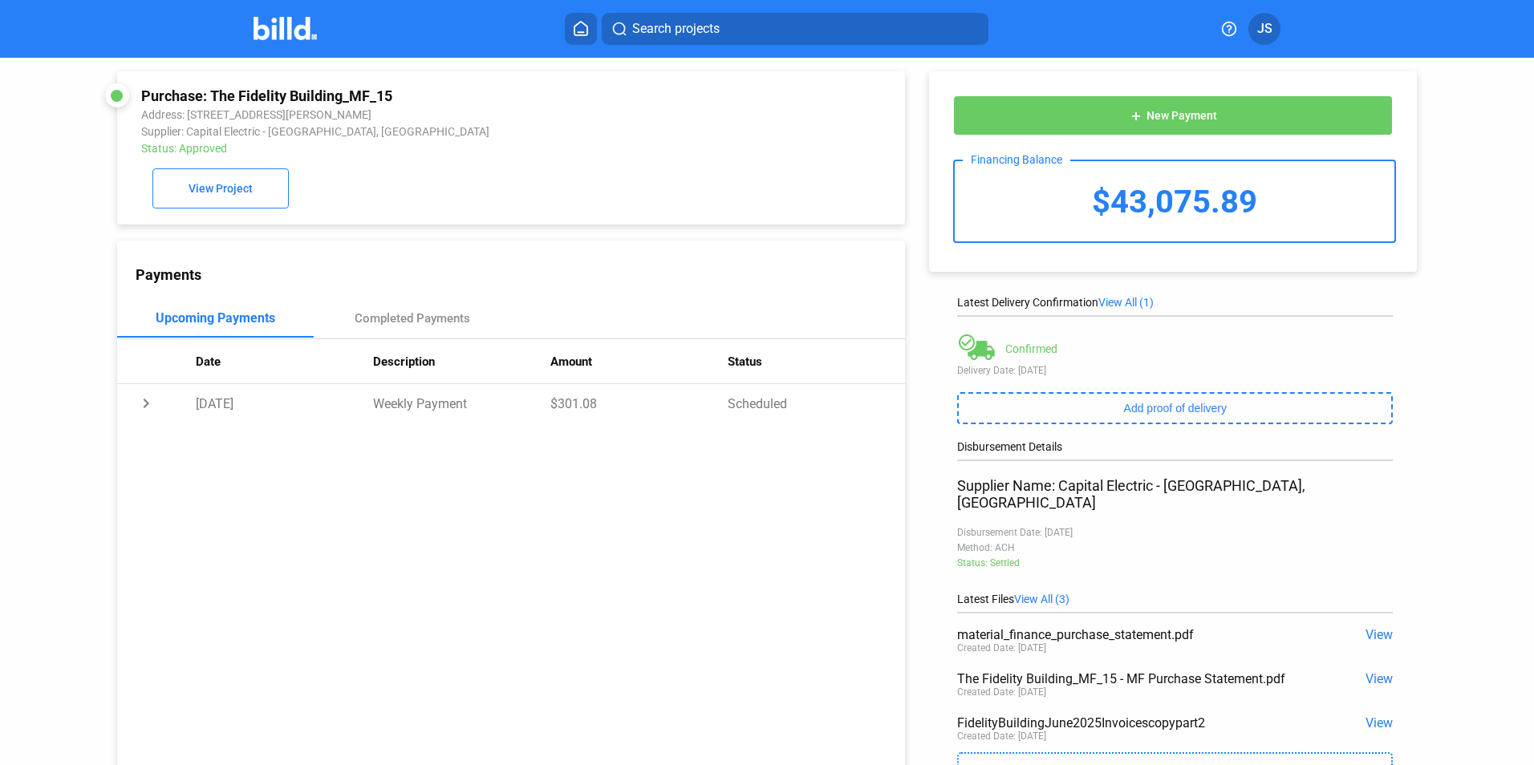
scroll to position [0, 0]
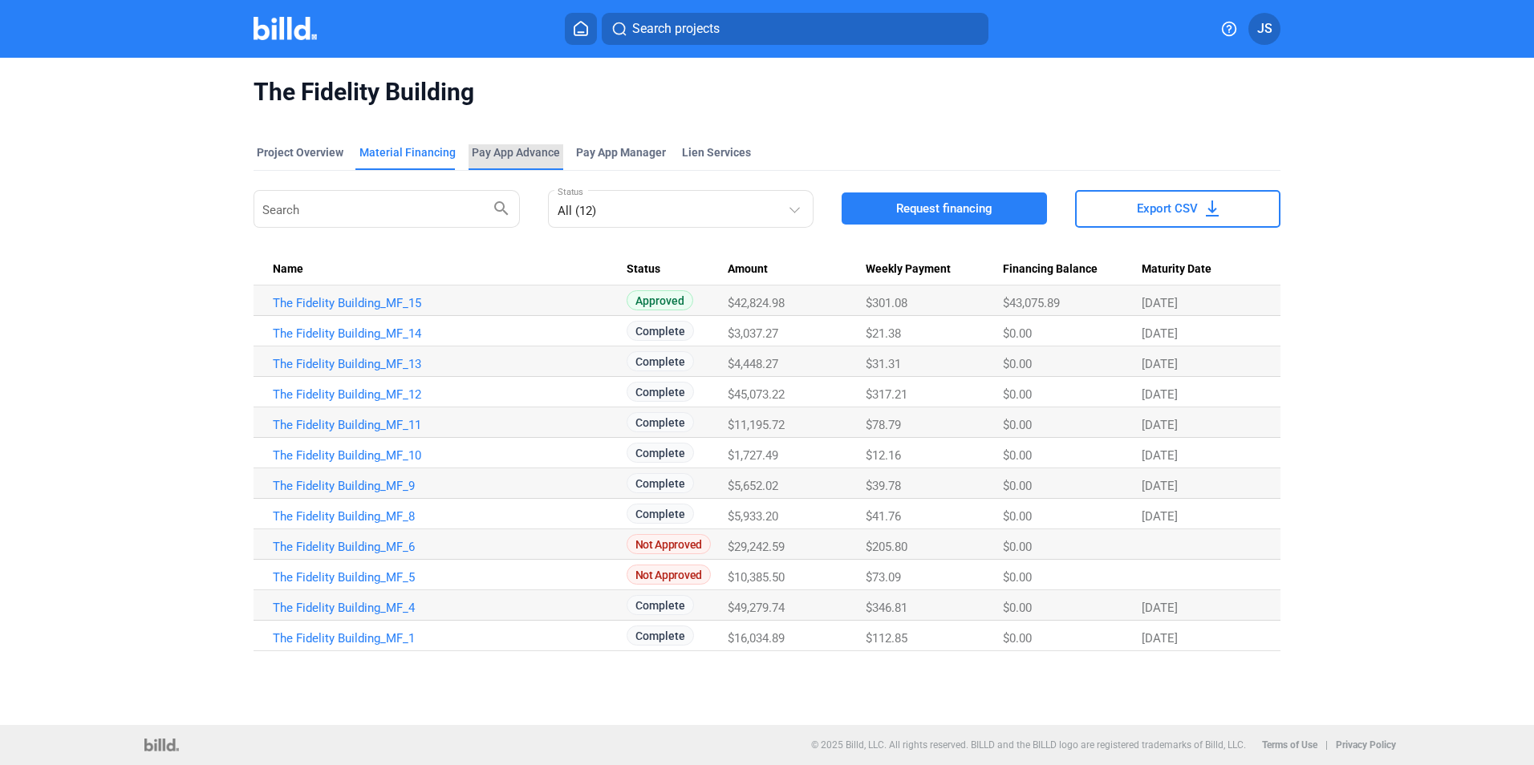
click at [513, 154] on div "Pay App Advance" at bounding box center [516, 152] width 88 height 16
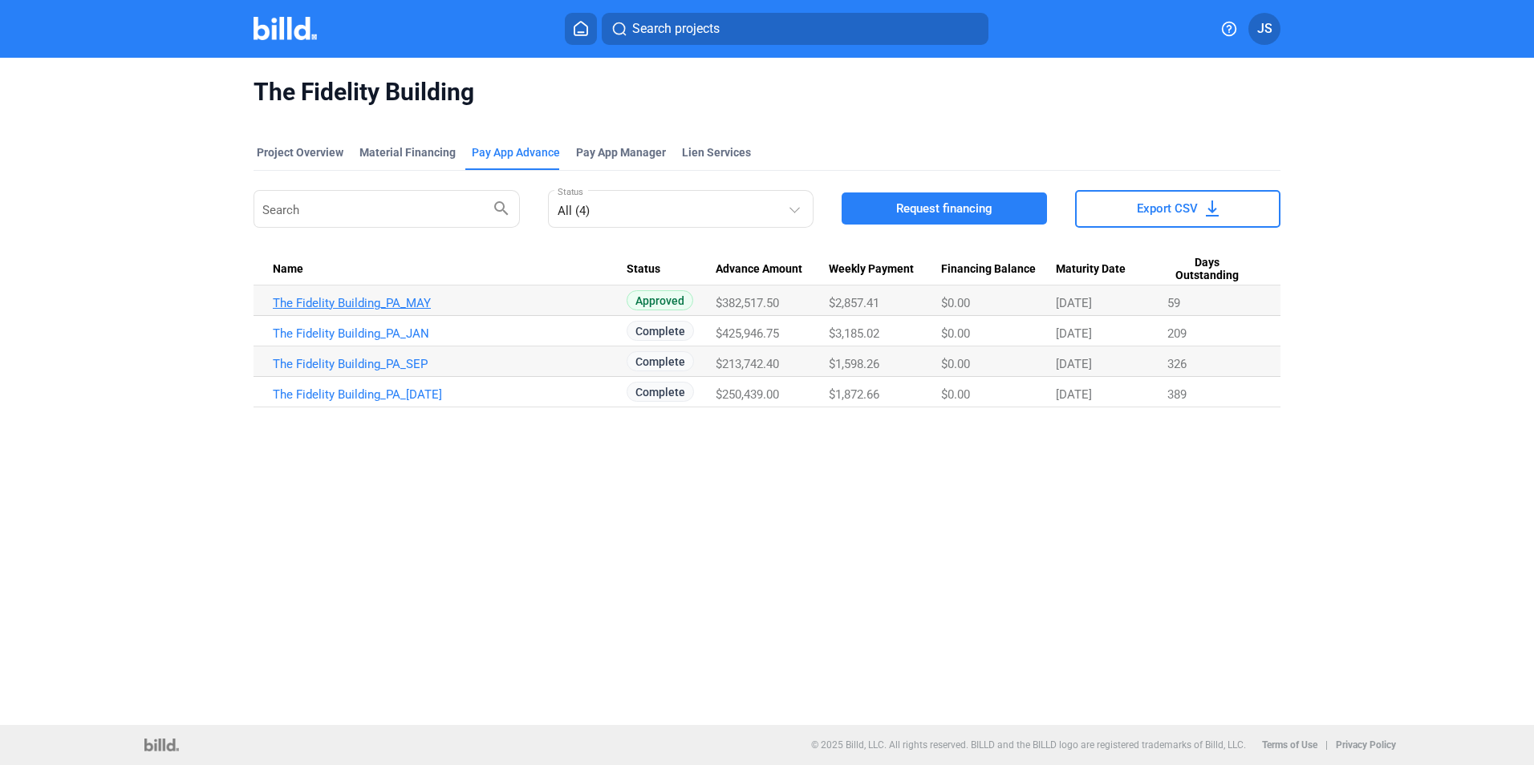
click at [341, 302] on link "The Fidelity Building_PA_MAY" at bounding box center [450, 303] width 354 height 14
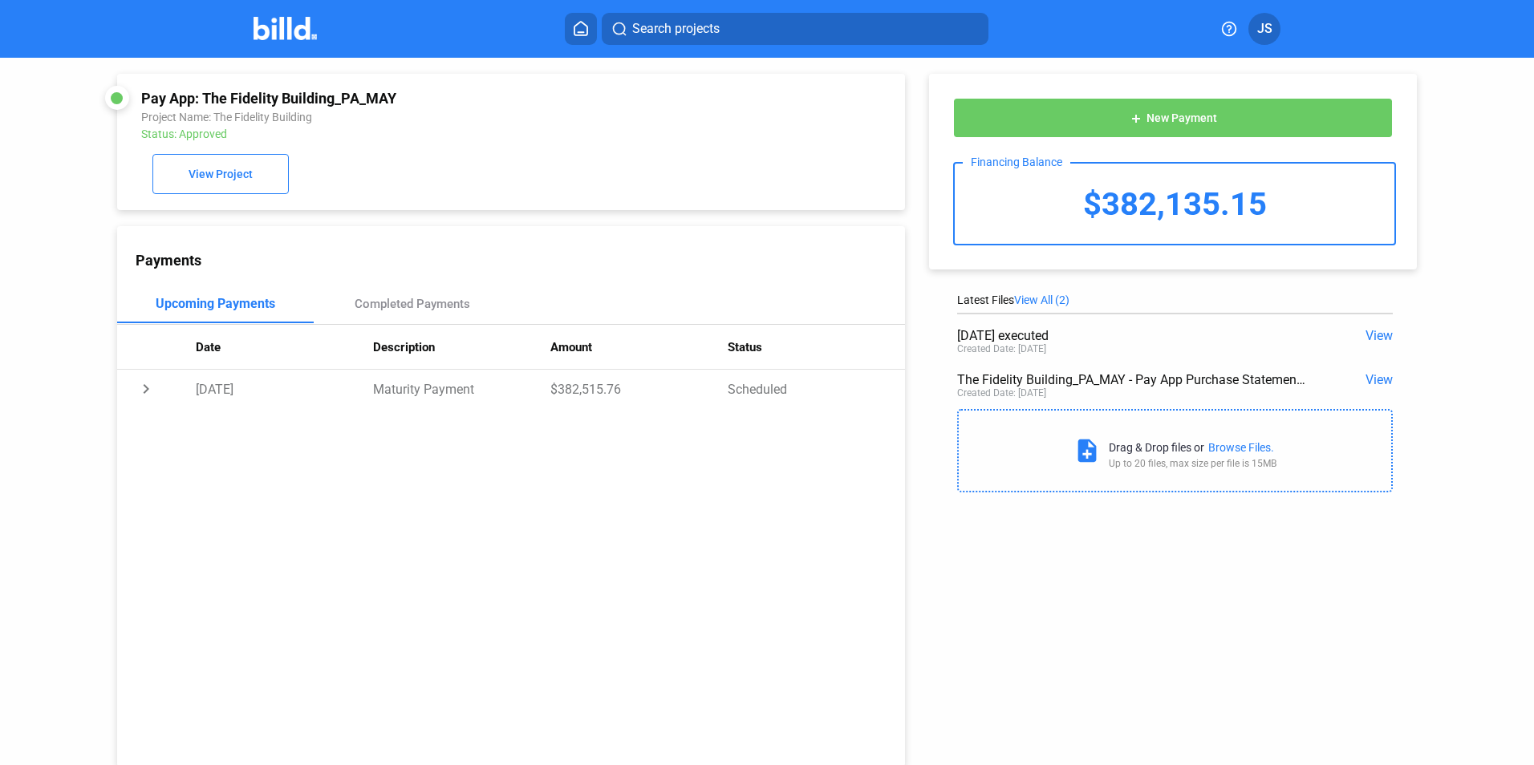
click at [1378, 336] on span "View" at bounding box center [1379, 335] width 27 height 15
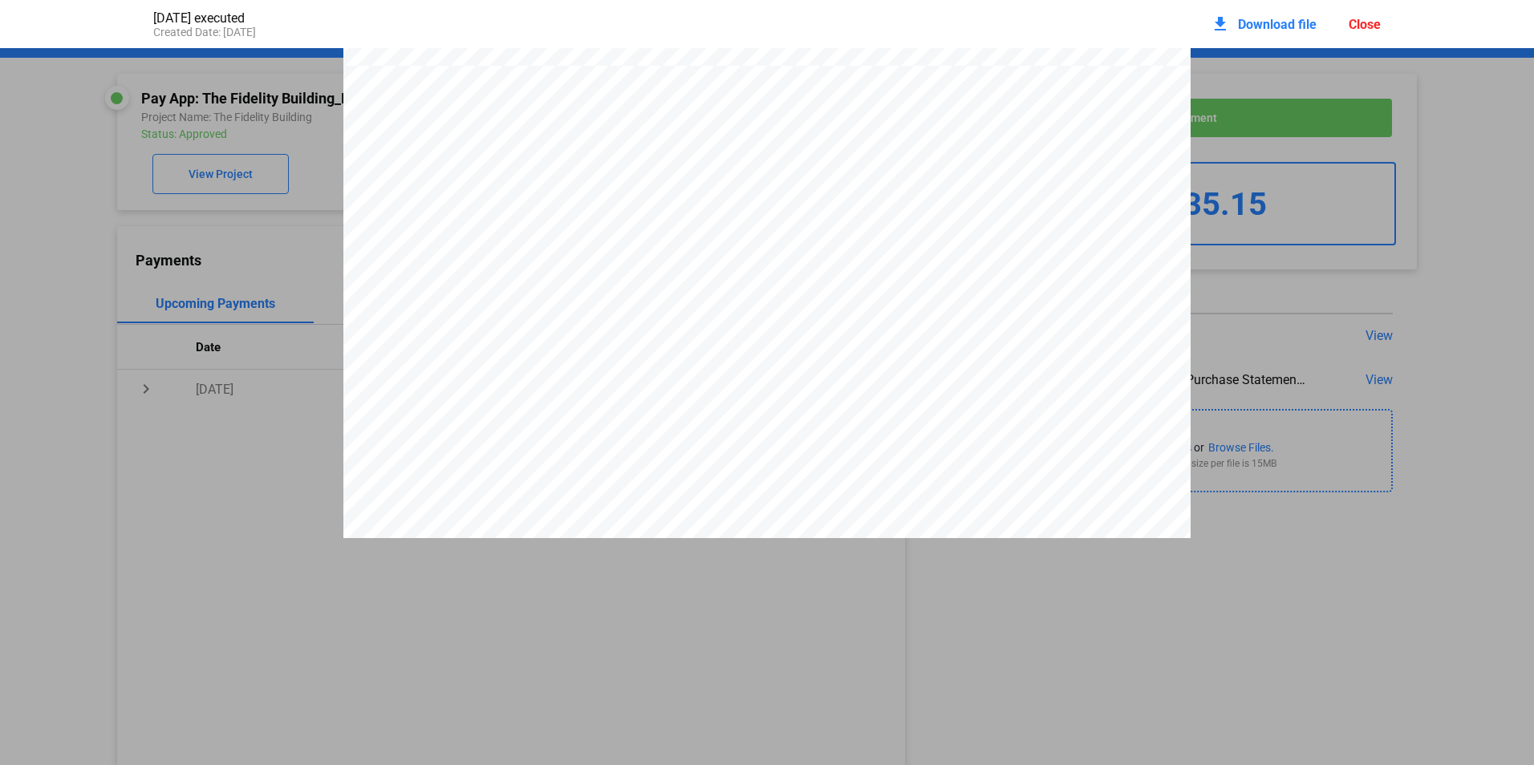
scroll to position [2170, 0]
click at [1368, 26] on div "Close" at bounding box center [1365, 24] width 32 height 15
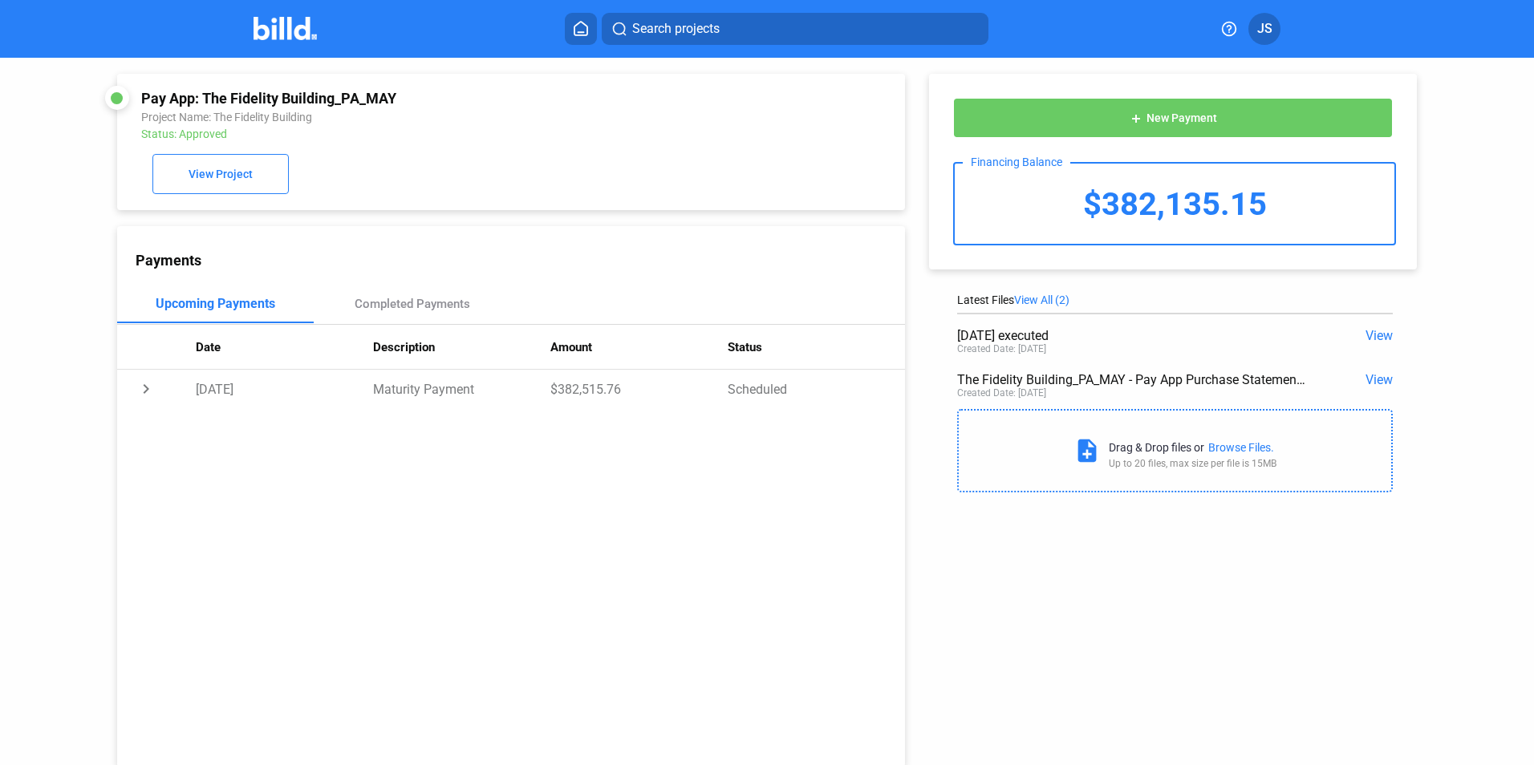
click at [1375, 385] on span "View" at bounding box center [1379, 379] width 27 height 15
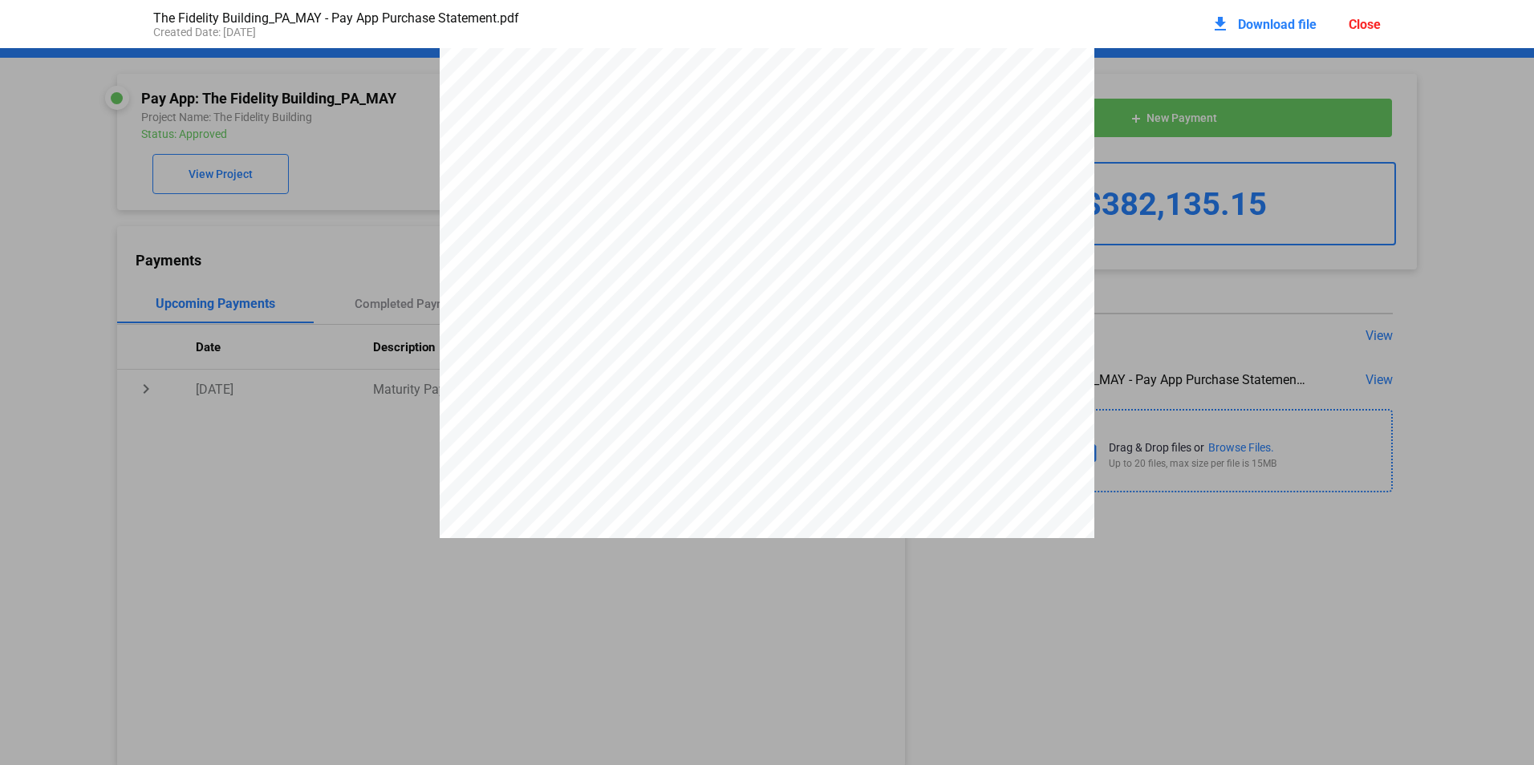
scroll to position [0, 0]
click at [1360, 26] on div "Close" at bounding box center [1365, 24] width 32 height 15
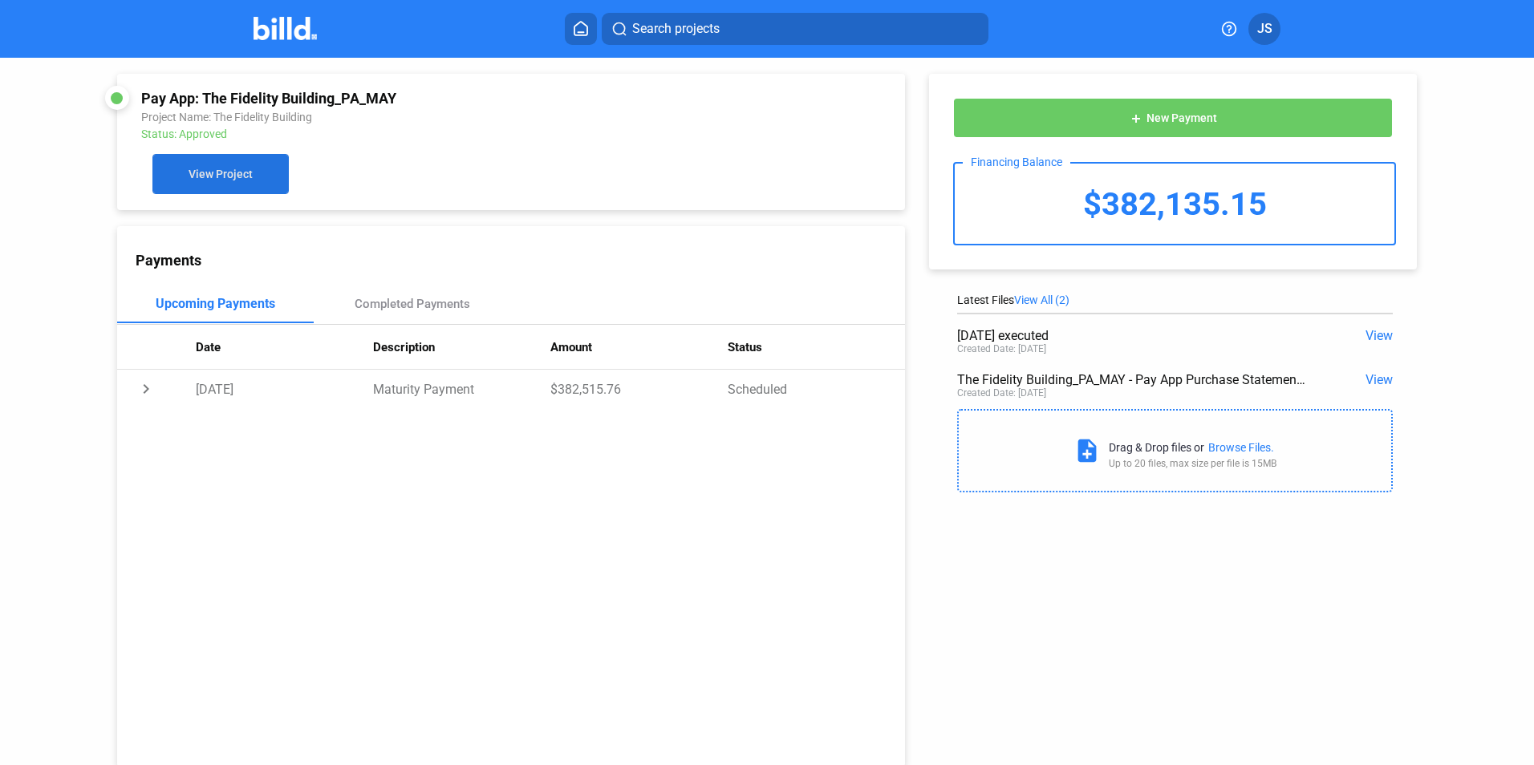
click at [201, 170] on span "View Project" at bounding box center [221, 174] width 64 height 13
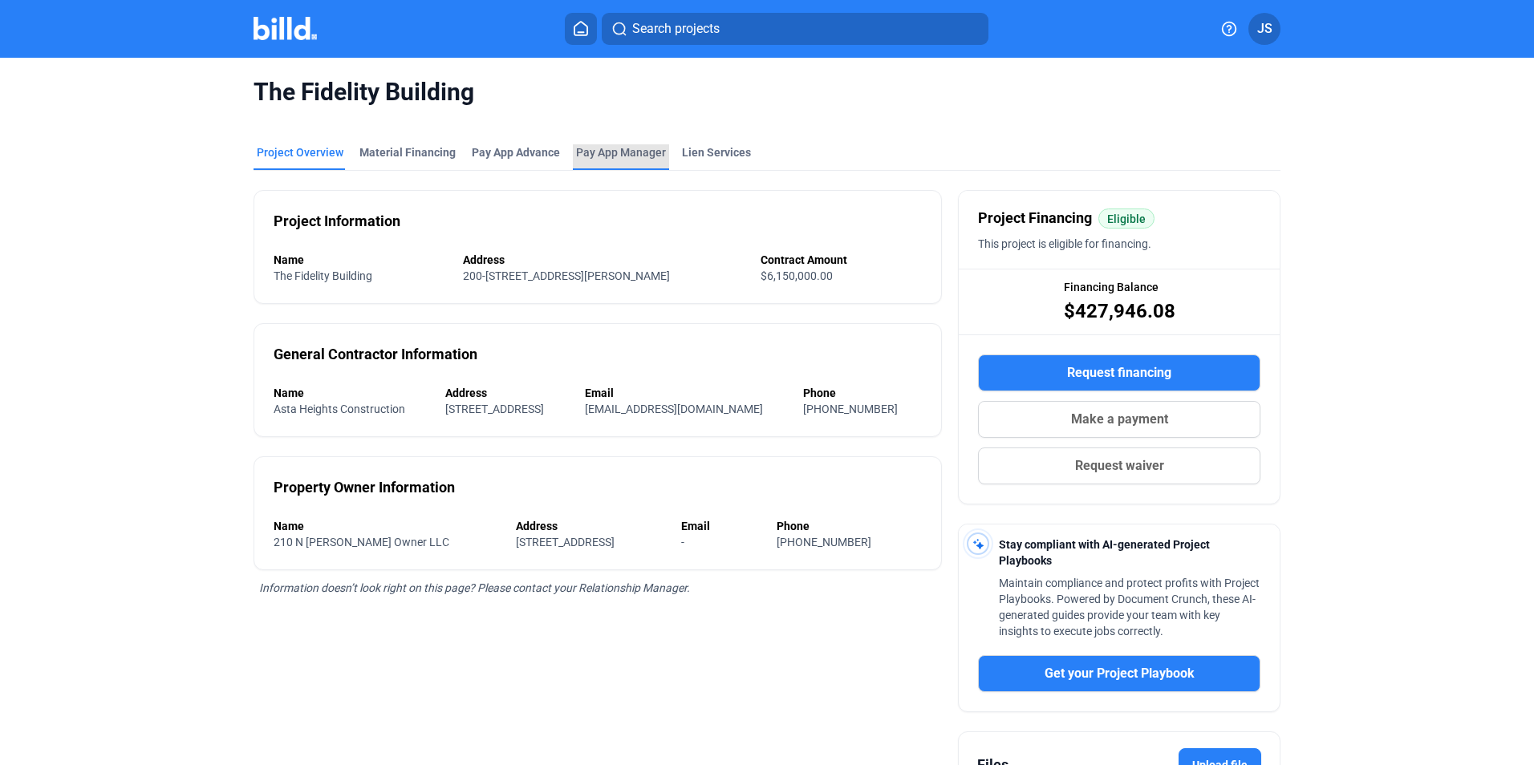
click at [621, 154] on span "Pay App Manager" at bounding box center [621, 152] width 90 height 16
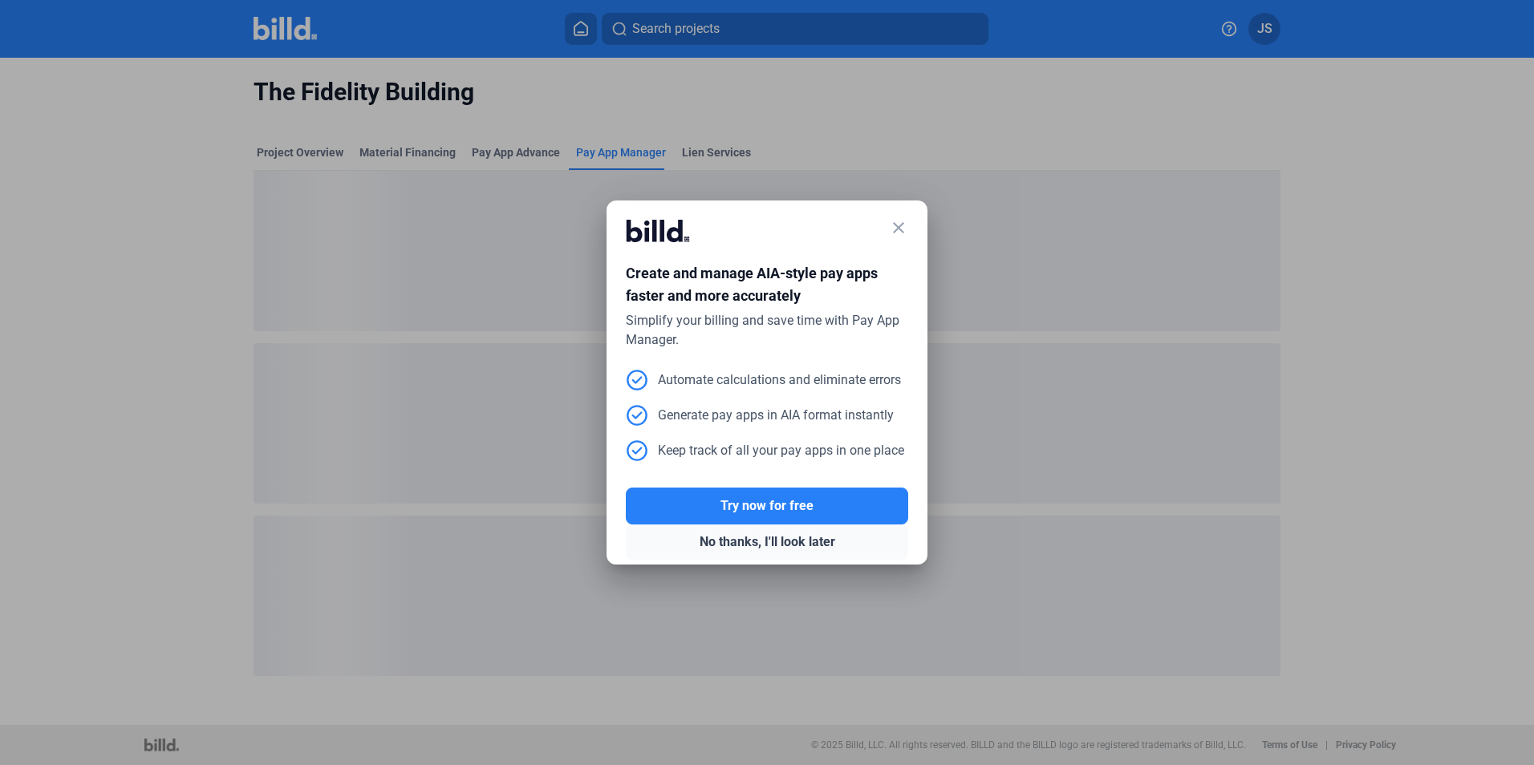
click at [819, 539] on button "No thanks, I'll look later" at bounding box center [767, 542] width 282 height 35
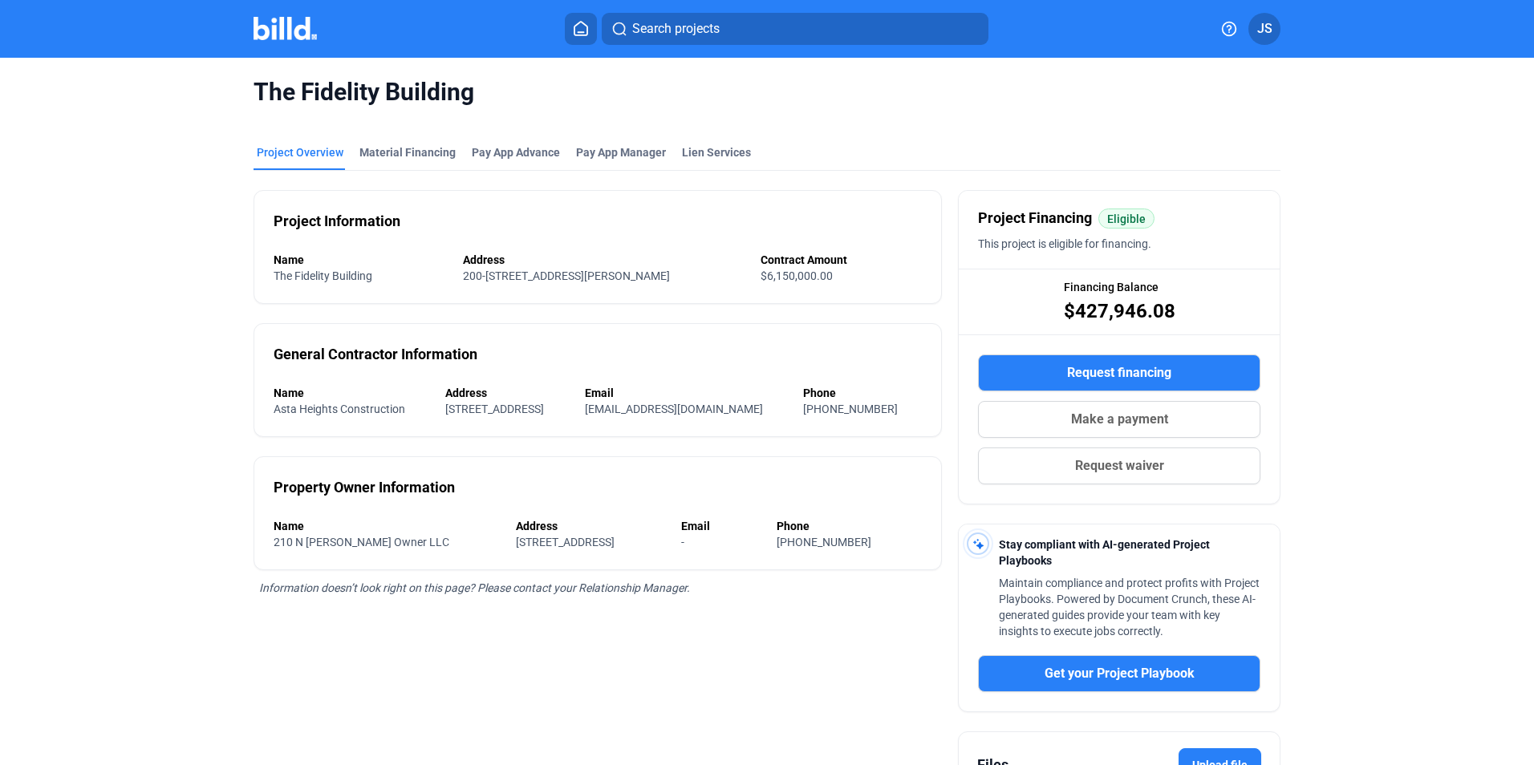
click at [1264, 27] on span "JS" at bounding box center [1264, 28] width 15 height 19
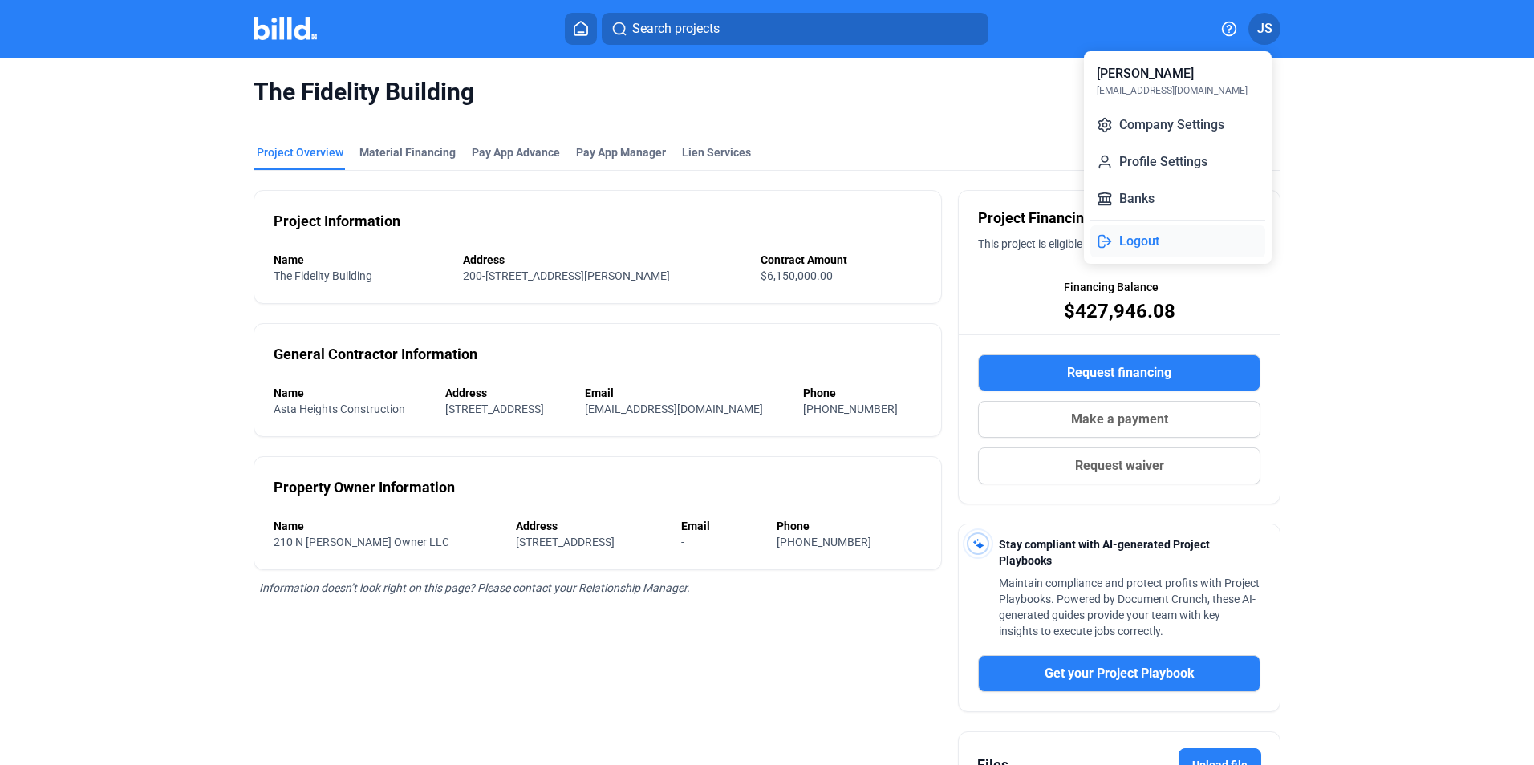
click at [1147, 241] on button "Logout" at bounding box center [1177, 241] width 175 height 32
